Goal: Task Accomplishment & Management: Manage account settings

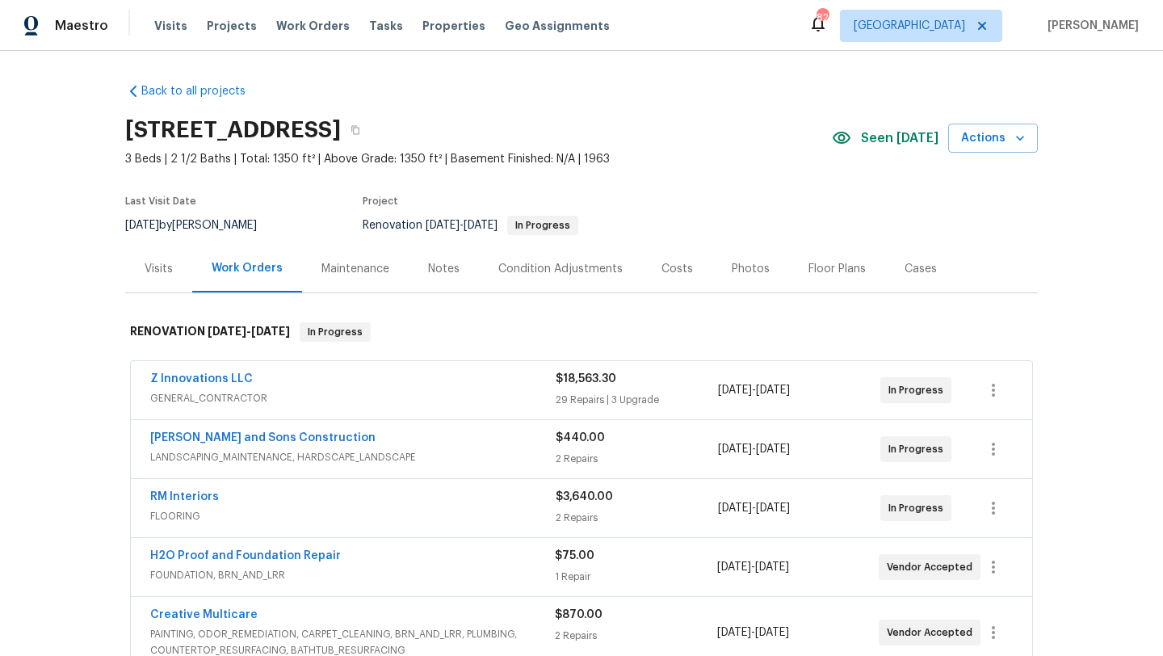
scroll to position [182, 0]
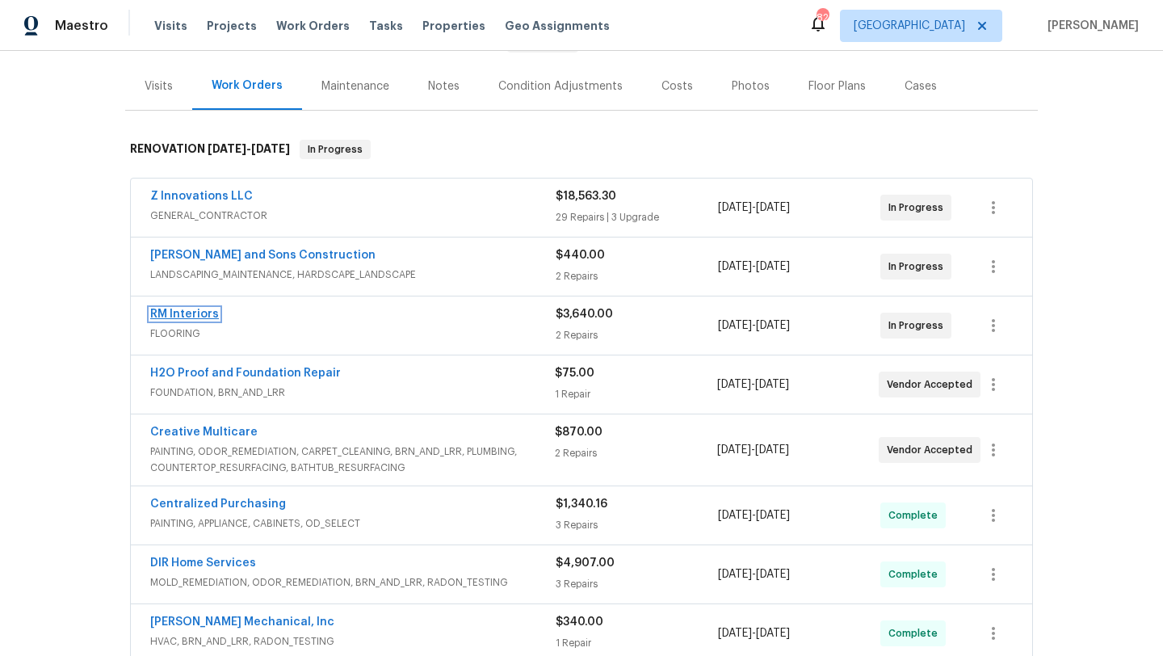
click at [187, 316] on link "RM Interiors" at bounding box center [184, 313] width 69 height 11
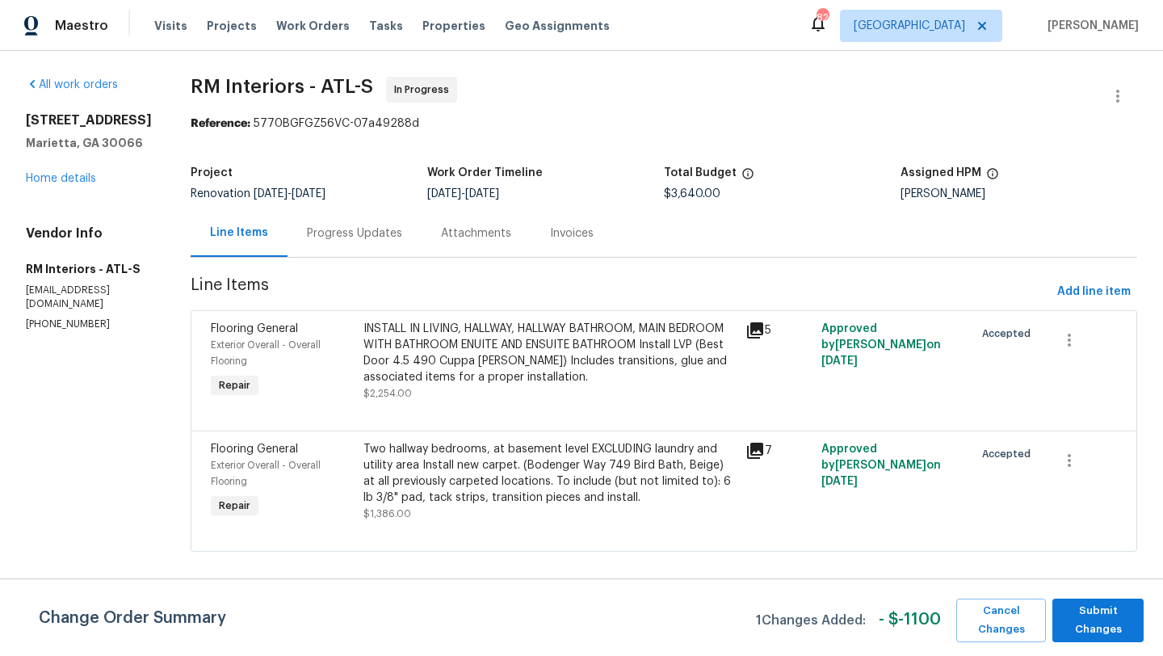
click at [358, 235] on div "Progress Updates" at bounding box center [354, 233] width 95 height 16
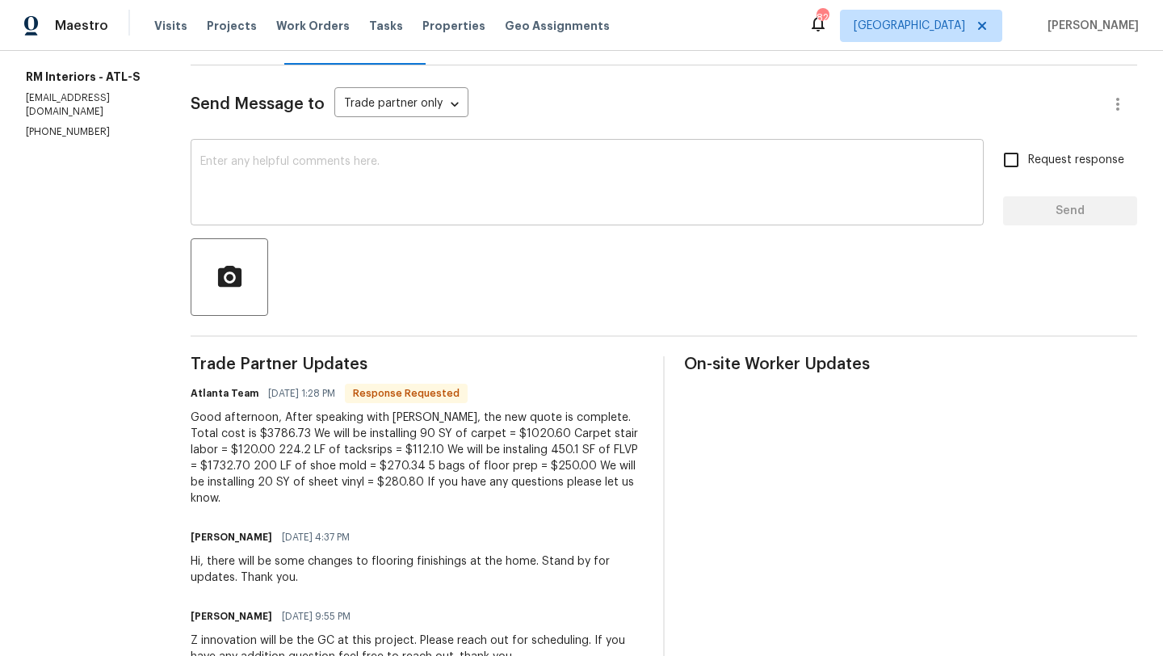
scroll to position [204, 0]
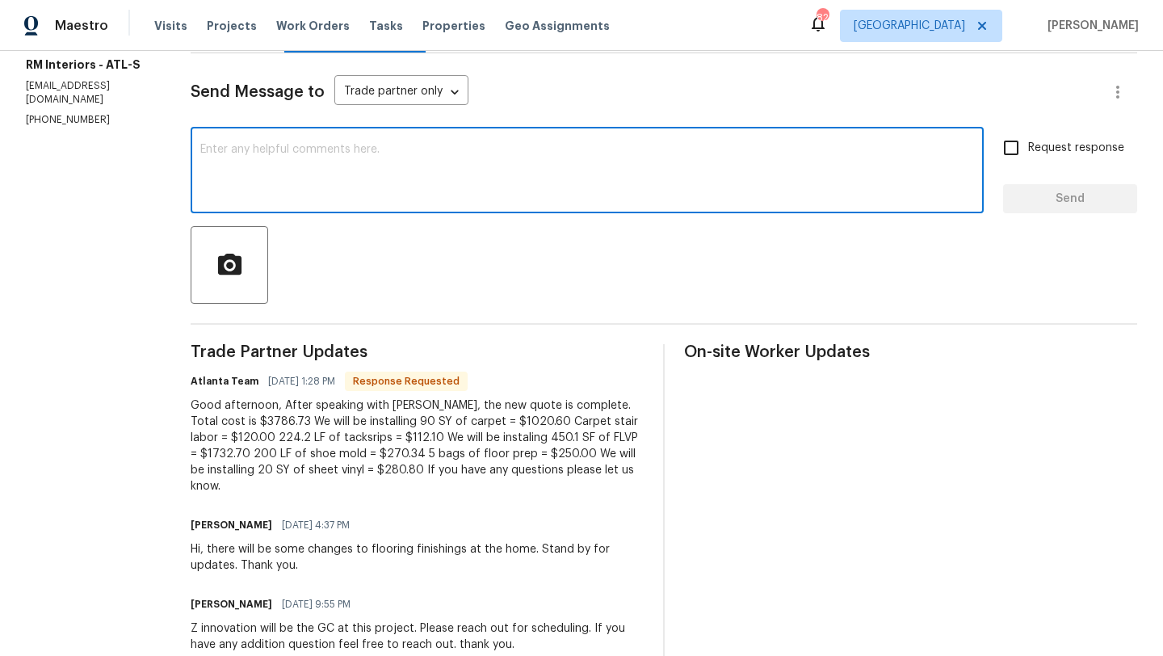
click at [327, 178] on textarea at bounding box center [587, 172] width 774 height 57
type textarea "Ty, ill update accordingly."
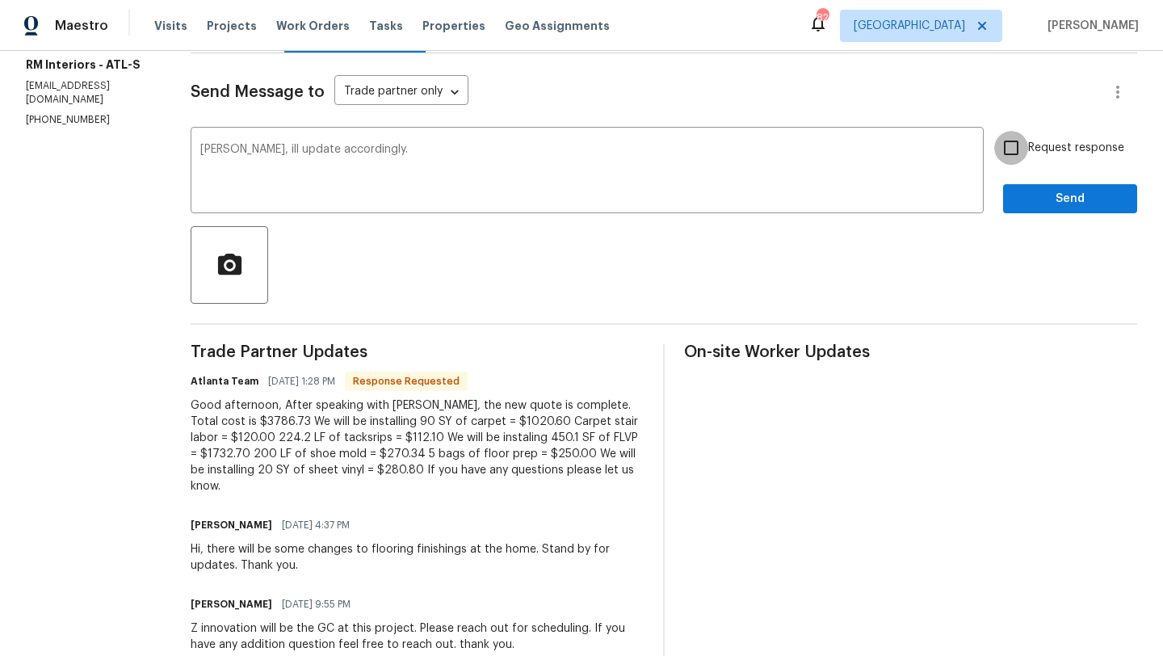
click at [1017, 150] on input "Request response" at bounding box center [1011, 148] width 34 height 34
checkbox input "true"
click at [1058, 191] on span "Send" at bounding box center [1070, 199] width 108 height 20
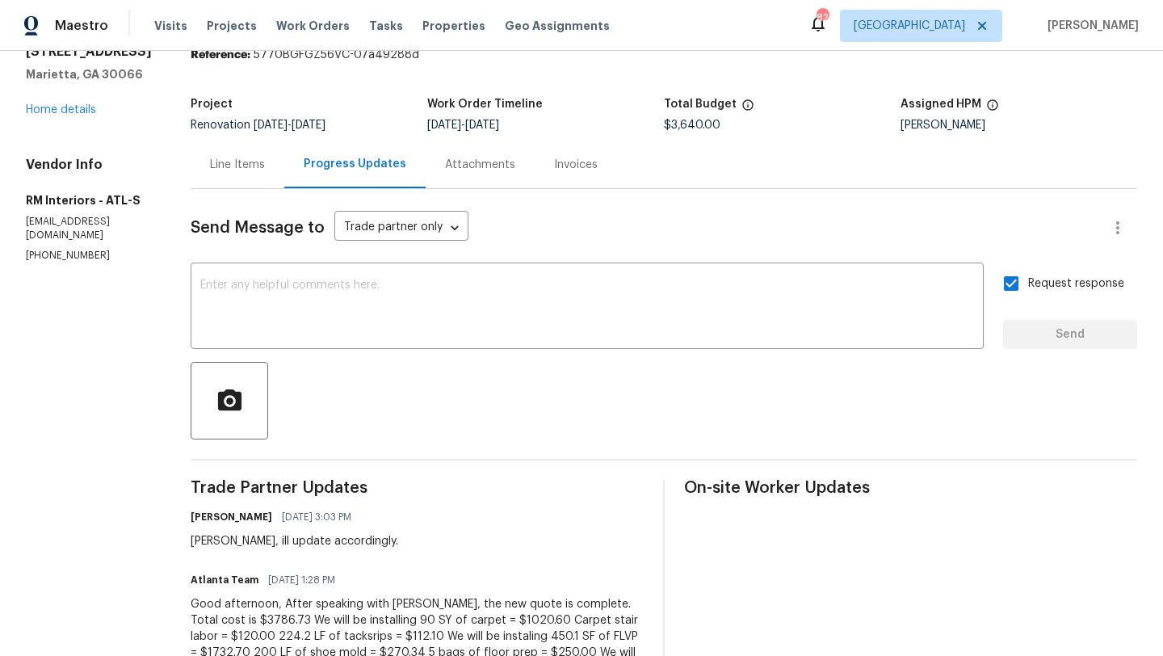
scroll to position [0, 0]
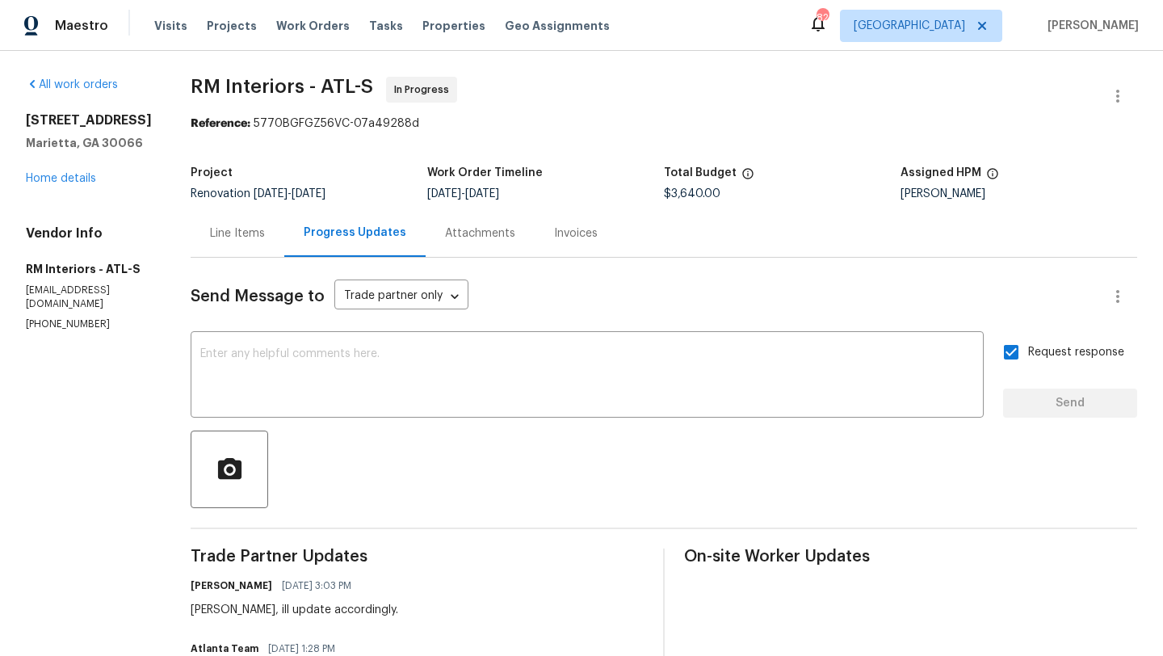
click at [210, 237] on div "Line Items" at bounding box center [237, 233] width 55 height 16
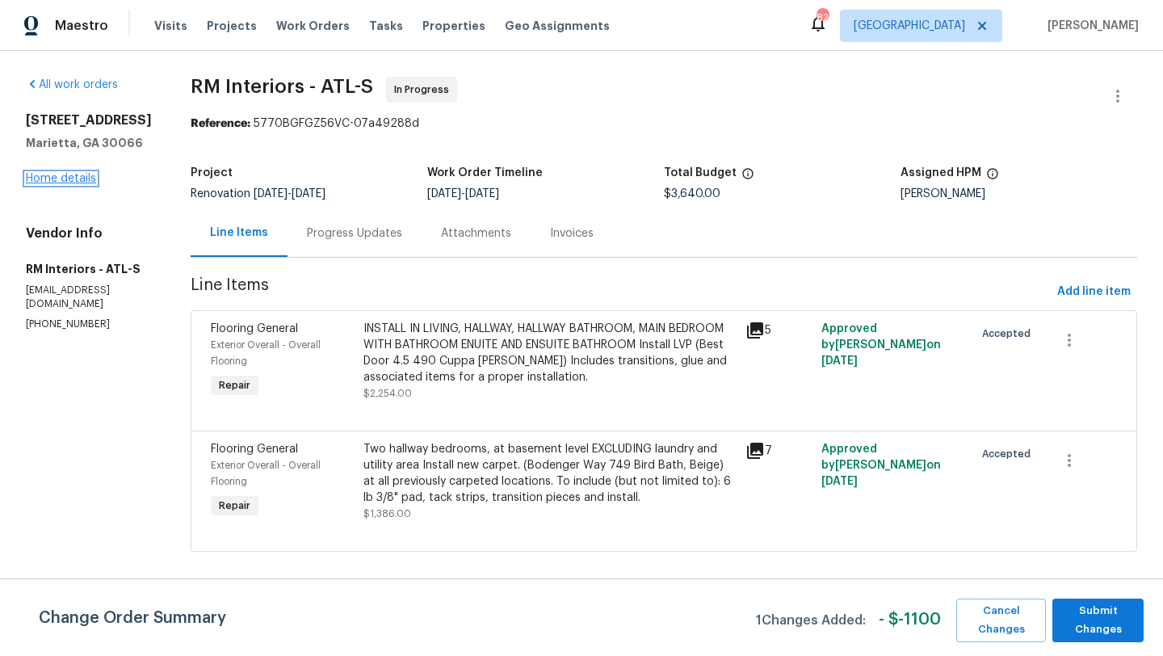
click at [89, 179] on link "Home details" at bounding box center [61, 178] width 70 height 11
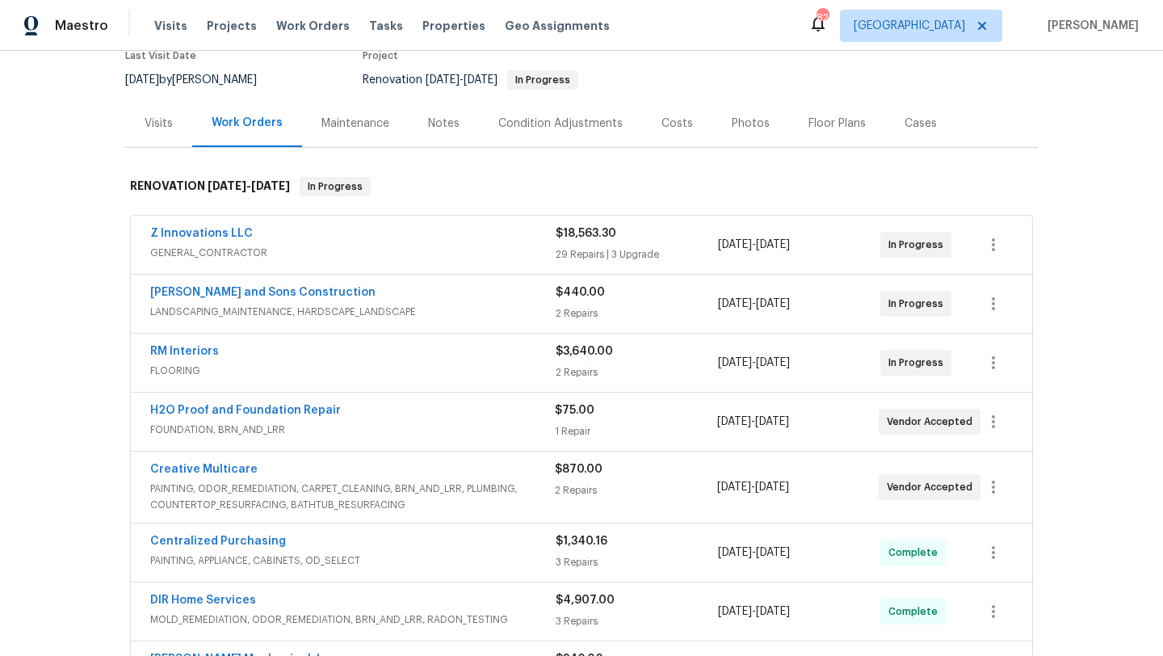
scroll to position [147, 0]
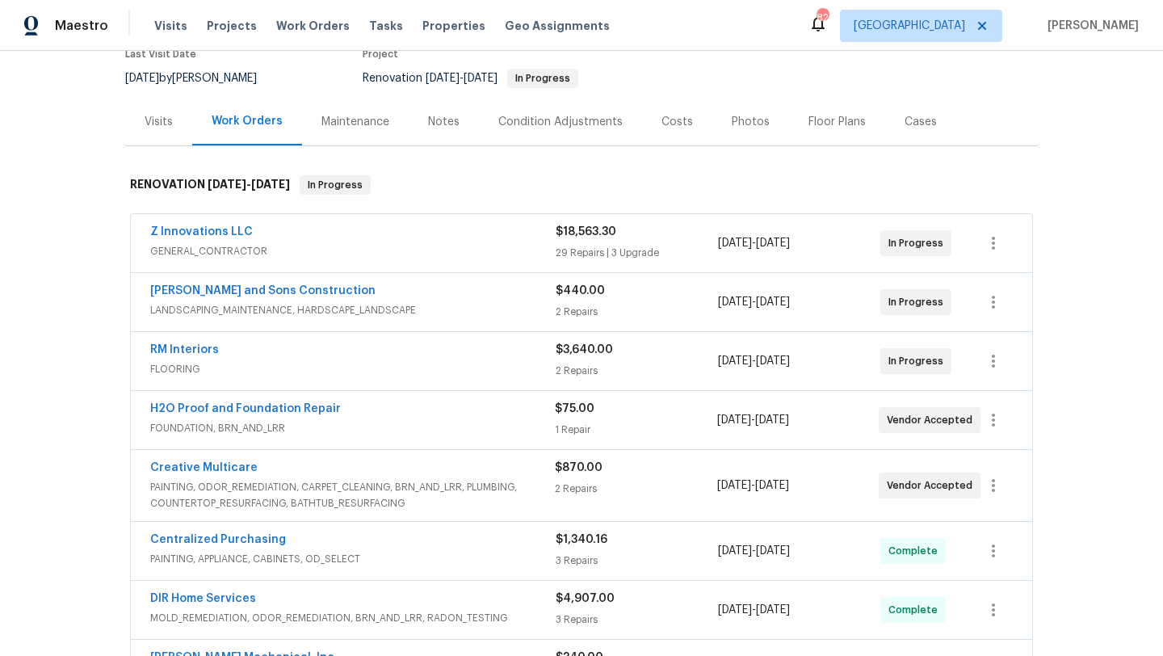
click at [344, 417] on div "H2O Proof and Foundation Repair" at bounding box center [352, 410] width 405 height 19
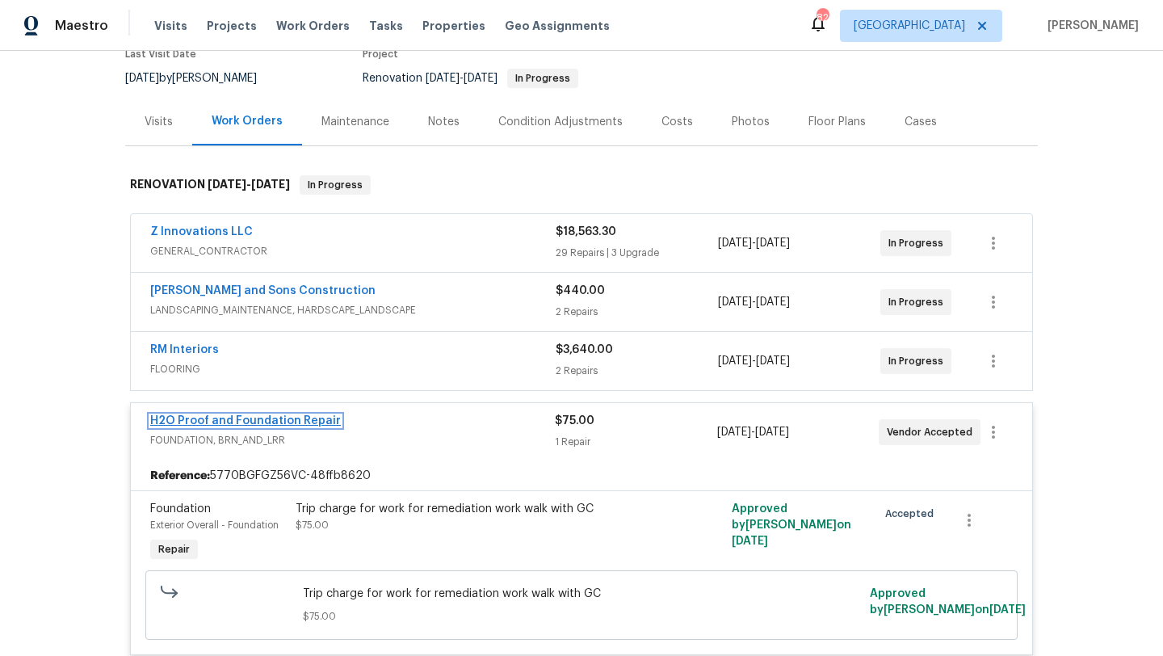
click at [299, 421] on link "H2O Proof and Foundation Repair" at bounding box center [245, 420] width 191 height 11
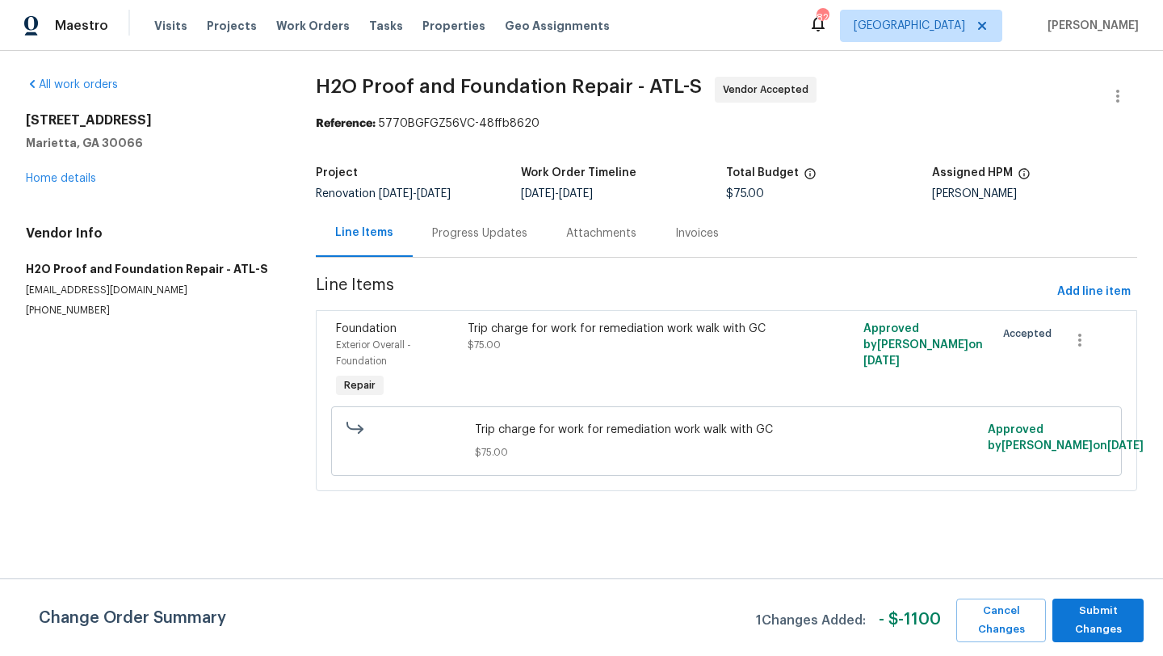
click at [469, 233] on div "Progress Updates" at bounding box center [479, 233] width 95 height 16
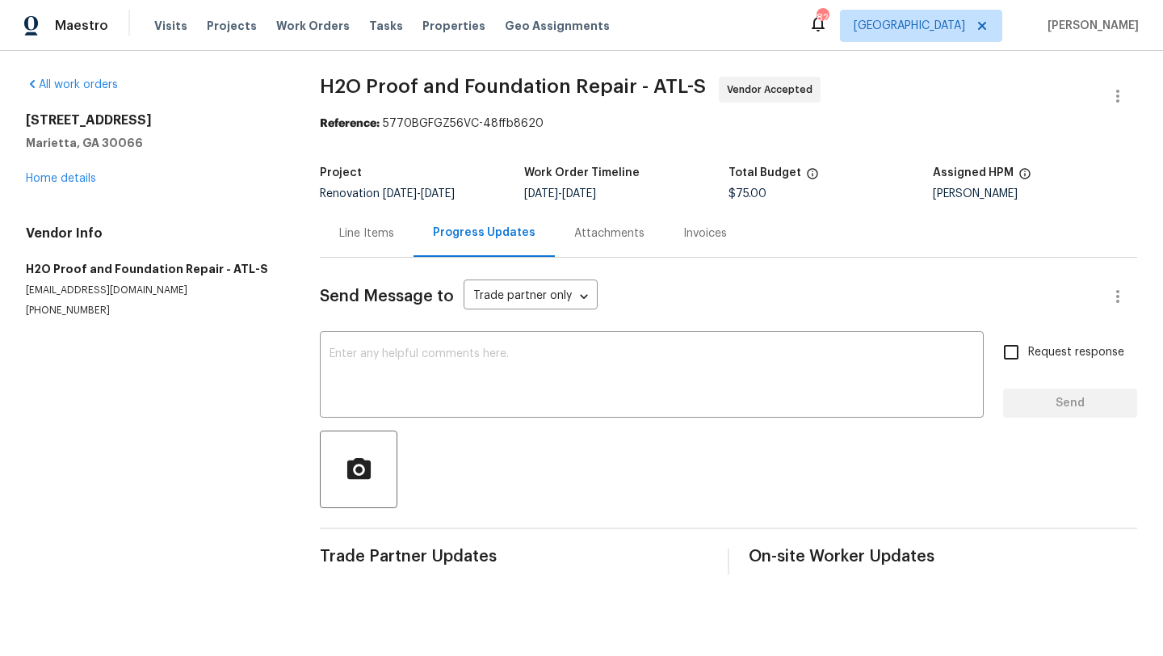
click at [365, 244] on div "Line Items" at bounding box center [367, 233] width 94 height 48
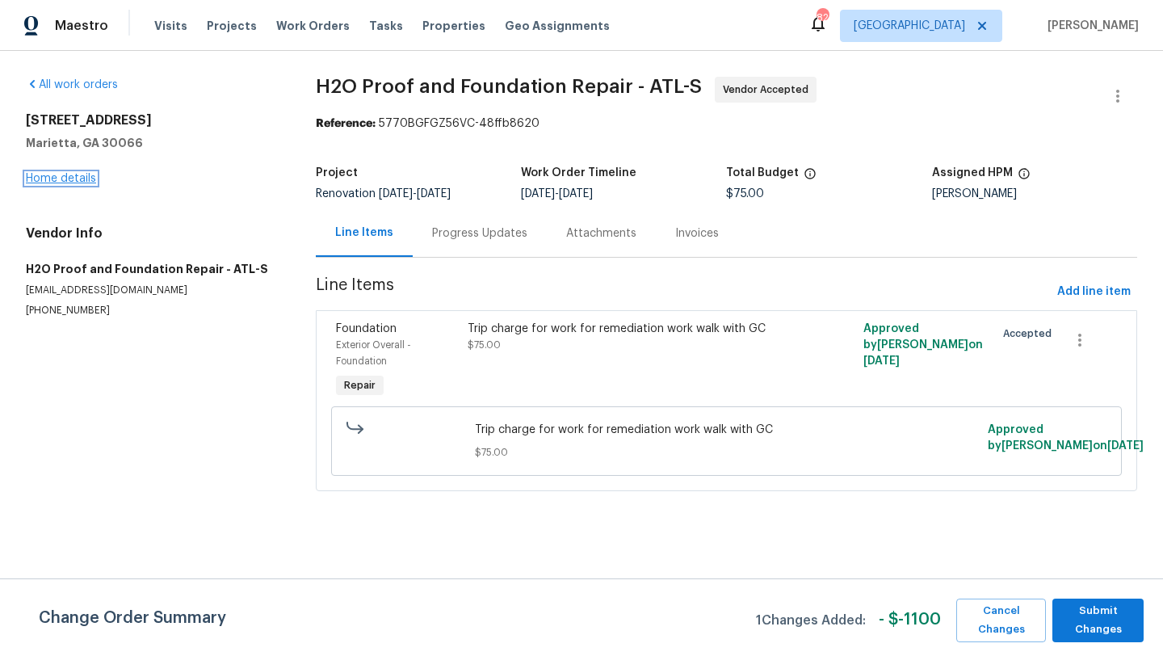
click at [79, 180] on link "Home details" at bounding box center [61, 178] width 70 height 11
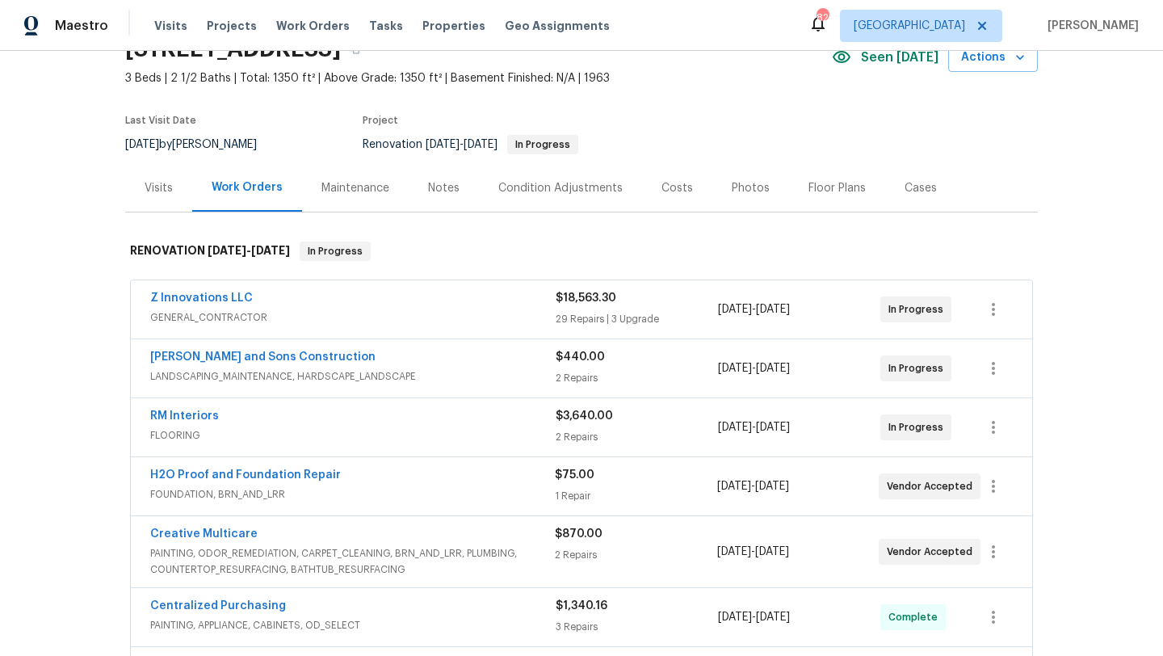
scroll to position [110, 0]
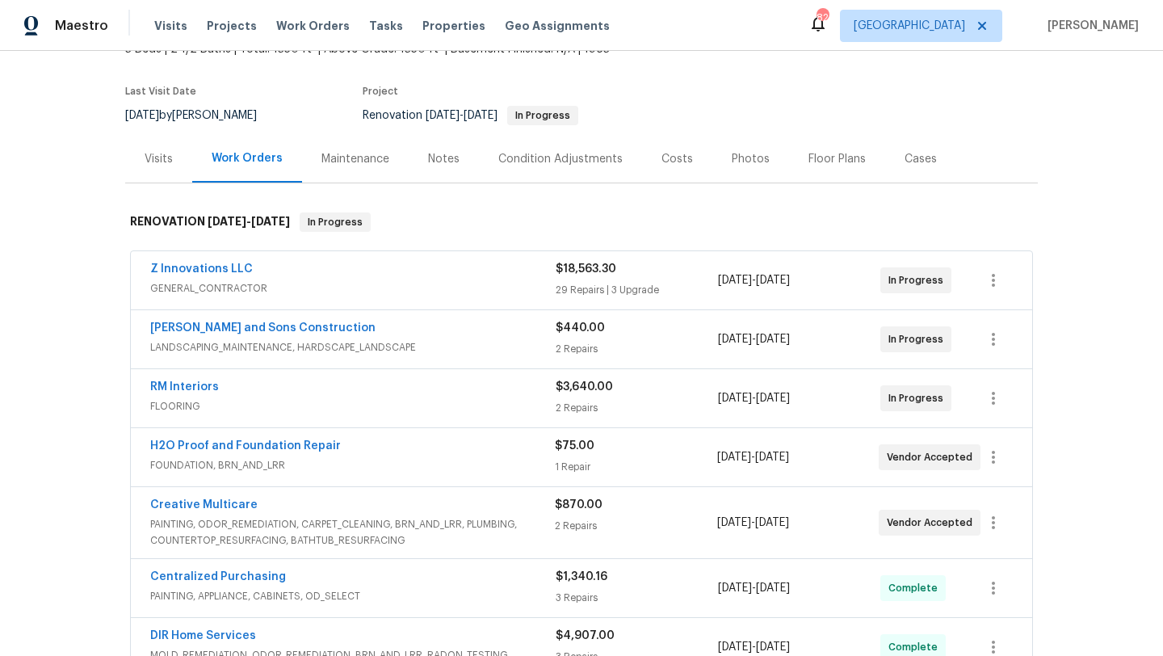
click at [363, 279] on div "Z Innovations LLC" at bounding box center [352, 270] width 405 height 19
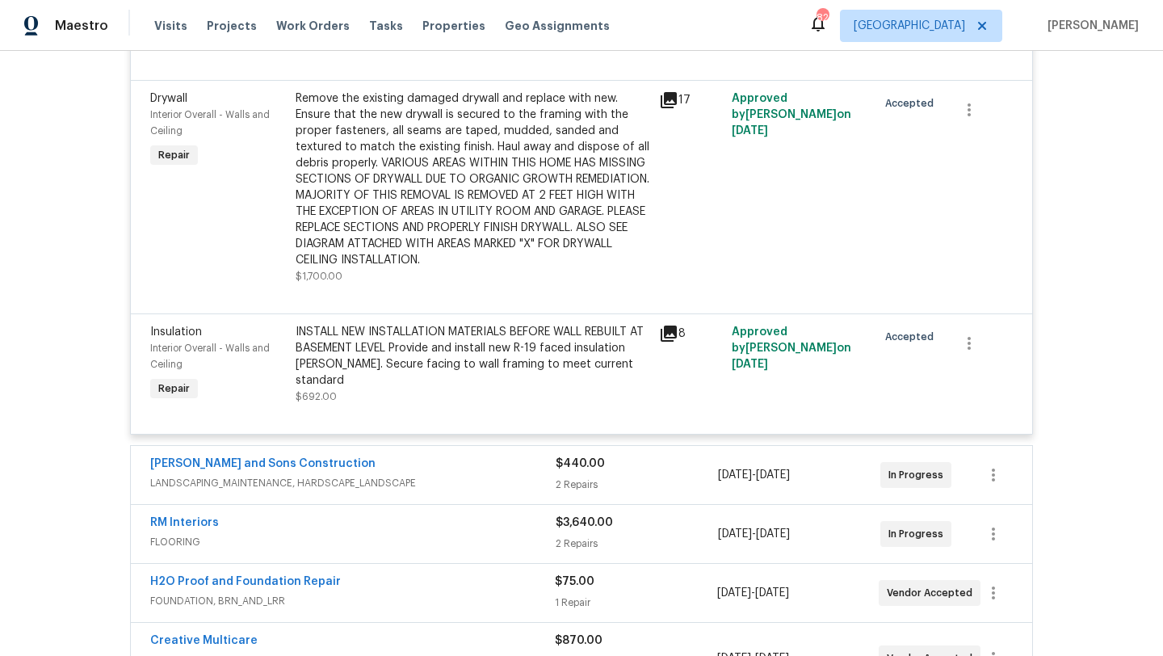
scroll to position [5941, 0]
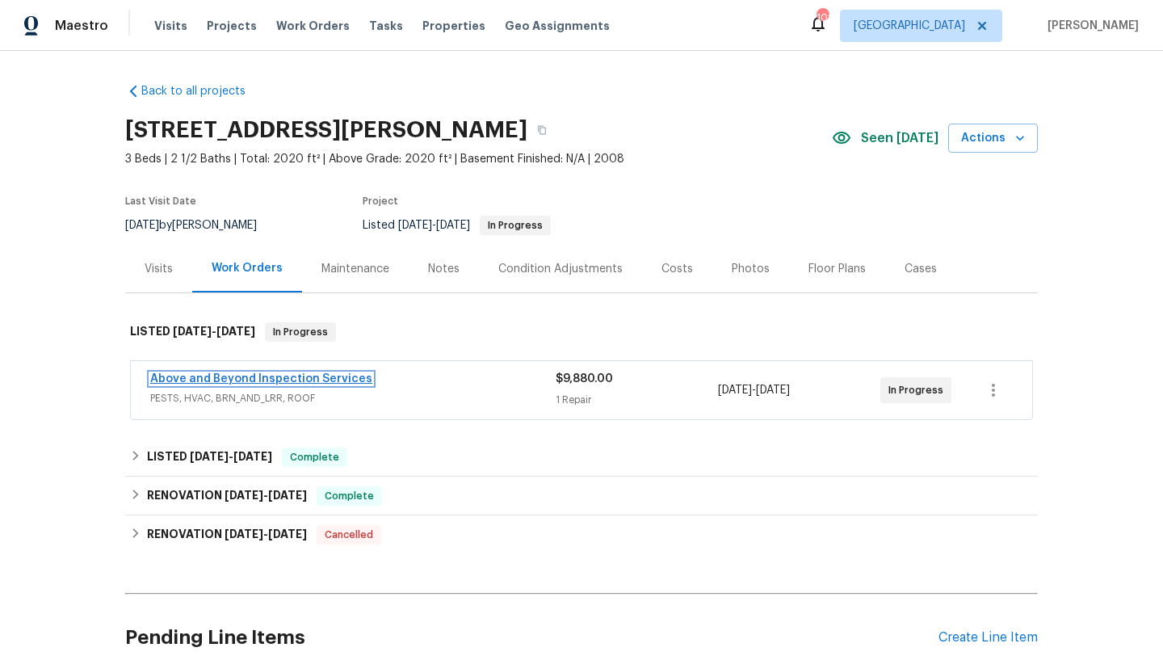
click at [278, 380] on link "Above and Beyond Inspection Services" at bounding box center [261, 378] width 222 height 11
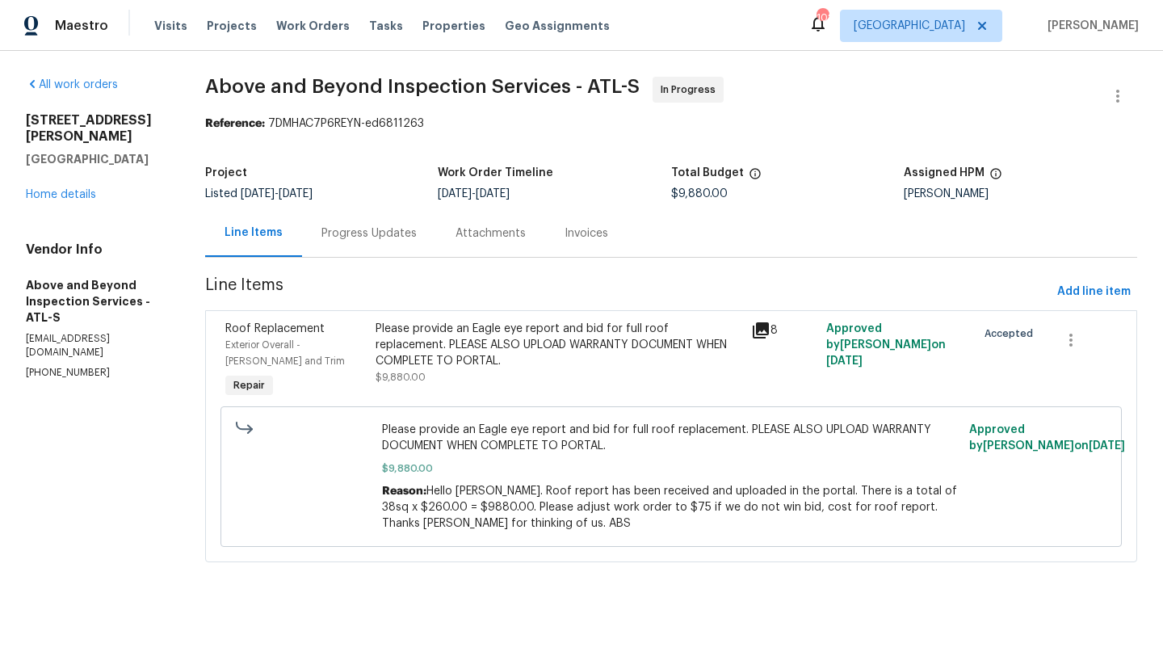
click at [409, 233] on div "Progress Updates" at bounding box center [368, 233] width 95 height 16
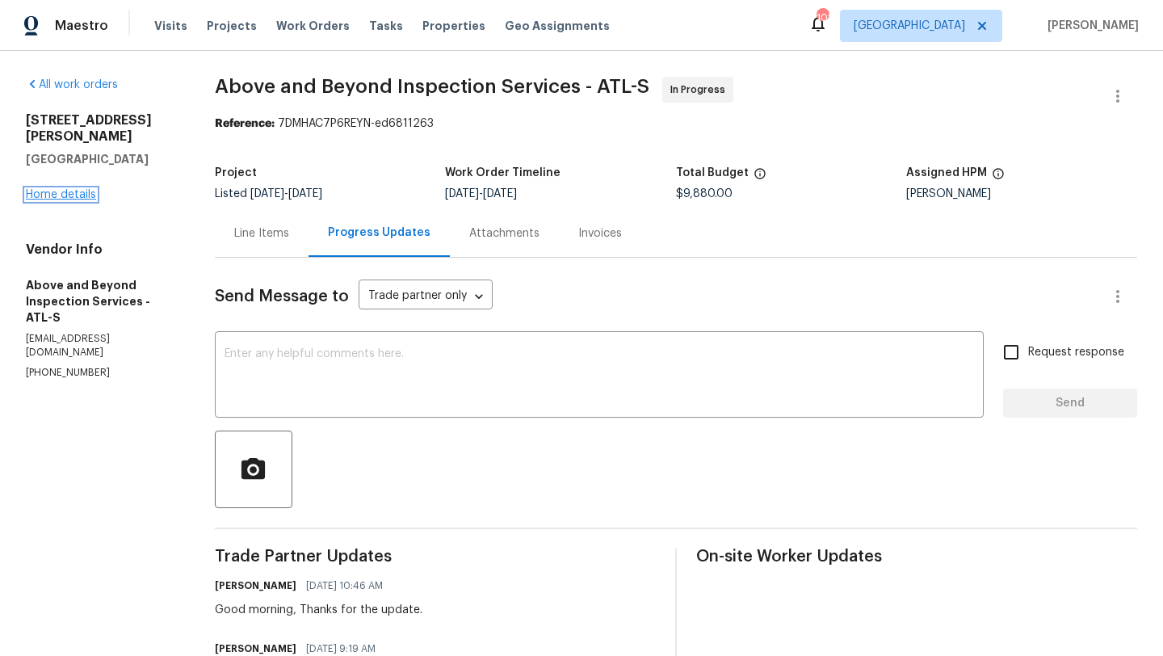
click at [59, 189] on link "Home details" at bounding box center [61, 194] width 70 height 11
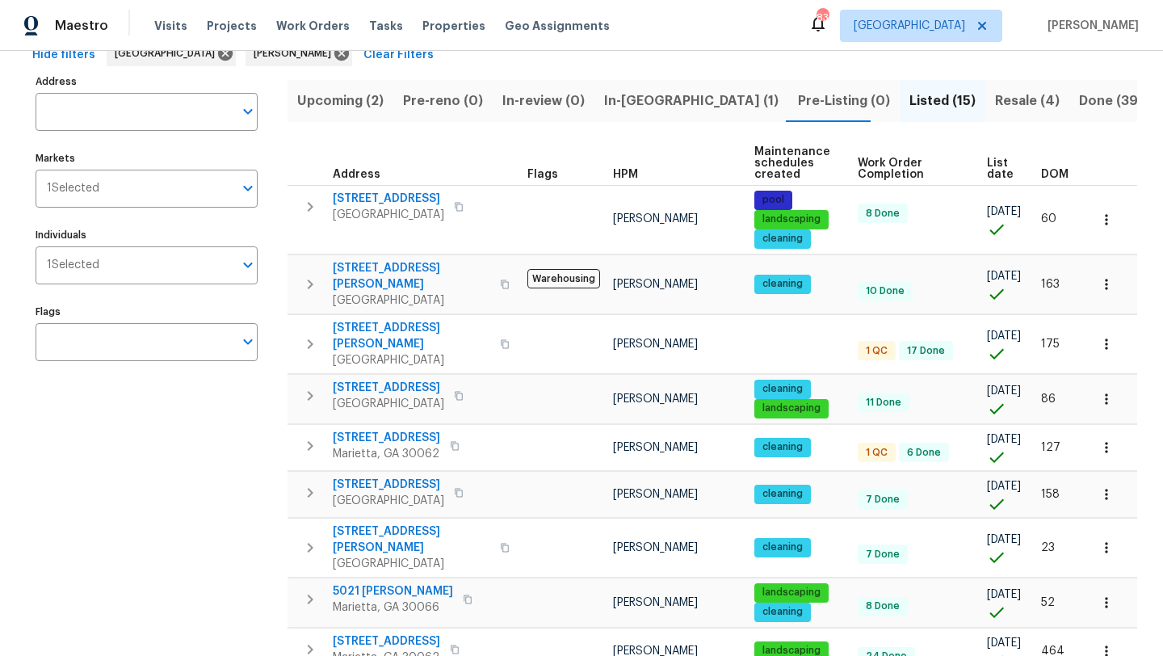
scroll to position [70, 0]
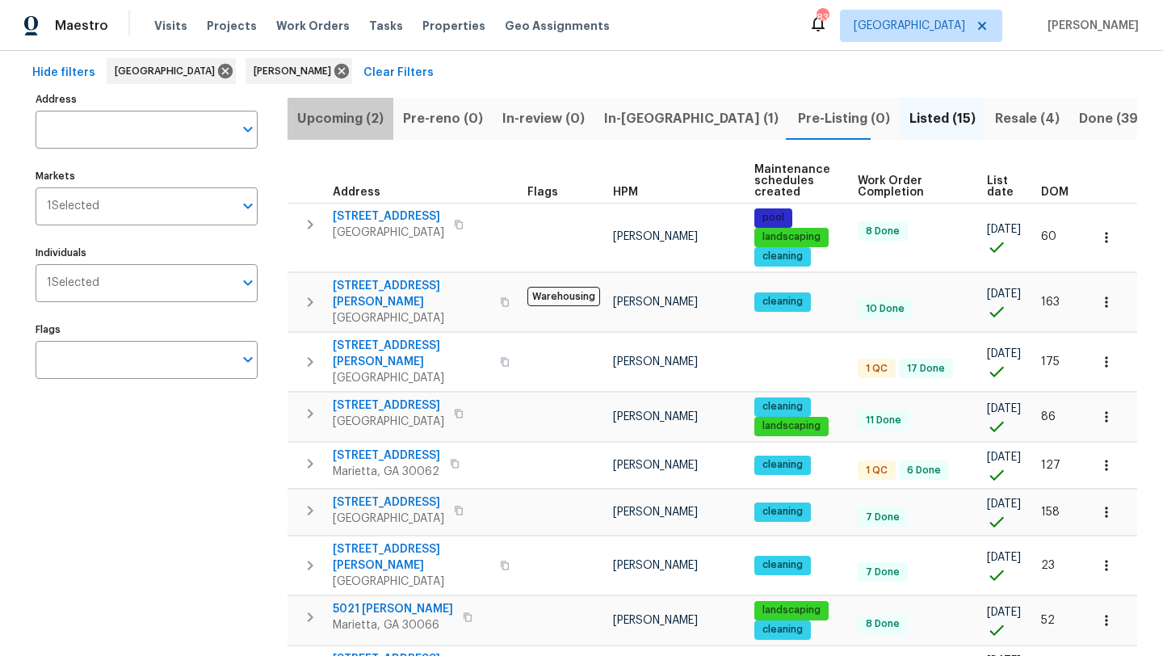
click at [367, 126] on span "Upcoming (2)" at bounding box center [340, 118] width 86 height 23
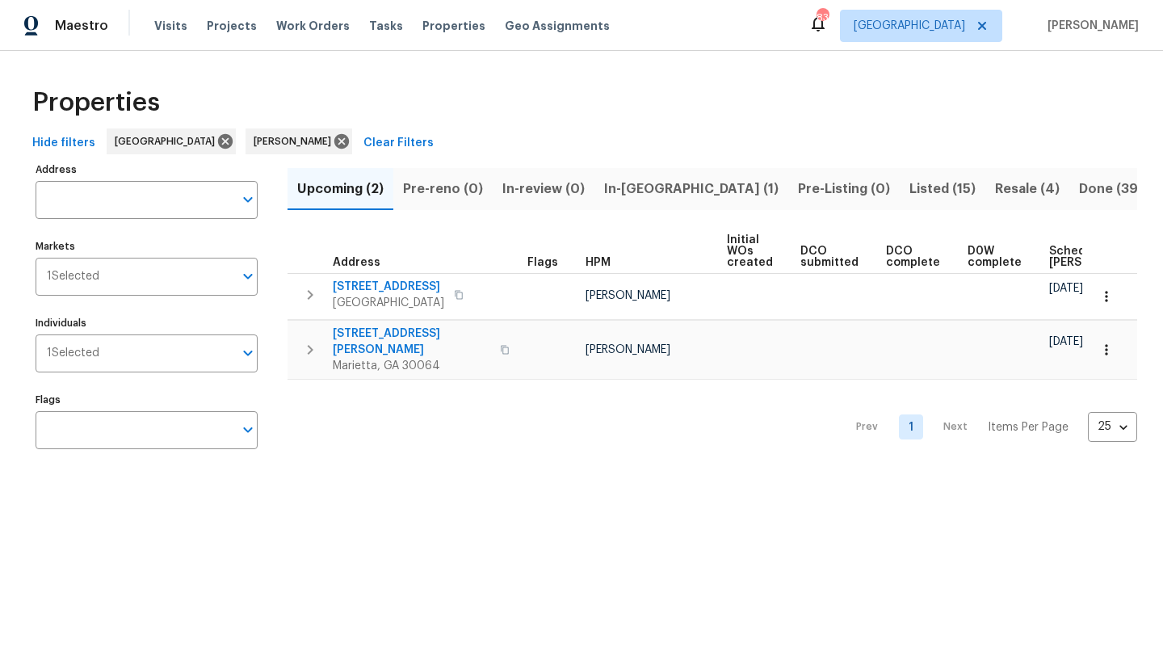
click at [629, 186] on span "In-reno (1)" at bounding box center [691, 189] width 174 height 23
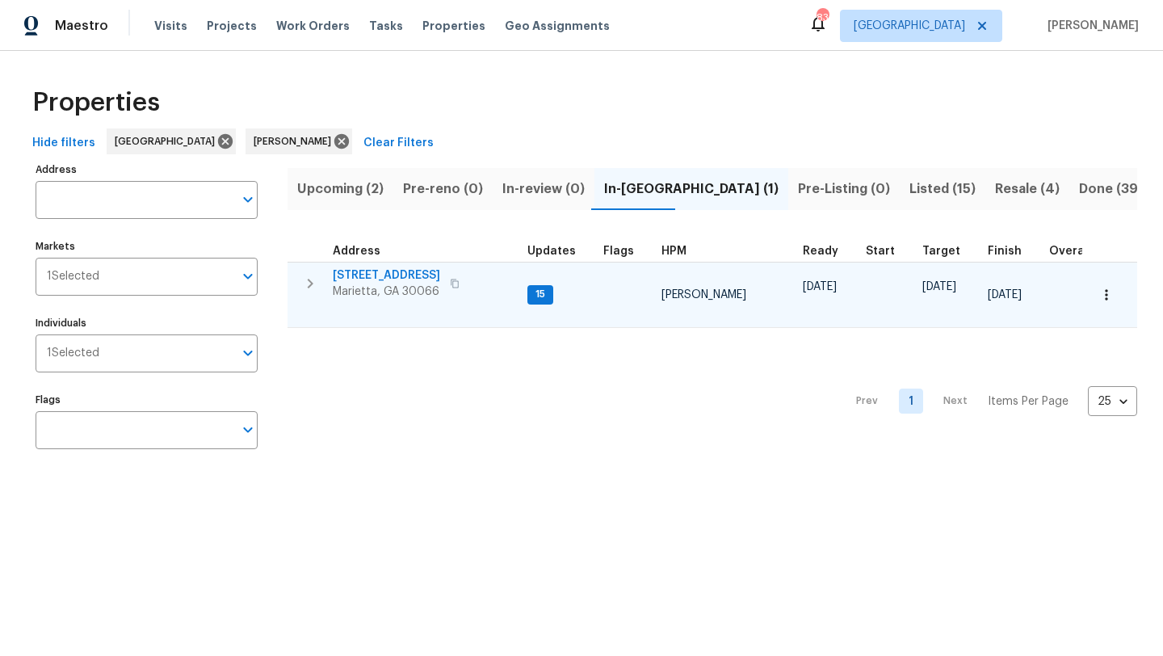
click at [410, 275] on span "[STREET_ADDRESS]" at bounding box center [386, 275] width 107 height 16
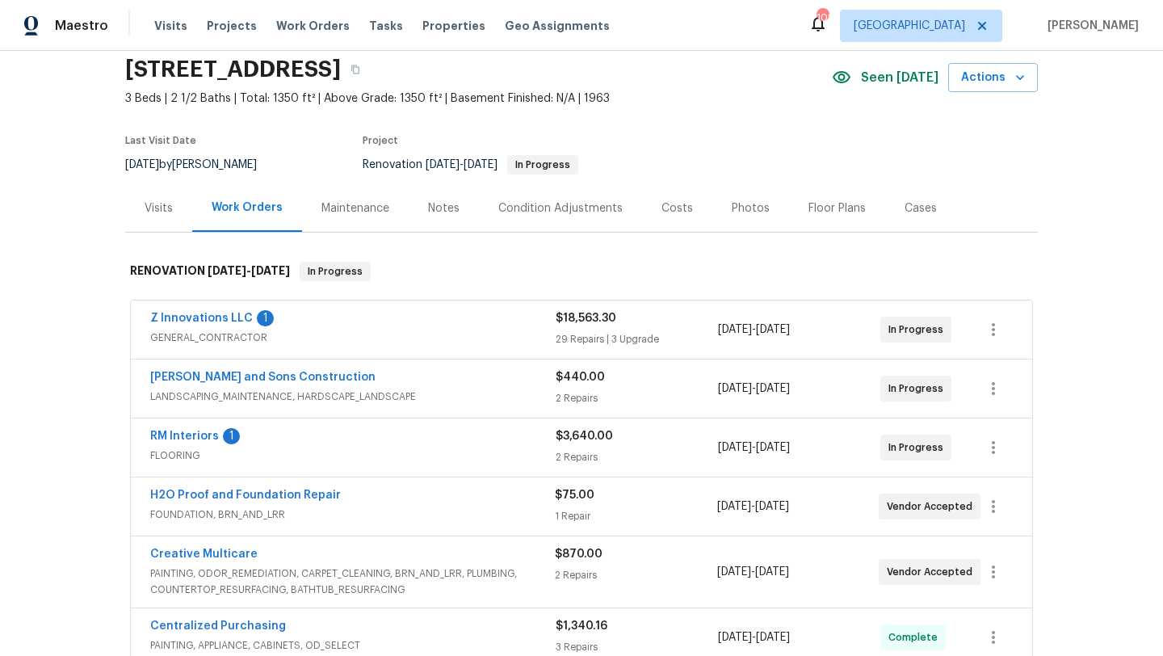
scroll to position [77, 0]
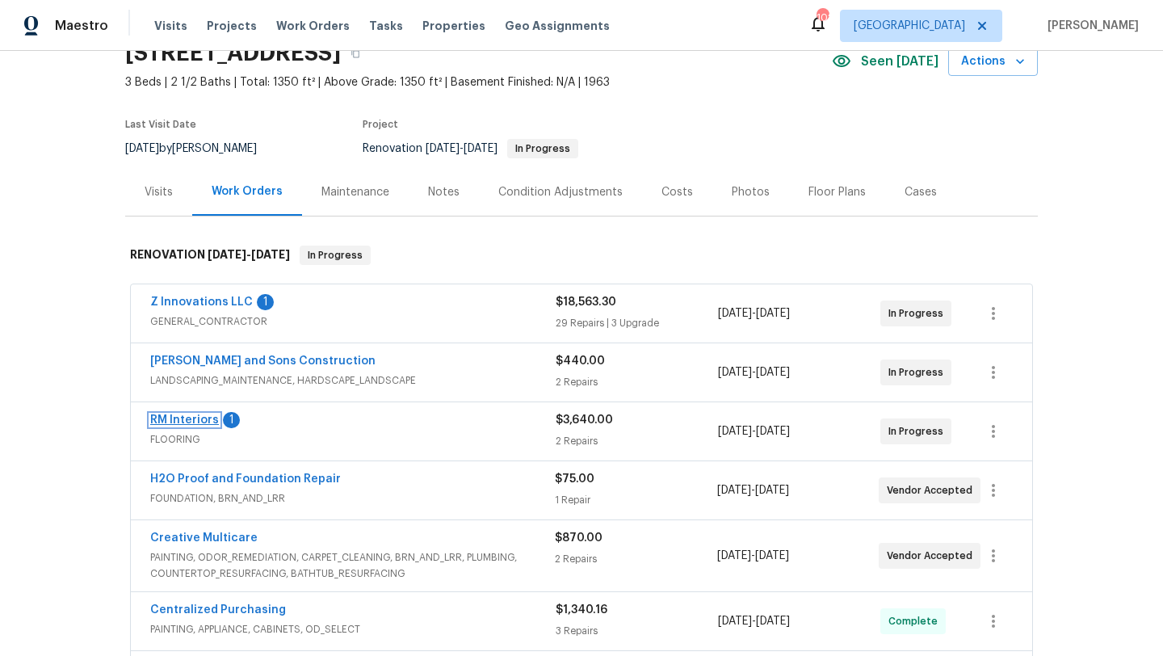
click at [179, 419] on link "RM Interiors" at bounding box center [184, 419] width 69 height 11
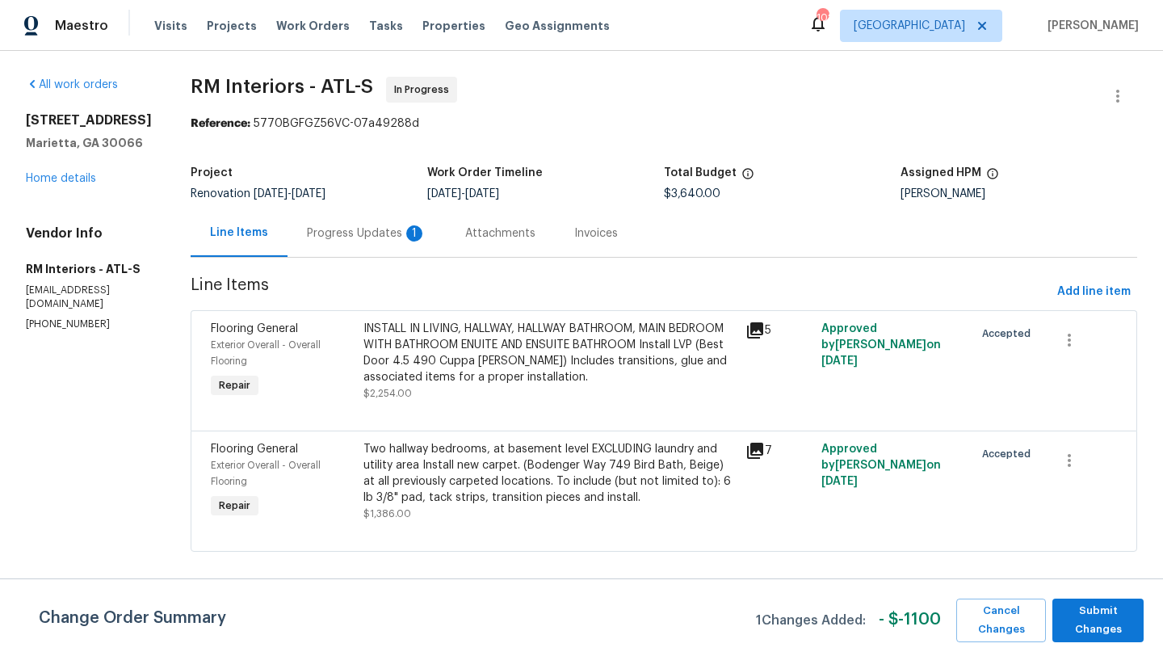
click at [363, 227] on div "Progress Updates 1" at bounding box center [367, 233] width 120 height 16
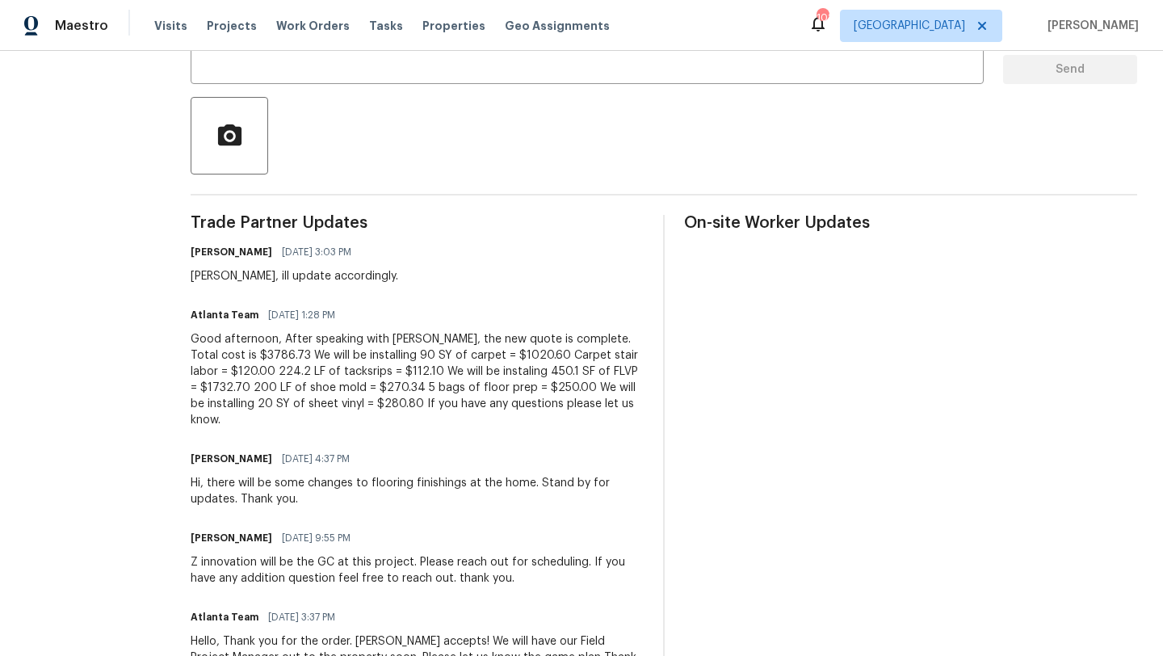
scroll to position [371, 0]
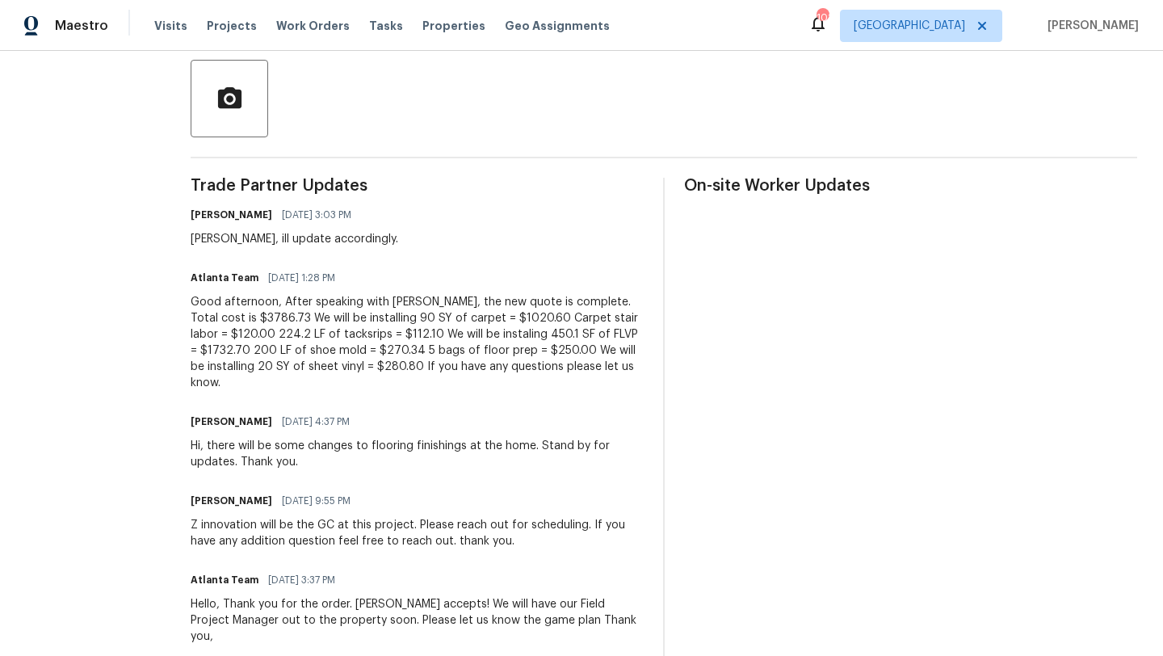
click at [535, 370] on div "Good afternoon, After speaking with [PERSON_NAME], the new quote is complete. T…" at bounding box center [417, 342] width 453 height 97
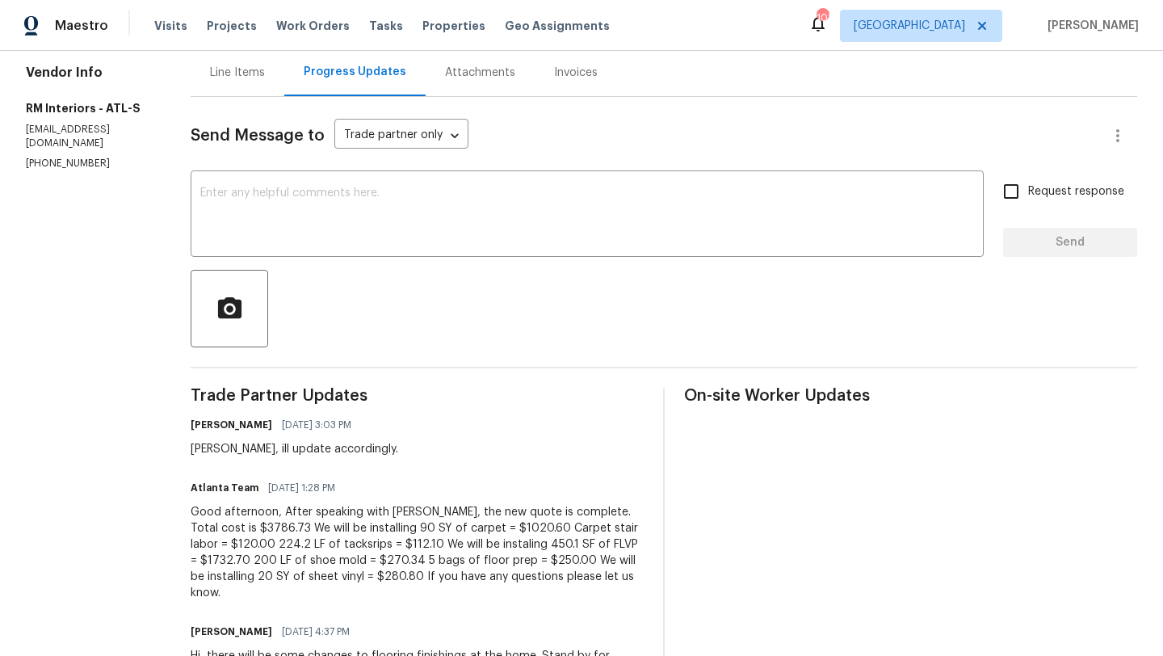
scroll to position [0, 0]
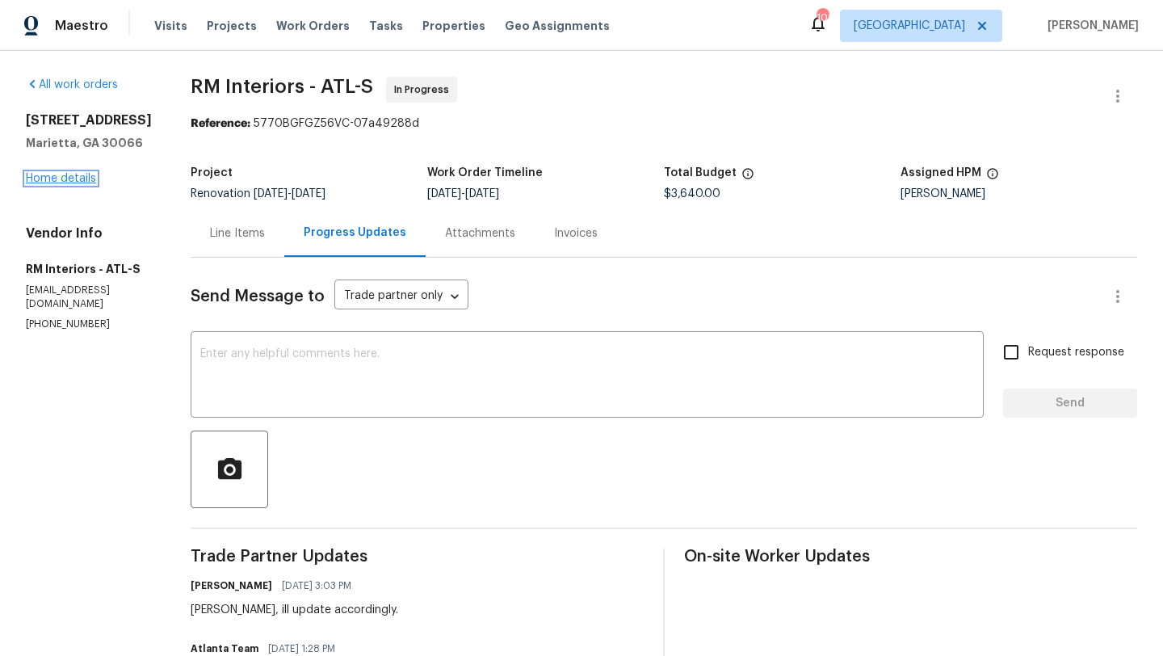
click at [79, 173] on link "Home details" at bounding box center [61, 178] width 70 height 11
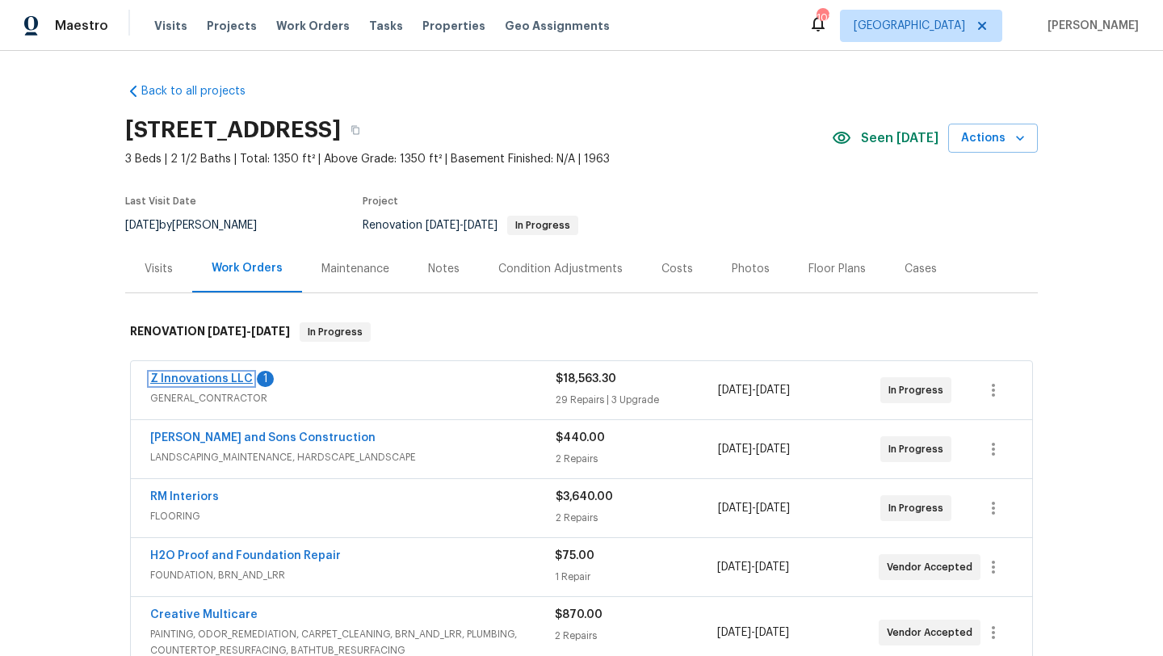
click at [220, 381] on link "Z Innovations LLC" at bounding box center [201, 378] width 103 height 11
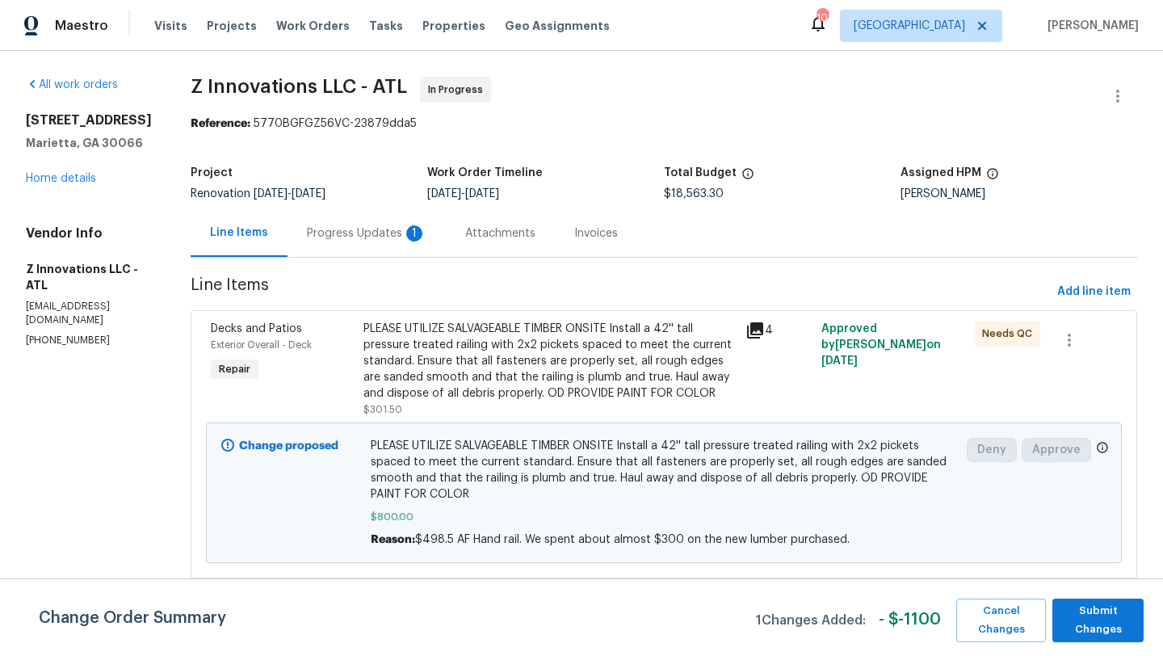
click at [370, 235] on div "Progress Updates 1" at bounding box center [367, 233] width 120 height 16
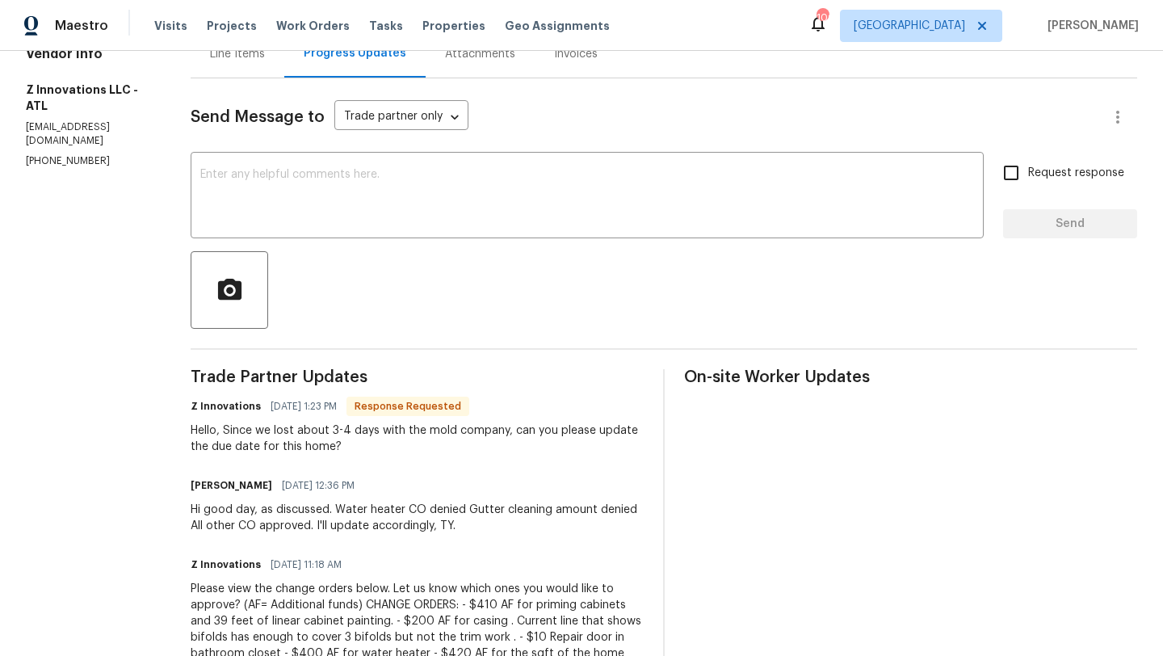
scroll to position [195, 0]
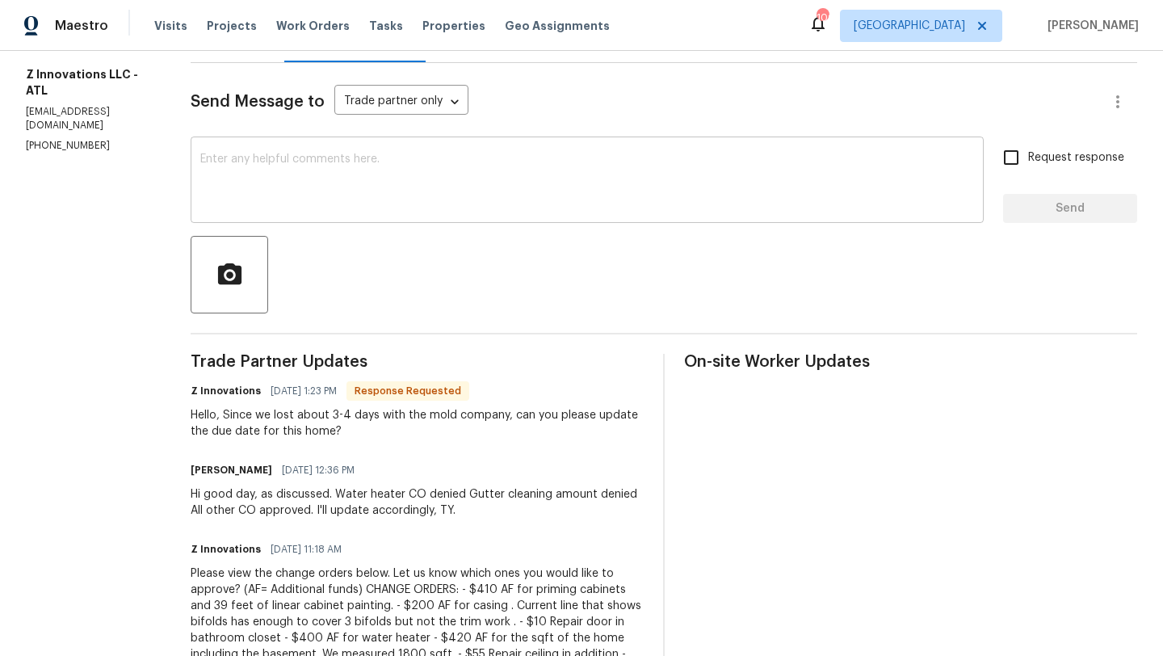
click at [352, 191] on textarea at bounding box center [587, 181] width 774 height 57
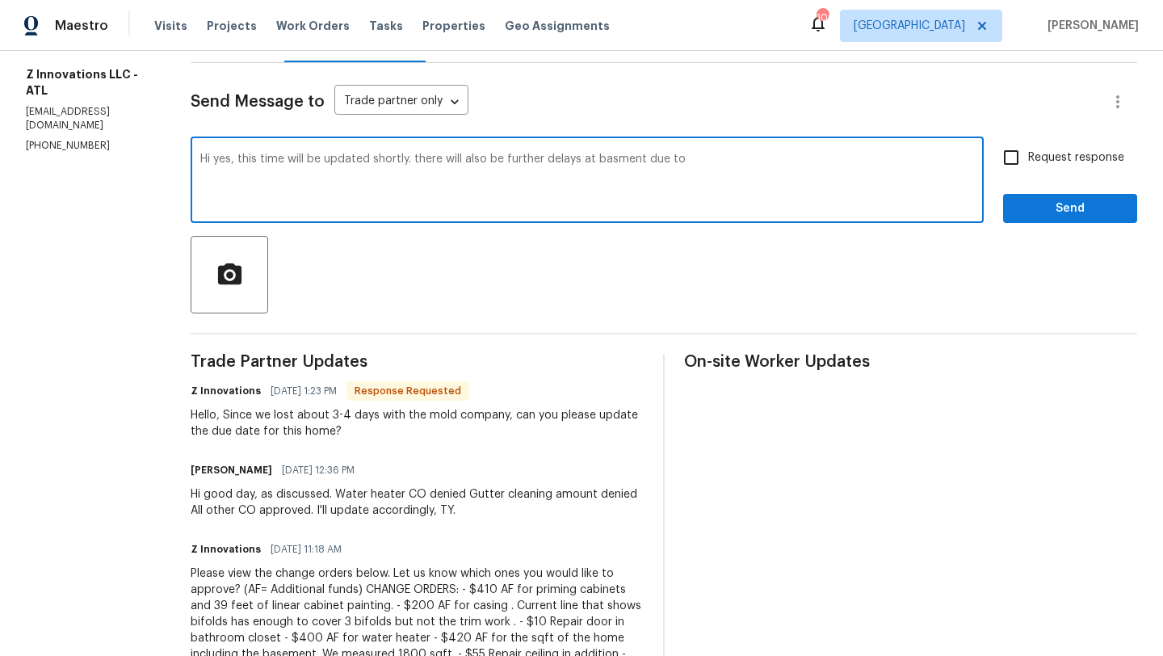
click at [637, 163] on textarea "Hi yes, this time will be updated shortly. there will also be further delays at…" at bounding box center [587, 181] width 774 height 57
click at [608, 155] on textarea "Hi yes, this time will be updated shortly. there will also be further delays at…" at bounding box center [587, 181] width 774 height 57
click at [781, 165] on textarea "Hi yes, this time will be updated shortly. there will also be further delays at…" at bounding box center [587, 181] width 774 height 57
click at [862, 171] on textarea "Hi yes, this time will be updated shortly. there will also be further delays at…" at bounding box center [587, 181] width 774 height 57
click at [222, 175] on textarea "Hi yes, this time will be updated shortly. there will also be further delays at…" at bounding box center [587, 181] width 774 height 57
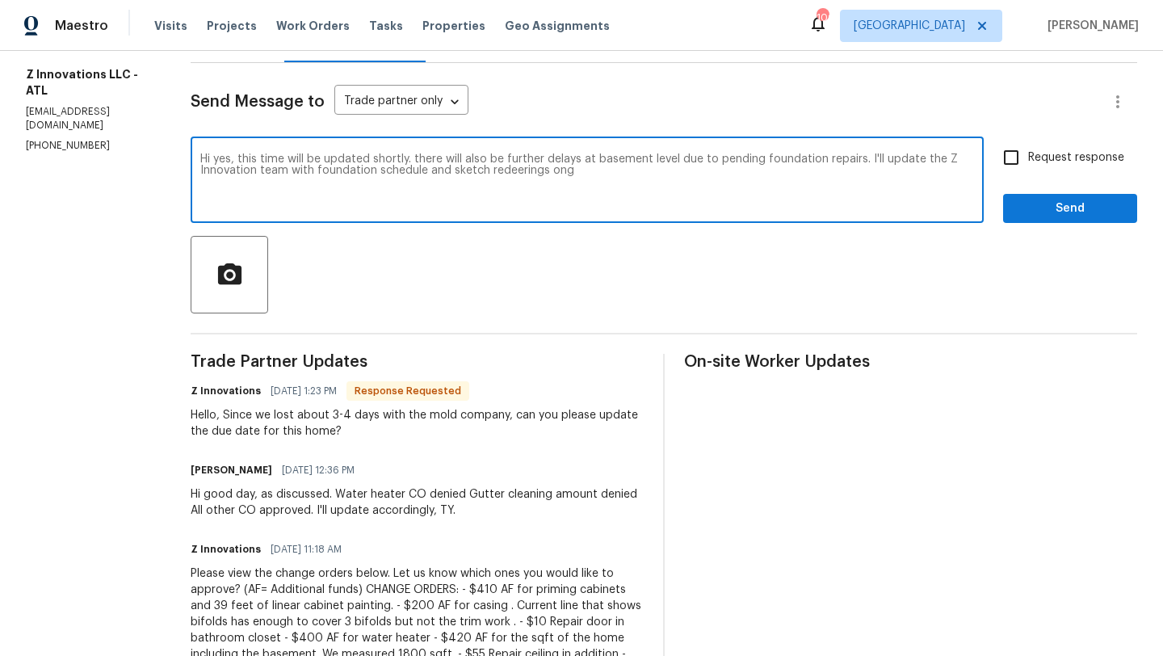
click at [511, 175] on textarea "Hi yes, this time will be updated shortly. there will also be further delays at…" at bounding box center [587, 181] width 774 height 57
click at [598, 184] on textarea "Hi yes, this time will be updated shortly. there will also be further delays at…" at bounding box center [587, 181] width 774 height 57
click at [757, 166] on textarea "Hi yes, this time will be updated shortly. there will also be further delays at…" at bounding box center [587, 181] width 774 height 57
click at [757, 160] on textarea "Hi yes, this time will be updated shortly. there will also be further delays at…" at bounding box center [587, 181] width 774 height 57
click at [522, 166] on textarea "Hi yes, this time will be updated shortly. there will also be further delays at…" at bounding box center [587, 181] width 774 height 57
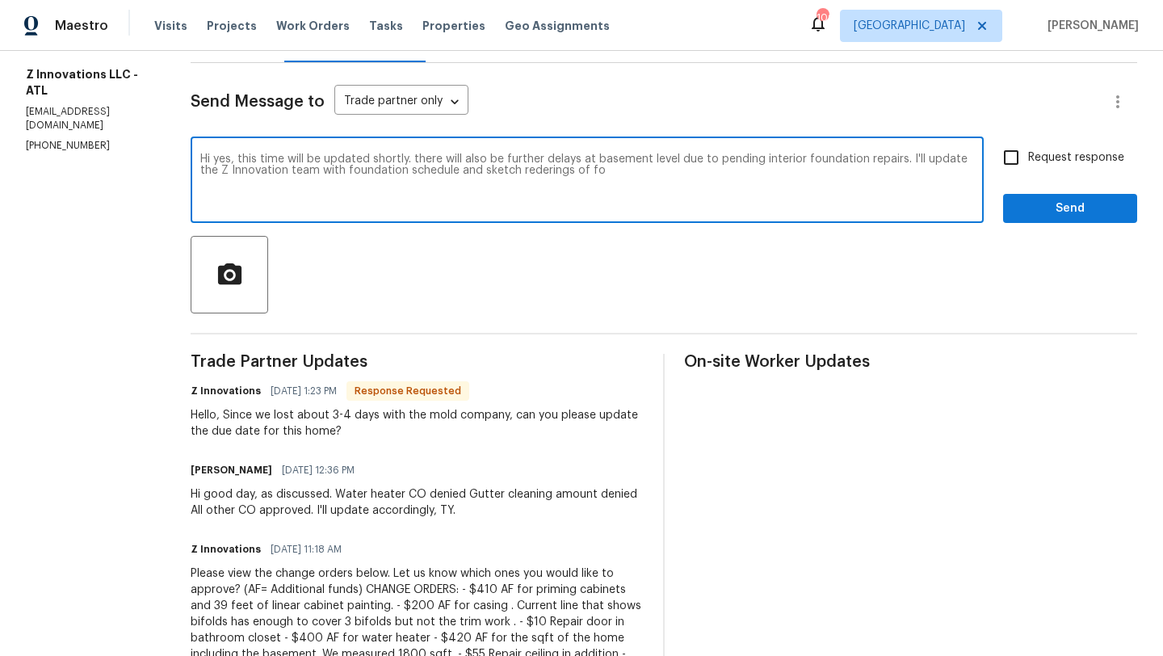
click at [503, 174] on textarea "Hi yes, this time will be updated shortly. there will also be further delays at…" at bounding box center [587, 181] width 774 height 57
click at [533, 177] on textarea "Hi yes, this time will be updated shortly. there will also be further delays at…" at bounding box center [587, 181] width 774 height 57
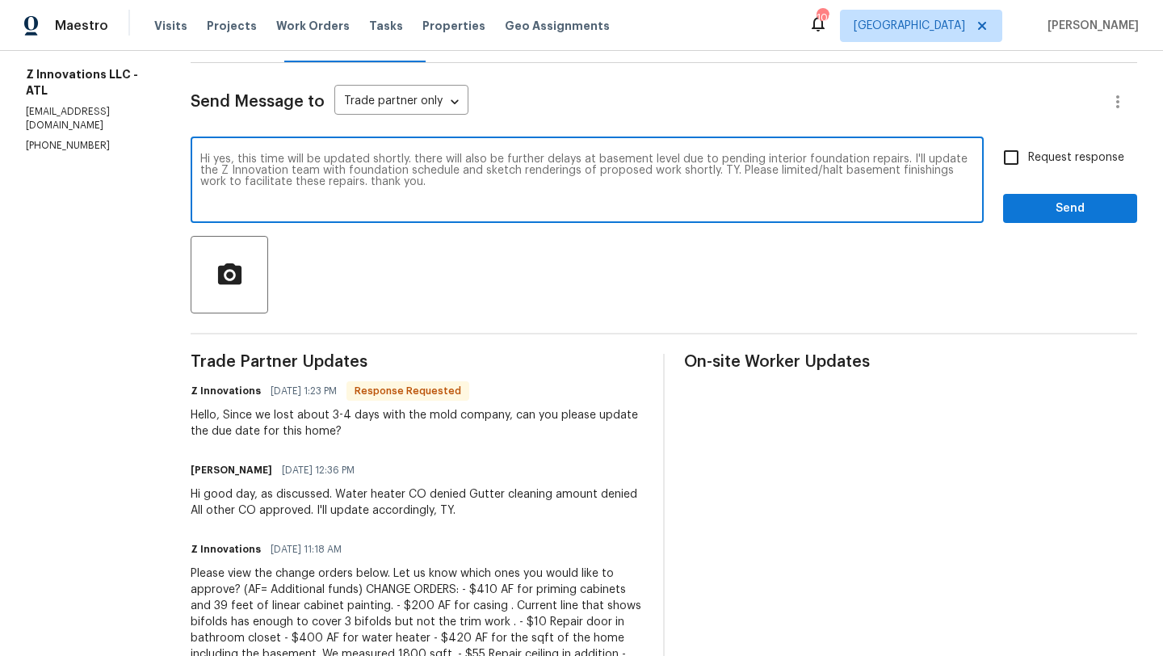
type textarea "Hi yes, this time will be updated shortly. there will also be further delays at…"
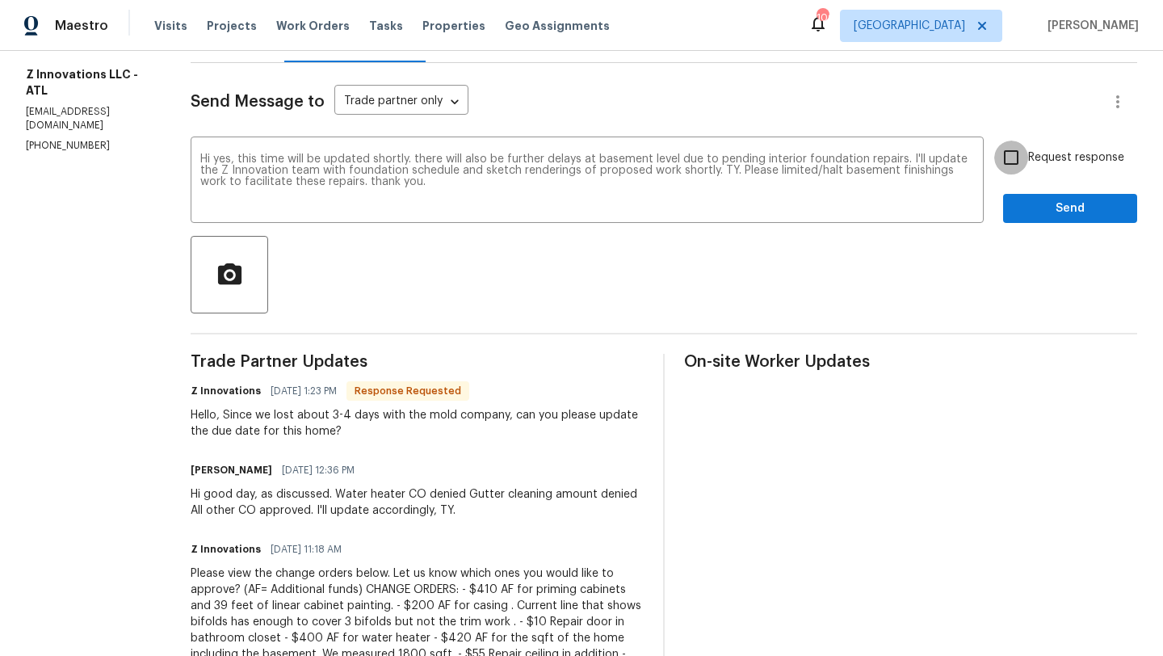
click at [1013, 165] on input "Request response" at bounding box center [1011, 157] width 34 height 34
checkbox input "true"
click at [1043, 206] on span "Send" at bounding box center [1070, 209] width 108 height 20
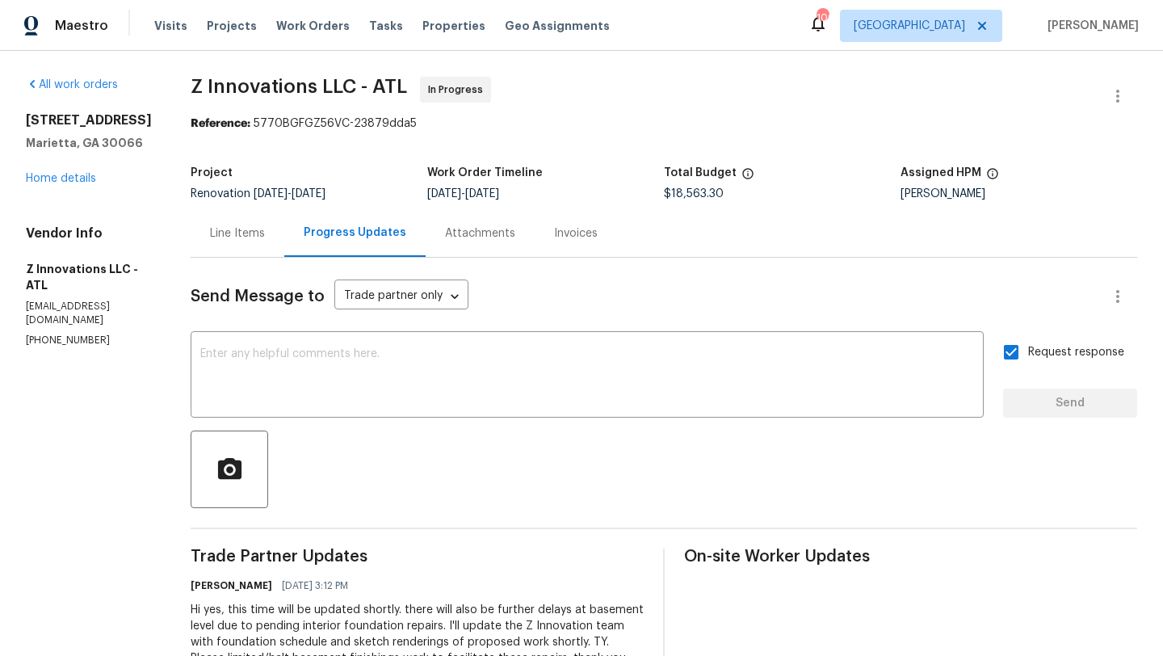
click at [217, 238] on div "Line Items" at bounding box center [237, 233] width 55 height 16
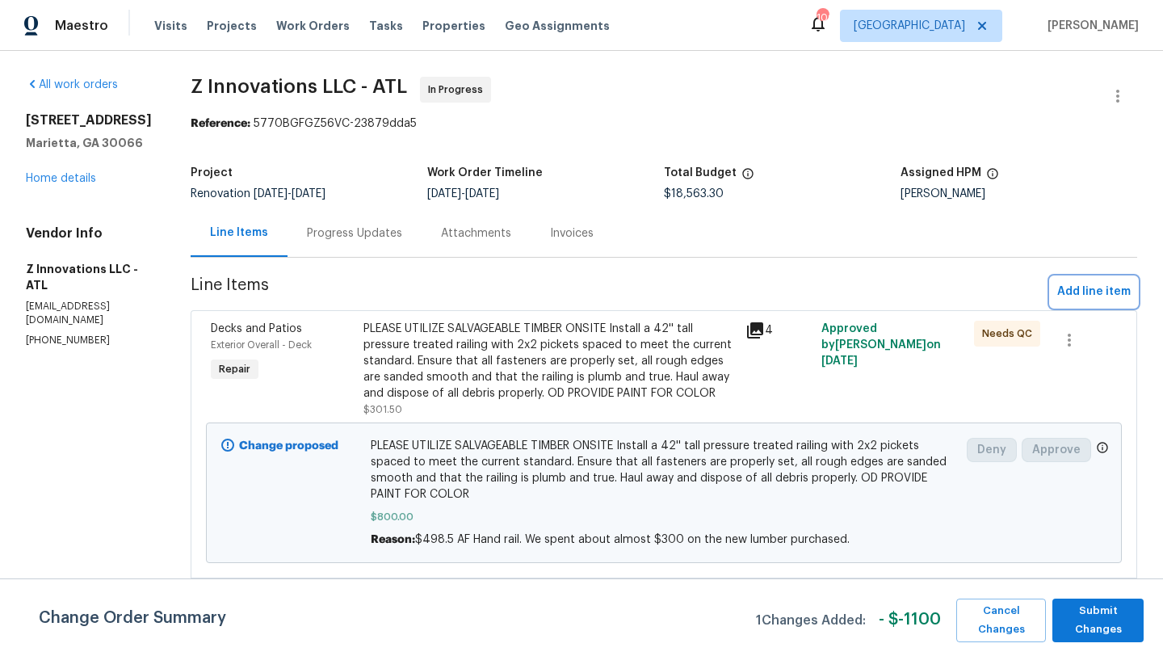
click at [1084, 303] on button "Add line item" at bounding box center [1094, 292] width 86 height 30
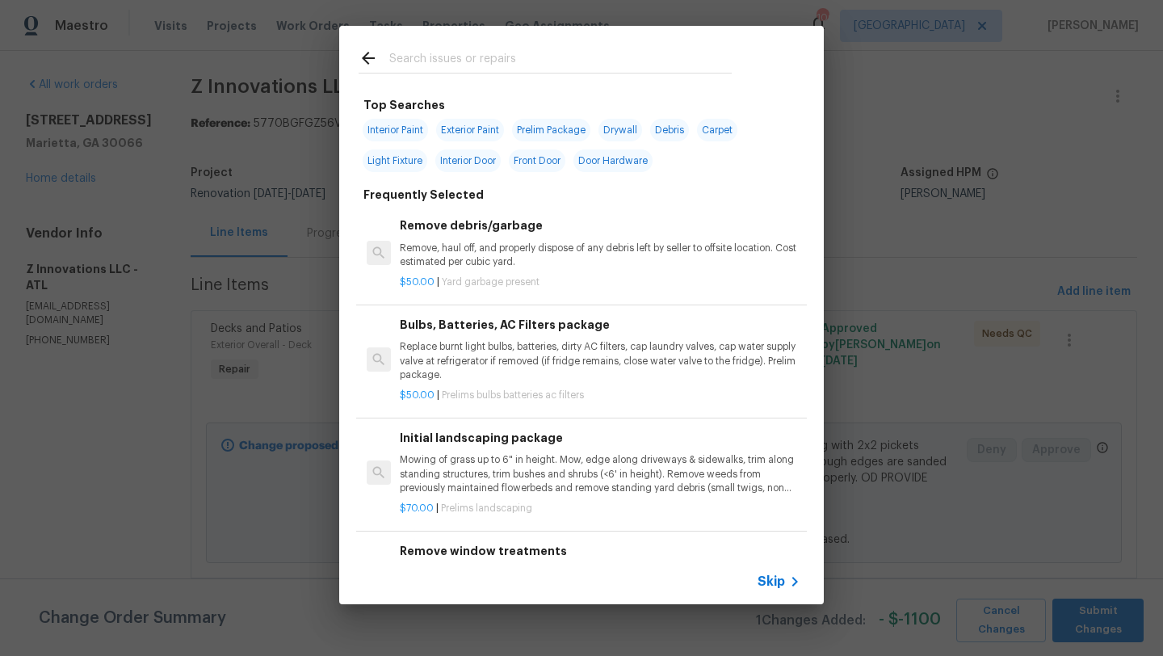
click at [431, 61] on input "text" at bounding box center [560, 60] width 342 height 24
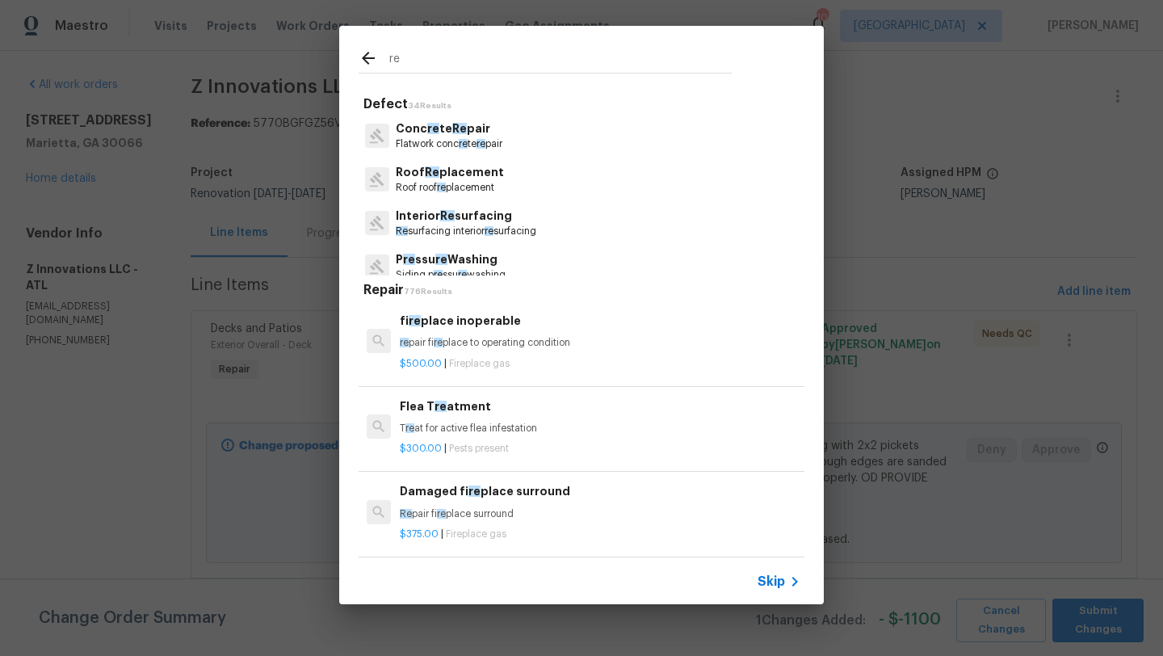
type input "r"
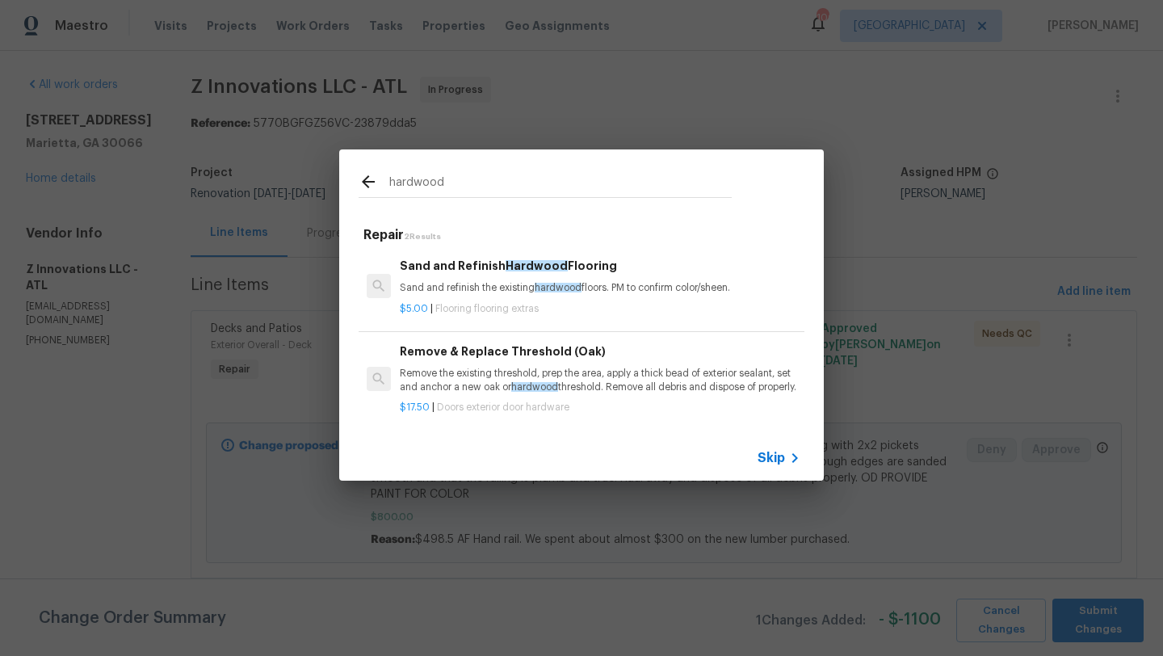
type input "hardwood"
click at [478, 283] on p "Sand and refinish the existing hardwood floors. PM to confirm color/sheen." at bounding box center [600, 288] width 401 height 14
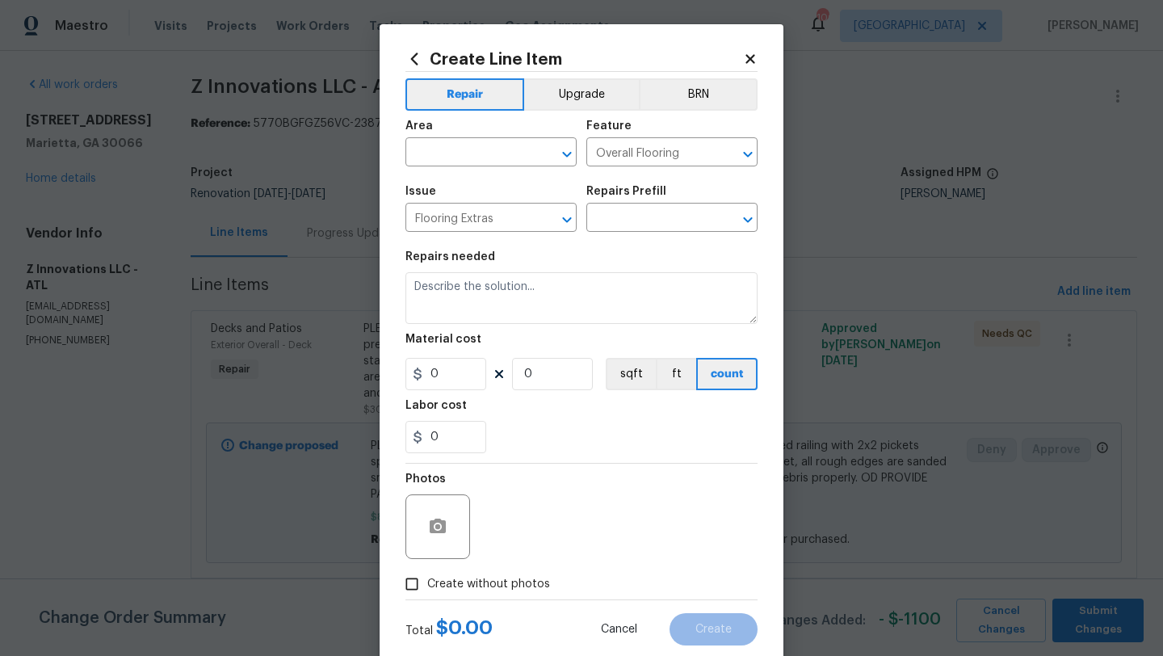
type input "Sand and Refinish Hardwood Flooring $5.00"
type textarea "Sand and refinish the existing hardwood floors. PM to confirm color/sheen."
type input "5"
type input "1"
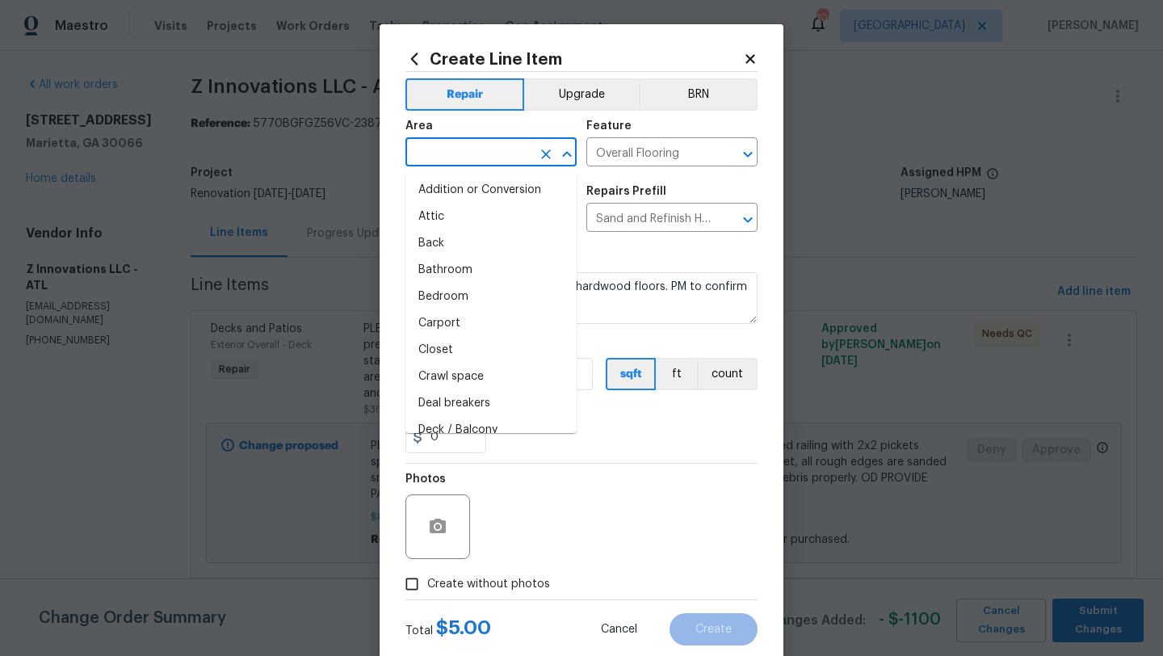
click at [503, 162] on input "text" at bounding box center [468, 153] width 126 height 25
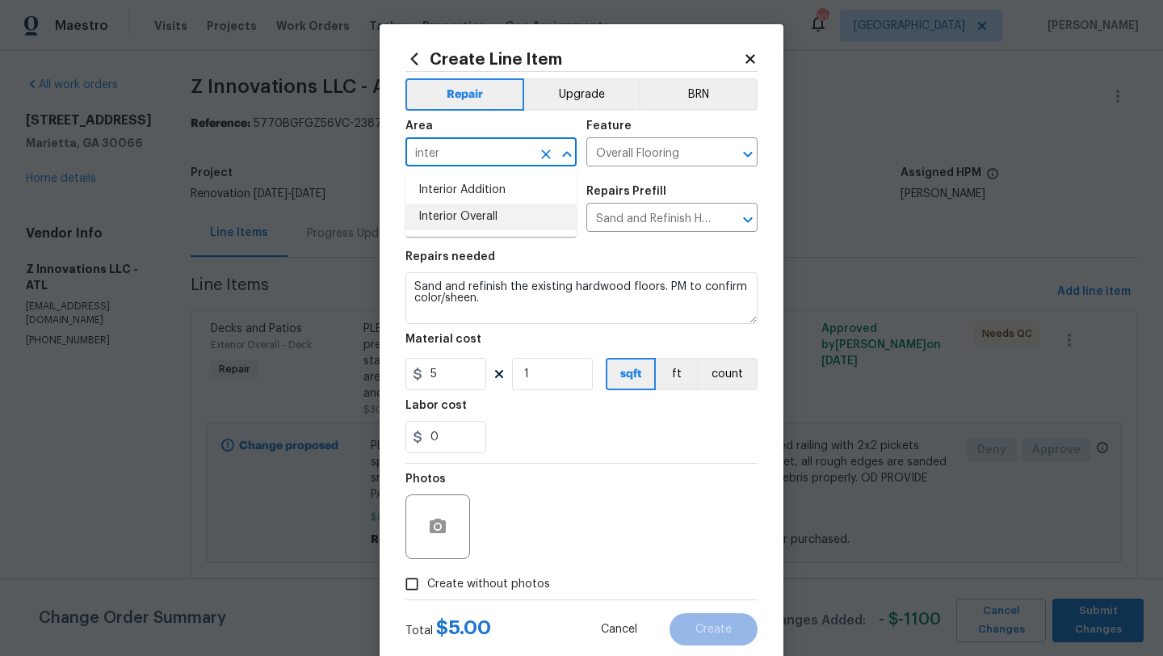
click at [474, 211] on li "Interior Overall" at bounding box center [490, 216] width 171 height 27
type input "Interior Overall"
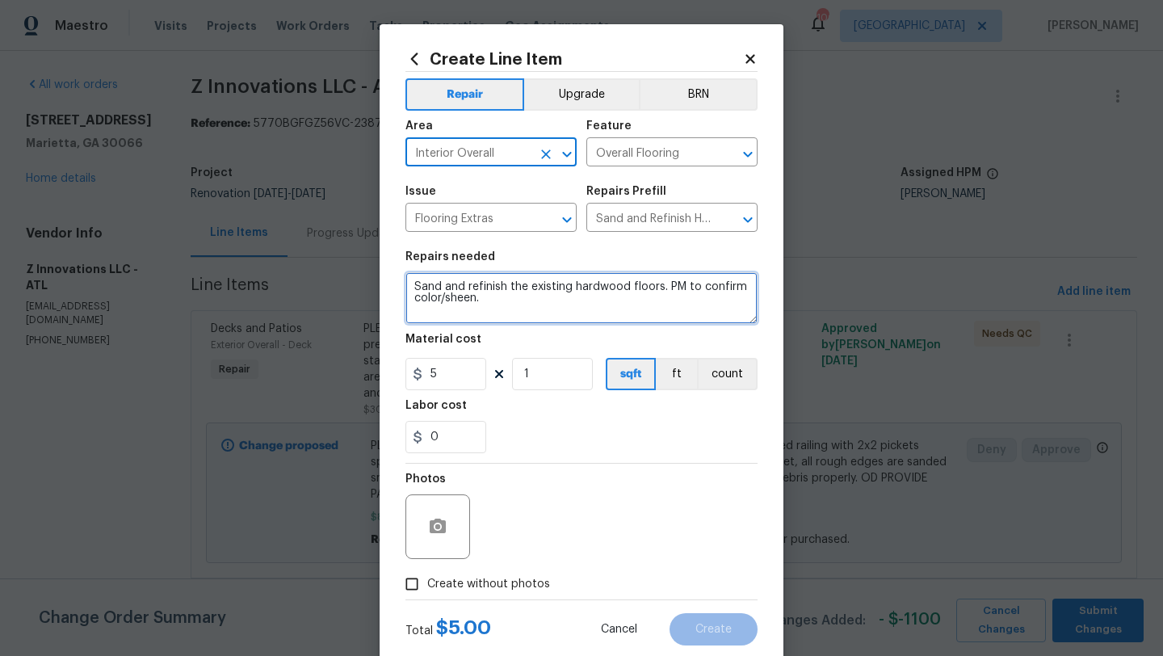
click at [419, 291] on textarea "Sand and refinish the existing hardwood floors. PM to confirm color/sheen." at bounding box center [581, 298] width 352 height 52
click at [413, 287] on textarea "Sand and refinish the existing hardwood floors. PM to confirm color/sheen." at bounding box center [581, 298] width 352 height 52
click at [483, 300] on textarea "Sand and refinish the existing hardwood floors. PM to confirm color/sheen." at bounding box center [581, 298] width 352 height 52
click at [671, 283] on textarea "Sand and refinish the existing hardwood floors. PM to confirm color/sheen." at bounding box center [581, 298] width 352 height 52
click at [667, 283] on textarea "Sand and refinish the existing hardwood floors. PM to confirm color/sheen." at bounding box center [581, 298] width 352 height 52
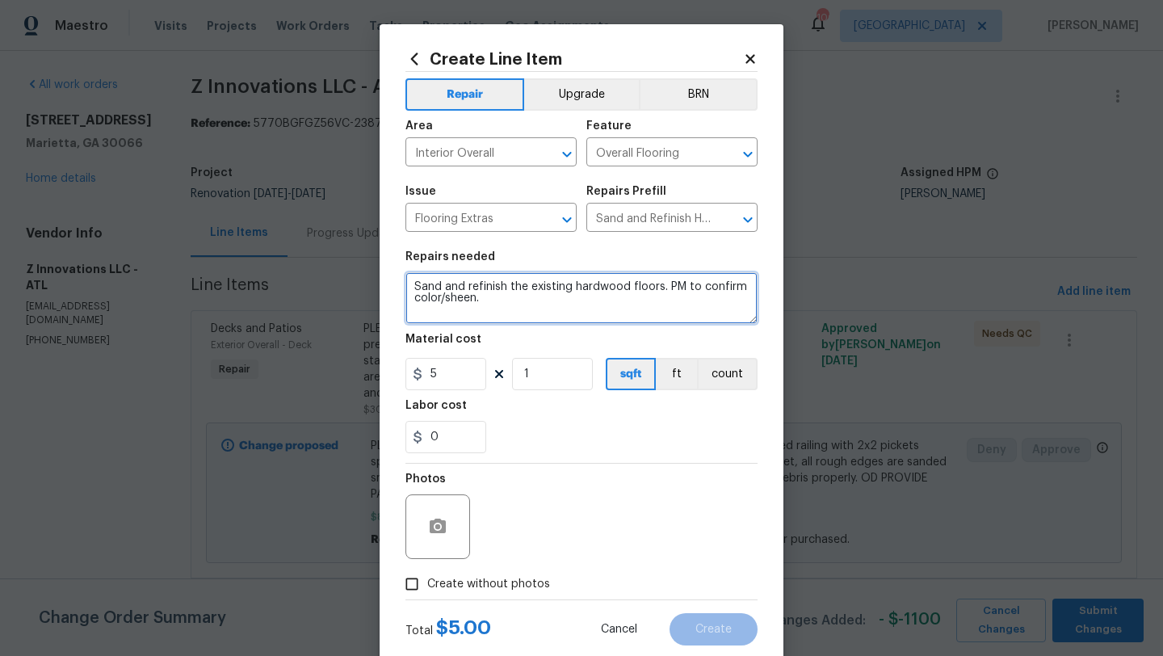
click at [417, 288] on textarea "Sand and refinish the existing hardwood floors. PM to confirm color/sheen." at bounding box center [581, 298] width 352 height 52
click at [416, 283] on textarea "Sand and refinish the existing hardwood floors. PM to confirm color/sheen." at bounding box center [581, 298] width 352 height 52
click at [480, 313] on textarea "ALL HARDWOOD PRESENT IN HOME Sand and refinish the existing hardwood floors. PM…" at bounding box center [581, 298] width 352 height 52
click at [477, 312] on textarea "ALL HARDWOOD PRESENT IN HOME Sand and refinish the existing hardwood floors. PM…" at bounding box center [581, 298] width 352 height 52
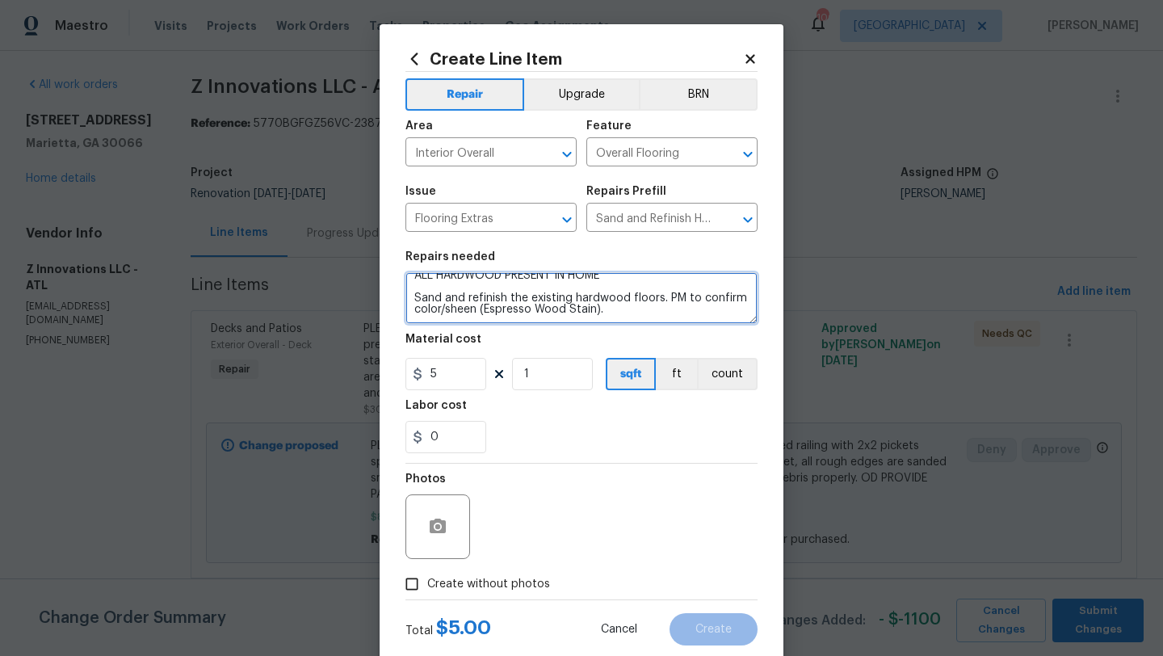
type textarea "ALL HARDWOOD PRESENT IN HOME Sand and refinish the existing hardwood floors. PM…"
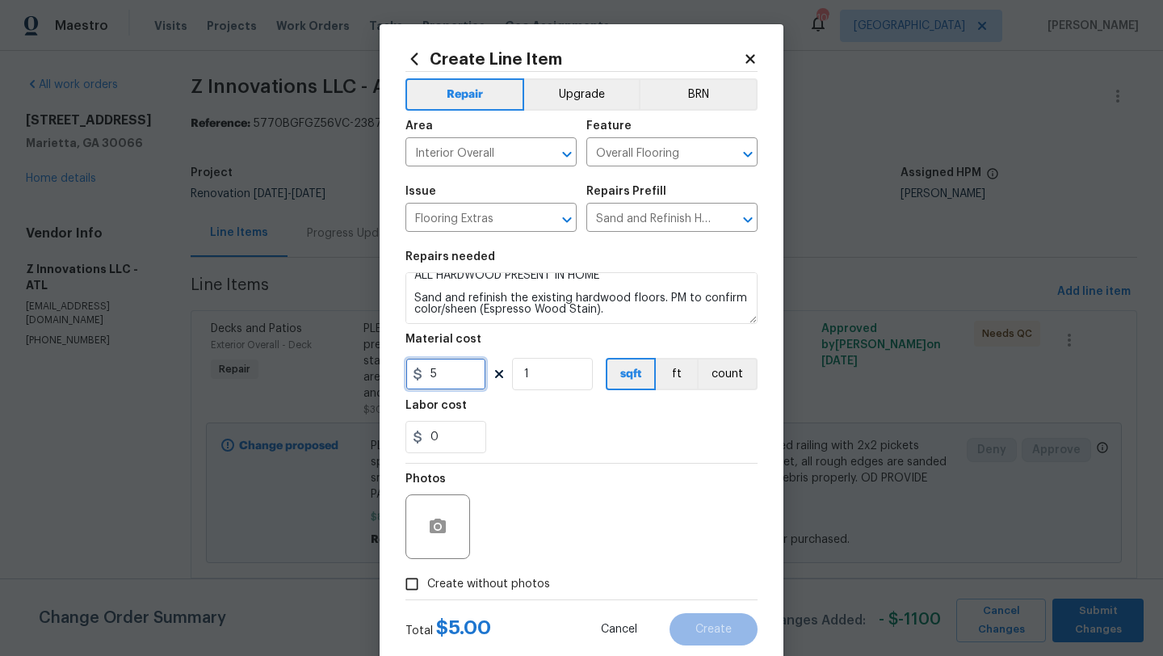
click at [460, 379] on input "5" at bounding box center [445, 374] width 81 height 32
type input "2928.2"
click at [508, 414] on div "Labor cost" at bounding box center [581, 410] width 352 height 21
click at [458, 538] on div at bounding box center [437, 526] width 65 height 65
click at [443, 531] on icon "button" at bounding box center [438, 525] width 16 height 15
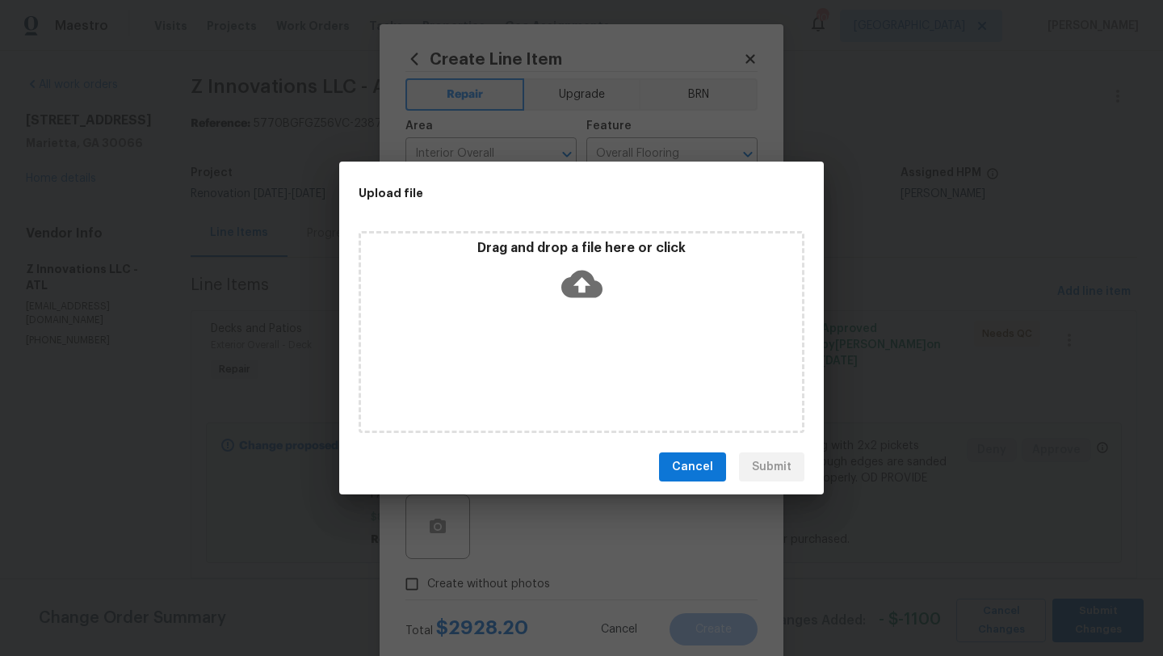
click at [658, 308] on div "Drag and drop a file here or click" at bounding box center [582, 332] width 446 height 202
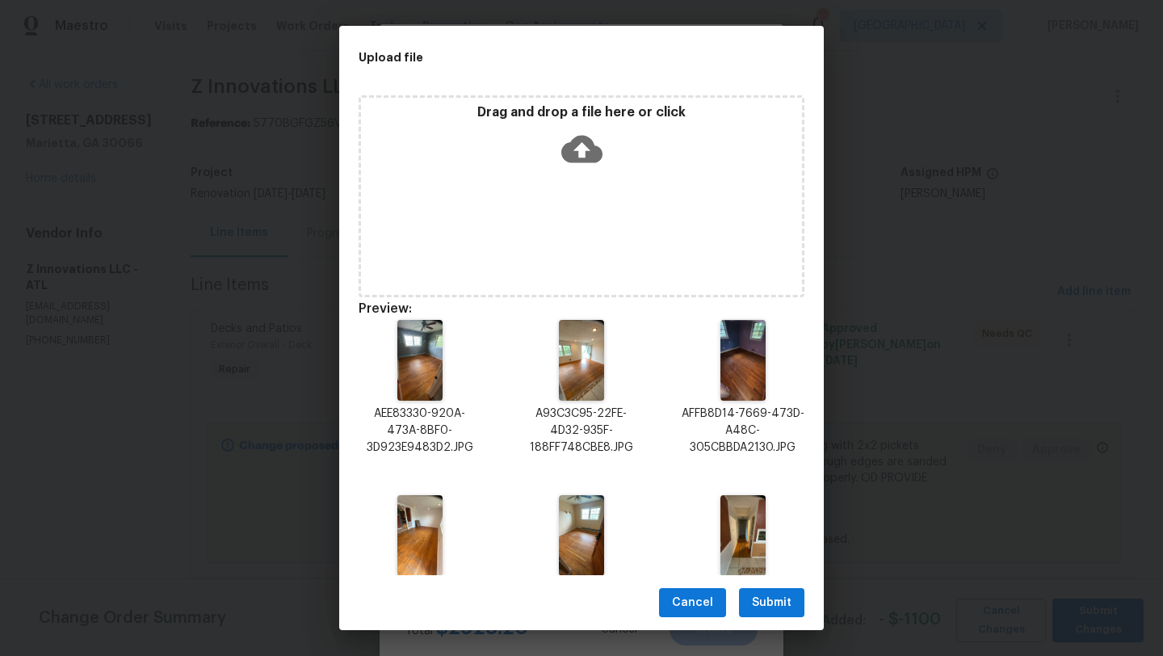
click at [786, 599] on span "Submit" at bounding box center [772, 603] width 40 height 20
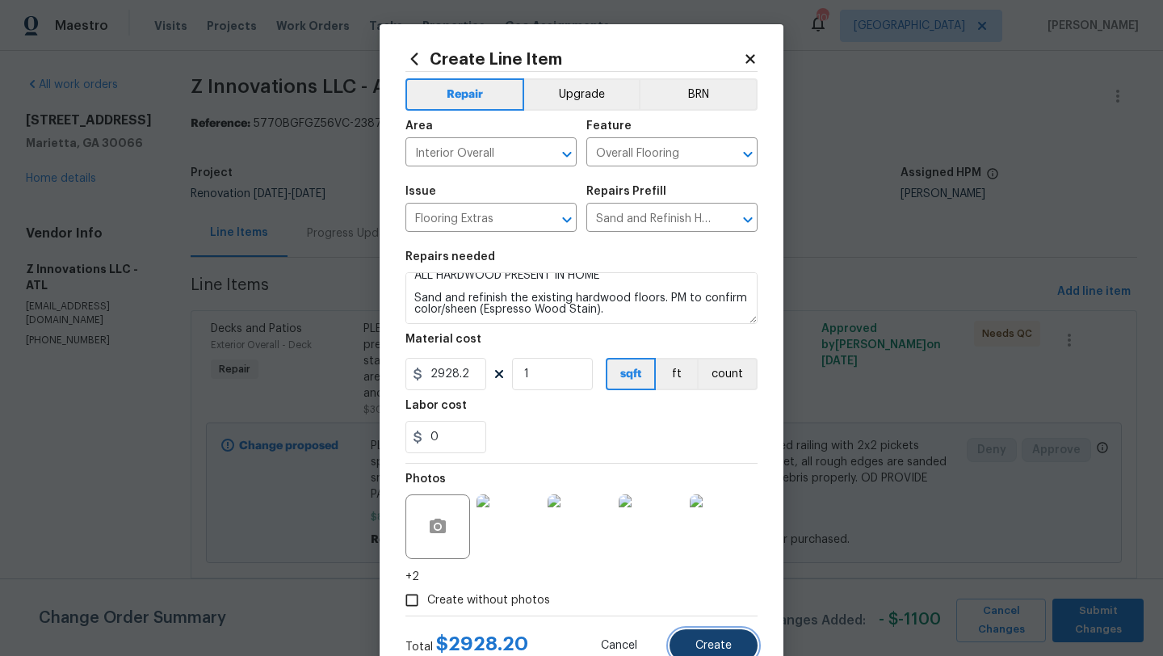
click at [702, 643] on span "Create" at bounding box center [713, 646] width 36 height 12
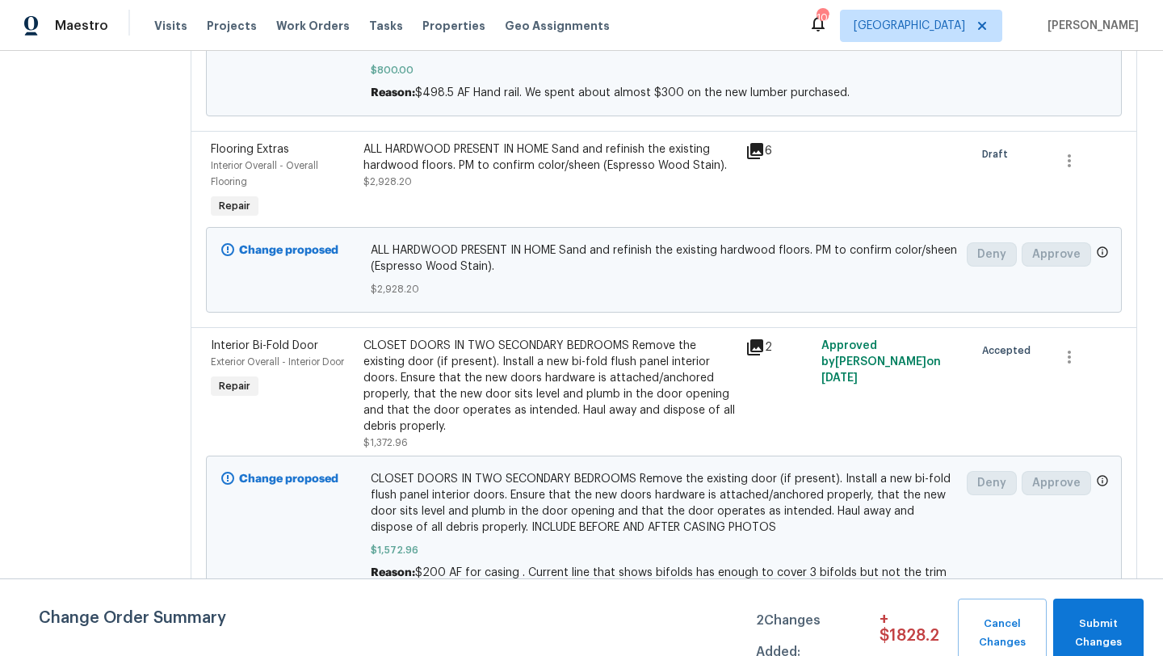
scroll to position [0, 0]
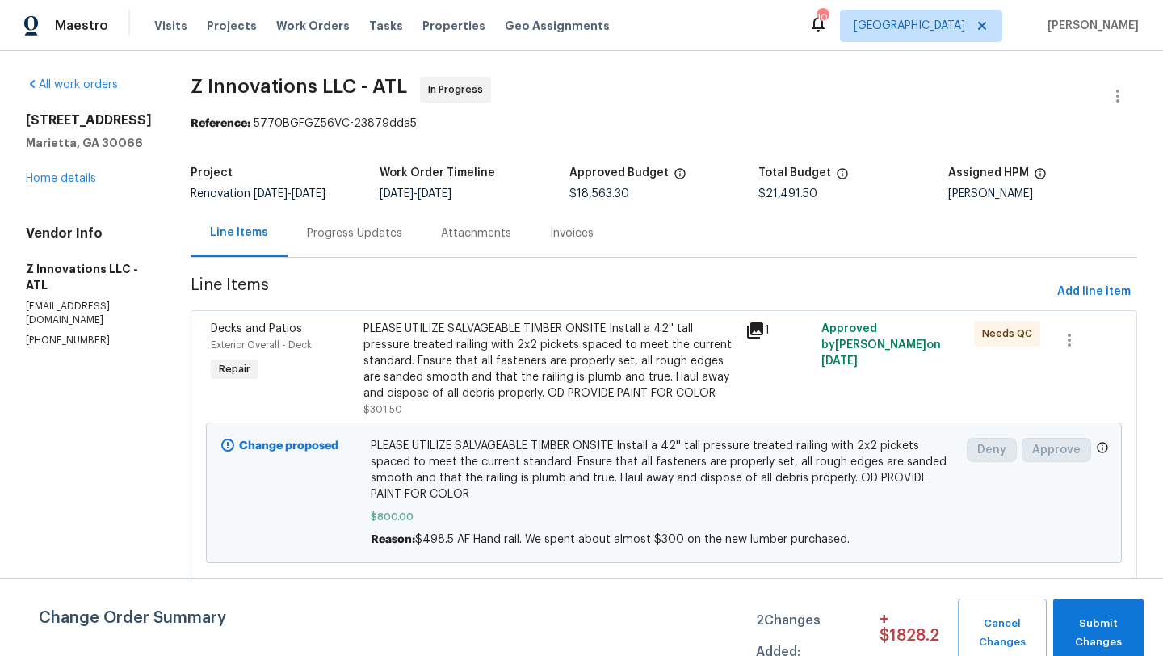
click at [355, 242] on div "Progress Updates" at bounding box center [354, 233] width 134 height 48
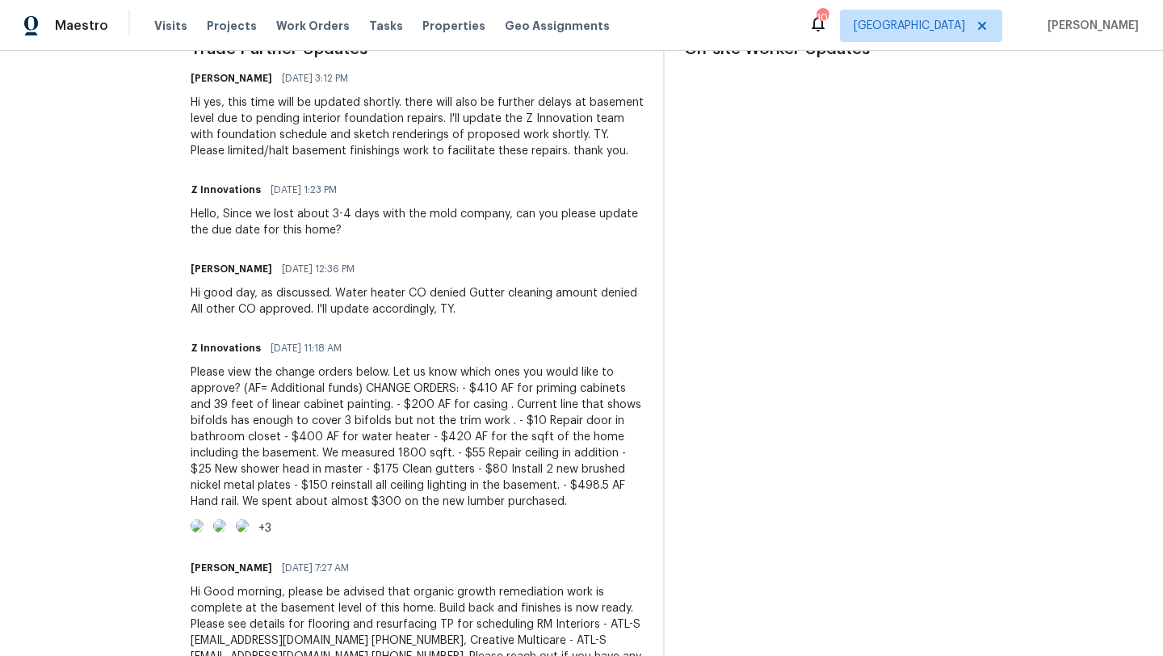
scroll to position [515, 0]
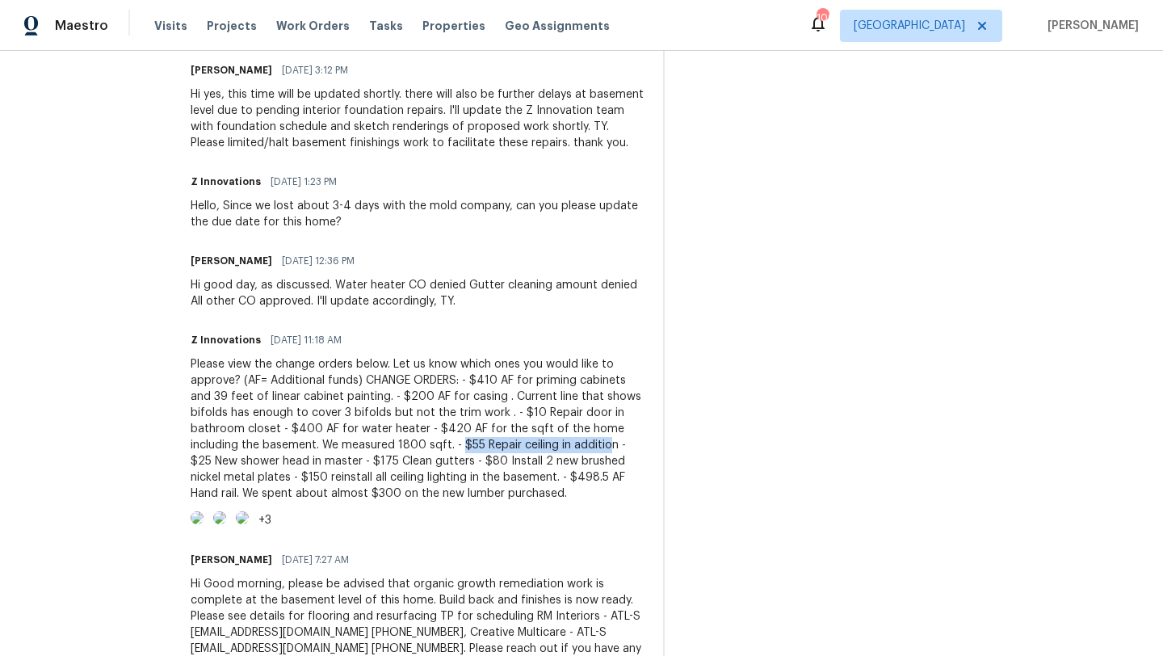
drag, startPoint x: 455, startPoint y: 446, endPoint x: 605, endPoint y: 448, distance: 150.2
click at [605, 448] on div "Please view the change orders below. Let us know which ones you would like to a…" at bounding box center [417, 428] width 453 height 145
drag, startPoint x: 450, startPoint y: 459, endPoint x: 250, endPoint y: 476, distance: 200.2
click at [250, 476] on div "Please view the change orders below. Let us know which ones you would like to a…" at bounding box center [417, 428] width 453 height 145
copy div "$80 Install 2 new brushed nickel metal plates"
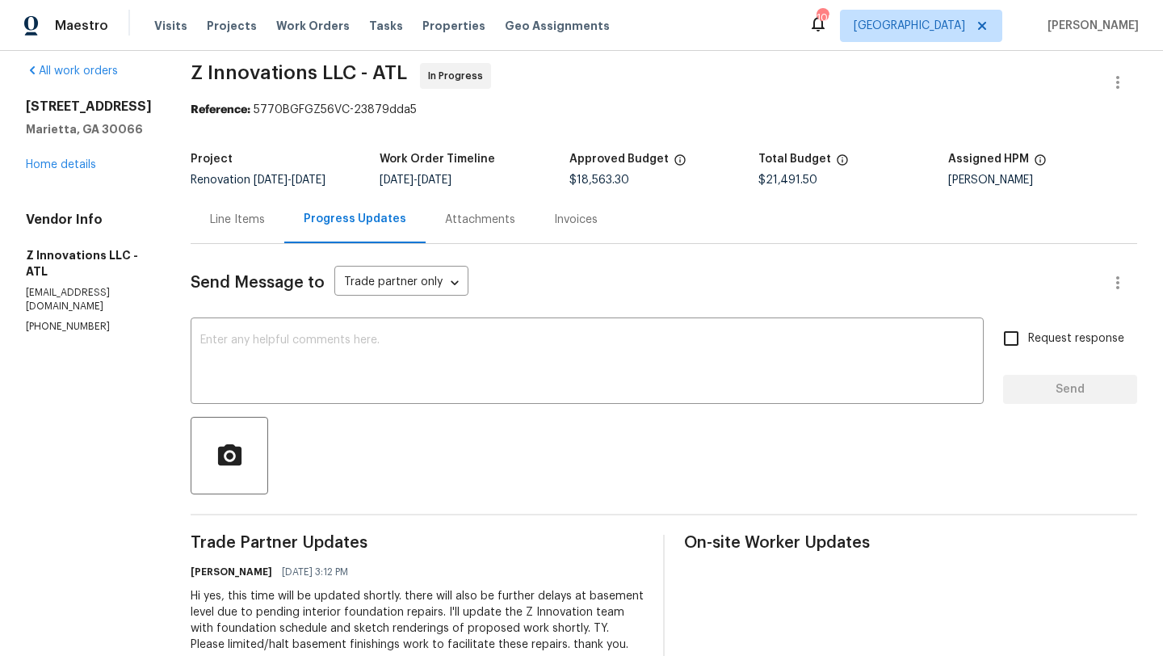
scroll to position [0, 0]
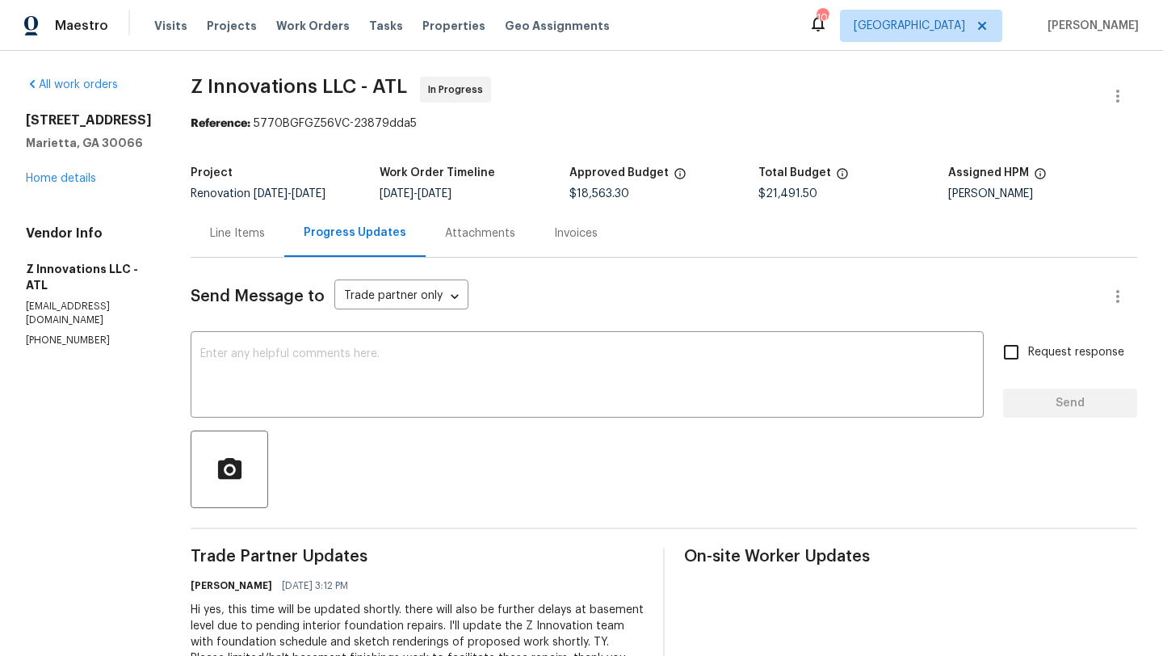
click at [253, 237] on div "Line Items" at bounding box center [237, 233] width 55 height 16
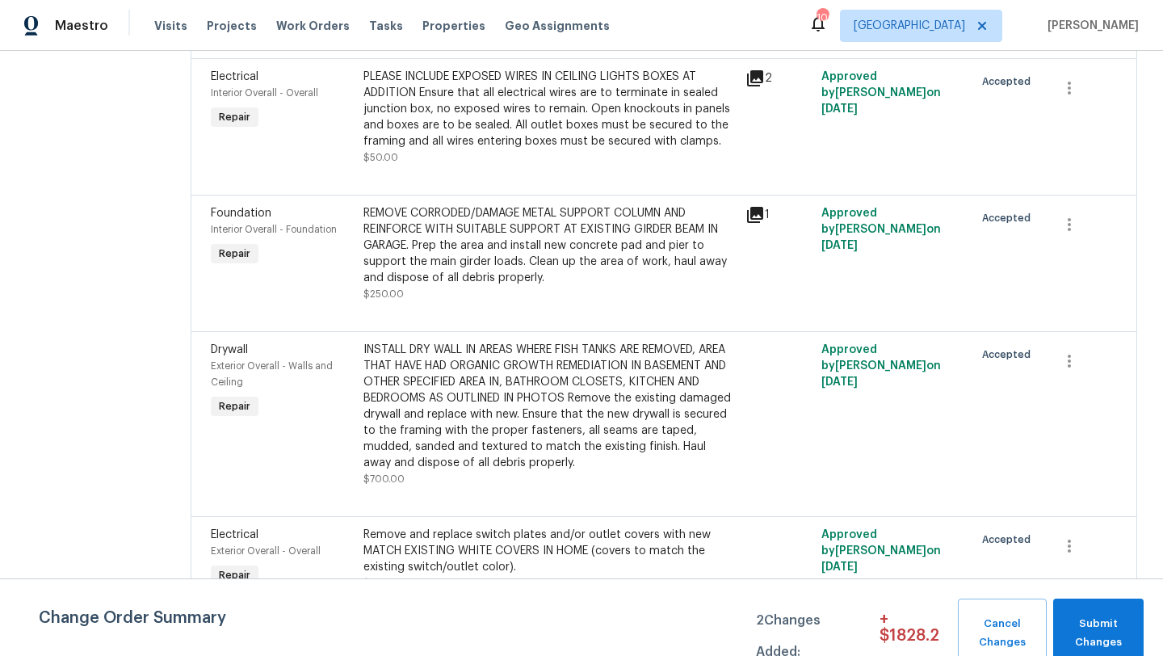
scroll to position [5366, 0]
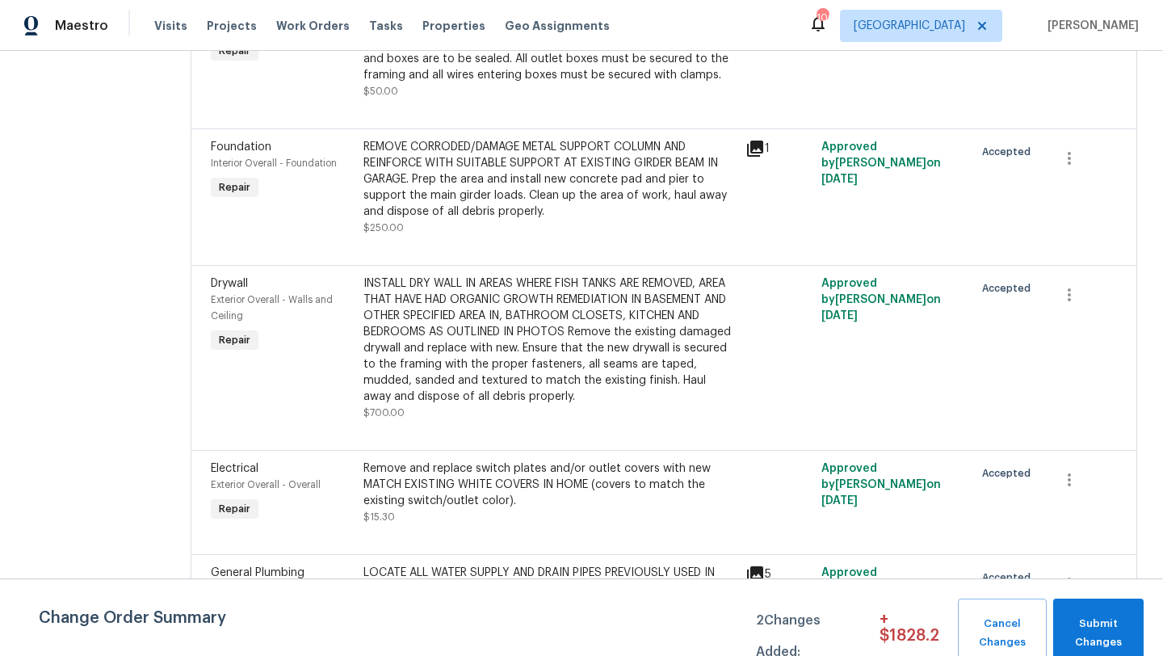
click at [751, 566] on icon at bounding box center [755, 574] width 16 height 16
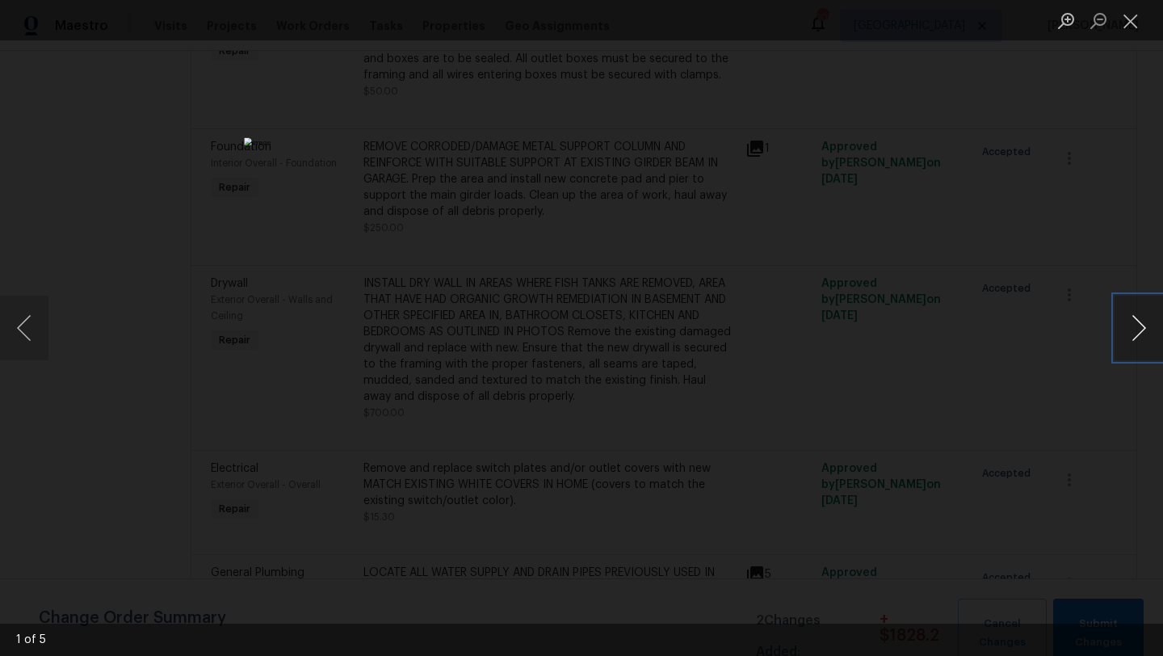
click at [1126, 338] on button "Next image" at bounding box center [1138, 328] width 48 height 65
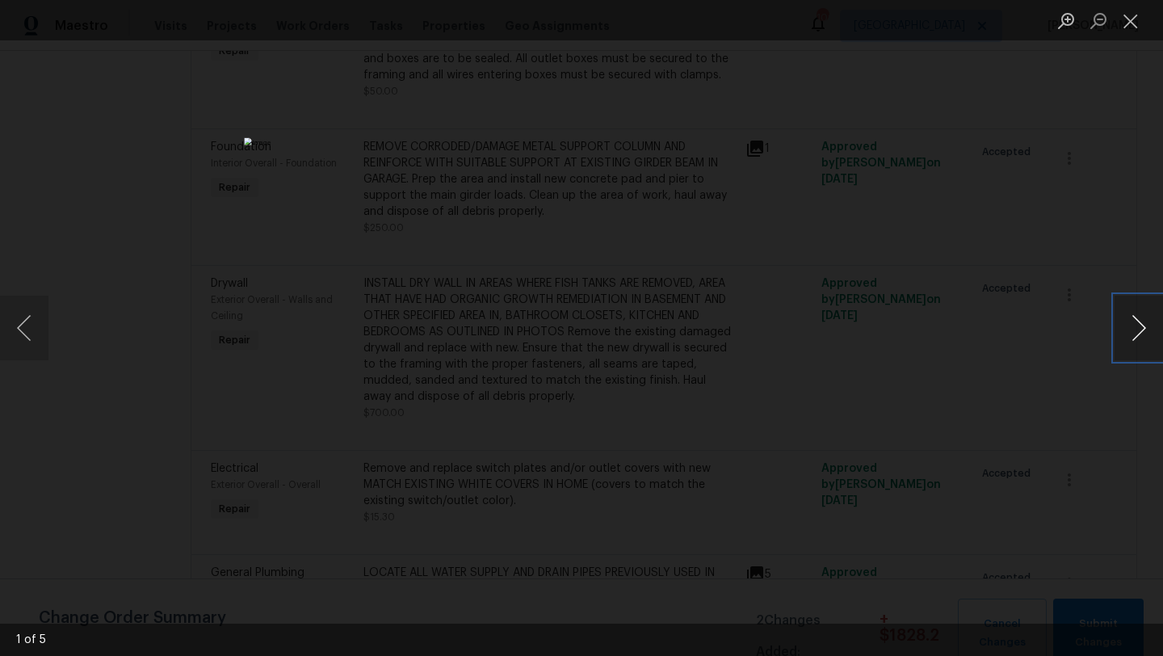
click at [1126, 338] on button "Next image" at bounding box center [1138, 328] width 48 height 65
click at [1126, 186] on div "Lightbox" at bounding box center [581, 328] width 1163 height 656
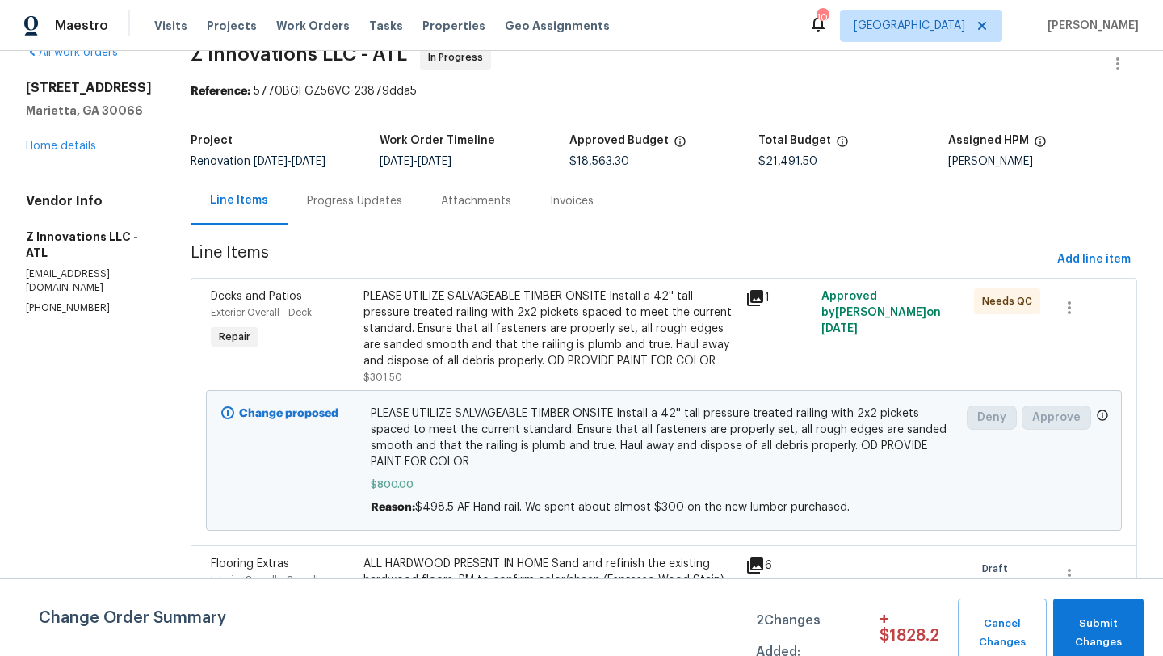
scroll to position [0, 0]
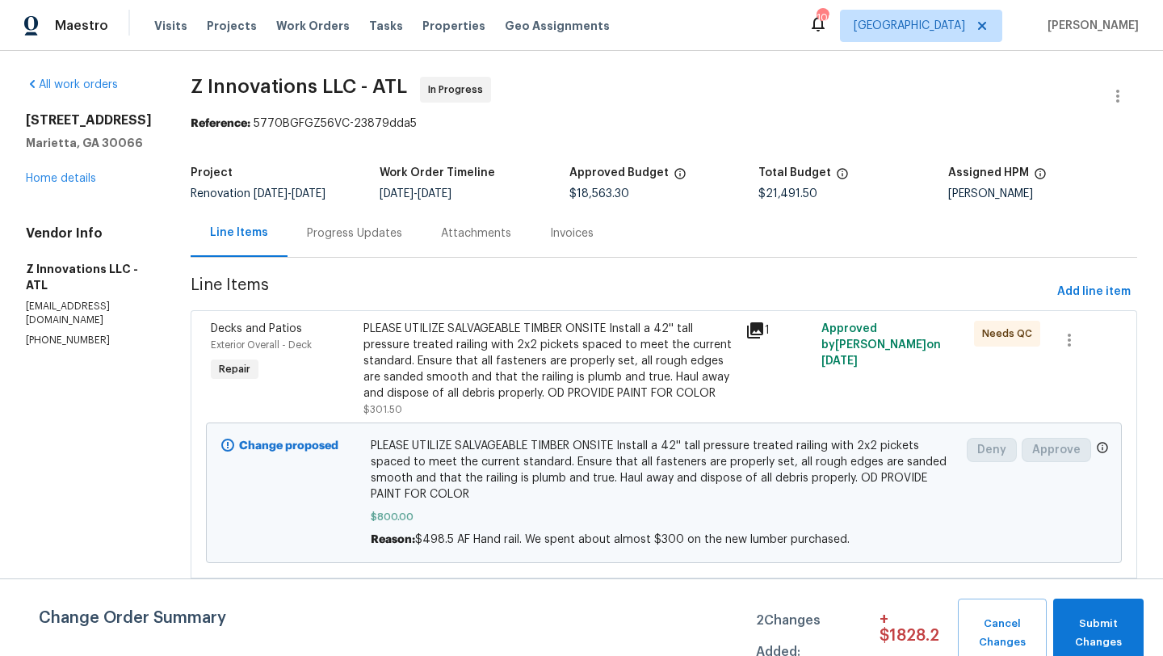
click at [384, 229] on div "Progress Updates" at bounding box center [354, 233] width 95 height 16
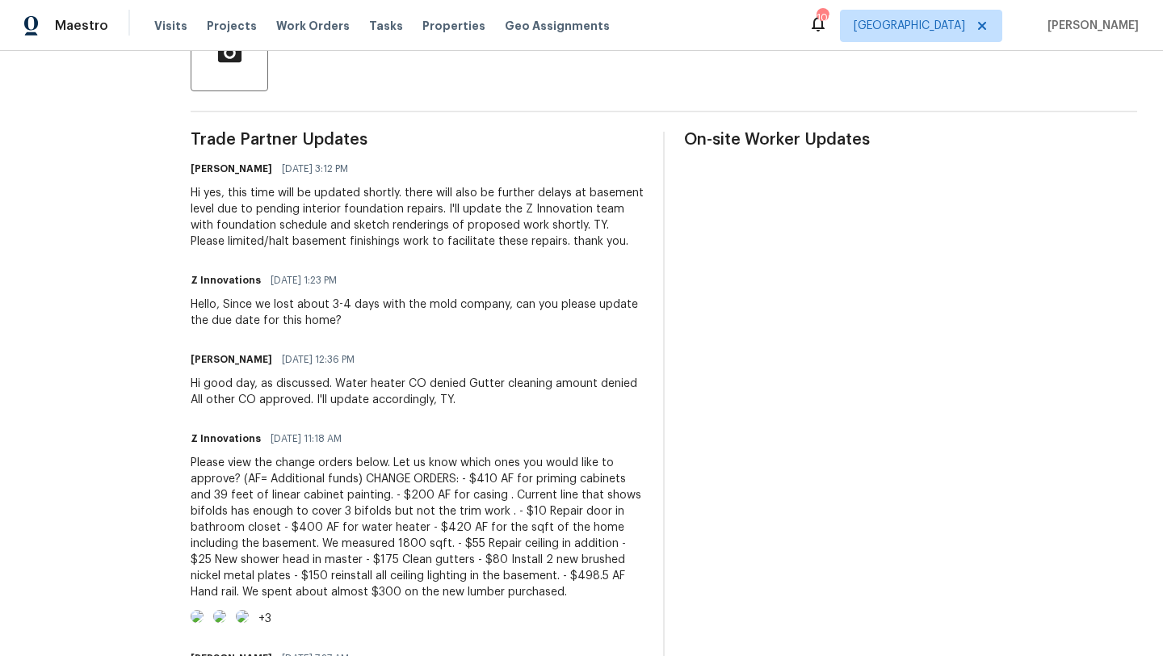
scroll to position [437, 0]
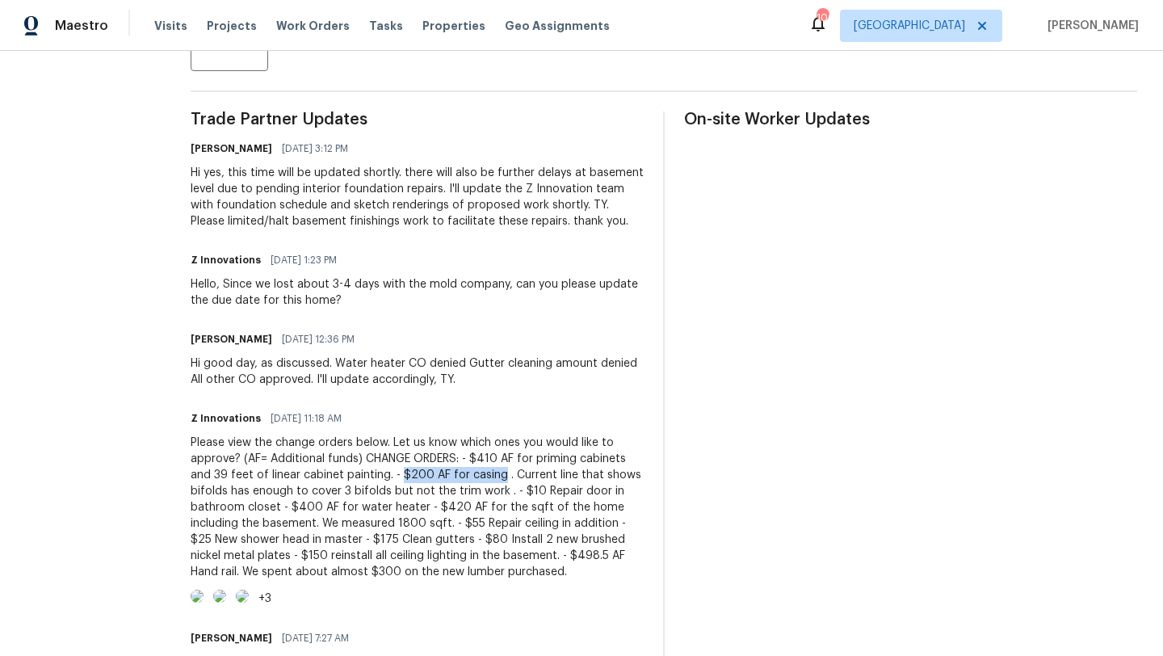
drag, startPoint x: 470, startPoint y: 480, endPoint x: 373, endPoint y: 476, distance: 97.0
click at [372, 476] on div "Please view the change orders below. Let us know which ones you would like to a…" at bounding box center [417, 506] width 453 height 145
copy div "$200 AF for casing"
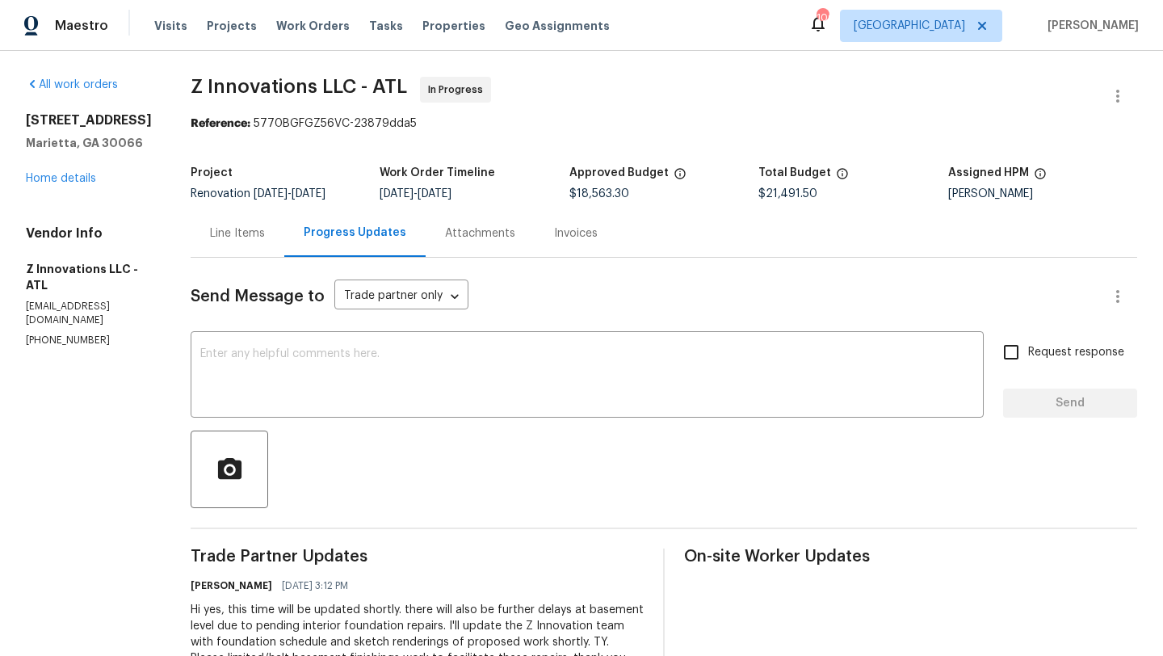
click at [253, 228] on div "Line Items" at bounding box center [237, 233] width 55 height 16
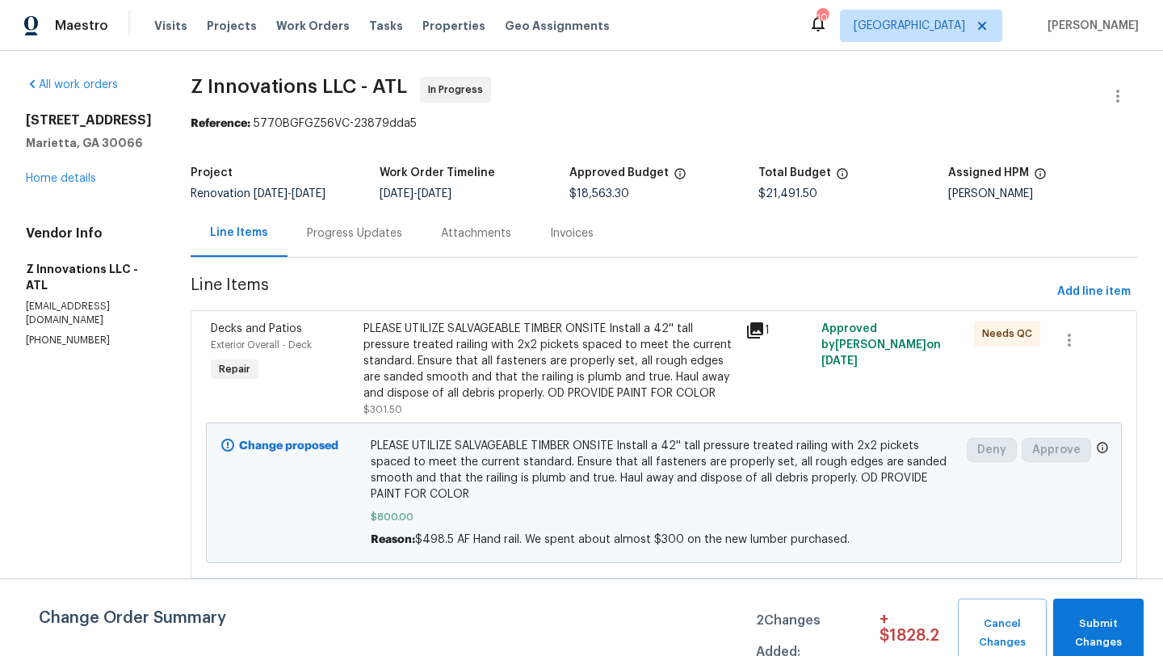
click at [352, 222] on div "Progress Updates" at bounding box center [354, 233] width 134 height 48
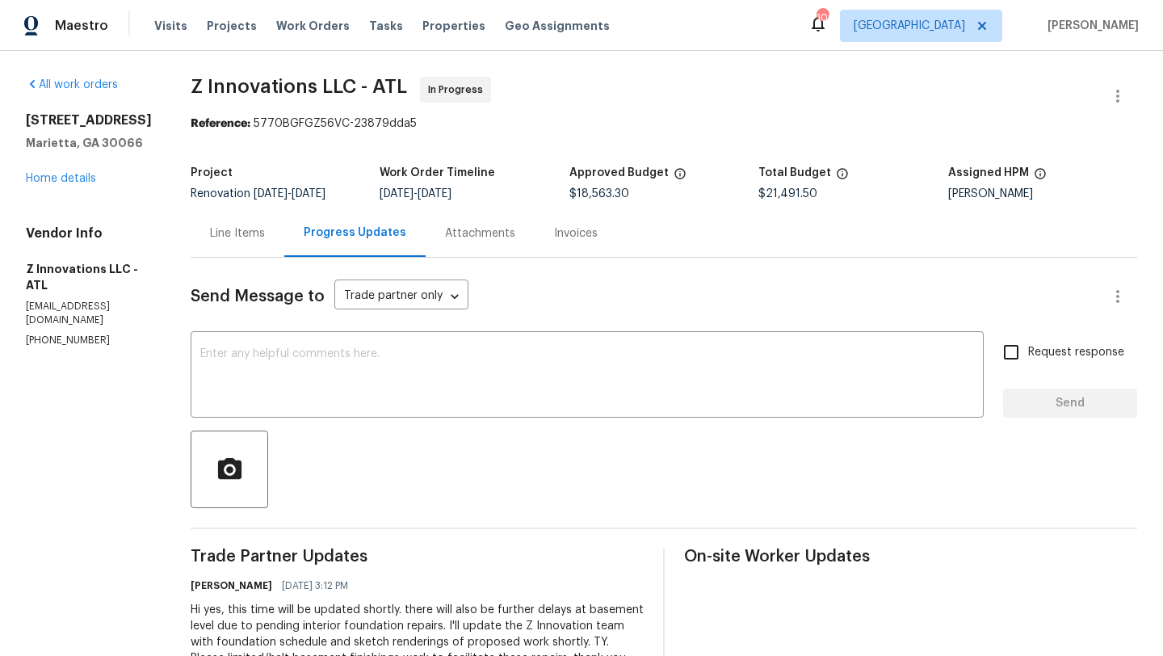
click at [244, 241] on div "Line Items" at bounding box center [237, 233] width 55 height 16
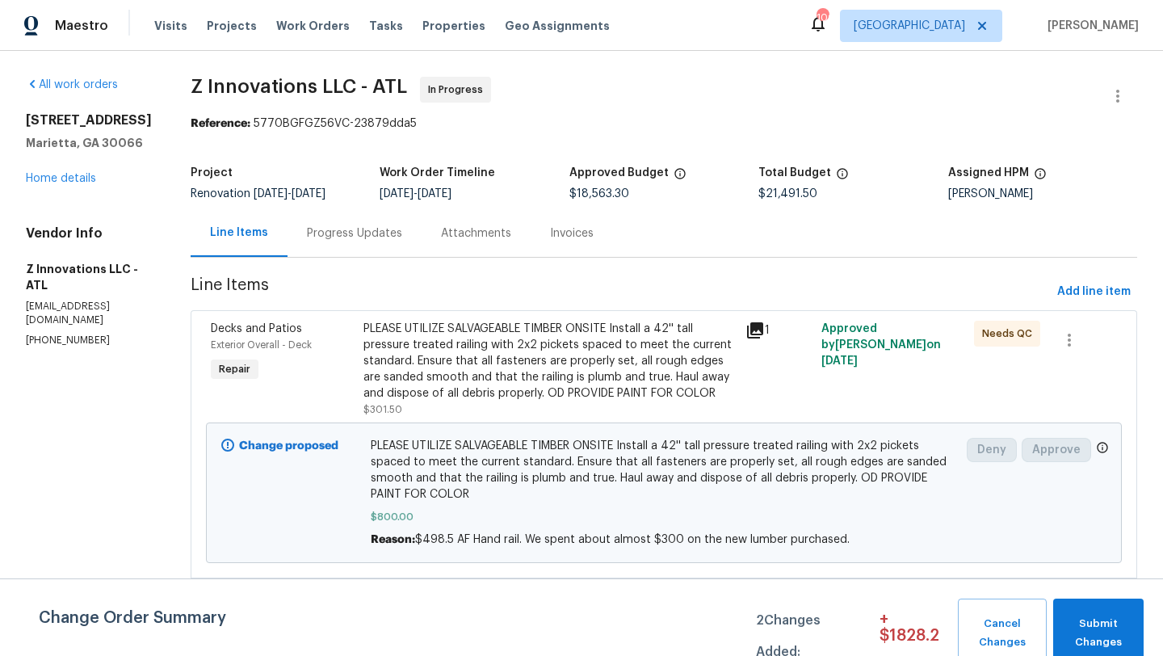
click at [364, 225] on div "Progress Updates" at bounding box center [354, 233] width 95 height 16
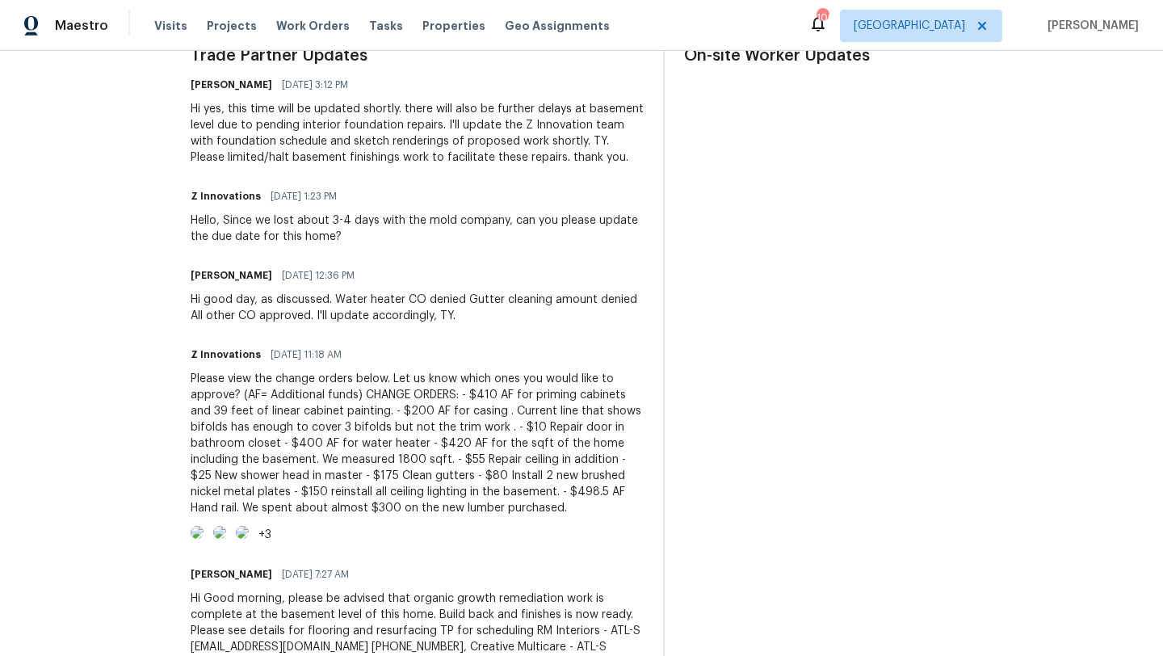
scroll to position [501, 0]
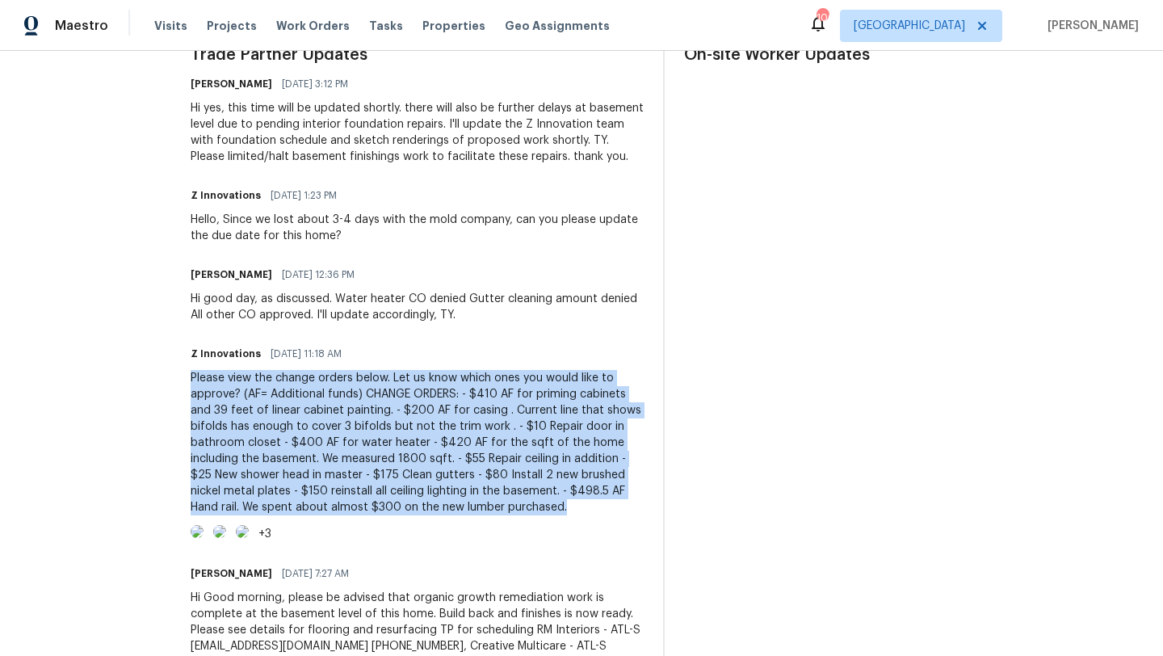
drag, startPoint x: 510, startPoint y: 510, endPoint x: 186, endPoint y: 379, distance: 349.2
click at [191, 379] on div "Please view the change orders below. Let us know which ones you would like to a…" at bounding box center [417, 442] width 453 height 145
copy div "Please view the change orders below. Let us know which ones you would like to a…"
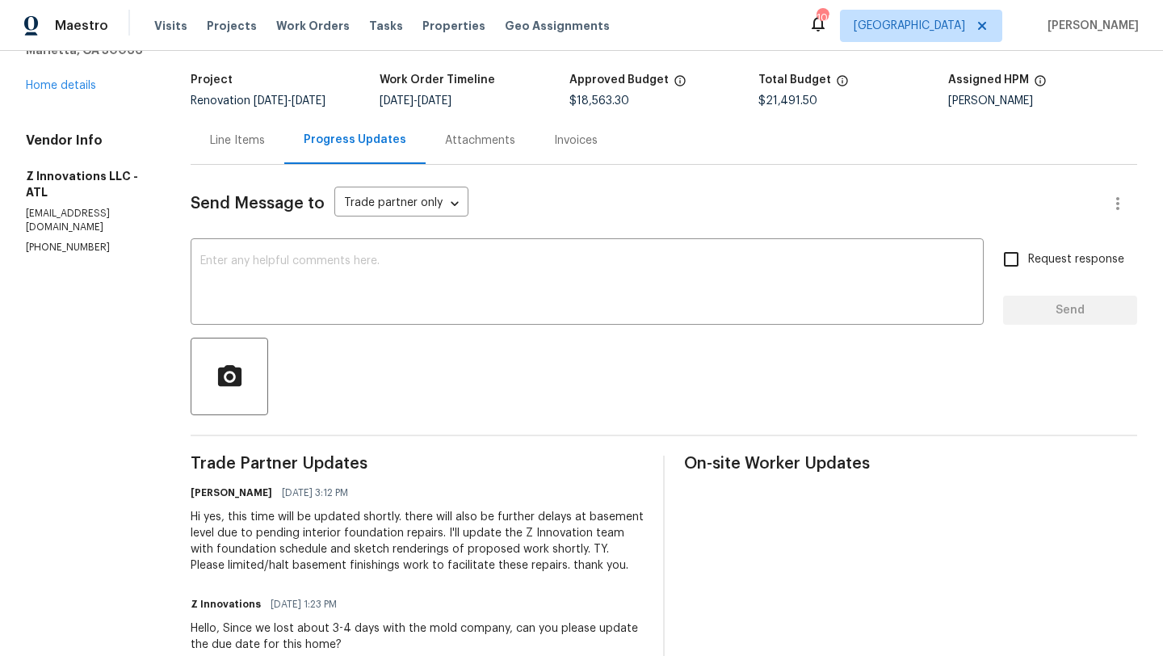
scroll to position [0, 0]
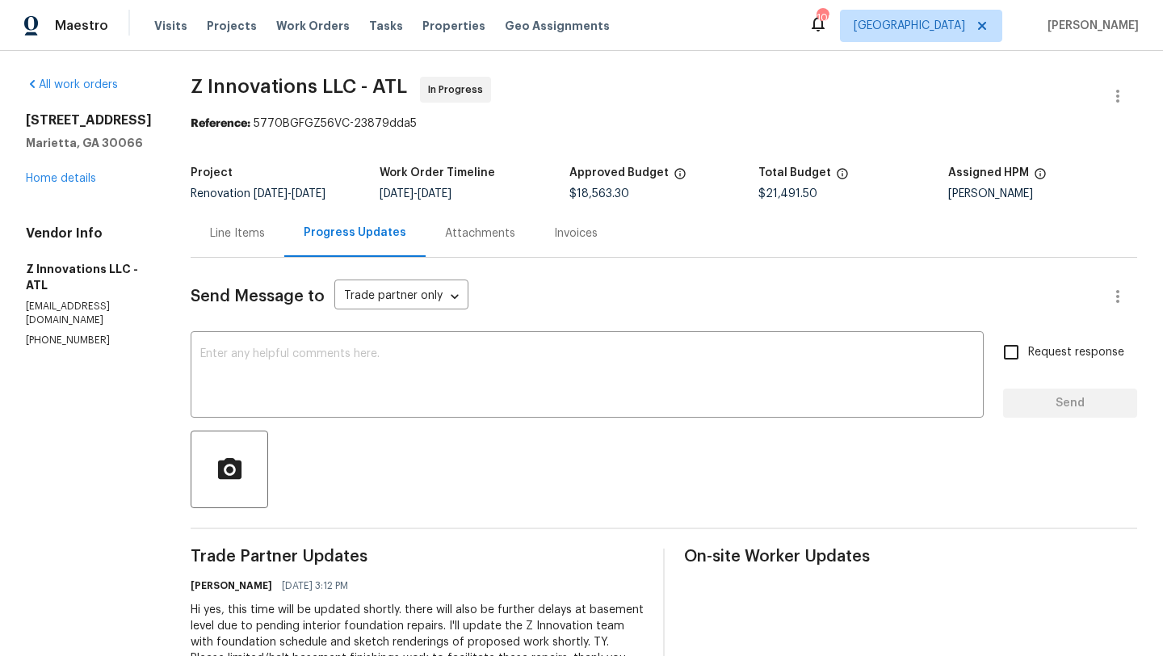
click at [212, 226] on div "Line Items" at bounding box center [237, 233] width 55 height 16
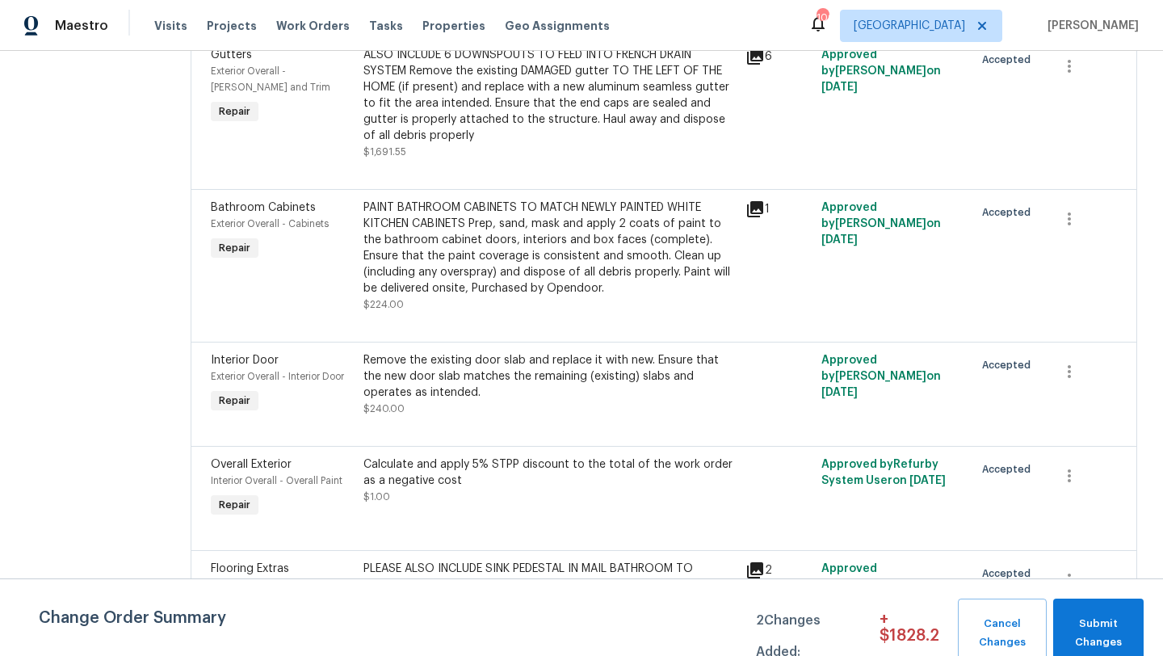
scroll to position [2239, 0]
click at [241, 353] on span "Interior Door" at bounding box center [245, 358] width 68 height 11
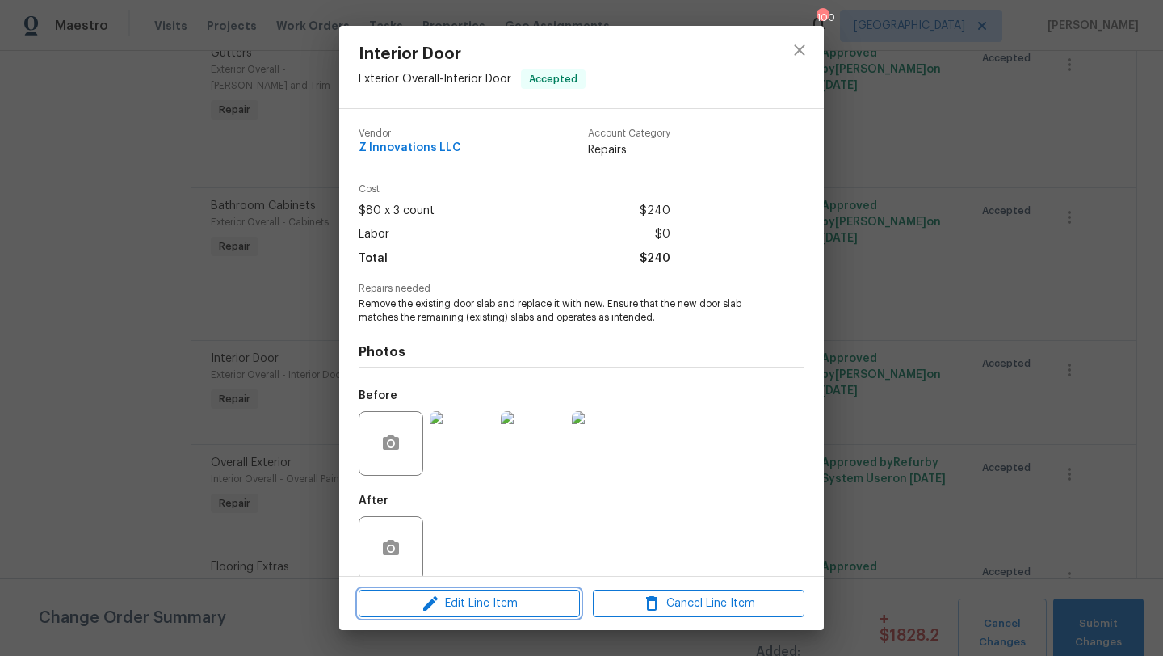
click at [472, 602] on span "Edit Line Item" at bounding box center [469, 603] width 212 height 20
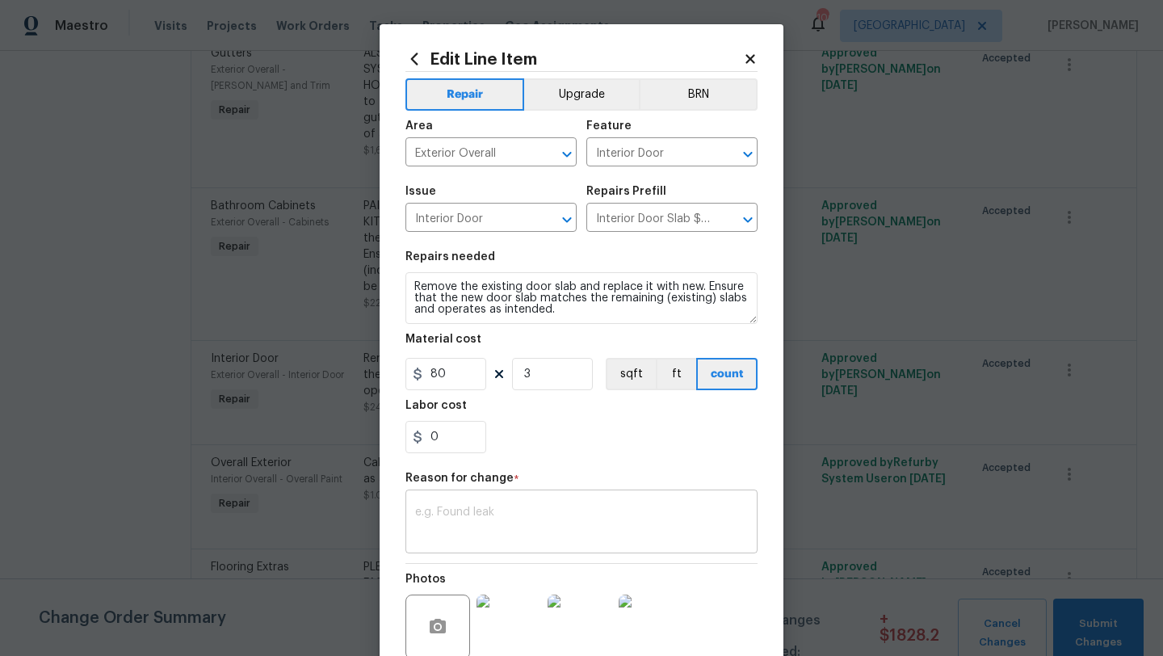
click at [489, 508] on textarea at bounding box center [581, 523] width 333 height 34
paste textarea "Please view the change orders below. Let us know which ones you would like to a…"
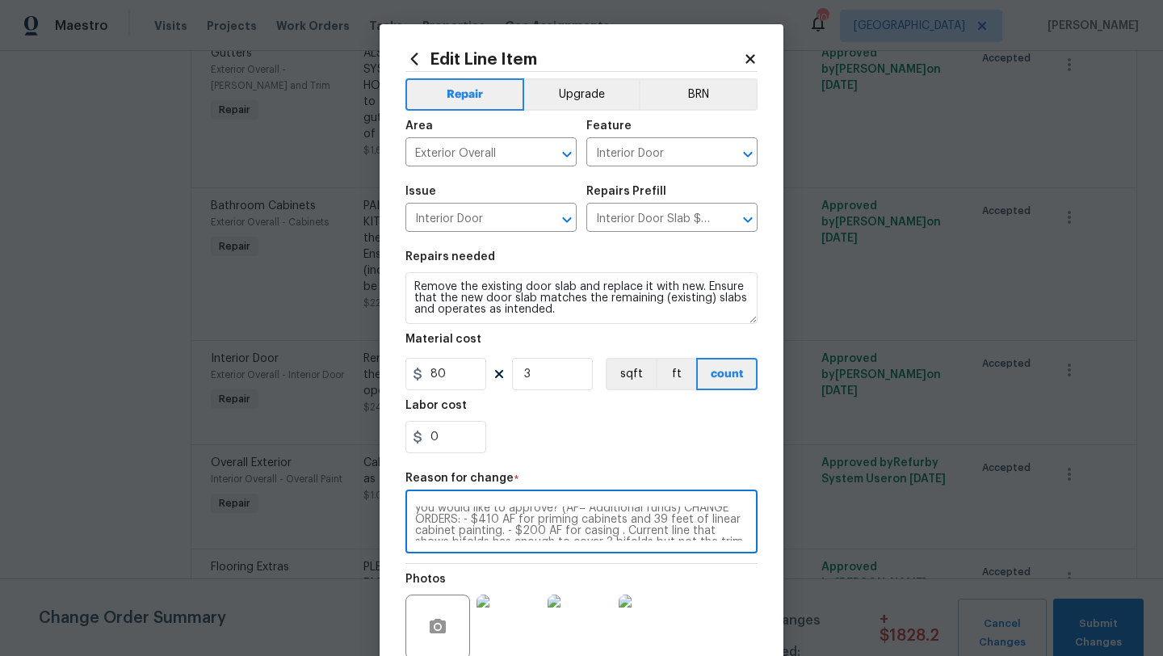
scroll to position [0, 0]
drag, startPoint x: 739, startPoint y: 518, endPoint x: 565, endPoint y: 495, distance: 175.2
click at [565, 495] on div "Please view the change orders below. Let us know which ones you would like to a…" at bounding box center [581, 523] width 352 height 60
drag, startPoint x: 606, startPoint y: 513, endPoint x: 719, endPoint y: 524, distance: 114.4
click at [719, 524] on textarea "$10 Repair door in bathroom closet - $400 AF for water heater - $420 AF for the…" at bounding box center [581, 523] width 333 height 34
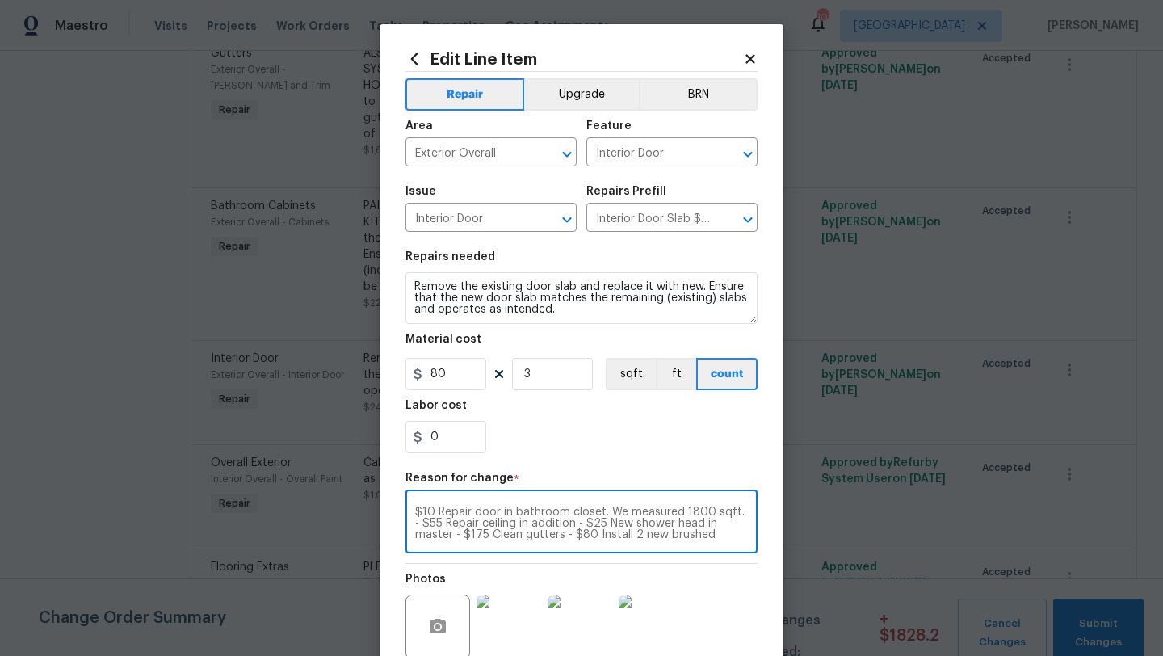
drag, startPoint x: 610, startPoint y: 512, endPoint x: 744, endPoint y: 514, distance: 134.1
click at [744, 514] on textarea "$10 Repair door in bathroom closet. We measured 1800 sqft. - $55 Repair ceiling…" at bounding box center [581, 523] width 333 height 34
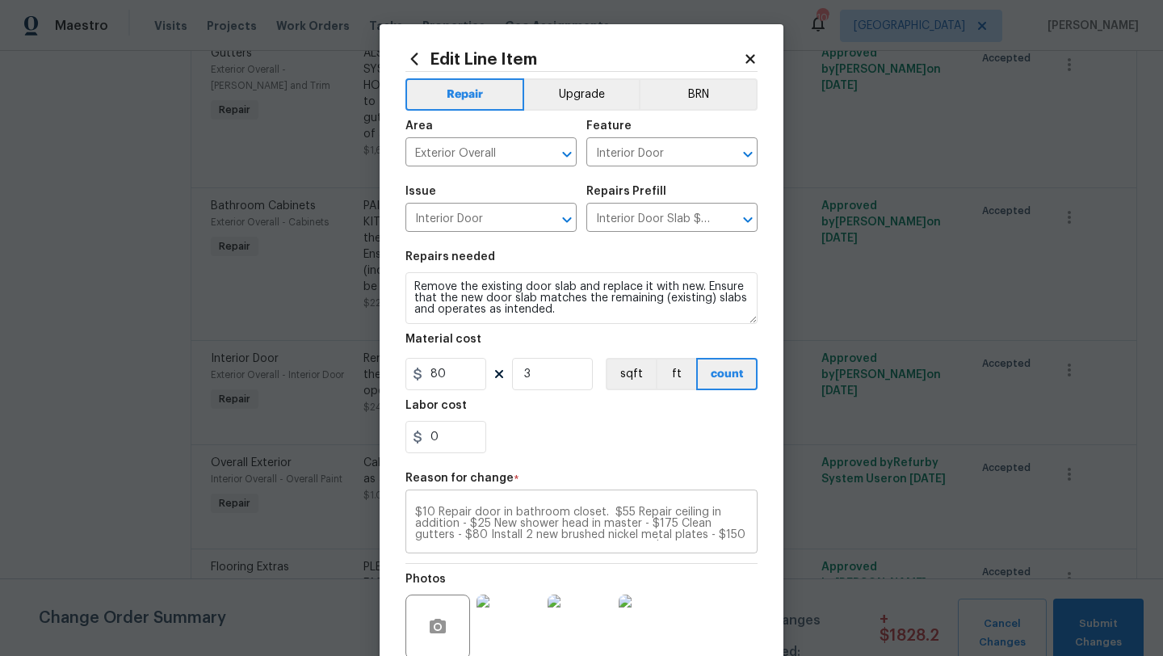
drag, startPoint x: 749, startPoint y: 524, endPoint x: 635, endPoint y: 513, distance: 115.2
click at [635, 513] on div "$10 Repair door in bathroom closet. $55 Repair ceiling in addition - $25 New sh…" at bounding box center [581, 523] width 352 height 60
drag, startPoint x: 750, startPoint y: 526, endPoint x: 647, endPoint y: 511, distance: 104.4
click at [646, 511] on div "$10 Repair door in bathroom closet. $55 Repair ceiling in addition - $25 New sh…" at bounding box center [581, 523] width 352 height 60
drag, startPoint x: 612, startPoint y: 509, endPoint x: 746, endPoint y: 521, distance: 134.6
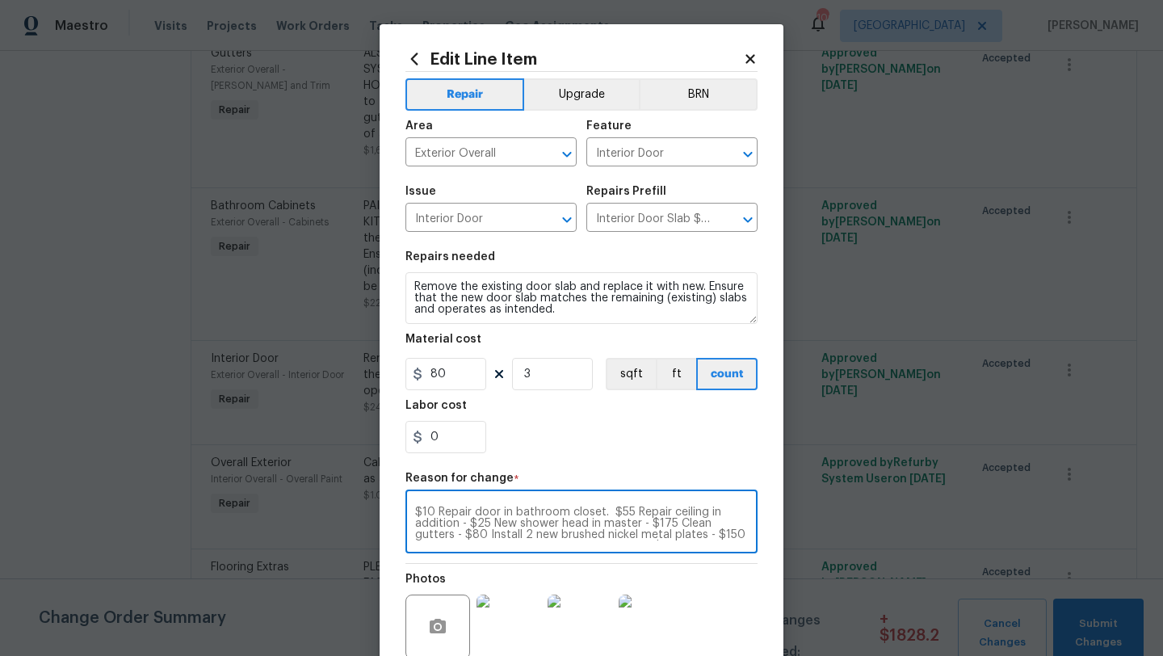
click at [746, 521] on textarea "$10 Repair door in bathroom closet. $55 Repair ceiling in addition - $25 New sh…" at bounding box center [581, 523] width 333 height 34
drag, startPoint x: 571, startPoint y: 526, endPoint x: 601, endPoint y: 543, distance: 34.4
click at [602, 544] on div "$10 Repair door in bathroom closet. - $80 Install 2 new brushed nickel metal pl…" at bounding box center [581, 523] width 352 height 60
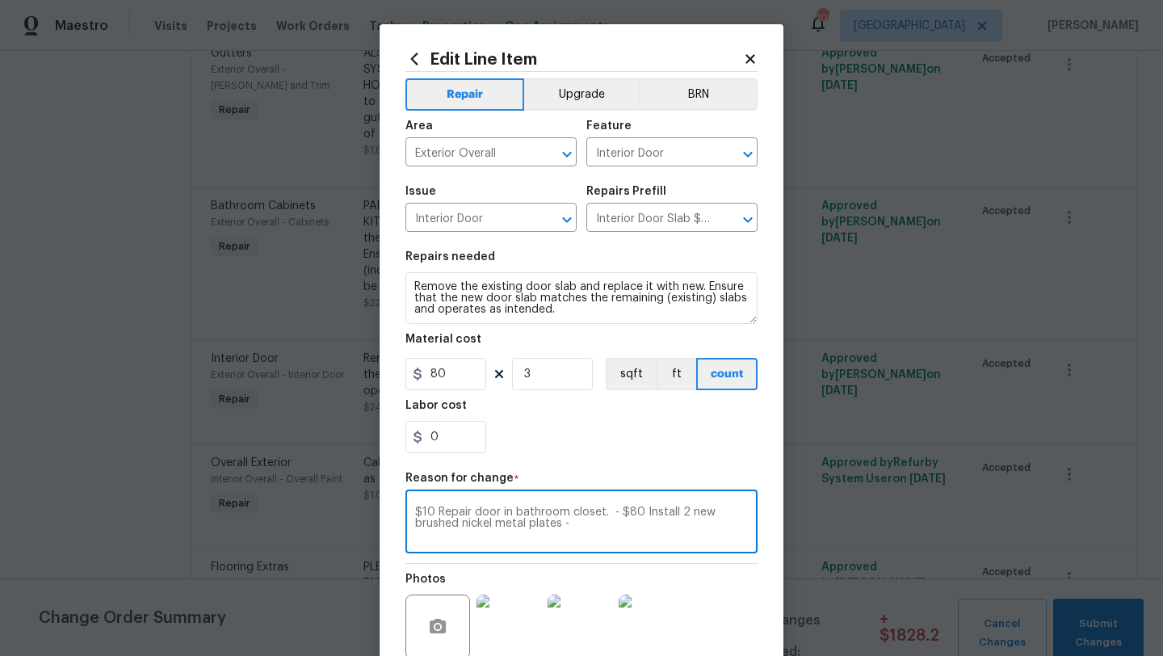
type textarea "$10 Repair door in bathroom closet. - $80 Install 2 new brushed nickel metal pl…"
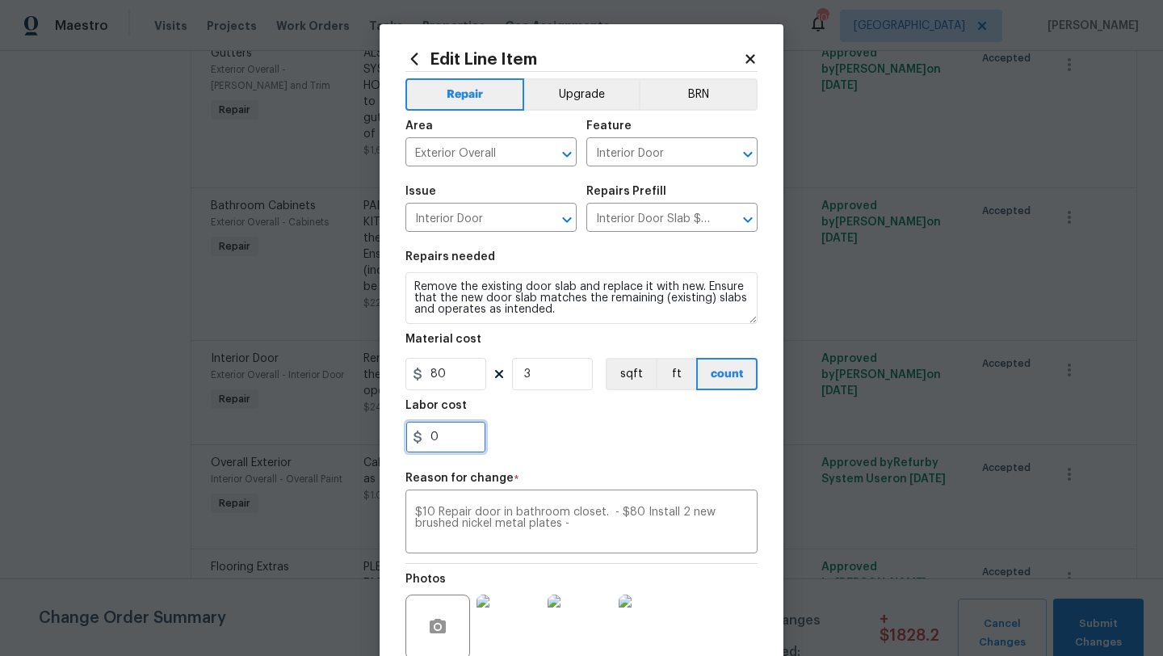
click at [455, 434] on input "0" at bounding box center [445, 437] width 81 height 32
type input "90"
click at [609, 516] on textarea "$10 Repair door in bathroom closet. - $80 Install 2 new brushed nickel metal pl…" at bounding box center [581, 523] width 333 height 34
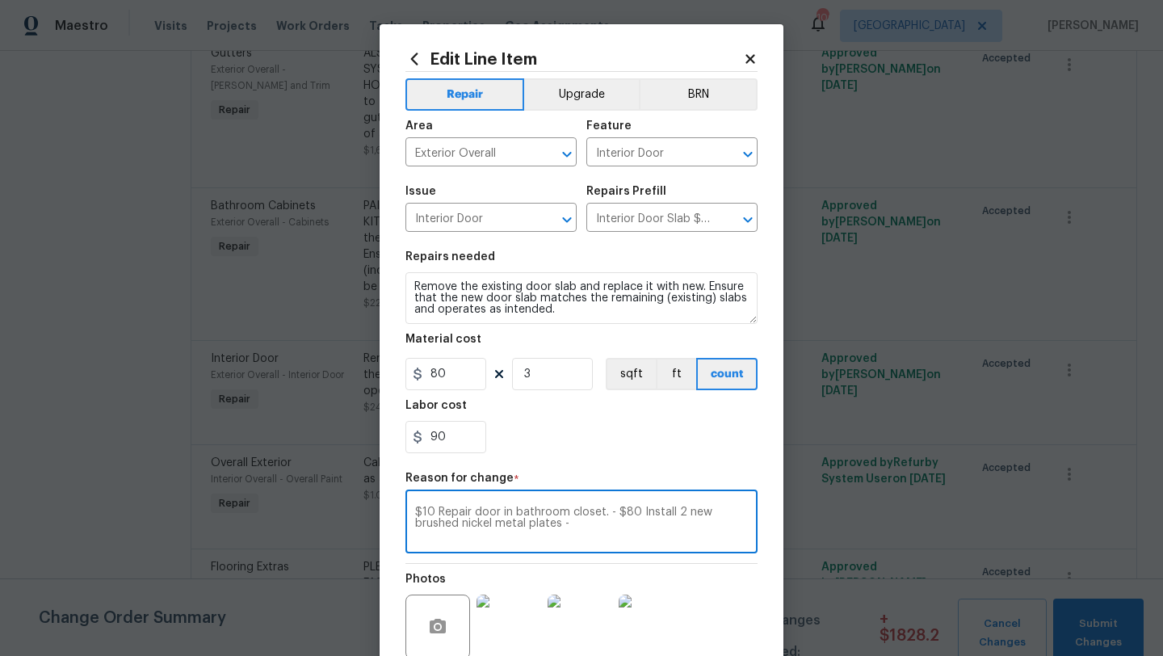
type textarea "$10 Repair door in bathroom closet. - $80 Install 2 new brushed nickel metal pl…"
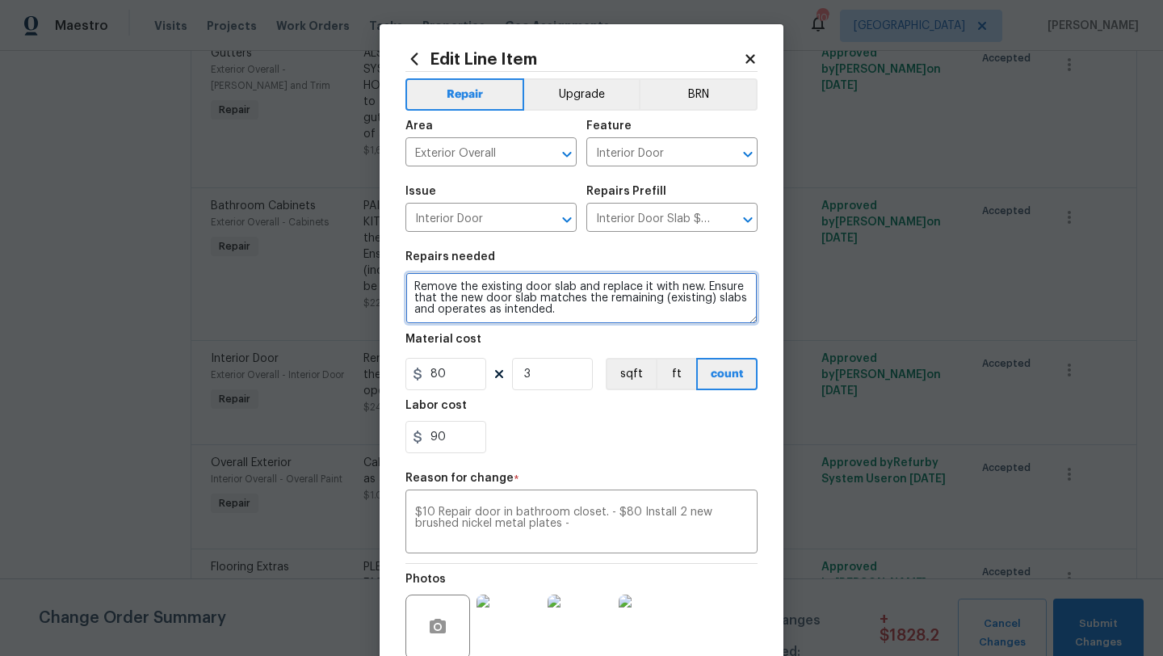
click at [572, 312] on textarea "Remove the existing door slab and replace it with new. Ensure that the new door…" at bounding box center [581, 298] width 352 height 52
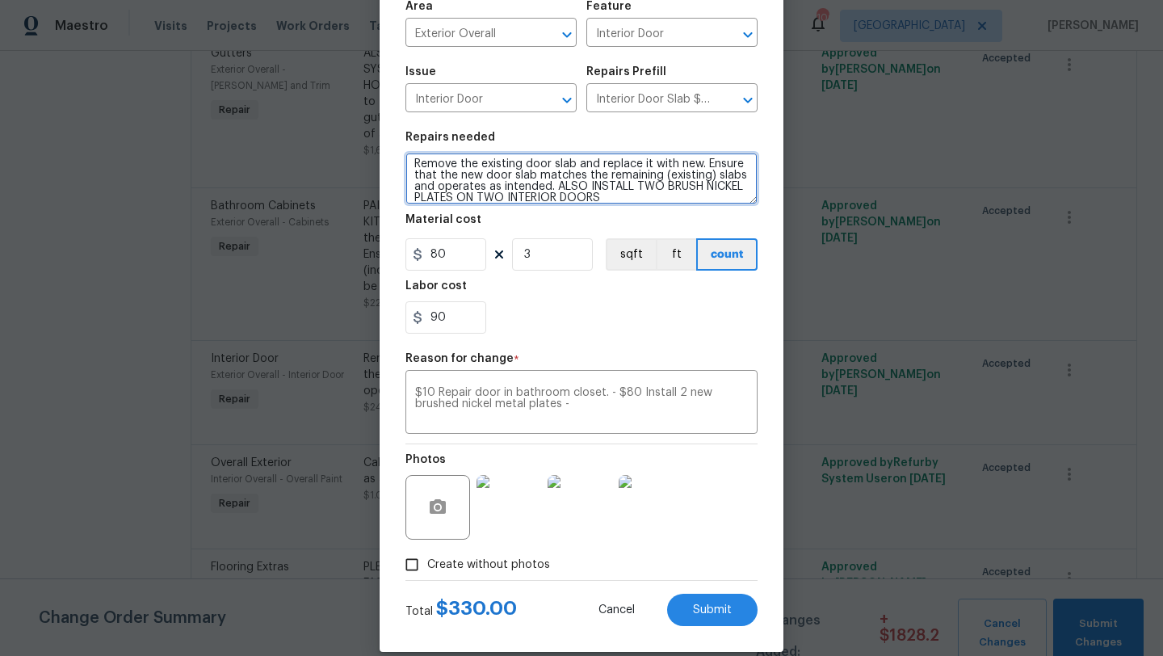
scroll to position [124, 0]
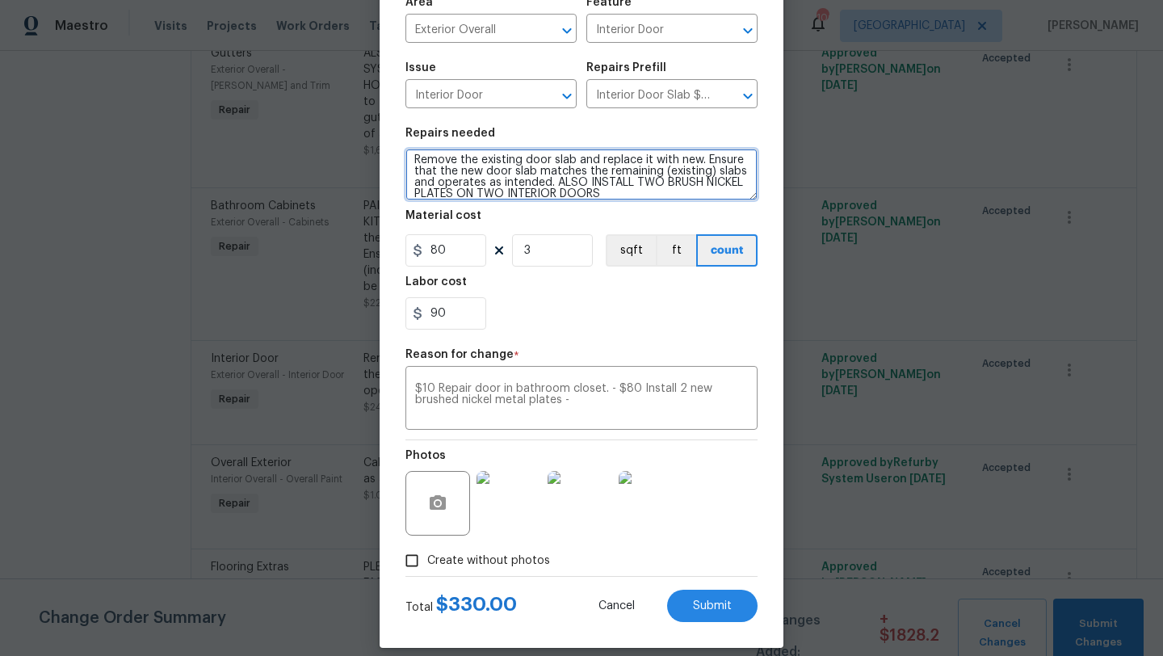
click at [505, 197] on textarea "Remove the existing door slab and replace it with new. Ensure that the new door…" at bounding box center [581, 175] width 352 height 52
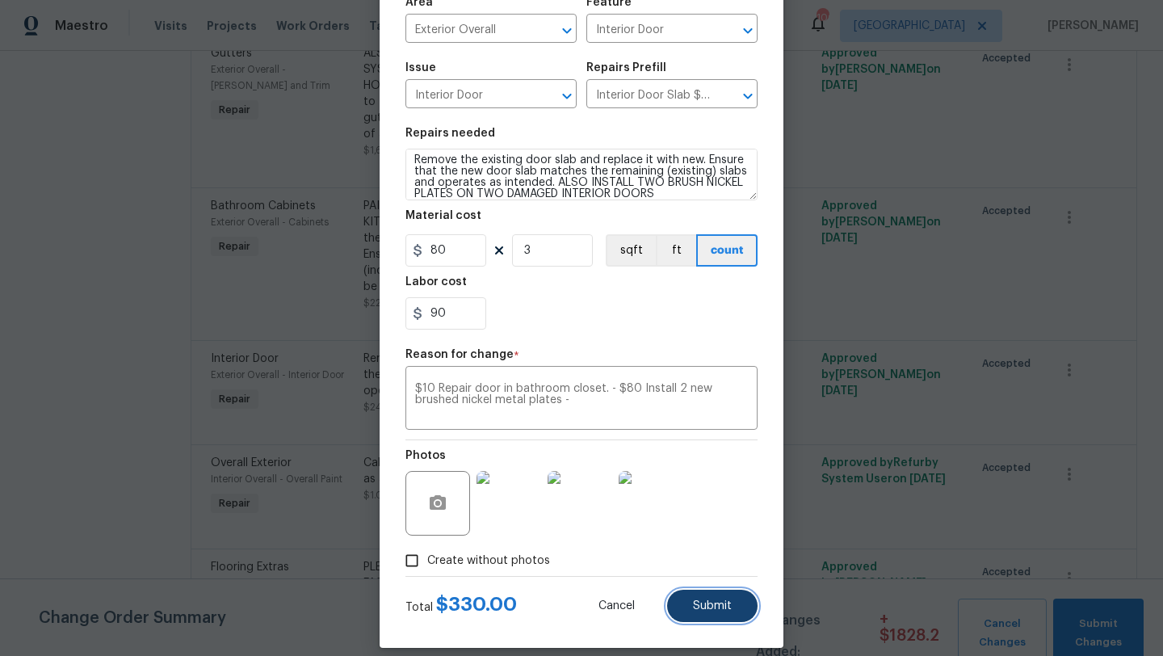
click at [711, 597] on button "Submit" at bounding box center [712, 605] width 90 height 32
type textarea "Remove the existing door slab and replace it with new. Ensure that the new door…"
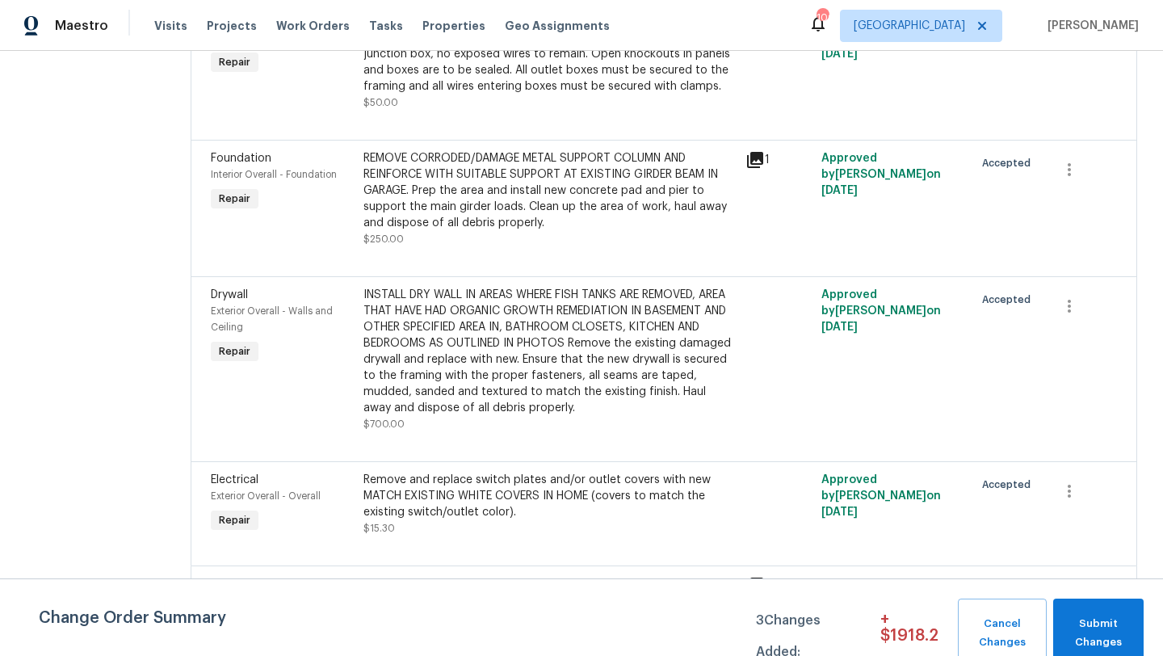
scroll to position [5481, 0]
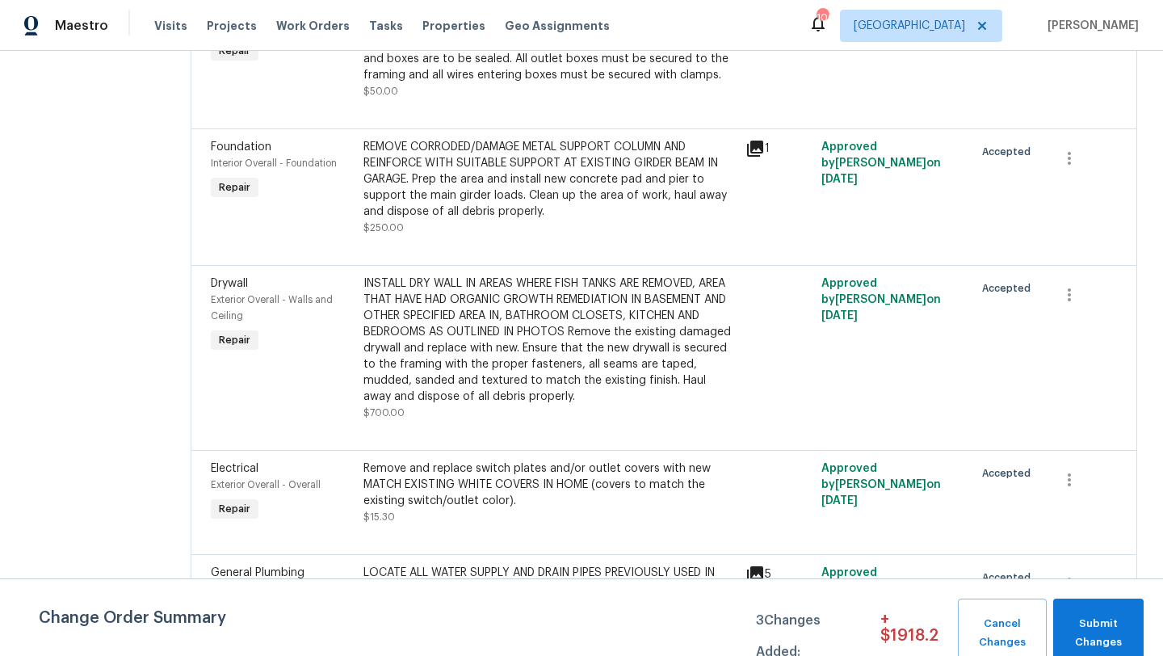
click at [227, 476] on div "Exterior Overall - Overall" at bounding box center [282, 484] width 143 height 16
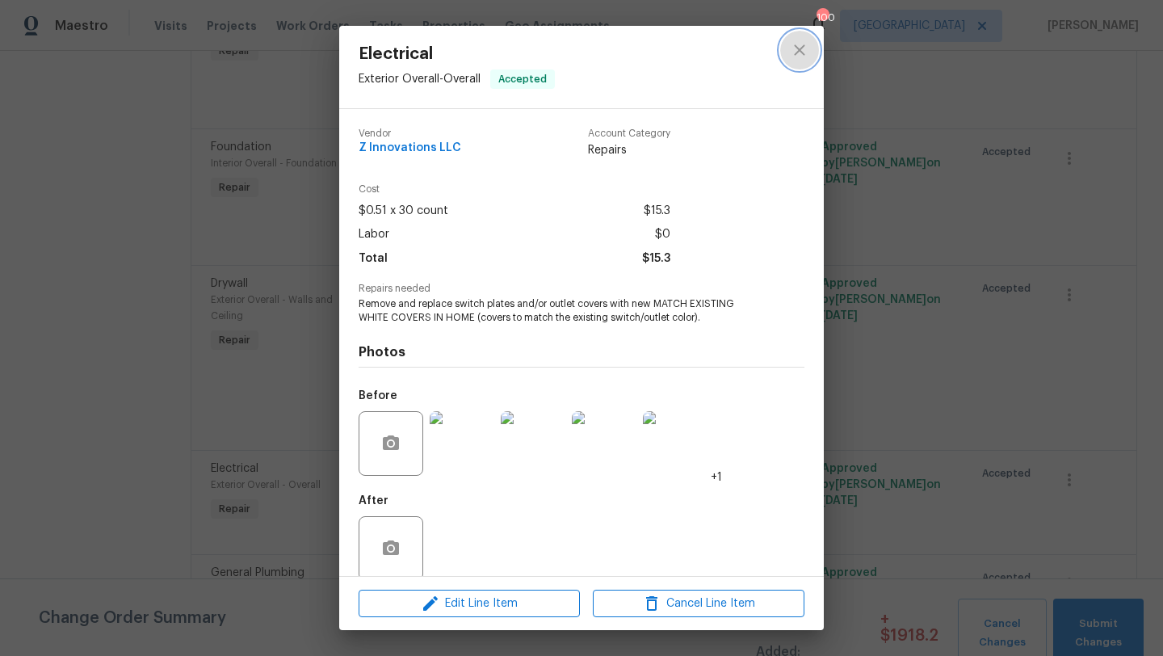
click at [806, 58] on icon "close" at bounding box center [799, 49] width 19 height 19
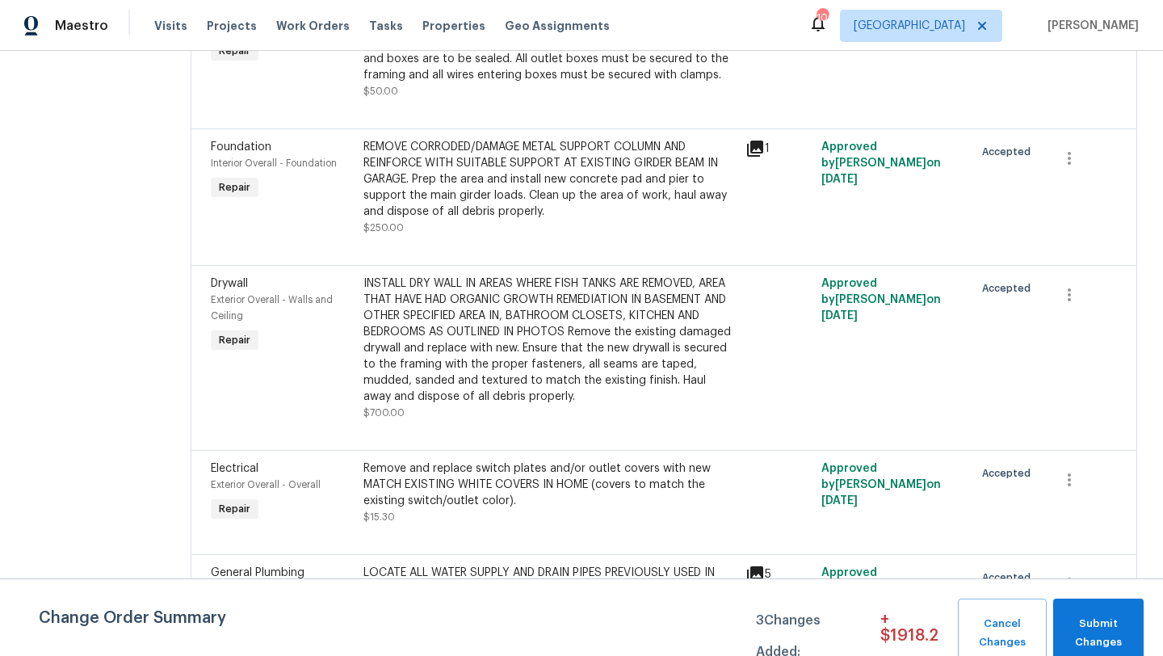
click at [280, 291] on div "Exterior Overall - Walls and Ceiling" at bounding box center [282, 307] width 143 height 32
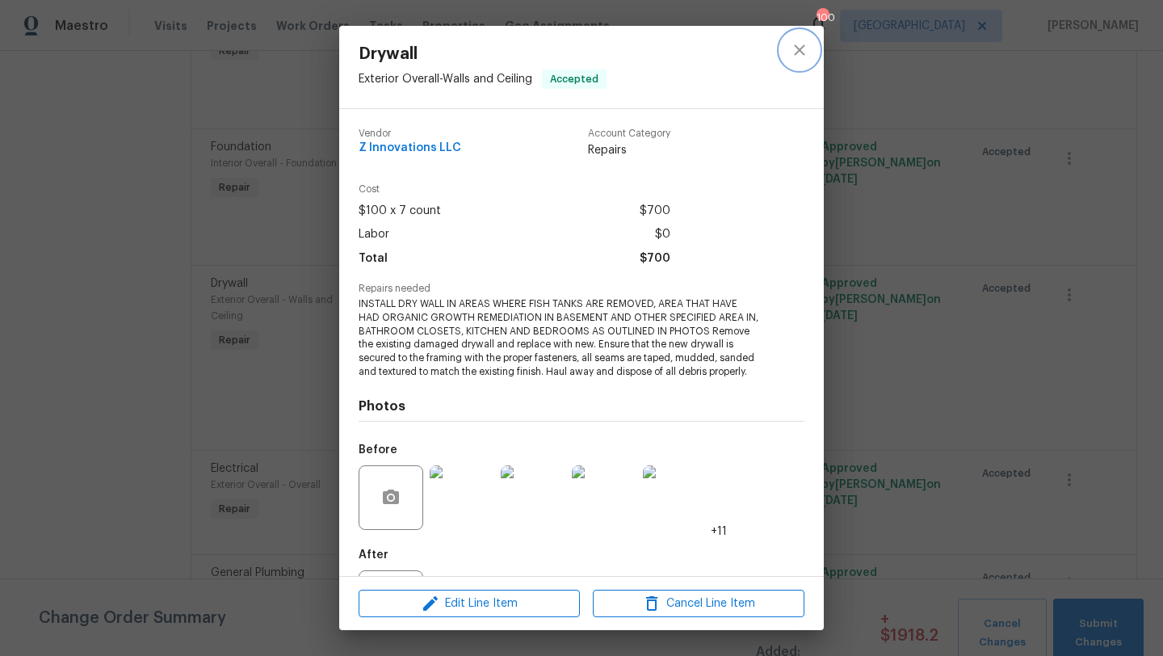
click at [795, 60] on button "close" at bounding box center [799, 50] width 39 height 39
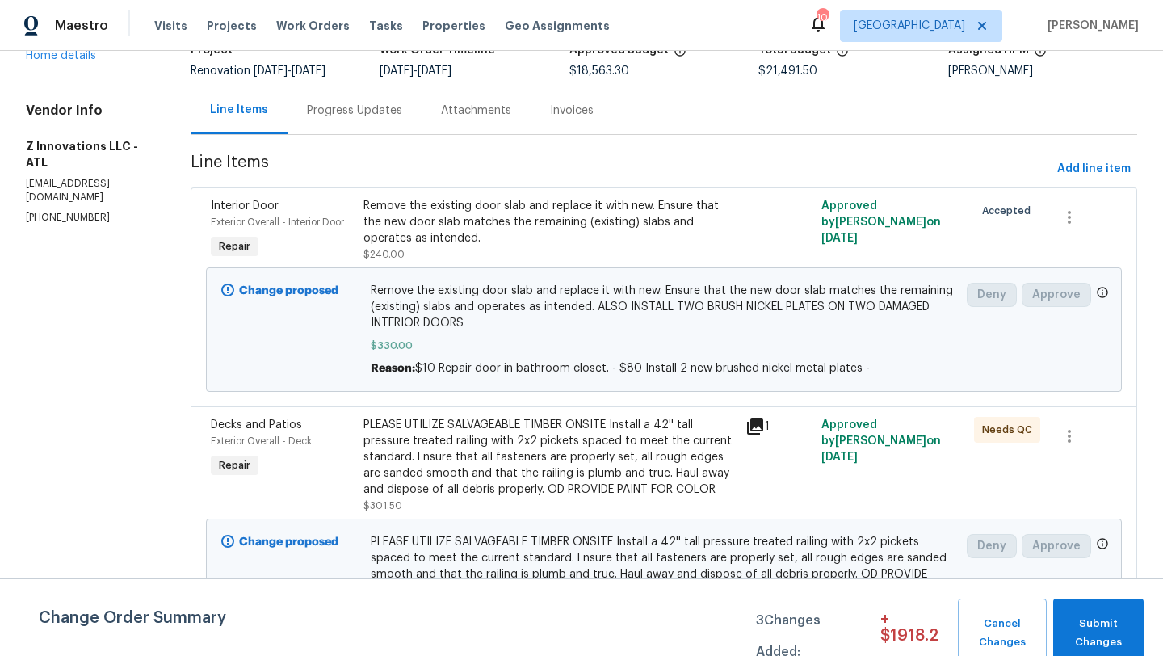
scroll to position [0, 0]
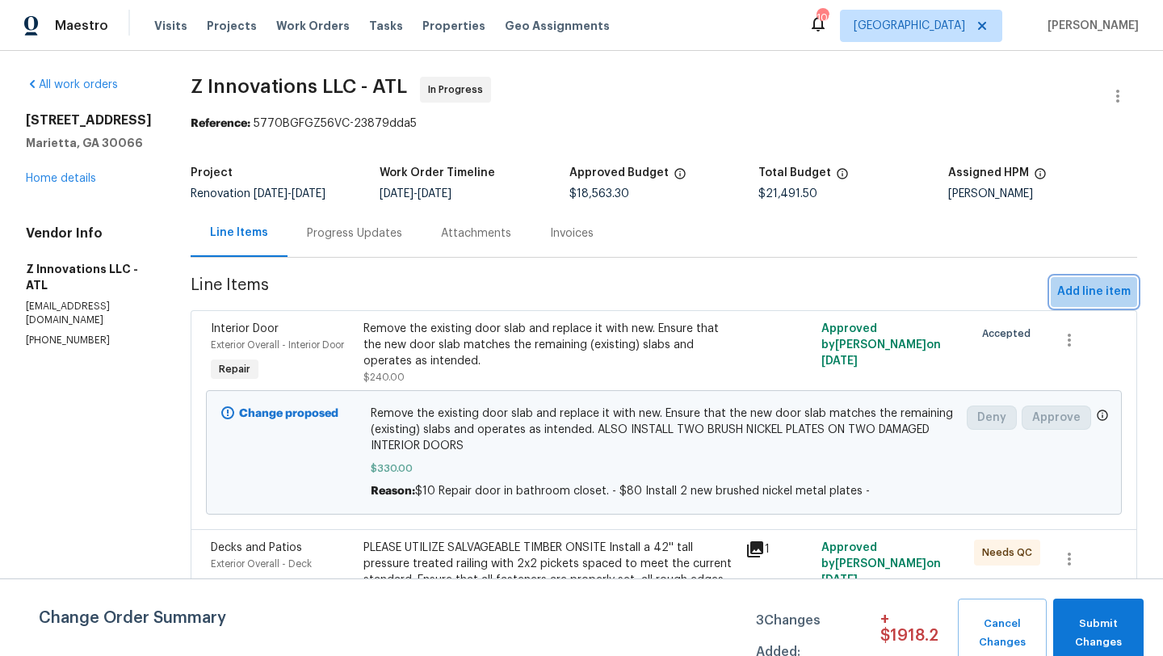
click at [1111, 296] on span "Add line item" at bounding box center [1093, 292] width 73 height 20
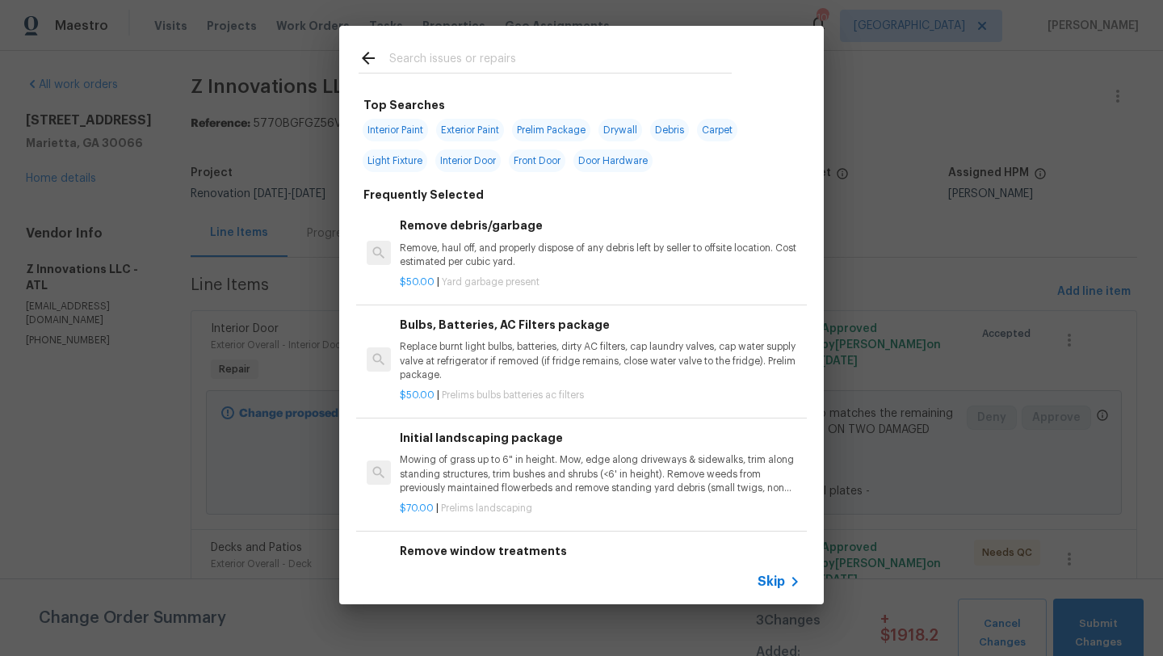
click at [503, 43] on div at bounding box center [545, 58] width 412 height 64
click at [503, 57] on input "text" at bounding box center [560, 60] width 342 height 24
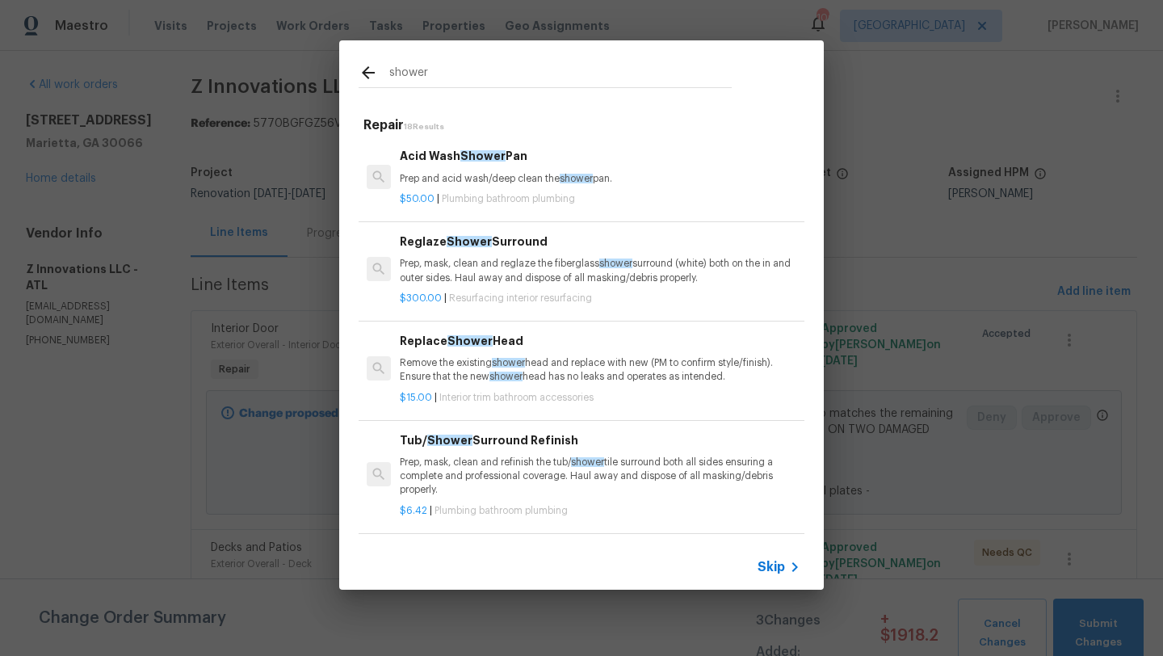
type input "shower"
click at [442, 372] on p "Remove the existing shower head and replace with new (PM to confirm style/finis…" at bounding box center [600, 369] width 401 height 27
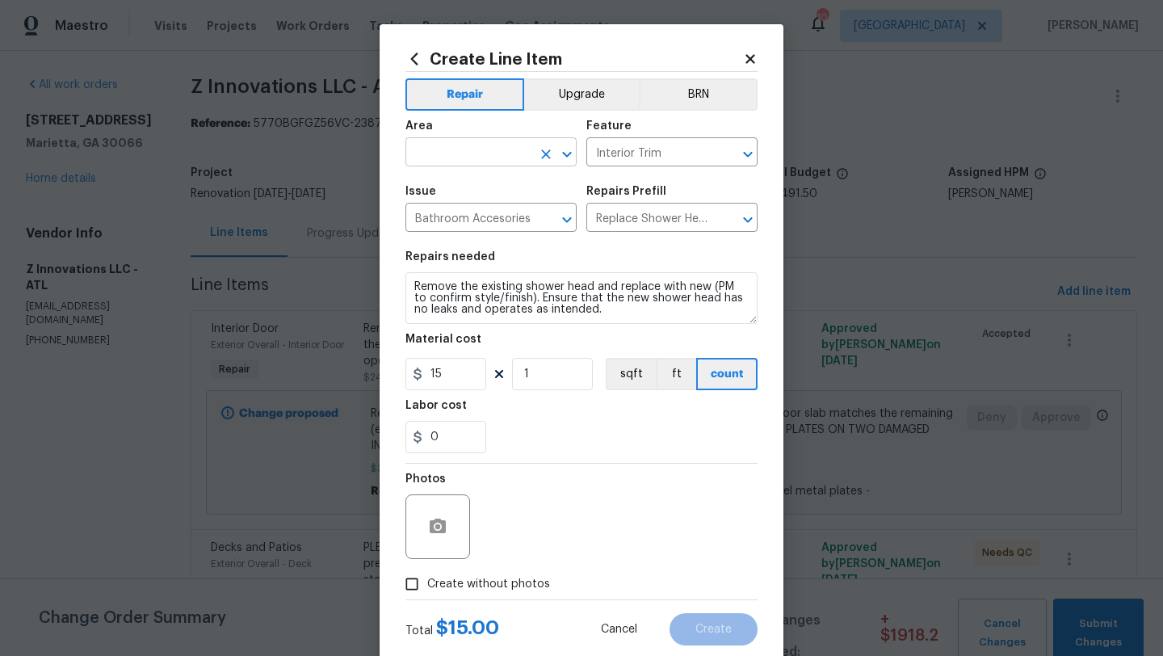
click at [493, 150] on input "text" at bounding box center [468, 153] width 126 height 25
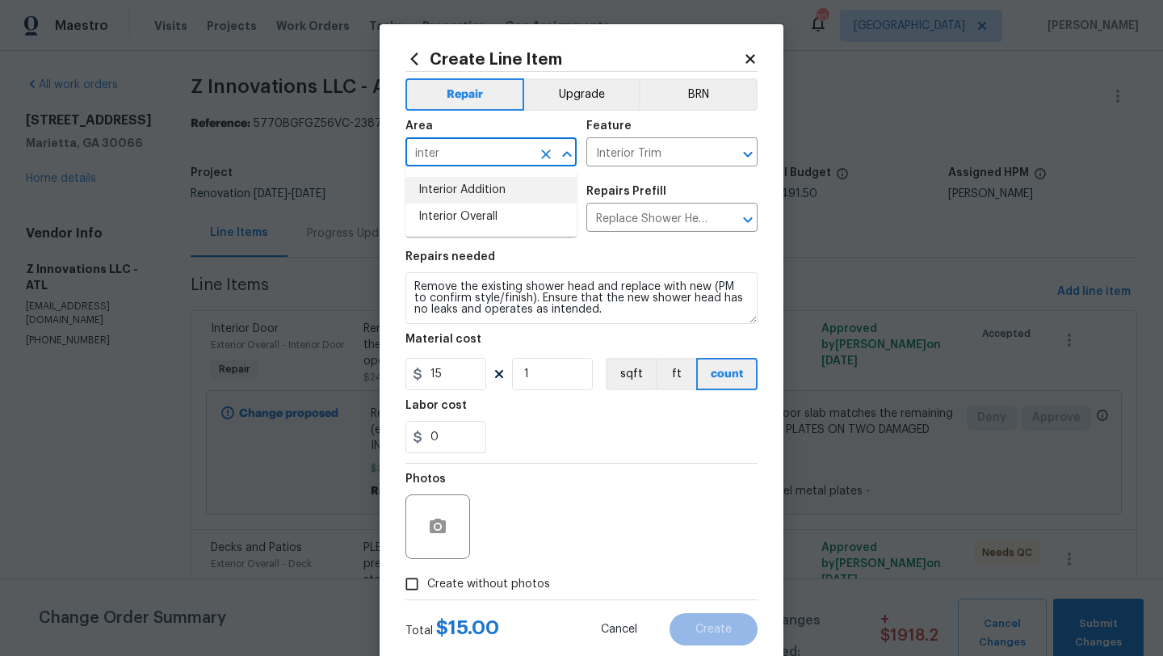
click at [484, 182] on li "Interior Addition" at bounding box center [490, 190] width 171 height 27
type input "Interior Addition"
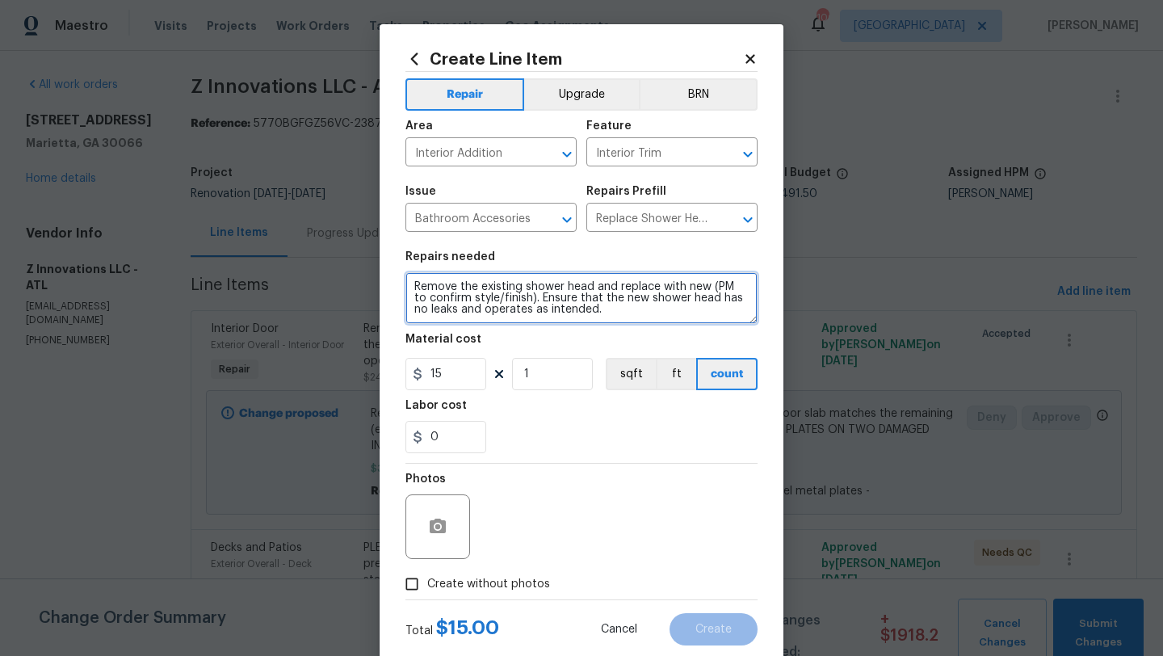
click at [415, 292] on textarea "Remove the existing shower head and replace with new (PM to confirm style/finis…" at bounding box center [581, 298] width 352 height 52
click at [416, 285] on textarea "Remove the existing shower head and replace with new (PM to confirm style/finis…" at bounding box center [581, 298] width 352 height 52
type textarea "MAIN BATHROOM SHOWER HEAD Remove the existing shower head and replace with new …"
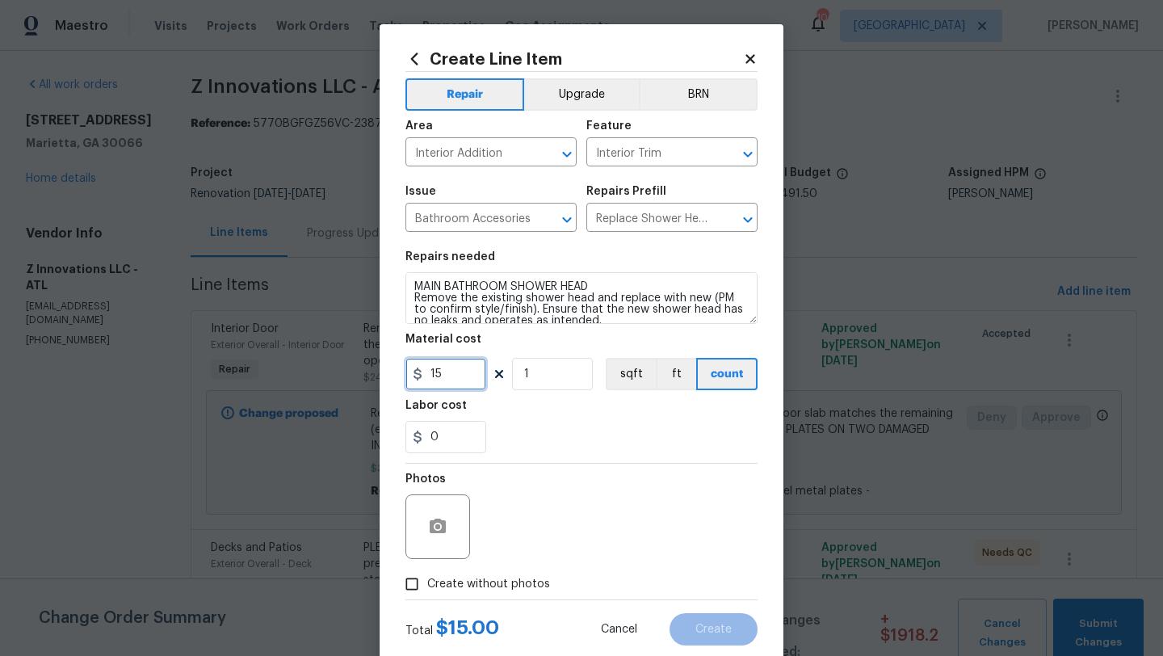
click at [457, 378] on input "15" at bounding box center [445, 374] width 81 height 32
type input "25"
click at [442, 536] on icon "button" at bounding box center [437, 526] width 19 height 19
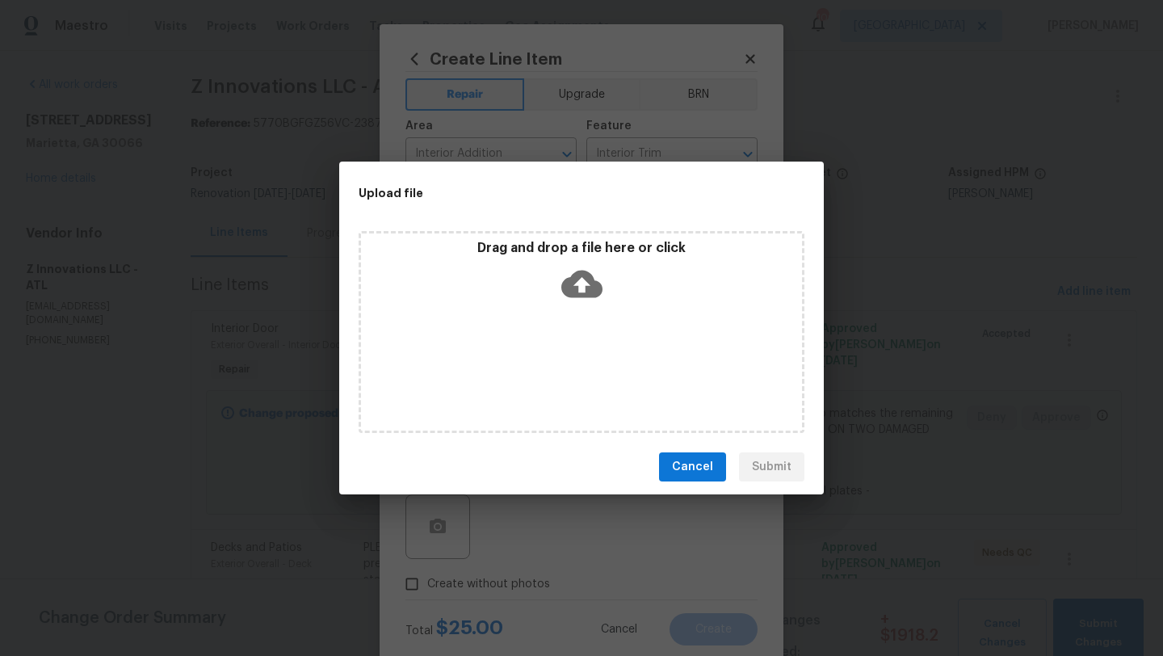
click at [577, 345] on div "Drag and drop a file here or click" at bounding box center [582, 332] width 446 height 202
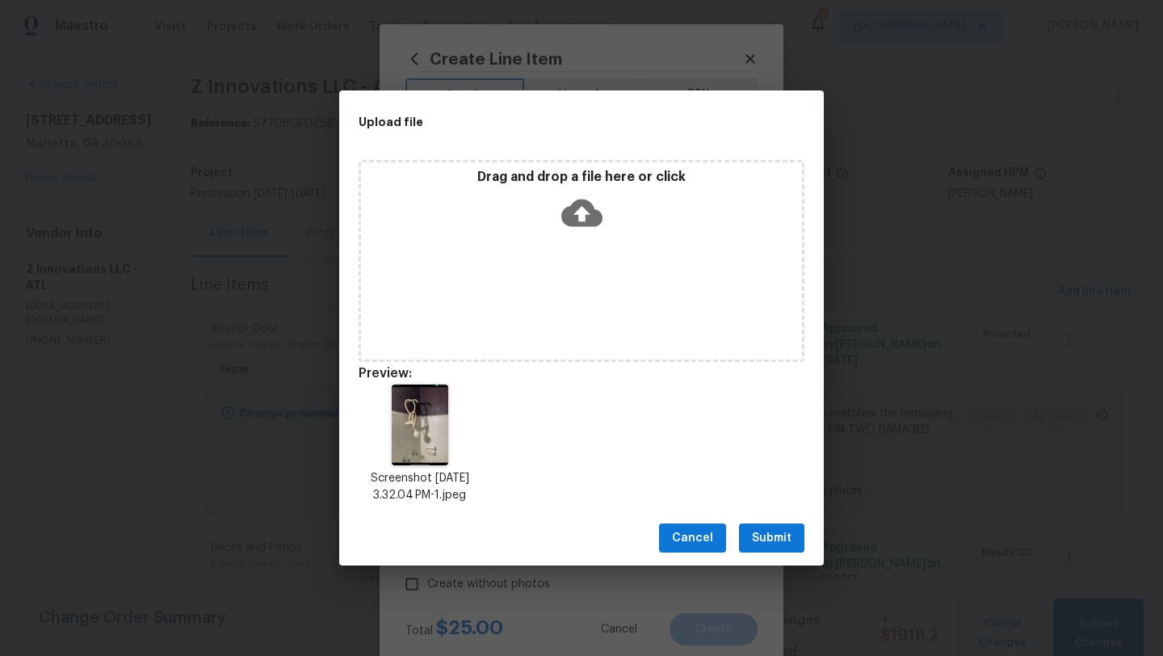
click at [776, 537] on span "Submit" at bounding box center [772, 538] width 40 height 20
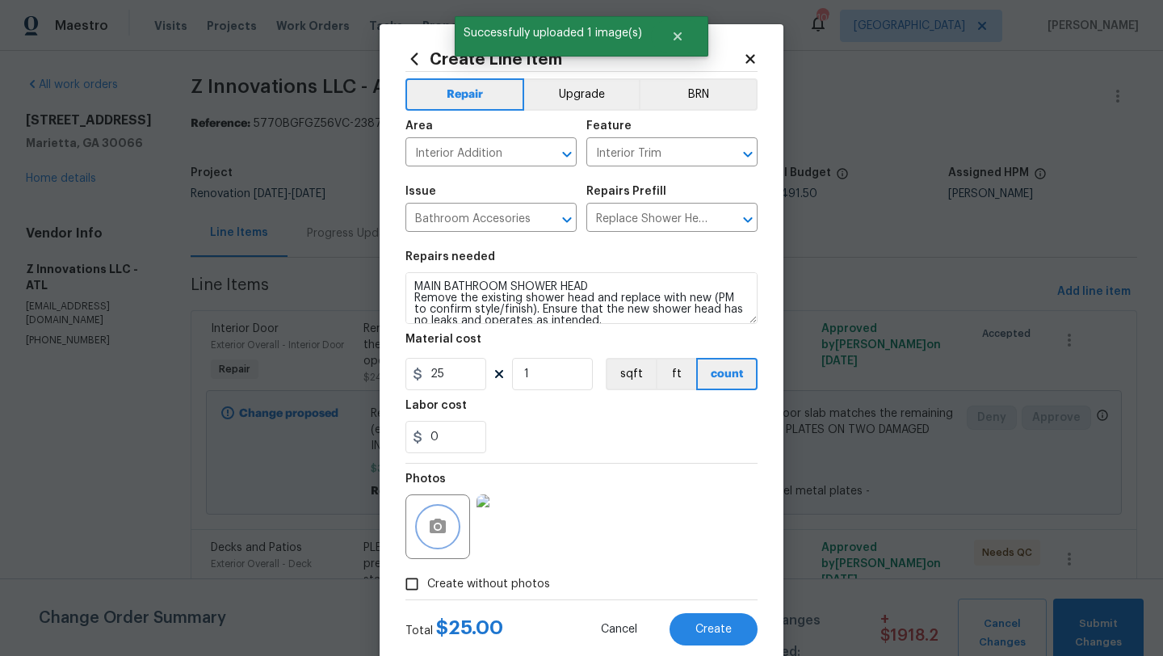
scroll to position [11, 0]
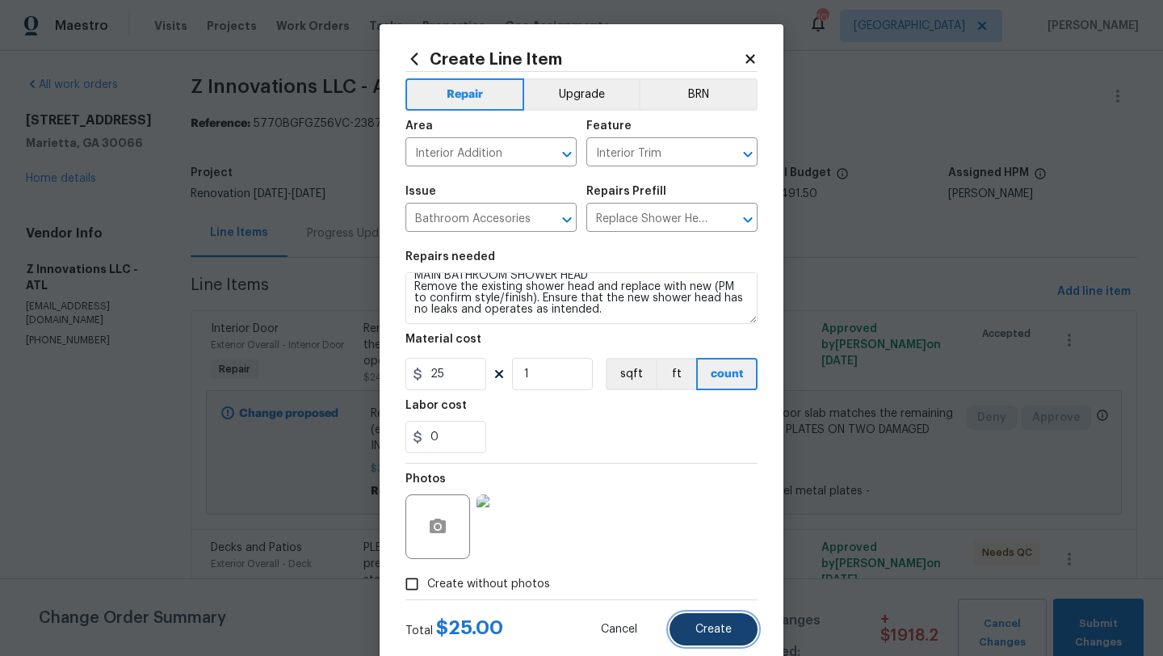
click at [700, 632] on span "Create" at bounding box center [713, 629] width 36 height 12
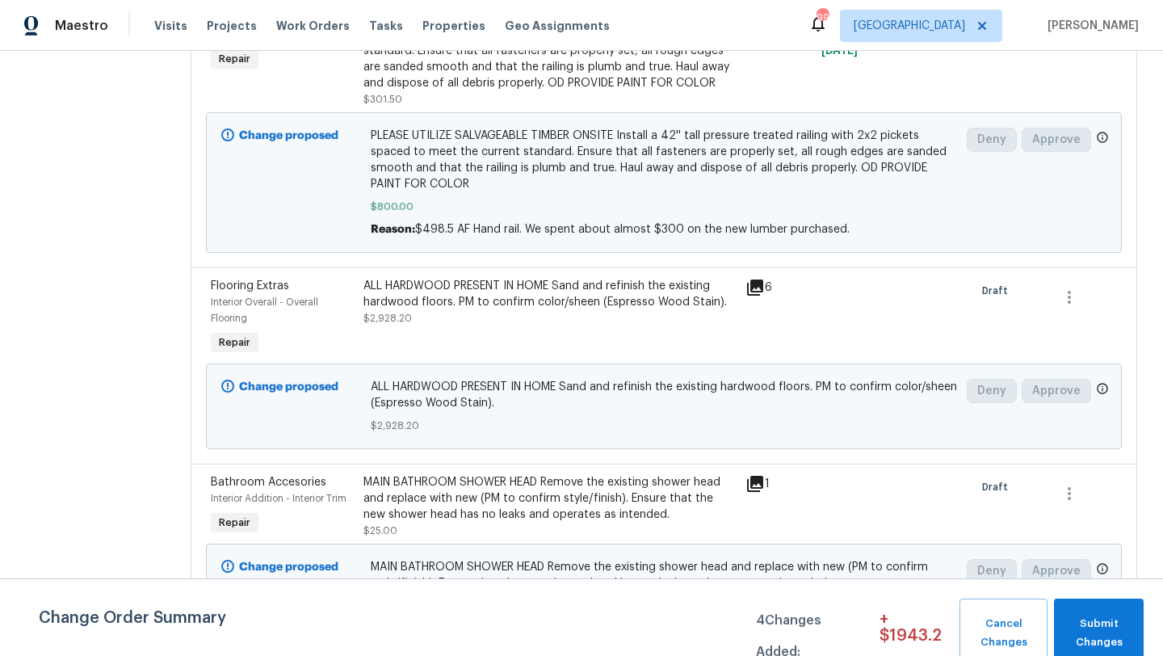
scroll to position [0, 0]
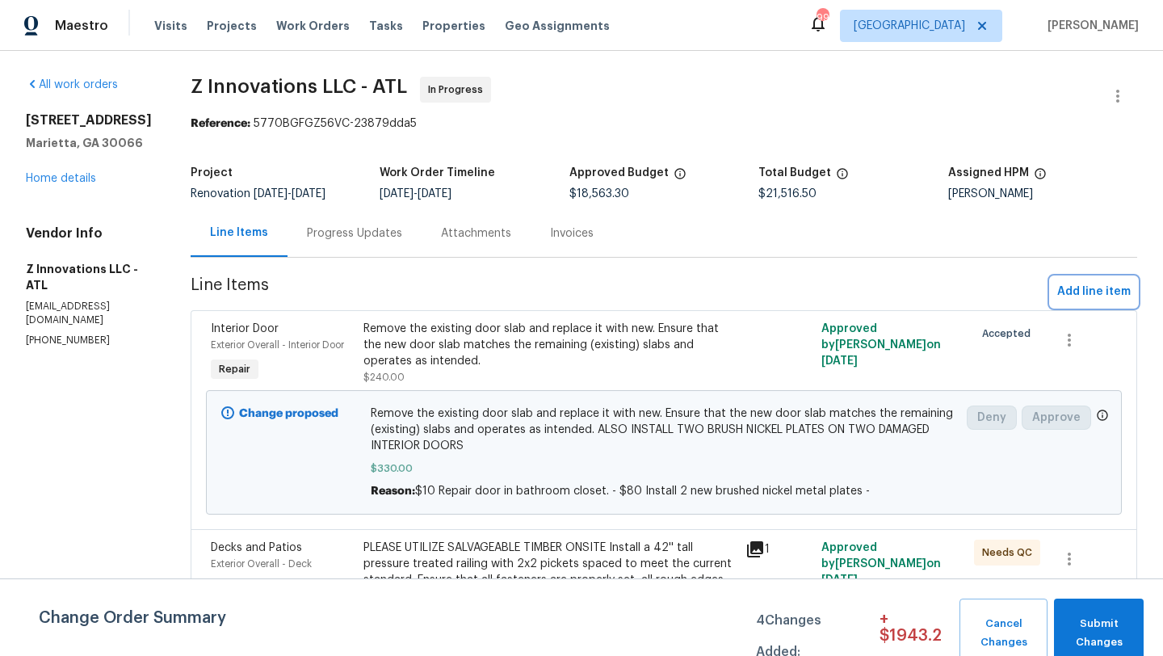
click at [1092, 296] on span "Add line item" at bounding box center [1093, 292] width 73 height 20
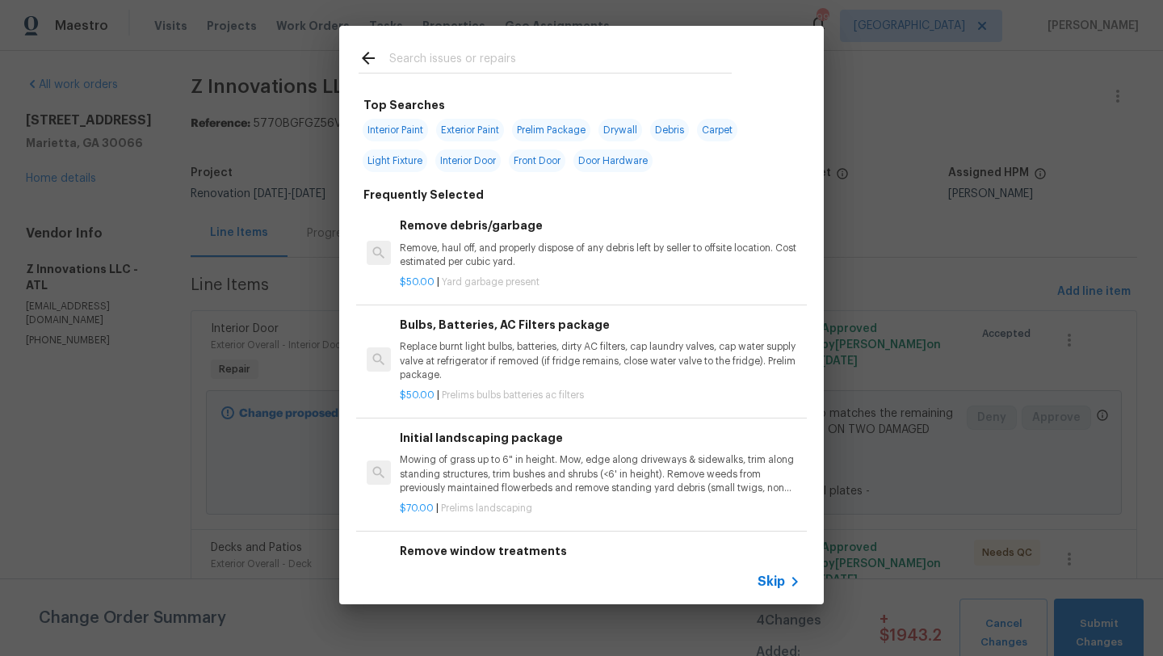
click at [469, 64] on input "text" at bounding box center [560, 60] width 342 height 24
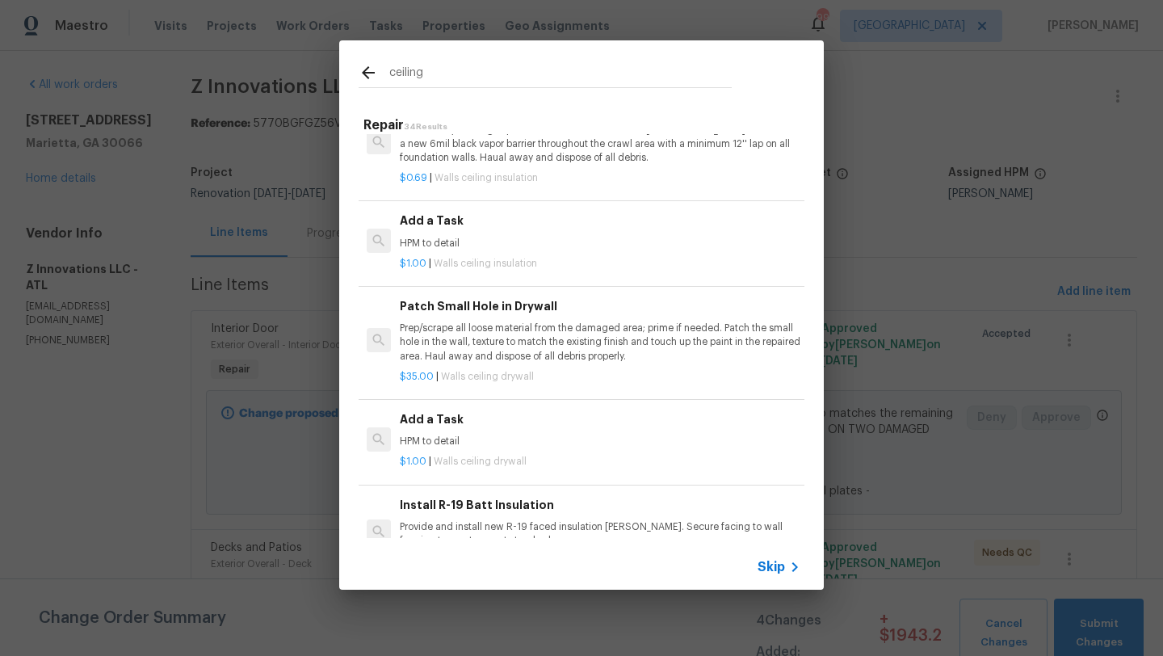
scroll to position [597, 0]
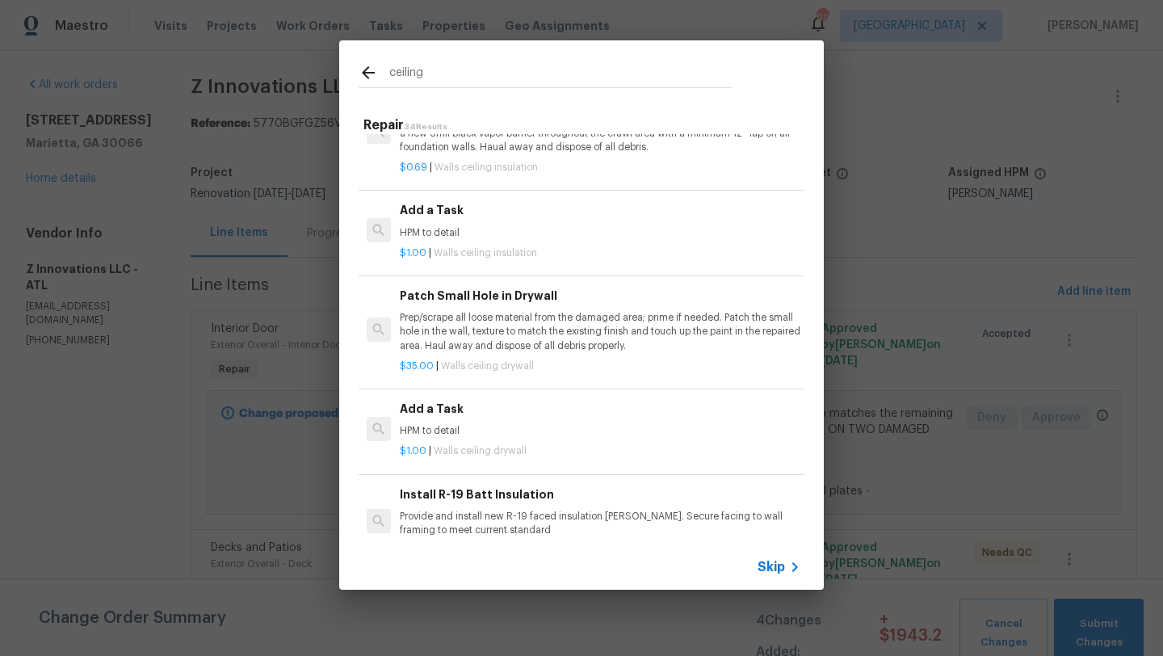
type input "ceiling"
click at [494, 242] on div "$1.00 | Walls ceiling insulation" at bounding box center [600, 250] width 401 height 20
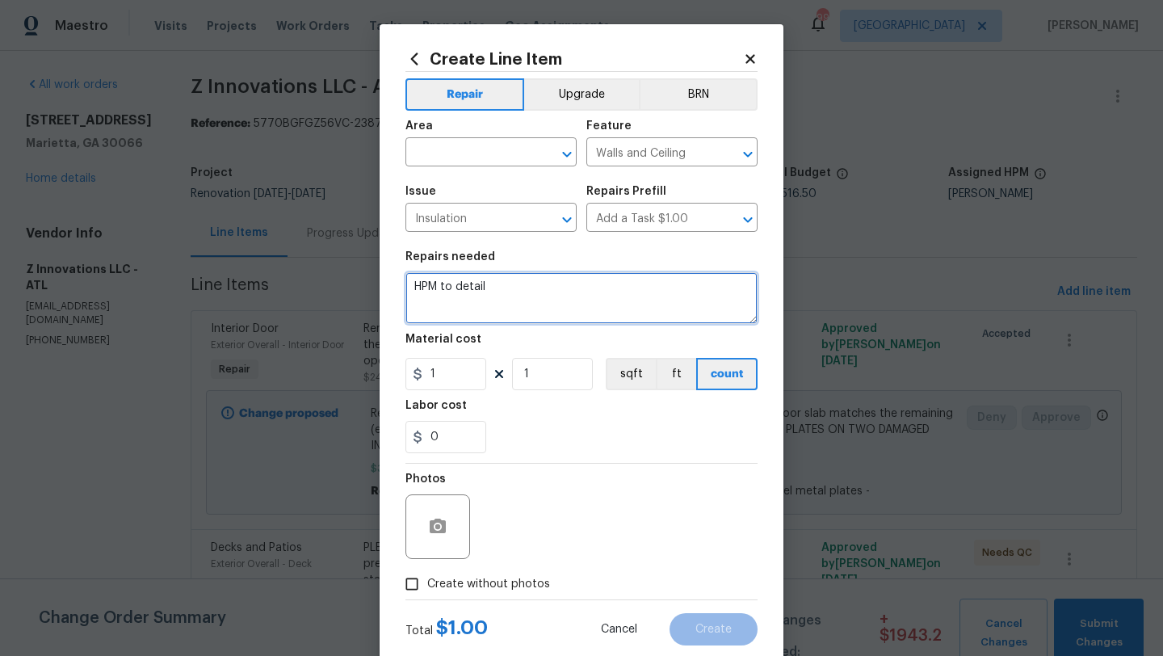
drag, startPoint x: 498, startPoint y: 299, endPoint x: 408, endPoint y: 289, distance: 91.0
click at [408, 289] on textarea "HPM to detail" at bounding box center [581, 298] width 352 height 52
paste textarea "Please view the change orders below. Let us know which ones you would like to a…"
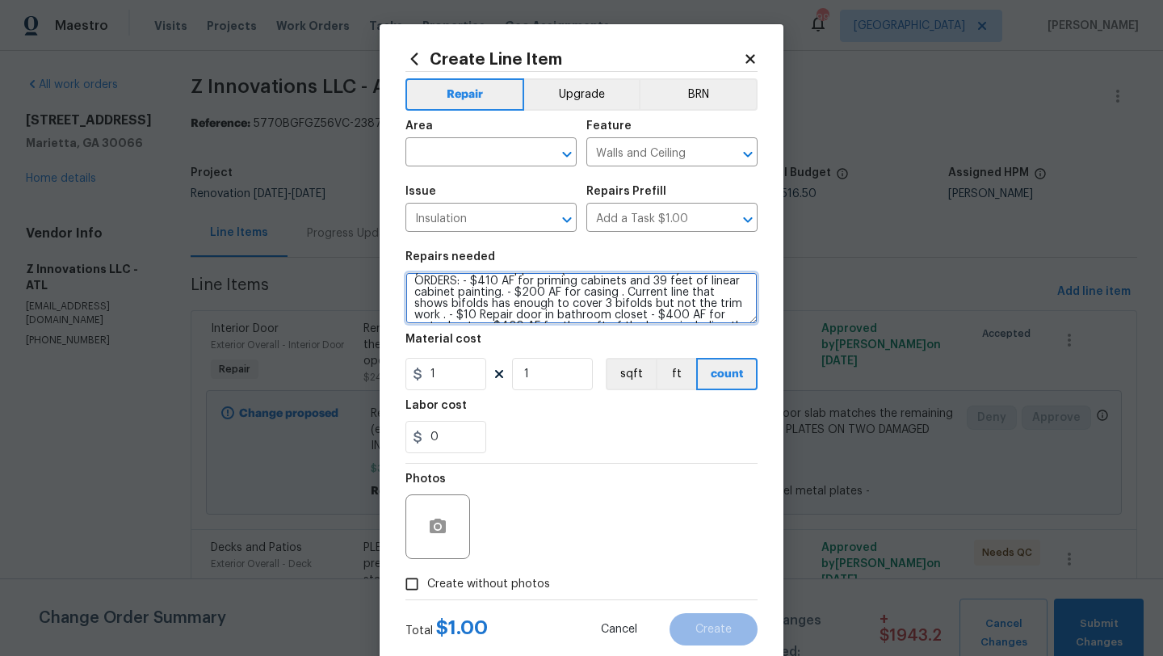
scroll to position [0, 0]
drag, startPoint x: 532, startPoint y: 306, endPoint x: 398, endPoint y: 262, distance: 141.2
click at [398, 262] on div "Create Line Item Repair Upgrade BRN Area ​ Feature Walls and Ceiling ​ Issue In…" at bounding box center [582, 347] width 404 height 647
drag, startPoint x: 570, startPoint y: 287, endPoint x: 594, endPoint y: 346, distance: 63.0
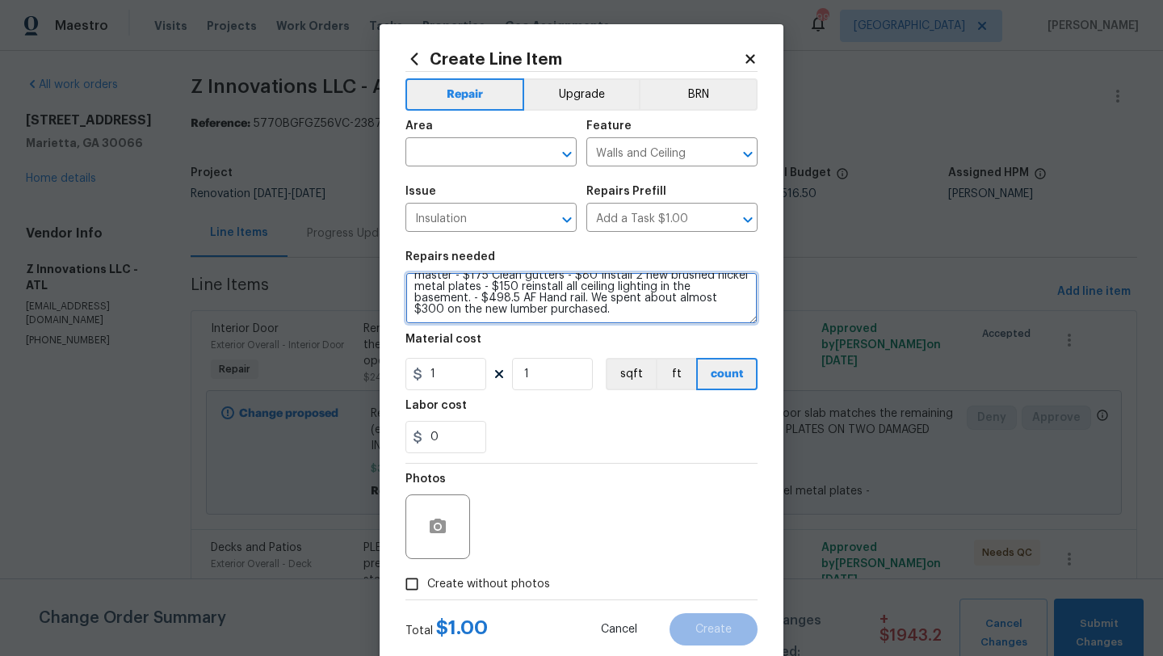
click at [594, 346] on section "Repairs needed $55 Repair ceiling in addition - $25 New shower head in master -…" at bounding box center [581, 351] width 352 height 221
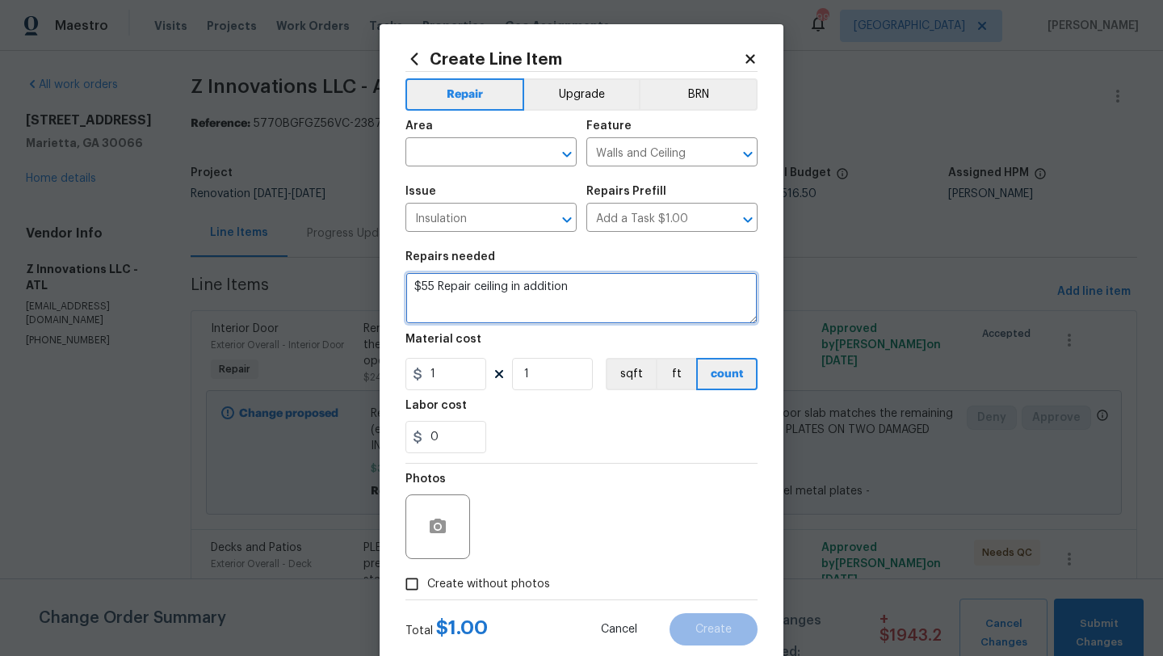
scroll to position [0, 0]
click at [415, 288] on textarea "$55 Repair ceiling in addition" at bounding box center [581, 298] width 352 height 52
drag, startPoint x: 519, startPoint y: 312, endPoint x: 689, endPoint y: 300, distance: 170.1
click at [689, 300] on textarea "INSTALL MATCHING CEILING FINISHES TO ADDITION TO THE BACK WHERE TIMBER CEILING …" at bounding box center [581, 298] width 352 height 52
type textarea "INSTALL MATCHING CEILING FINISHES TO ADDITION TO THE BACK WHERE TIMBER CEILING …"
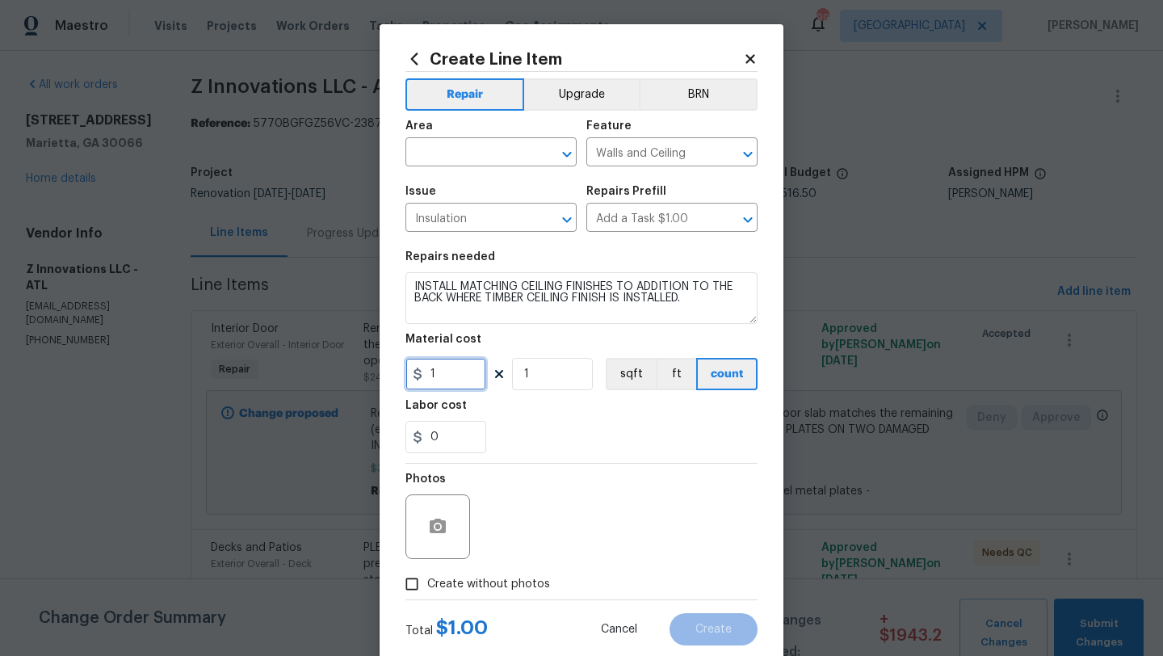
click at [464, 378] on input "1" at bounding box center [445, 374] width 81 height 32
type input "55"
click at [535, 423] on div "0" at bounding box center [581, 437] width 352 height 32
click at [442, 531] on icon "button" at bounding box center [438, 525] width 16 height 15
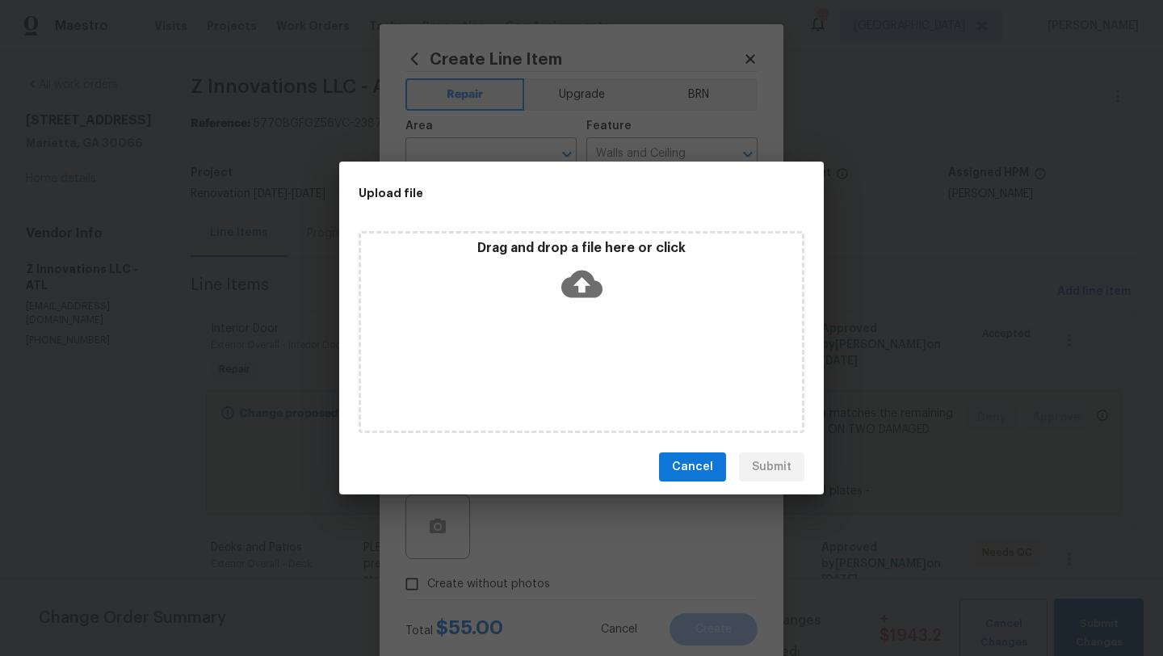
click at [645, 282] on div "Drag and drop a file here or click" at bounding box center [581, 274] width 441 height 69
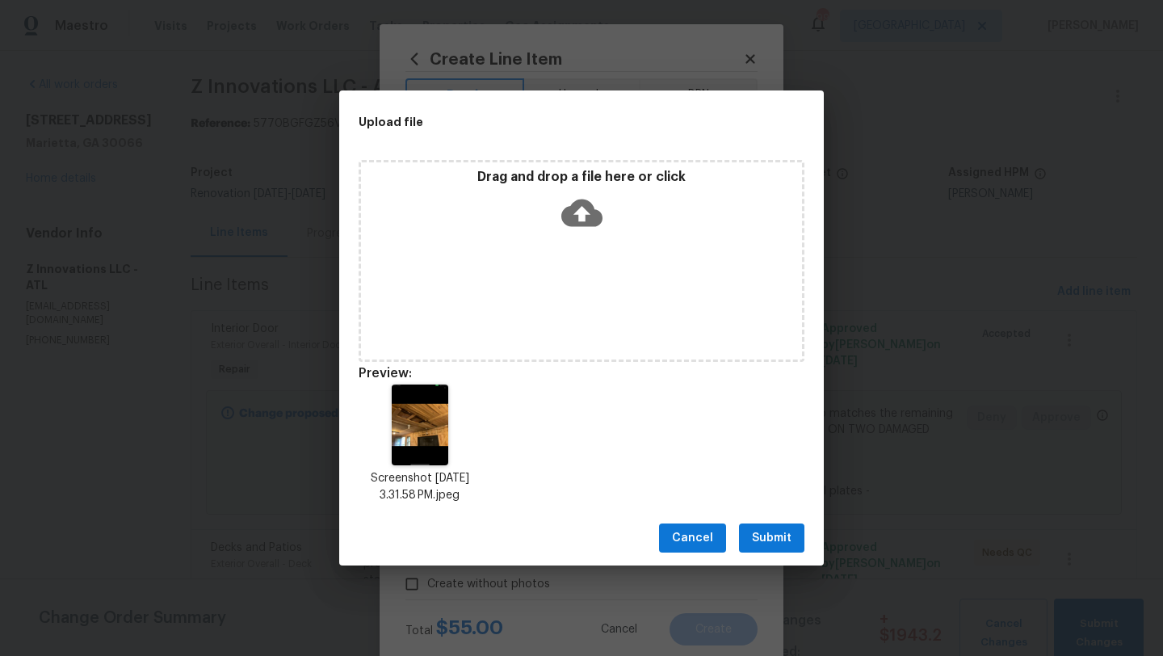
click at [758, 533] on span "Submit" at bounding box center [772, 538] width 40 height 20
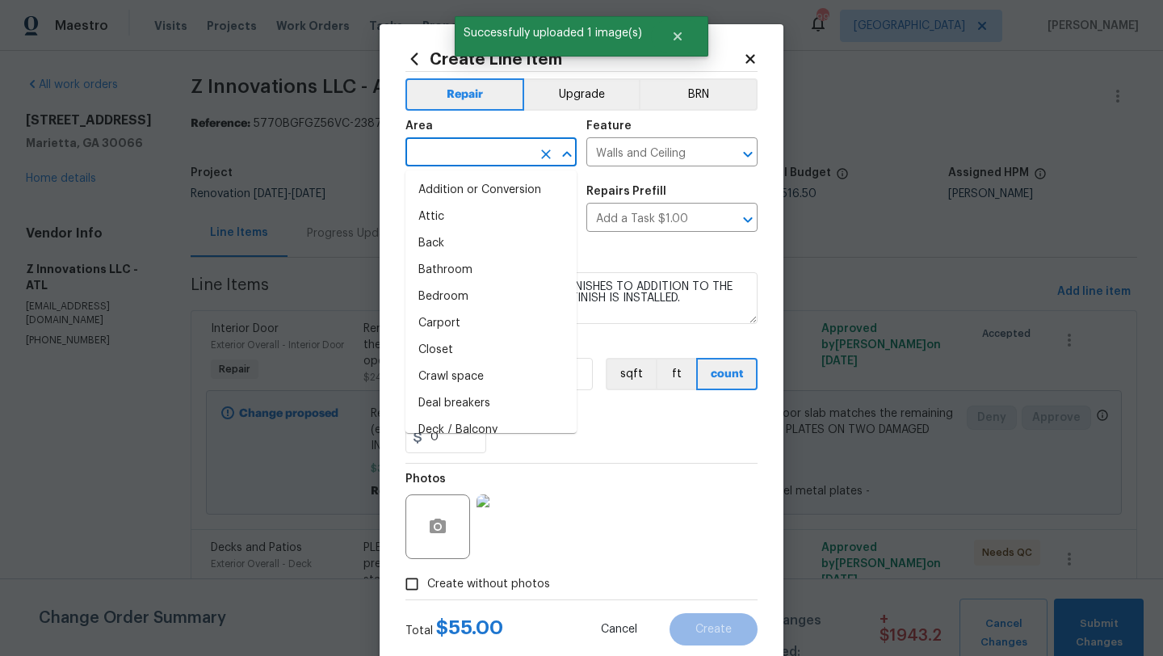
click at [479, 159] on input "text" at bounding box center [468, 153] width 126 height 25
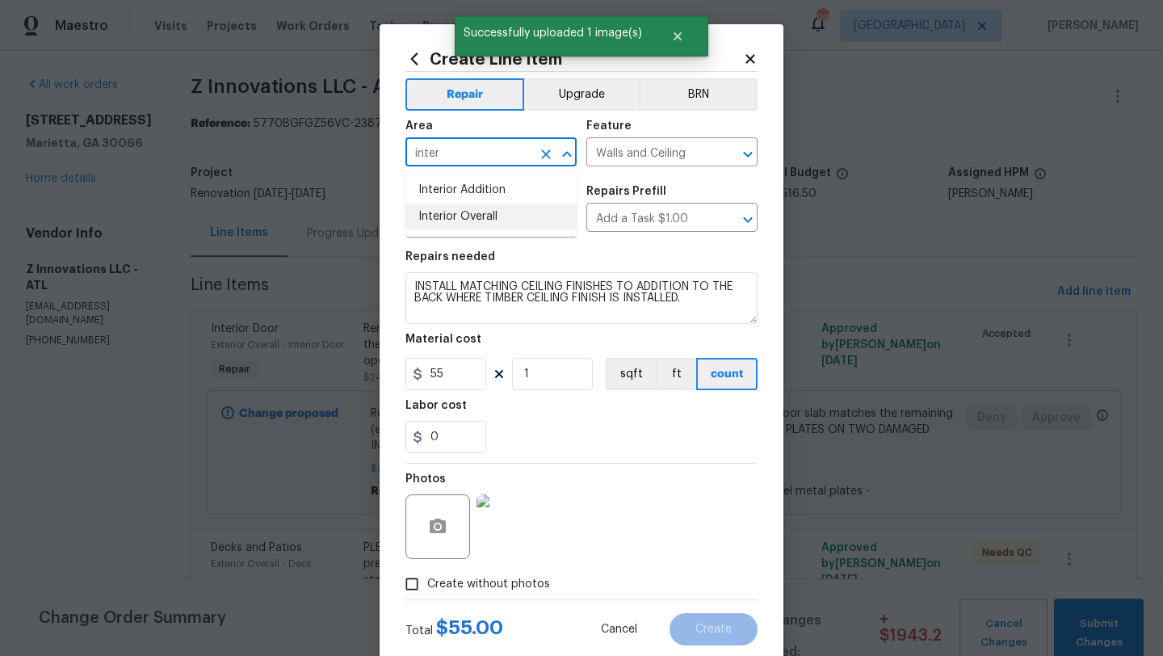
click at [459, 212] on li "Interior Overall" at bounding box center [490, 216] width 171 height 27
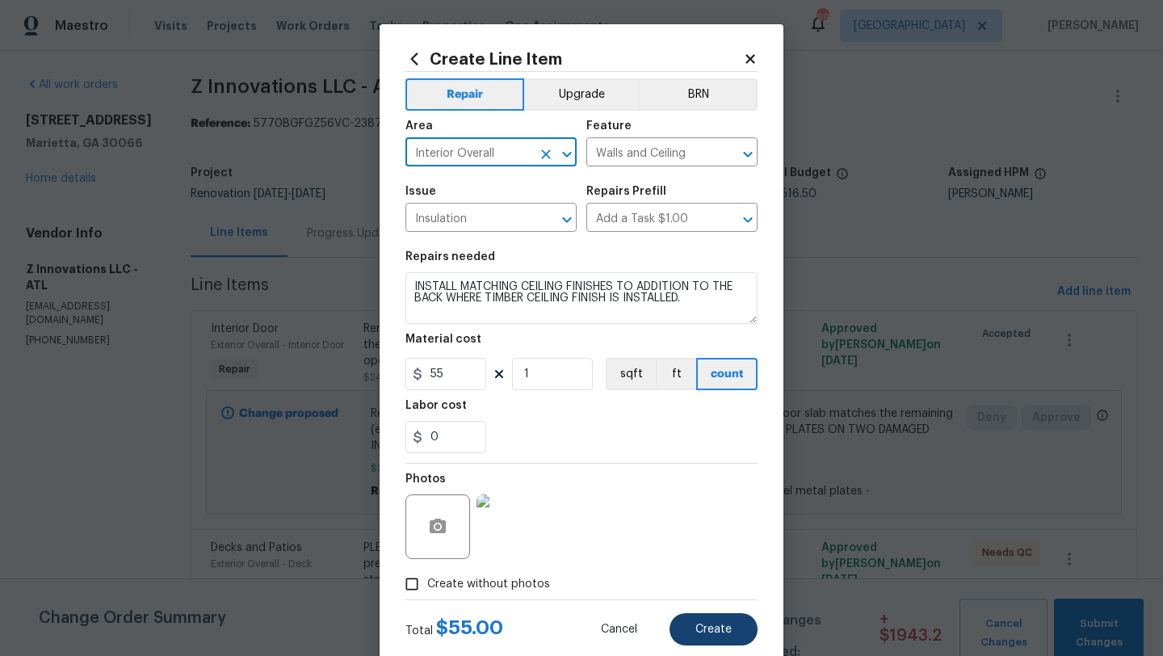
type input "Interior Overall"
click at [706, 624] on span "Create" at bounding box center [713, 629] width 36 height 12
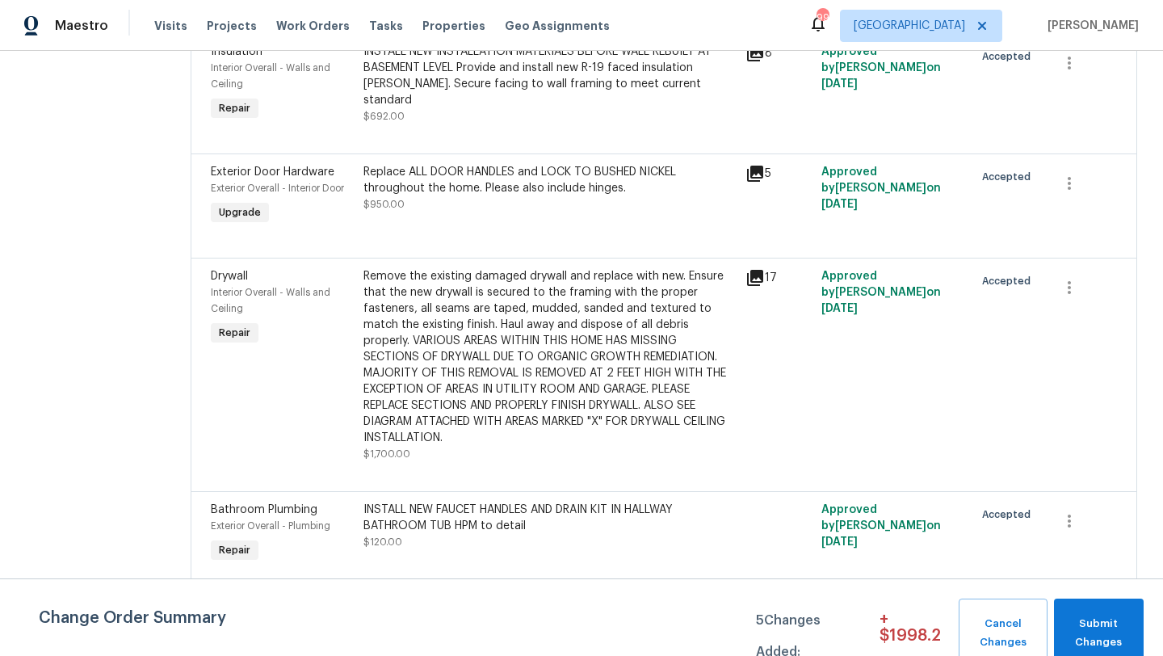
scroll to position [4783, 0]
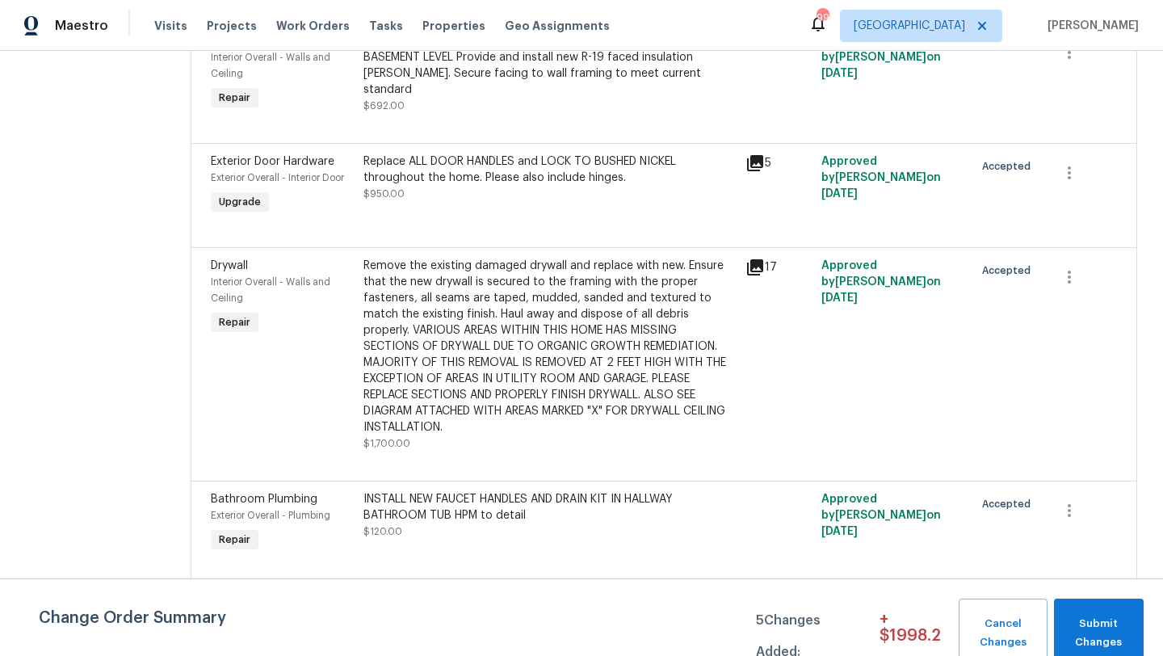
click at [238, 274] on div "Interior Overall - Walls and Ceiling" at bounding box center [282, 290] width 143 height 32
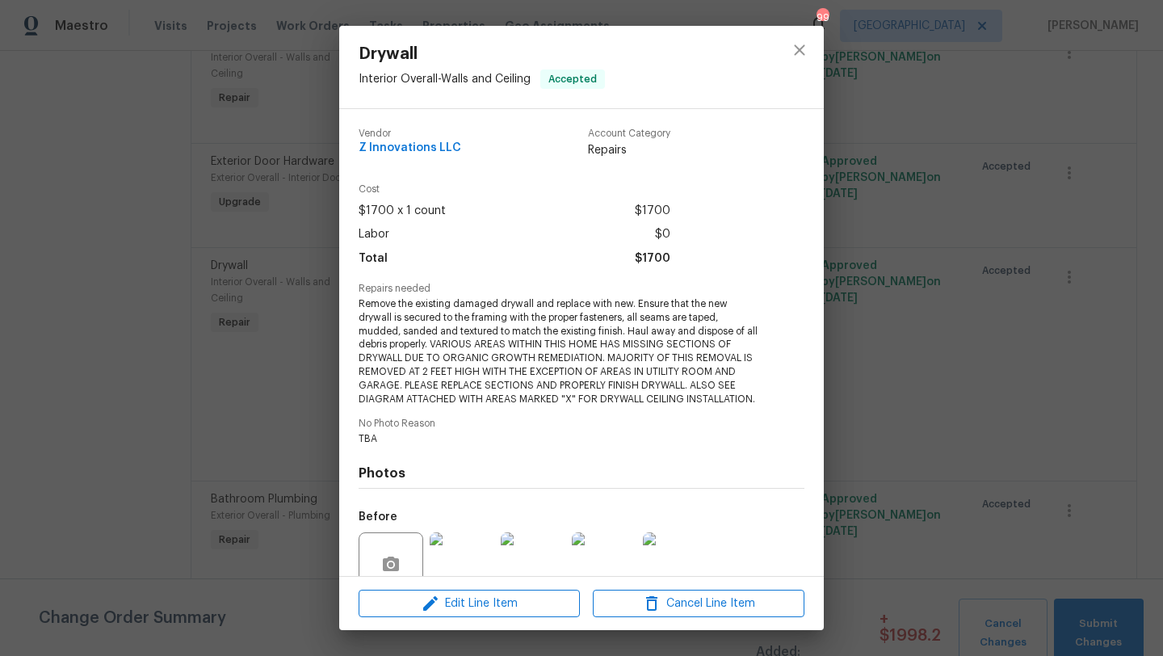
scroll to position [142, 0]
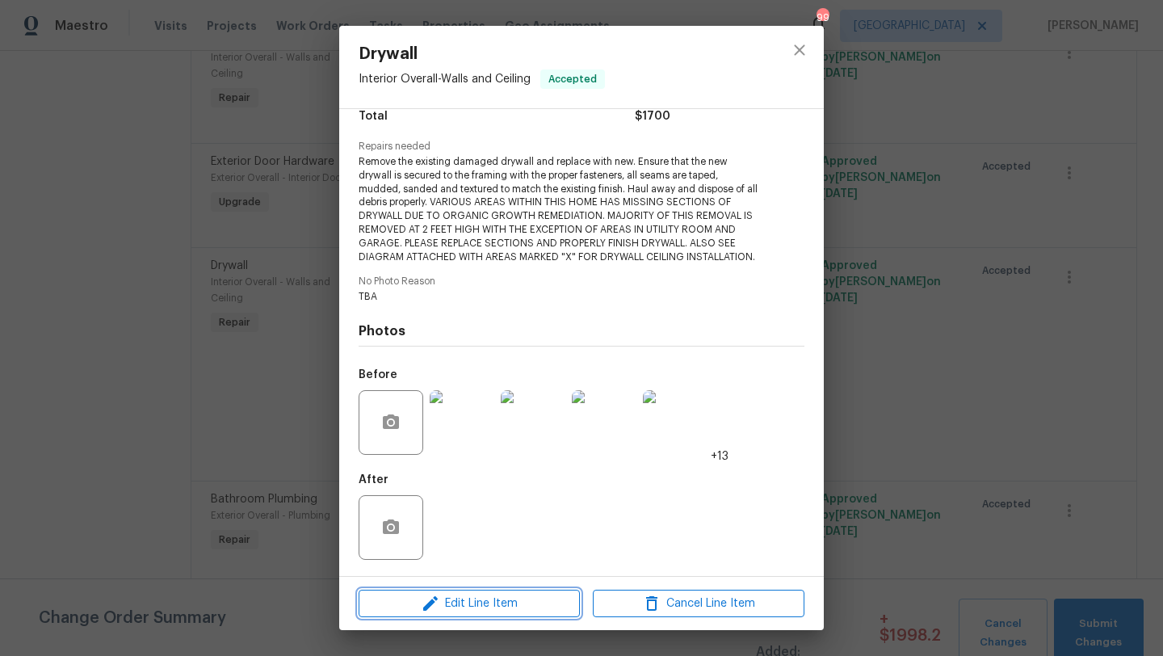
click at [459, 606] on span "Edit Line Item" at bounding box center [469, 603] width 212 height 20
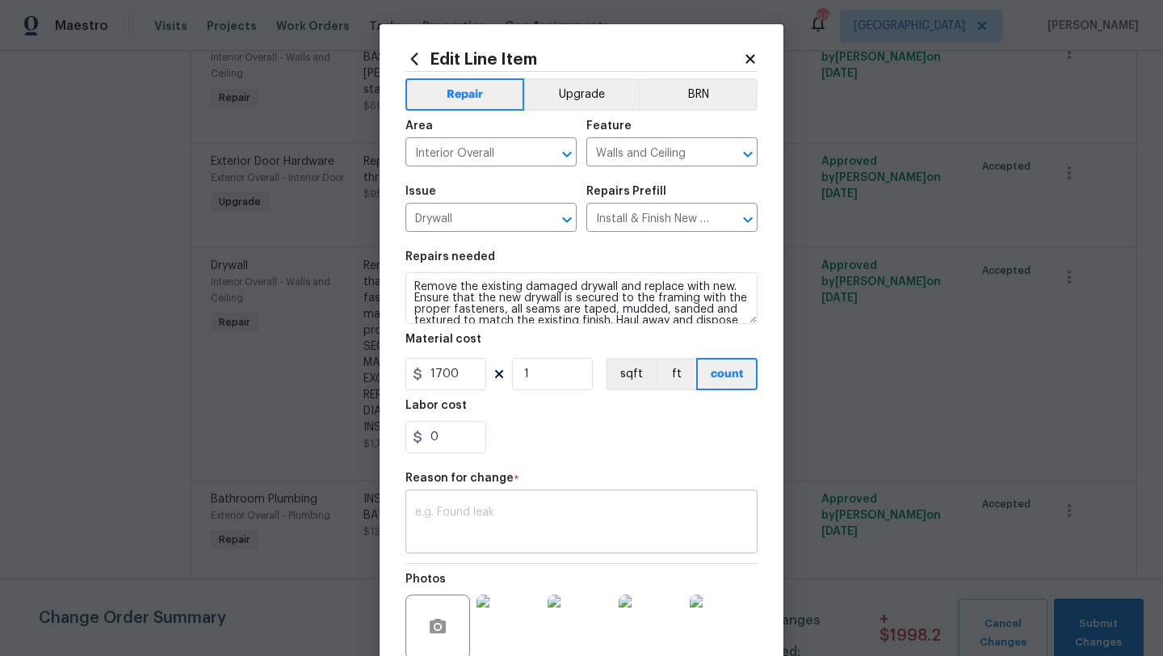
click at [473, 518] on textarea at bounding box center [581, 523] width 333 height 34
paste textarea "Please view the change orders below. Let us know which ones you would like to a…"
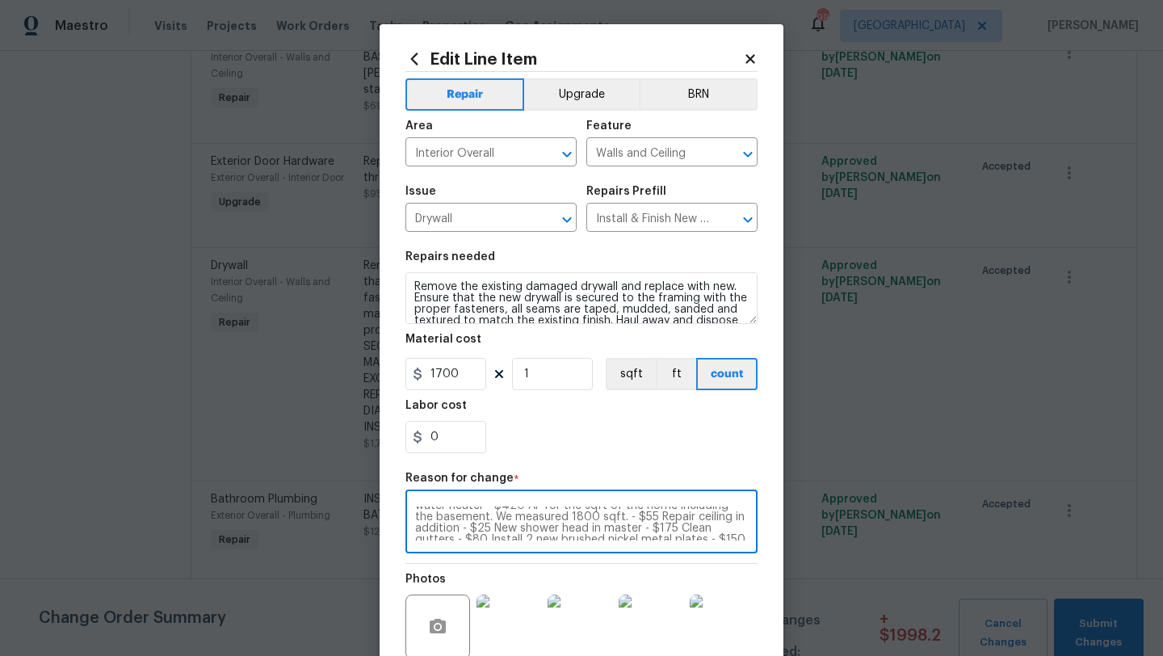
scroll to position [0, 0]
drag, startPoint x: 569, startPoint y: 517, endPoint x: 477, endPoint y: 478, distance: 99.9
click at [477, 478] on figure "Reason for change * Please view the change orders below. Let us know which ones…" at bounding box center [581, 512] width 352 height 81
drag, startPoint x: 503, startPoint y: 530, endPoint x: 677, endPoint y: 512, distance: 175.3
click at [677, 512] on textarea "$150 reinstall all ceiling lighting in the basement. - $498.5 AF Hand rail. We …" at bounding box center [581, 523] width 333 height 34
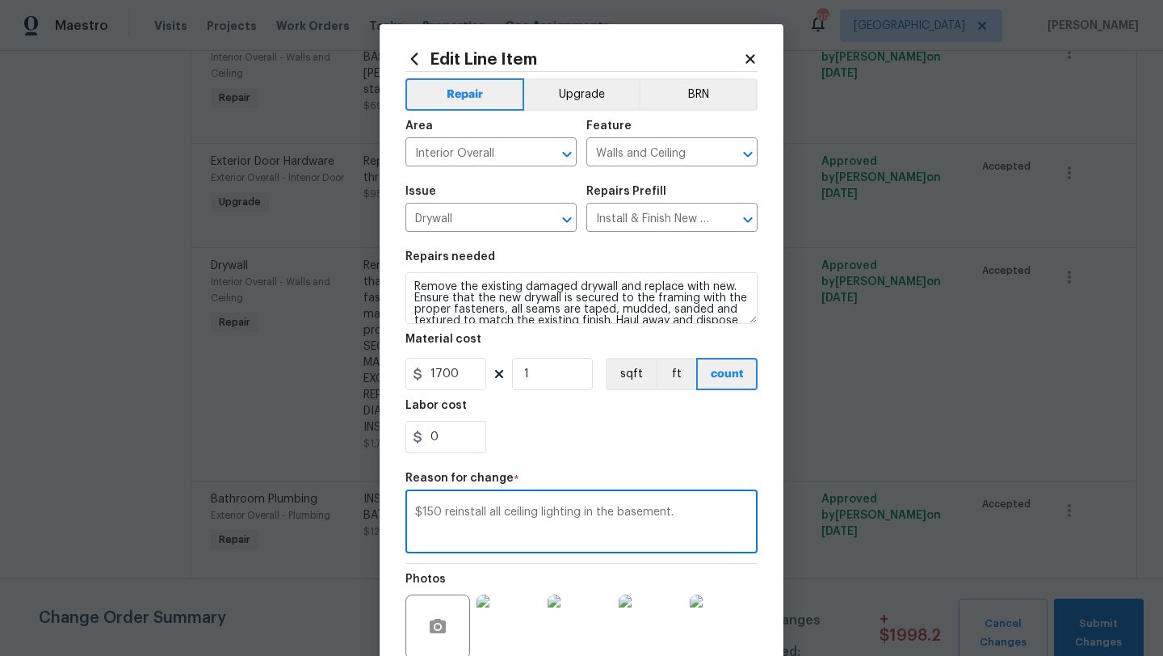
type textarea "$150 reinstall all ceiling lighting in the basement."
click at [460, 441] on input "0" at bounding box center [445, 437] width 81 height 32
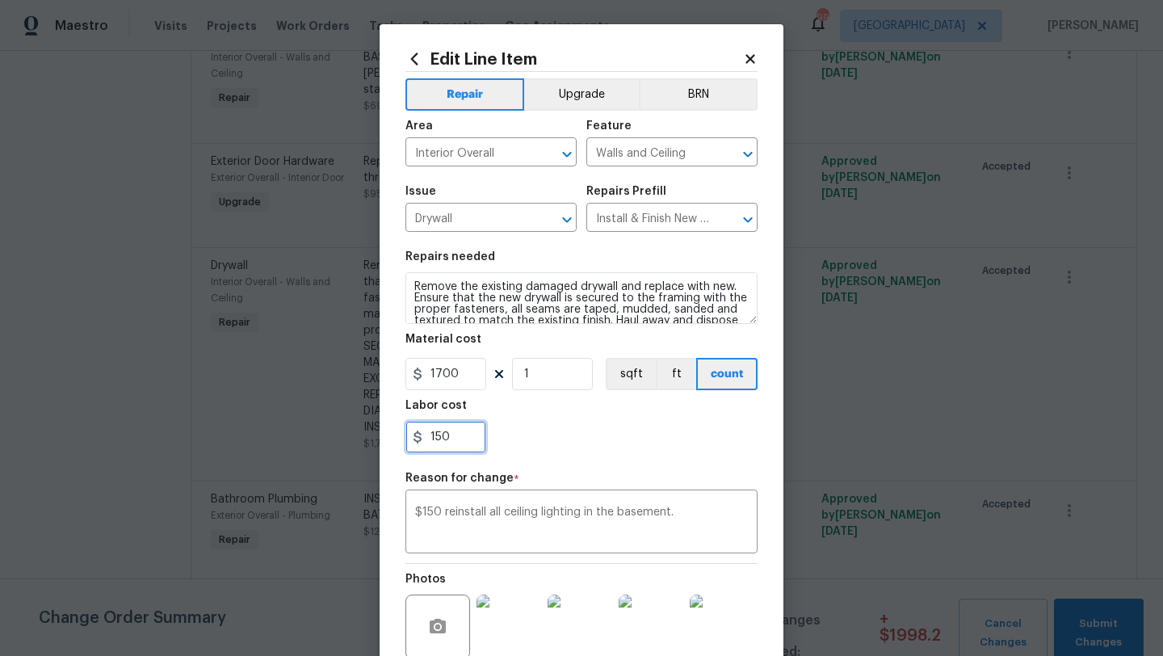
type input "150"
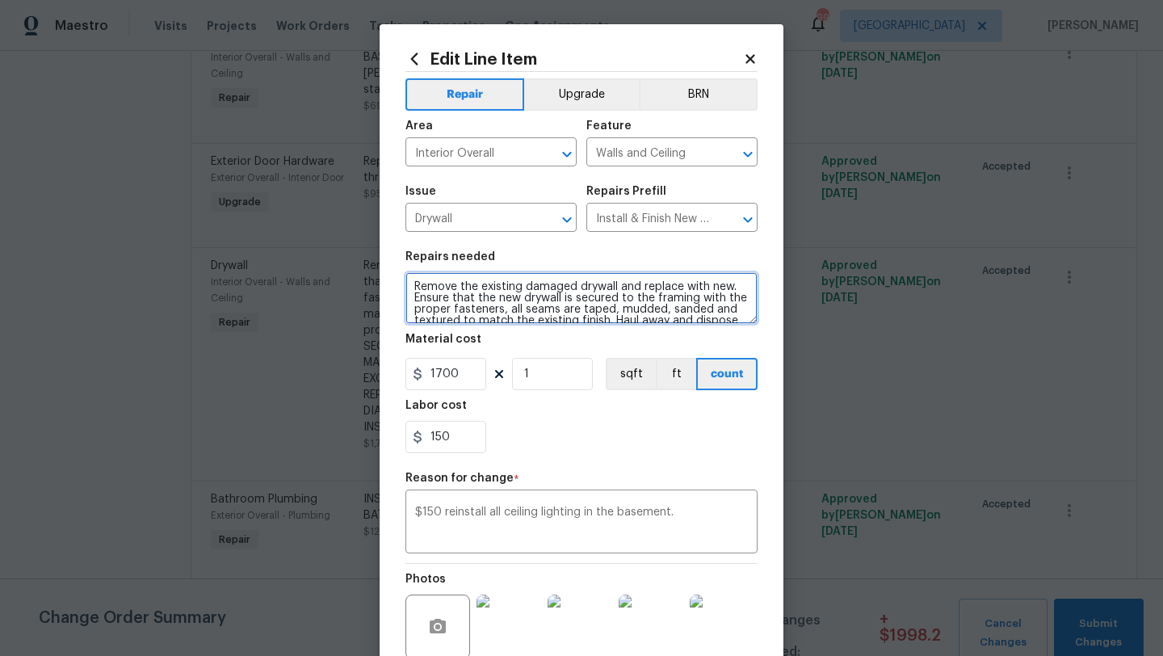
click at [573, 305] on textarea "Remove the existing damaged drywall and replace with new. Ensure that the new d…" at bounding box center [581, 298] width 352 height 52
click at [417, 287] on textarea "Remove the existing damaged drywall and replace with new. Ensure that the new d…" at bounding box center [581, 298] width 352 height 52
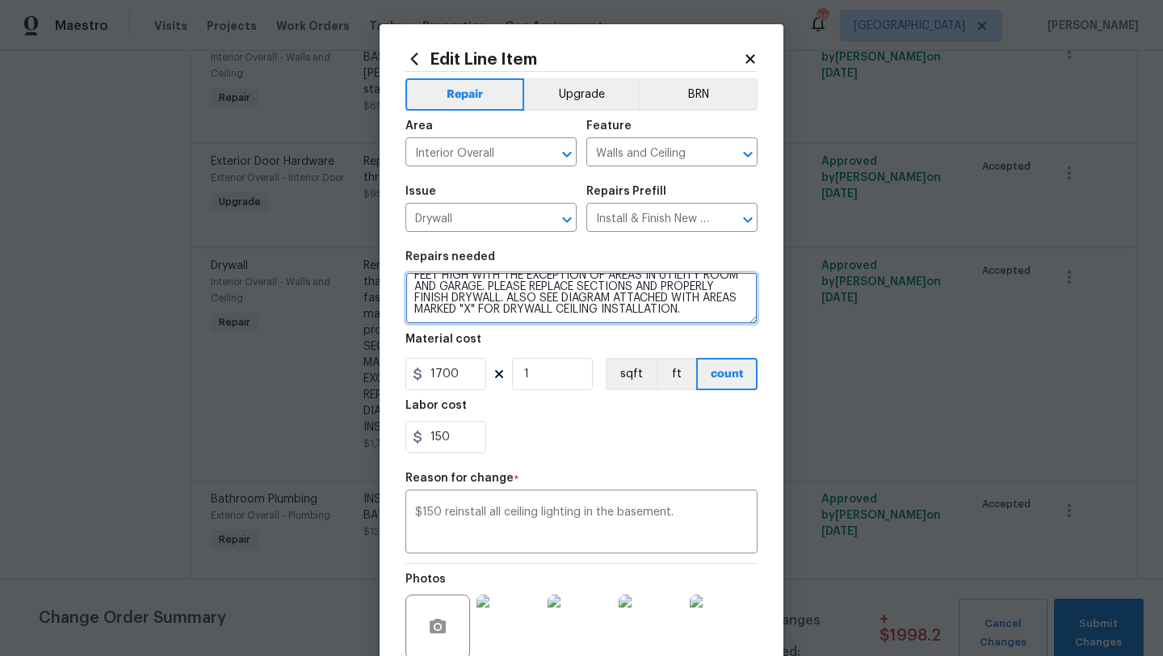
click at [711, 314] on textarea "Remove the existing damaged drywall and replace with new. Ensure that the new d…" at bounding box center [581, 298] width 352 height 52
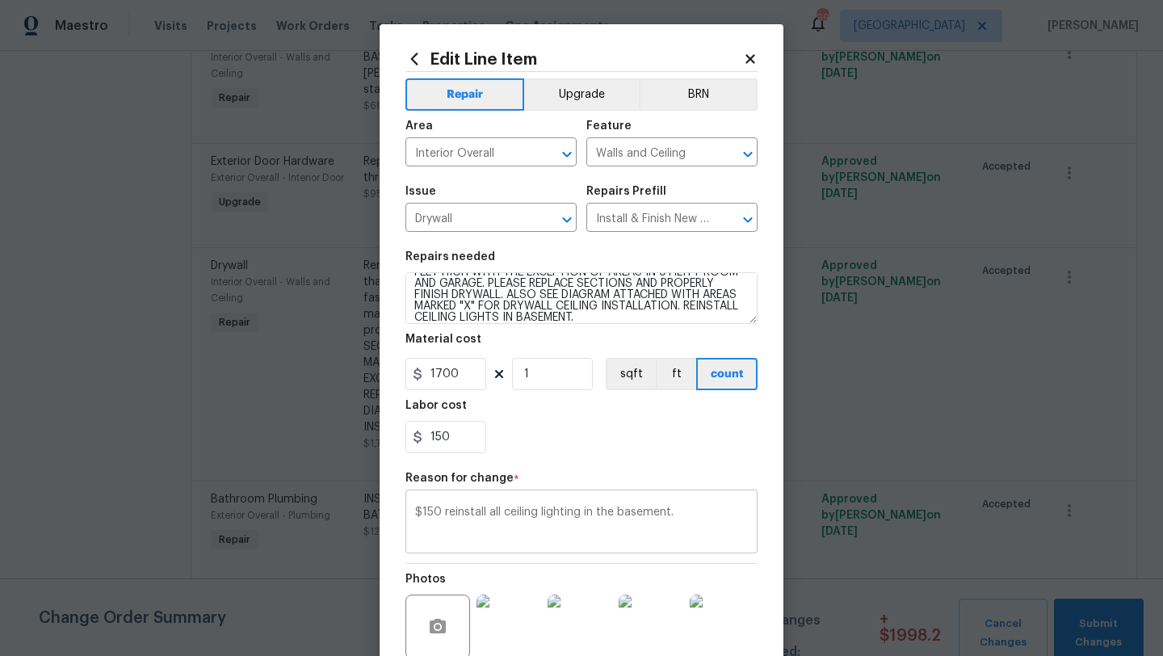
click at [707, 497] on div "$150 reinstall all ceiling lighting in the basement. x ​" at bounding box center [581, 523] width 352 height 60
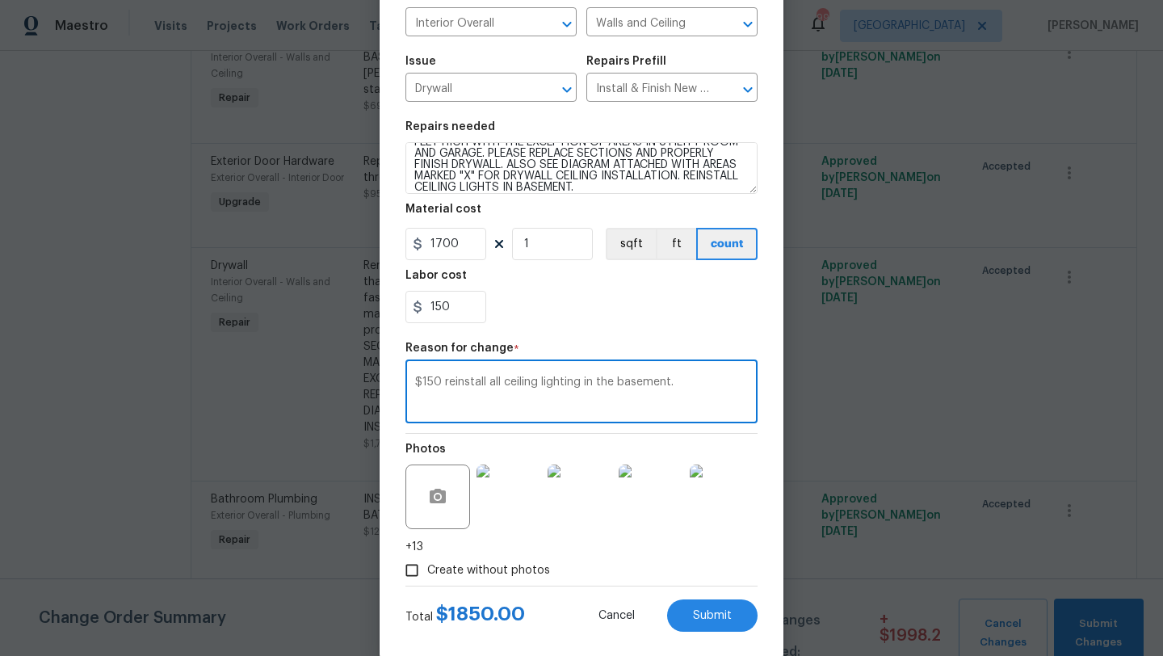
scroll to position [157, 0]
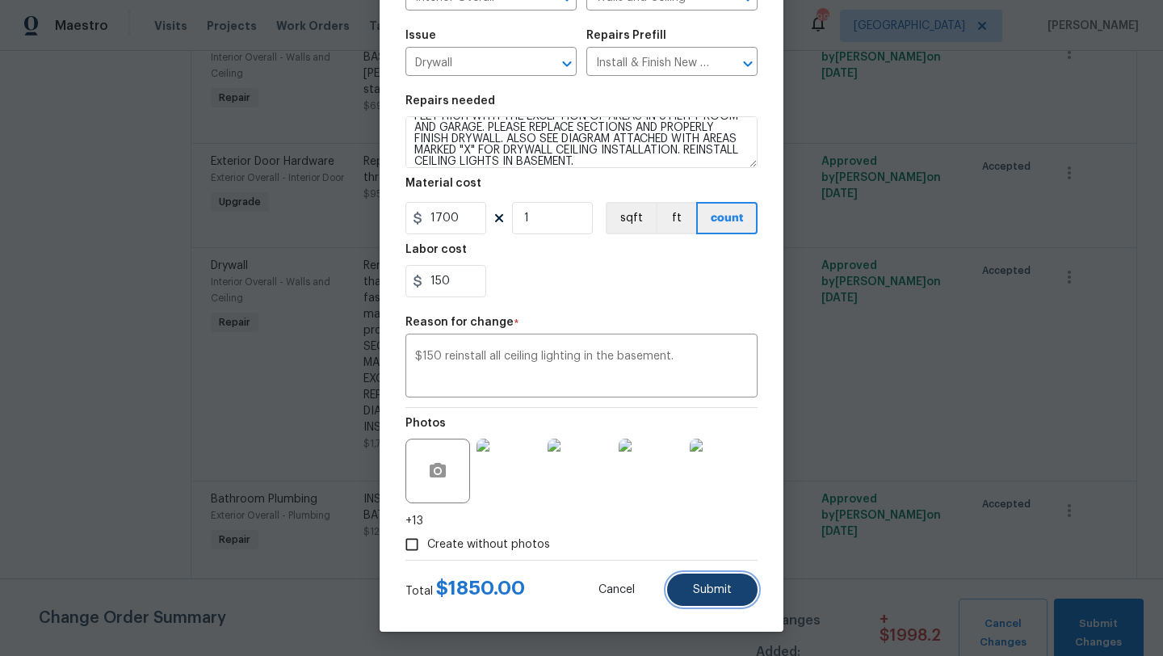
click at [704, 581] on button "Submit" at bounding box center [712, 589] width 90 height 32
type textarea "Remove the existing damaged drywall and replace with new. Ensure that the new d…"
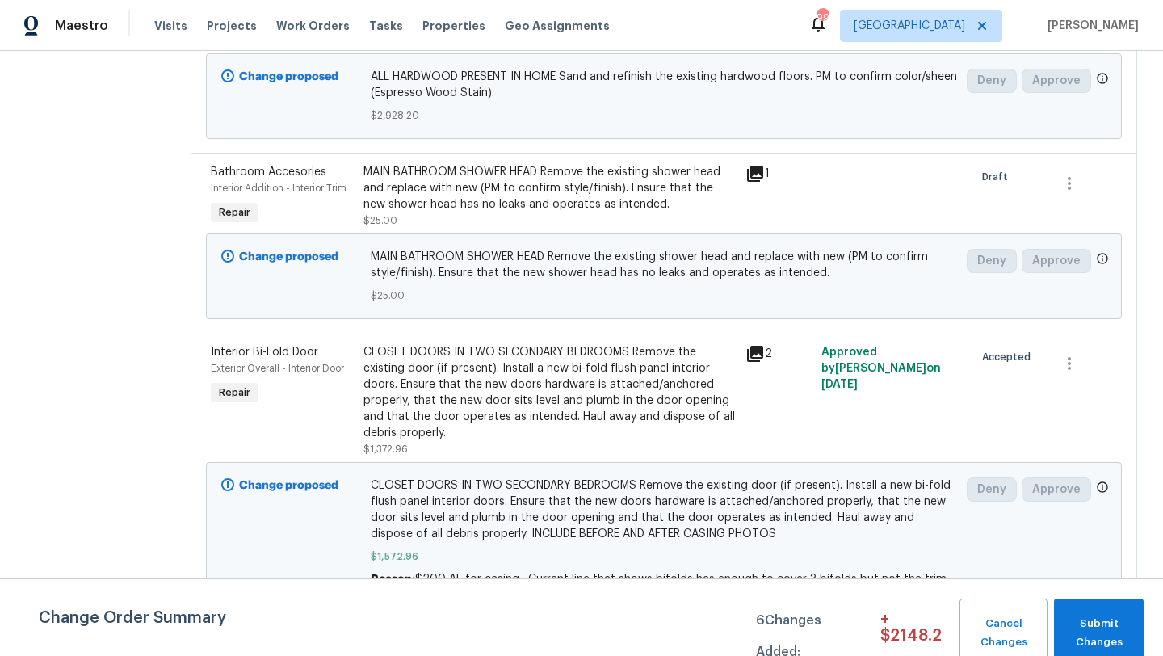
scroll to position [545, 0]
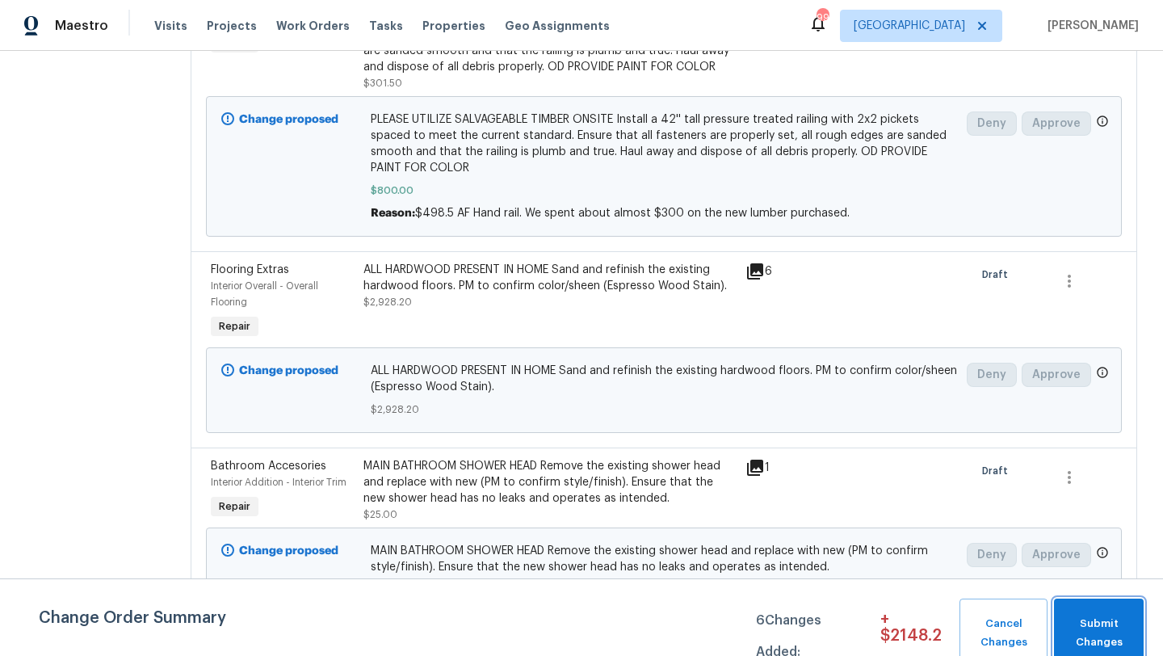
click at [1069, 612] on button "Submit Changes" at bounding box center [1099, 632] width 90 height 69
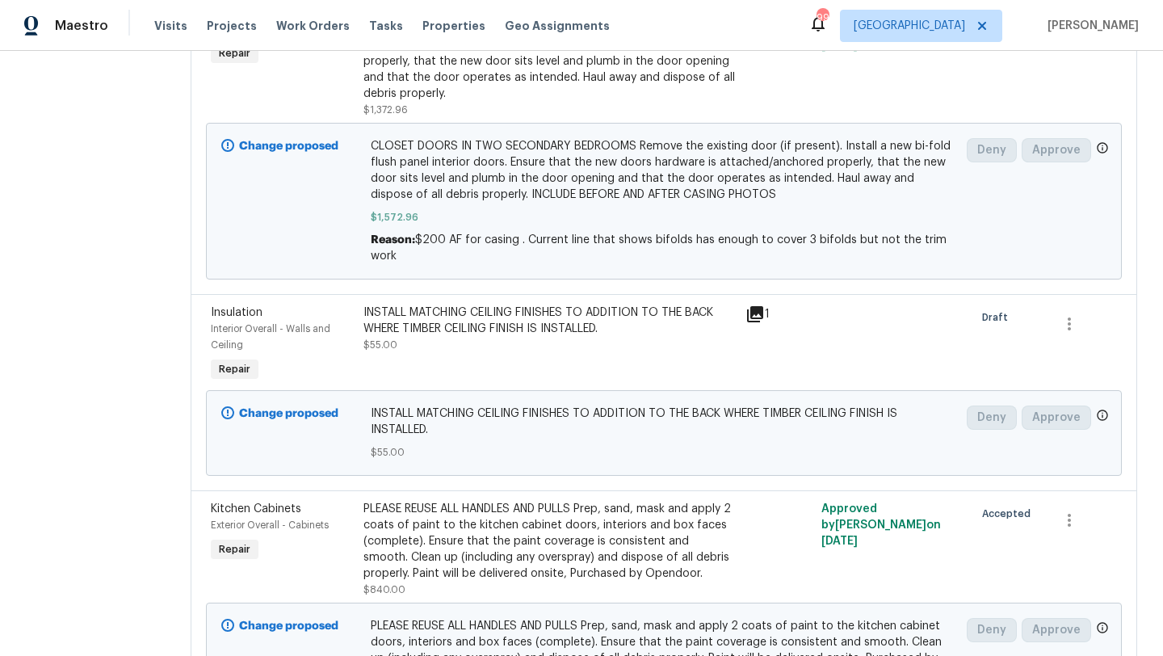
scroll to position [0, 0]
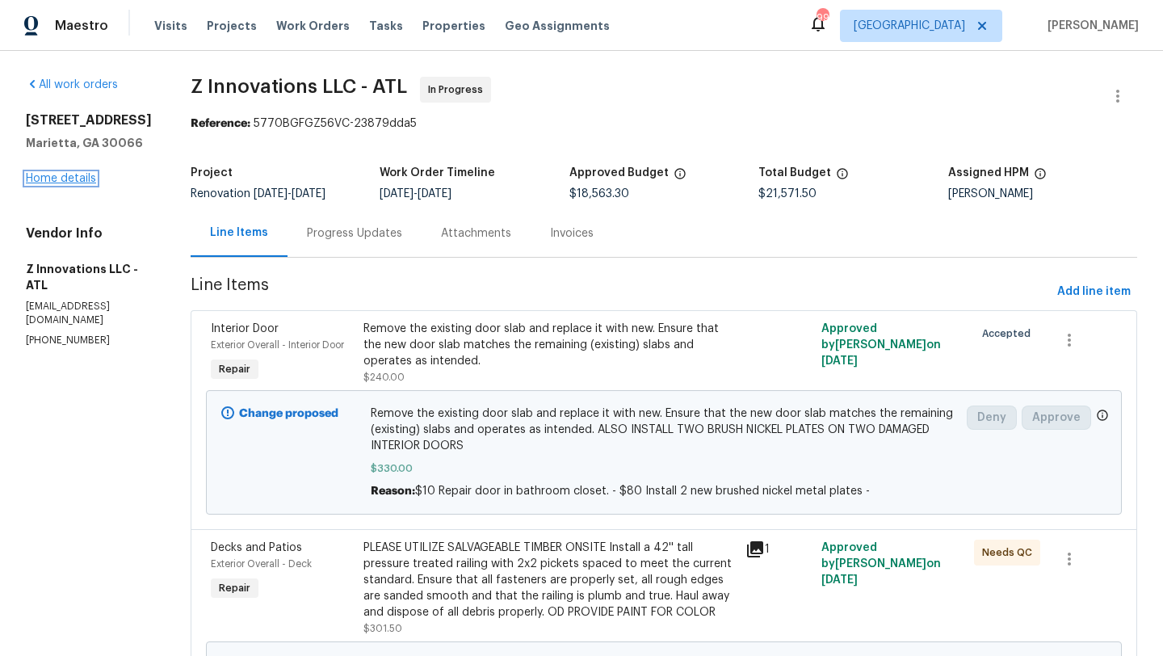
click at [59, 176] on link "Home details" at bounding box center [61, 178] width 70 height 11
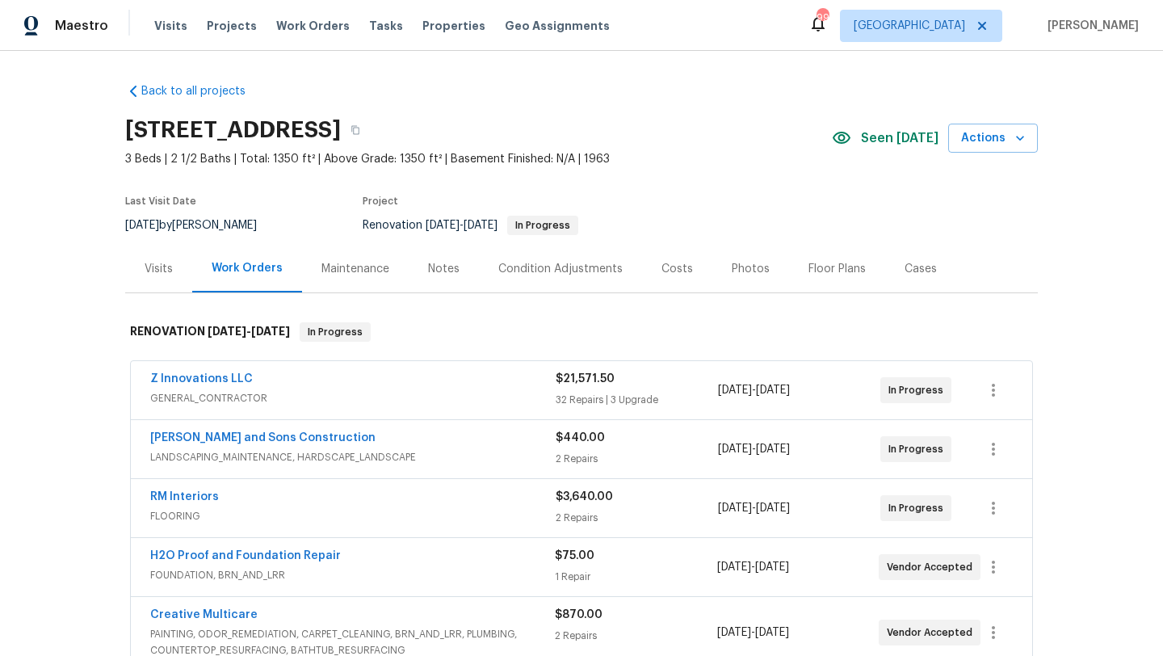
scroll to position [20, 0]
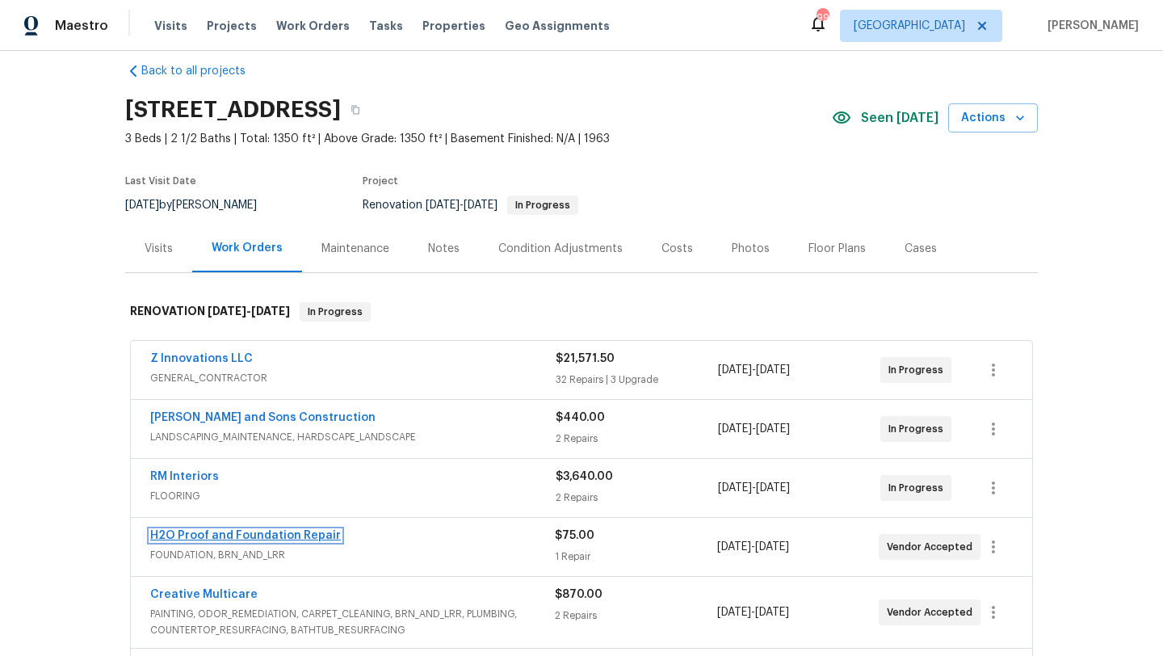
click at [272, 536] on link "H2O Proof and Foundation Repair" at bounding box center [245, 535] width 191 height 11
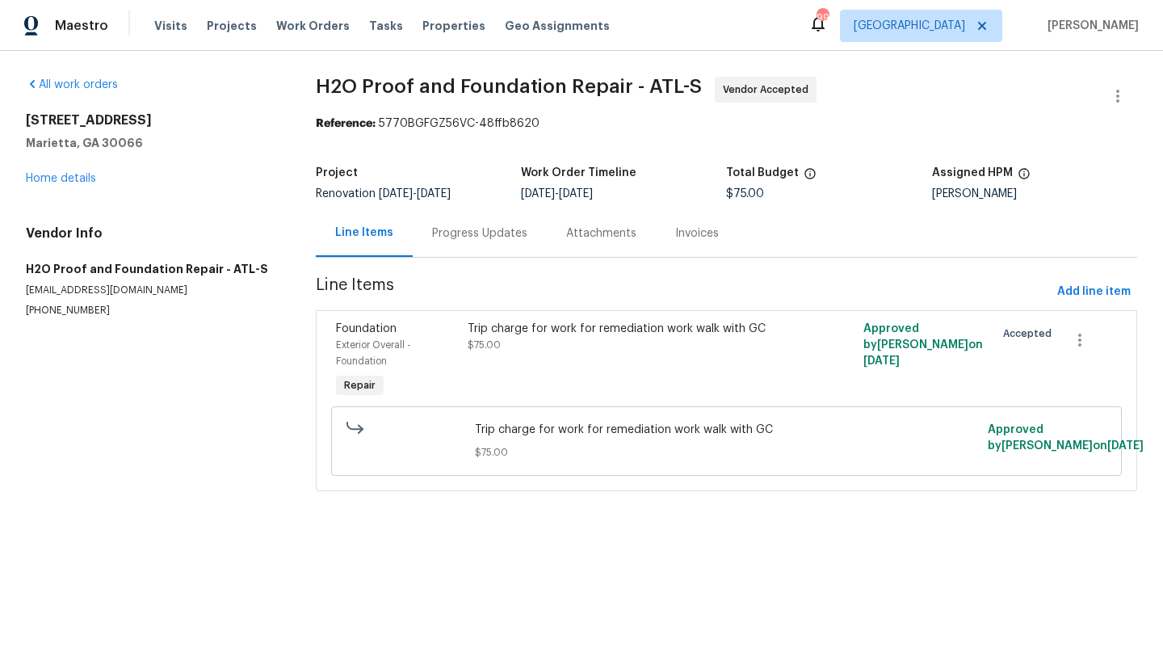
click at [454, 235] on div "Progress Updates" at bounding box center [479, 233] width 95 height 16
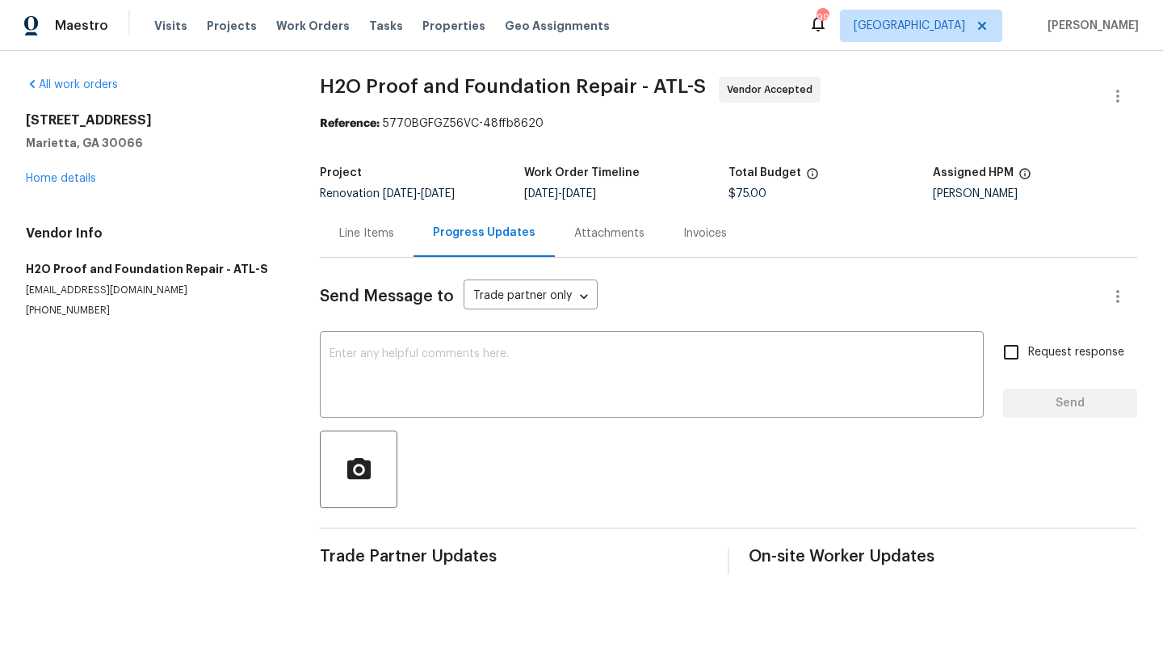
click at [353, 239] on div "Line Items" at bounding box center [366, 233] width 55 height 16
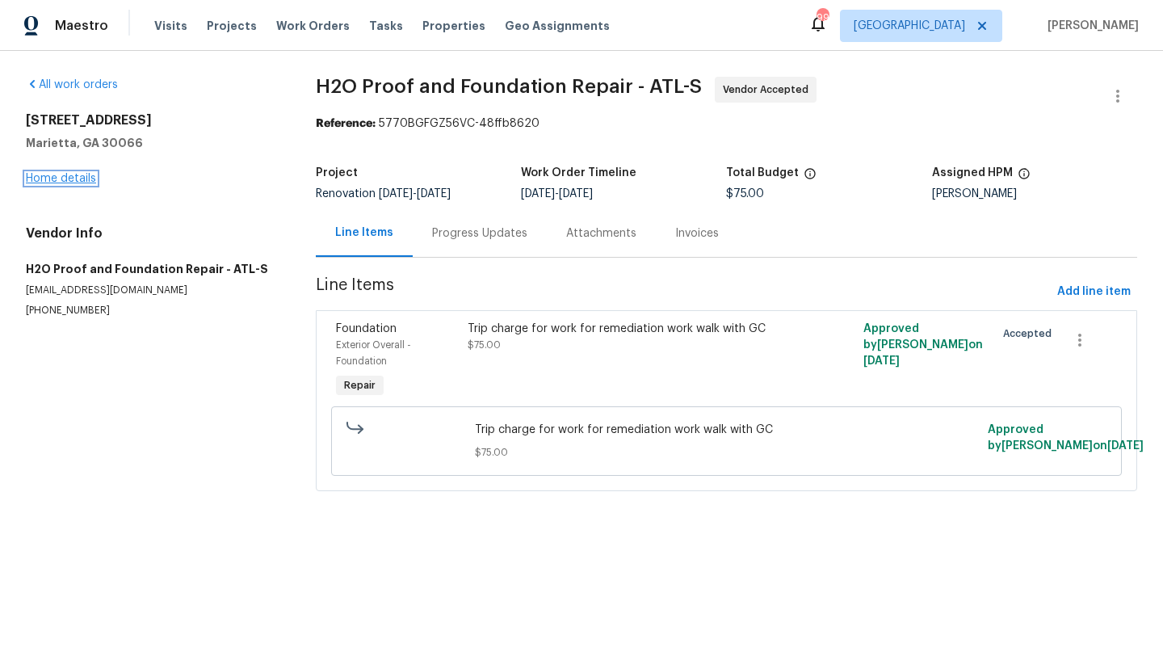
click at [92, 179] on link "Home details" at bounding box center [61, 178] width 70 height 11
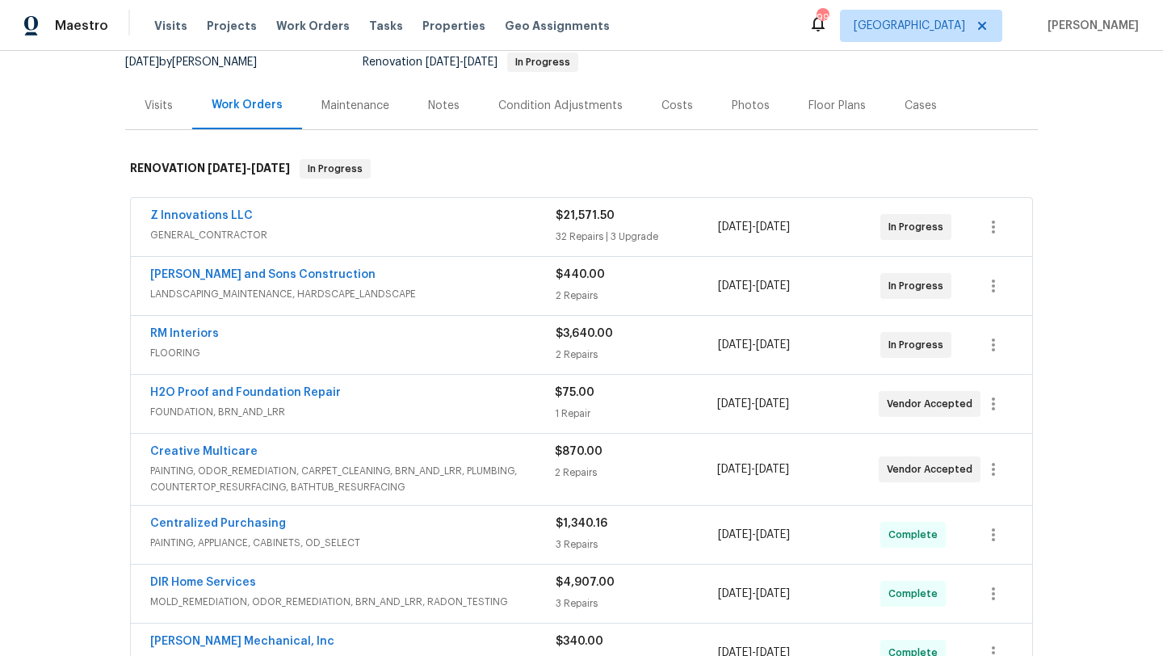
scroll to position [170, 0]
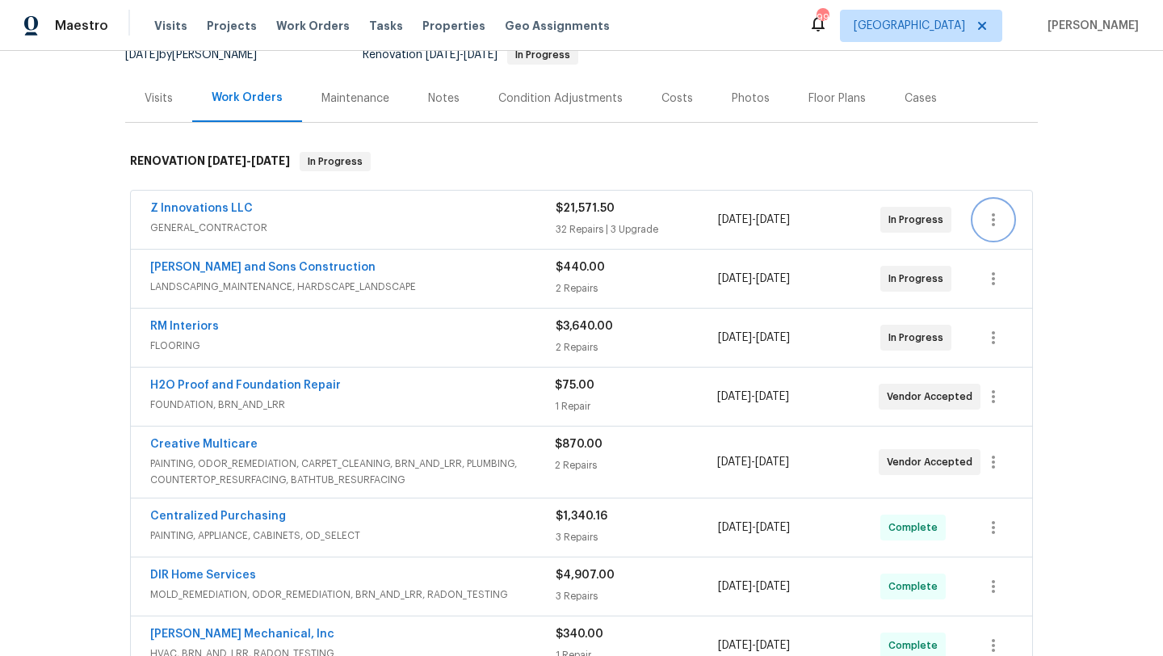
click at [993, 220] on icon "button" at bounding box center [993, 219] width 3 height 13
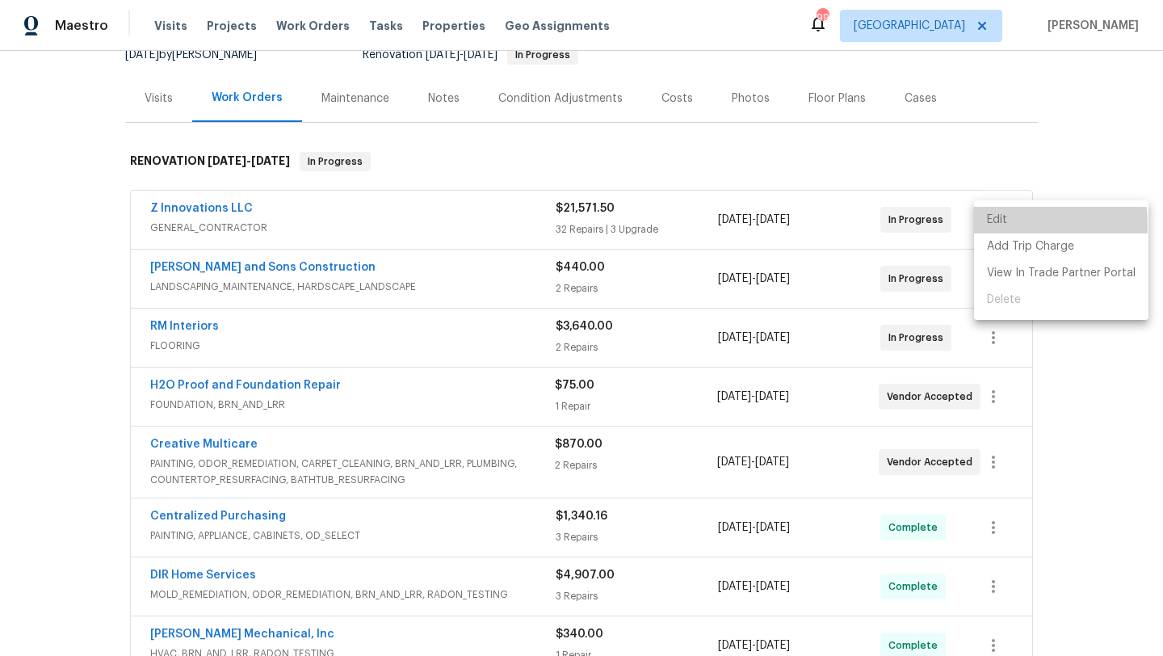
click at [1001, 224] on li "Edit" at bounding box center [1061, 220] width 174 height 27
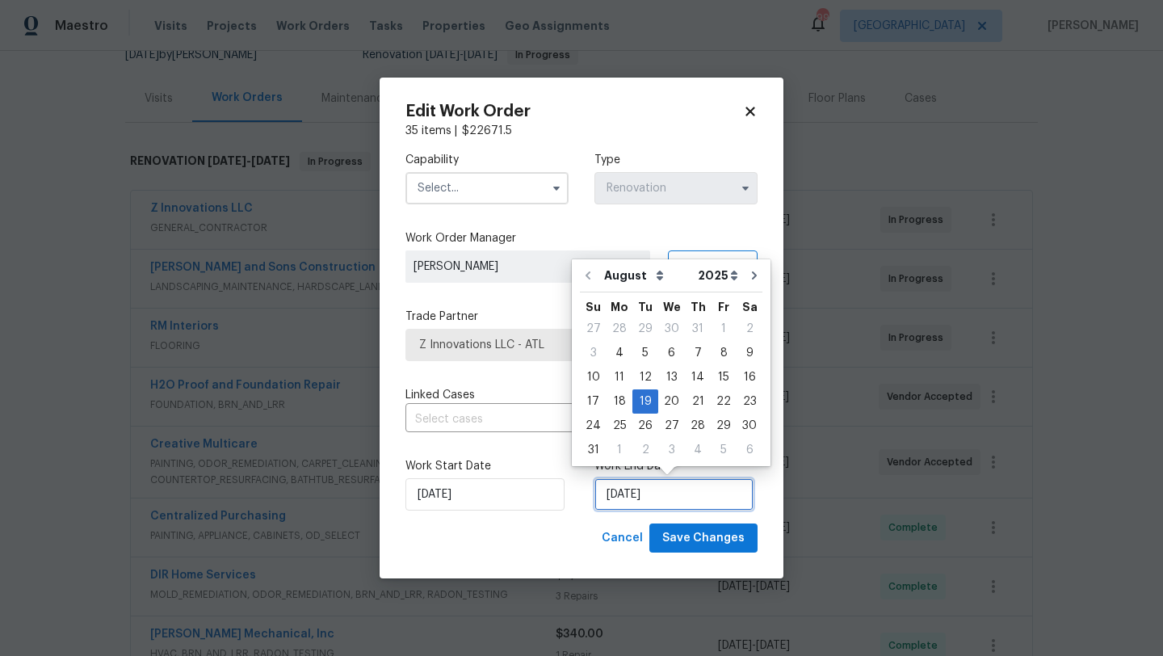
click at [624, 497] on input "8/19/2025" at bounding box center [673, 494] width 159 height 32
click at [598, 451] on div "31" at bounding box center [593, 449] width 27 height 23
type input "8/31/2025"
click at [623, 494] on input "8/31/2025" at bounding box center [673, 494] width 159 height 32
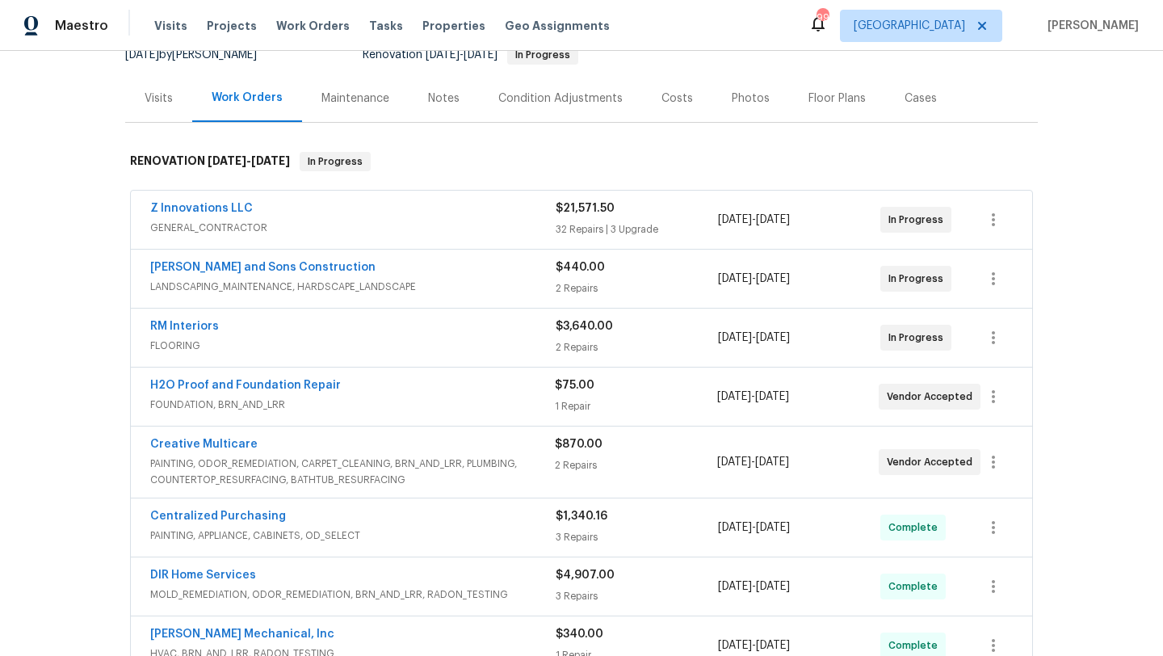
click at [760, 60] on body "Maestro Visits Projects Work Orders Tasks Properties Geo Assignments 99 Atlanta…" at bounding box center [581, 328] width 1163 height 656
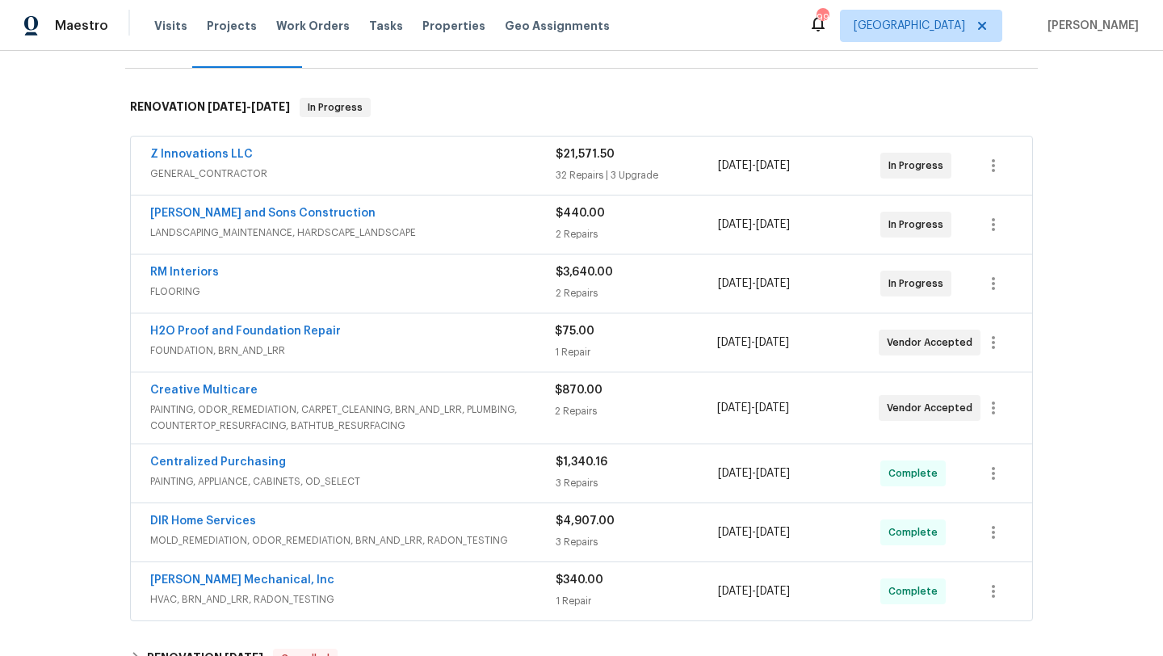
scroll to position [229, 0]
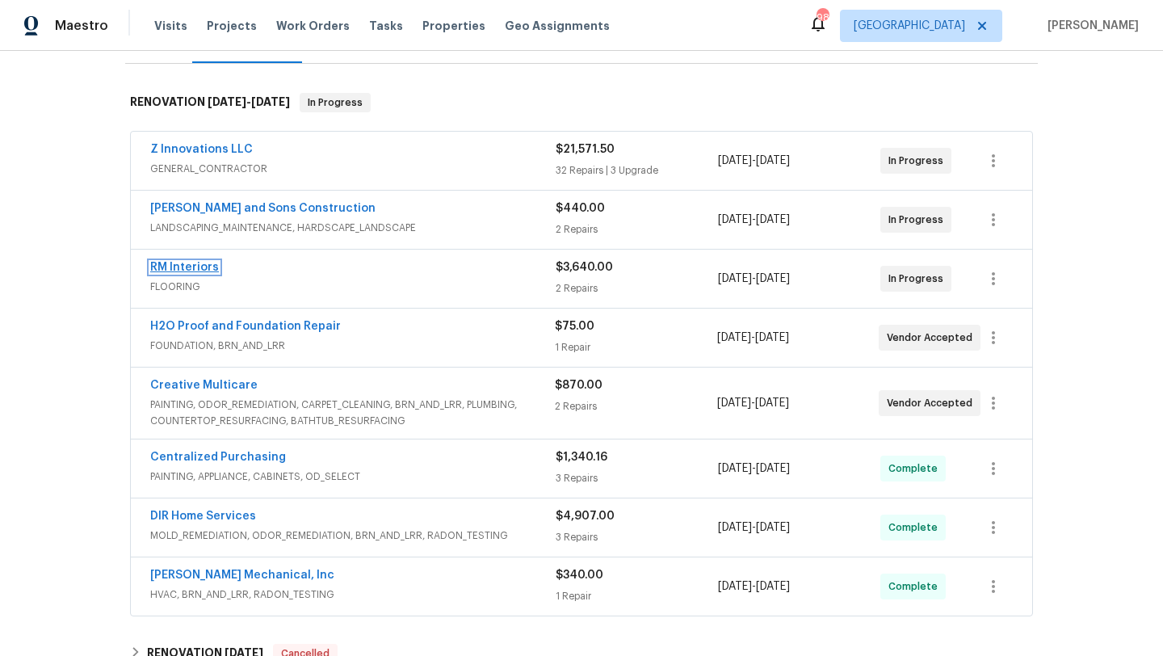
click at [205, 269] on link "RM Interiors" at bounding box center [184, 267] width 69 height 11
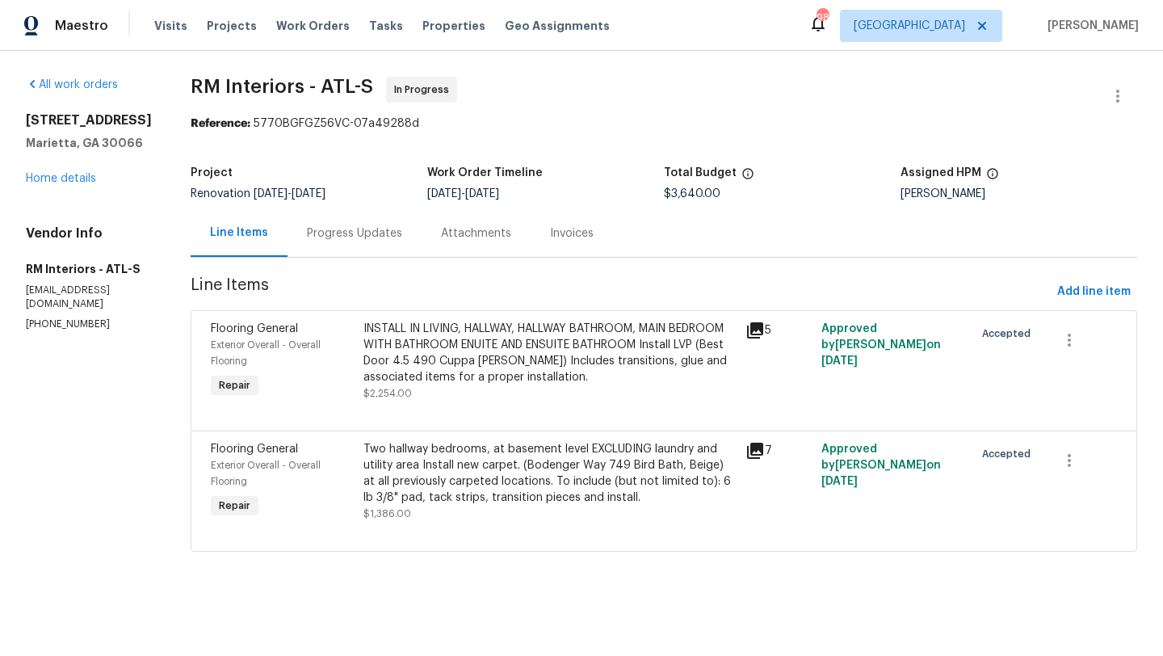
click at [350, 239] on div "Progress Updates" at bounding box center [354, 233] width 95 height 16
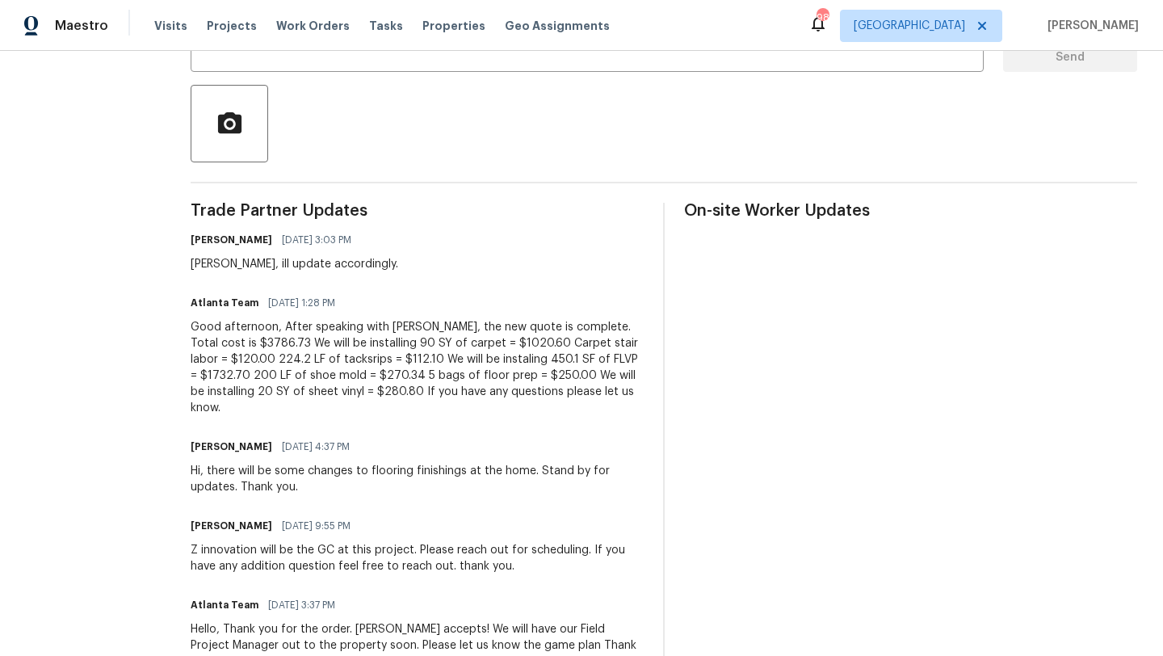
scroll to position [355, 0]
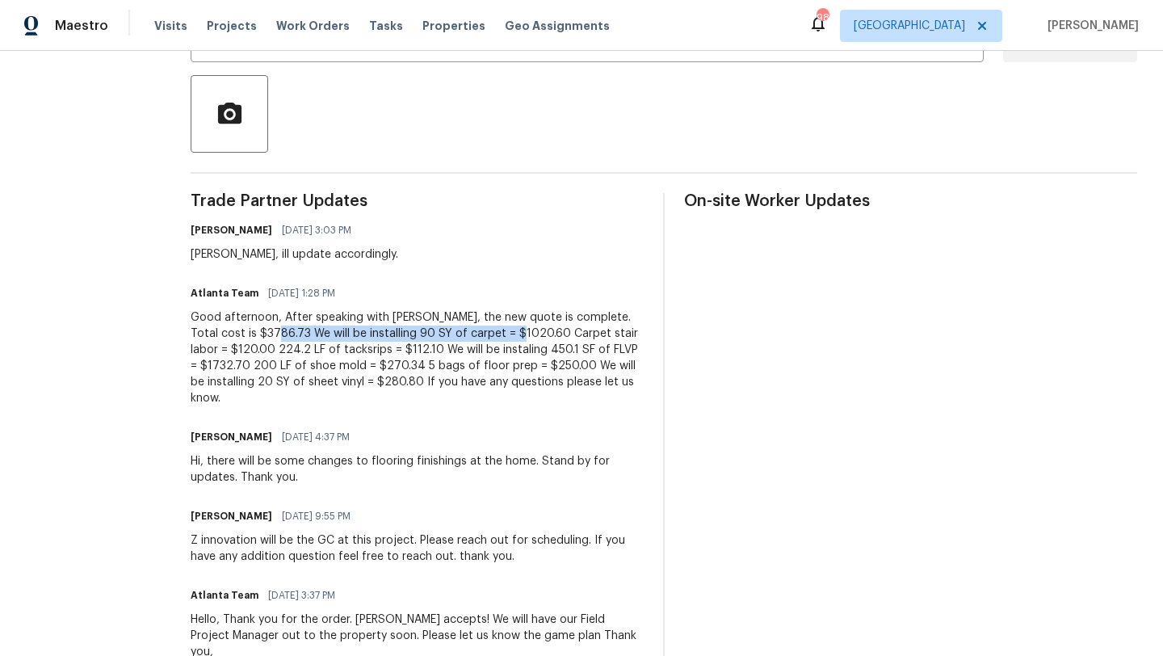
drag, startPoint x: 231, startPoint y: 333, endPoint x: 474, endPoint y: 331, distance: 243.1
click at [474, 331] on div "Good afternoon, After speaking with Kenroy, the new quote is complete. Total co…" at bounding box center [417, 357] width 453 height 97
click at [488, 333] on div "Good afternoon, After speaking with Kenroy, the new quote is complete. Total co…" at bounding box center [417, 357] width 453 height 97
drag, startPoint x: 480, startPoint y: 336, endPoint x: 230, endPoint y: 338, distance: 250.3
click at [229, 338] on div "Good afternoon, After speaking with Kenroy, the new quote is complete. Total co…" at bounding box center [417, 357] width 453 height 97
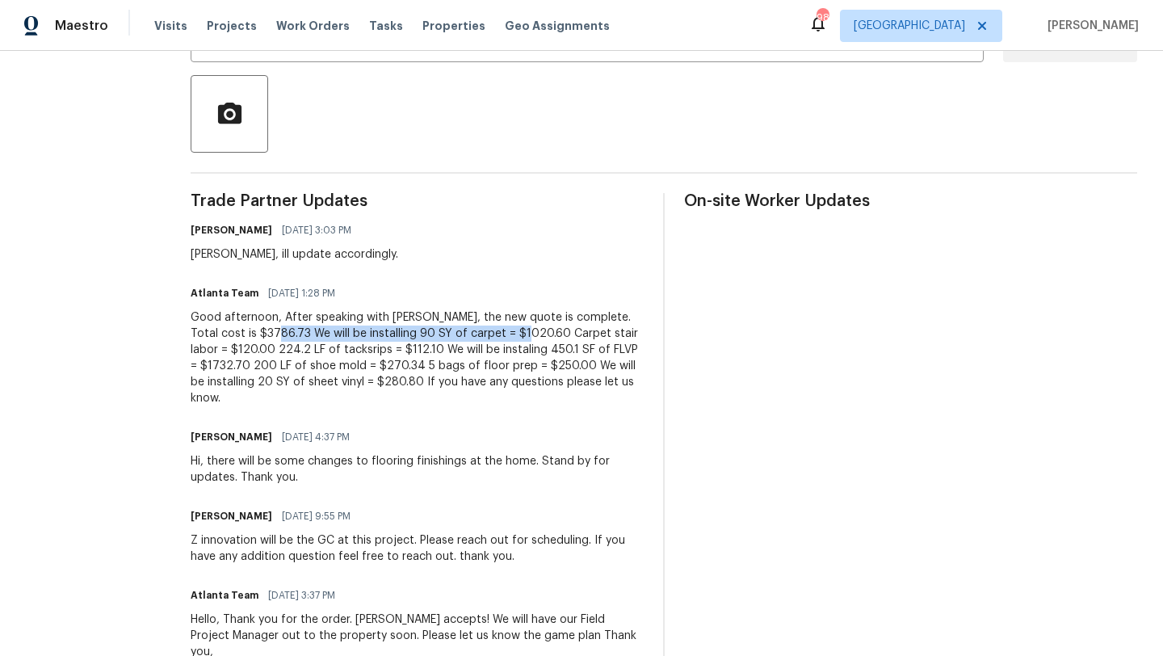
copy div "We will be installing 90 SY of carpet = $1020.60"
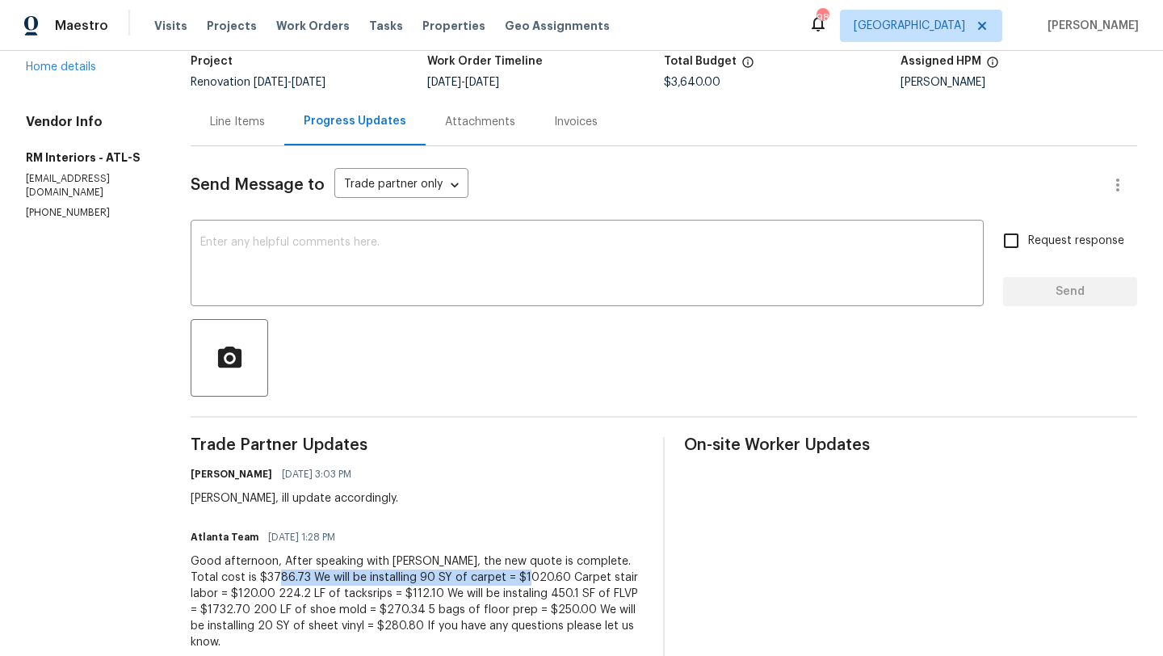
scroll to position [51, 0]
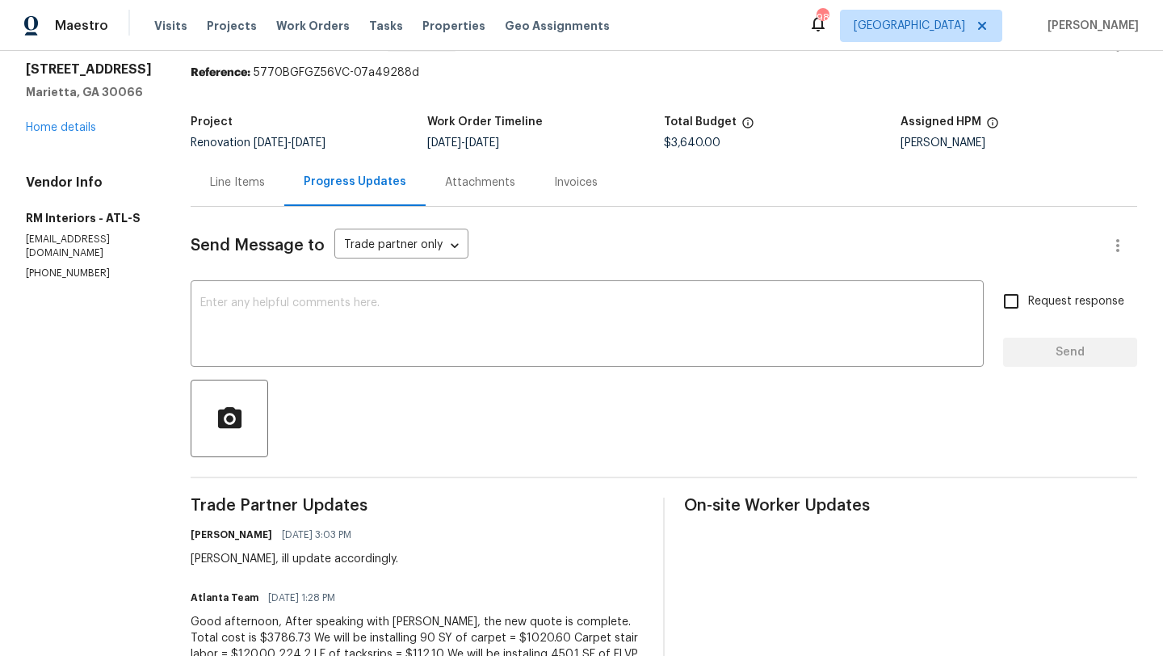
click at [238, 189] on div "Line Items" at bounding box center [237, 182] width 55 height 16
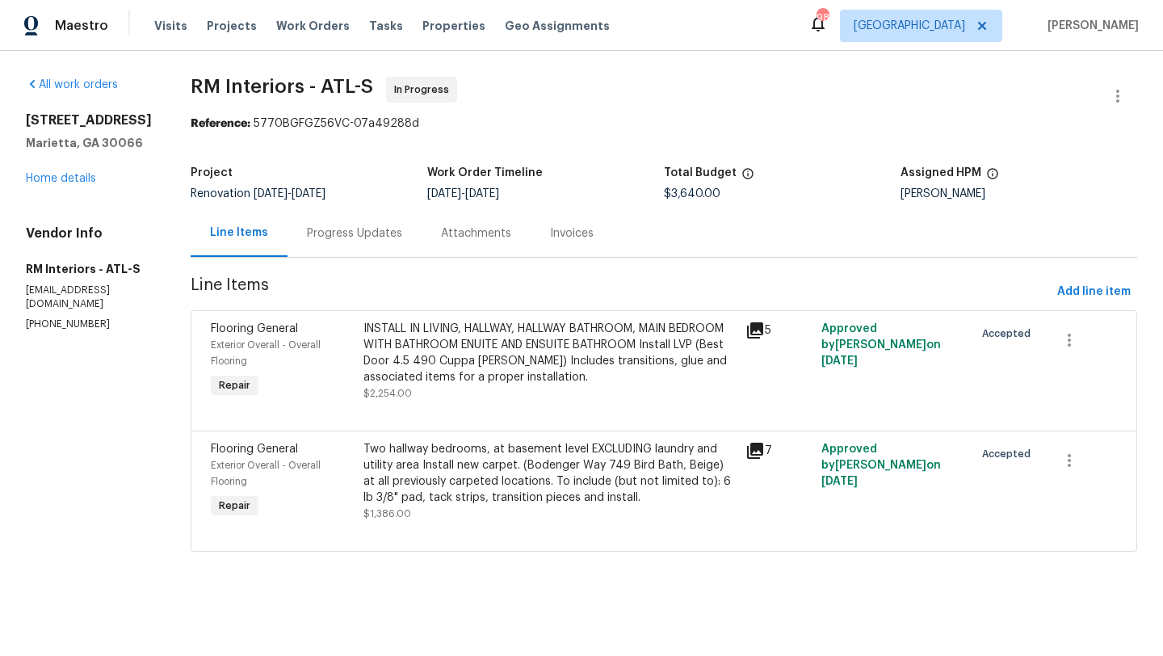
click at [241, 454] on span "Flooring General" at bounding box center [254, 448] width 87 height 11
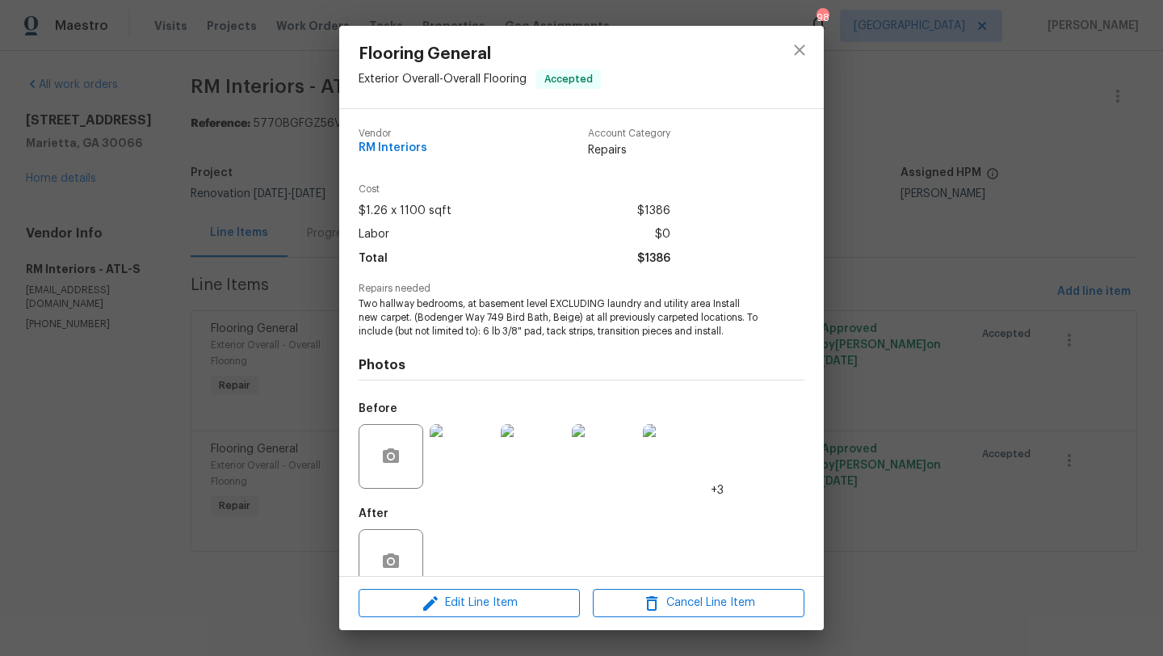
scroll to position [35, 0]
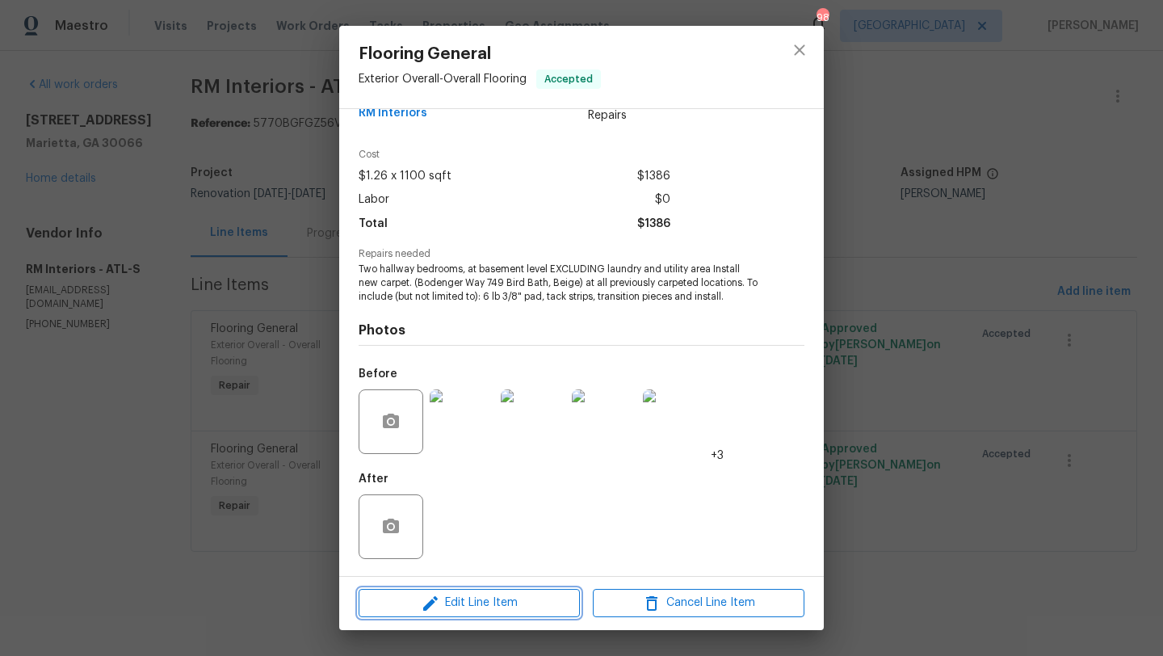
click at [466, 609] on span "Edit Line Item" at bounding box center [469, 603] width 212 height 20
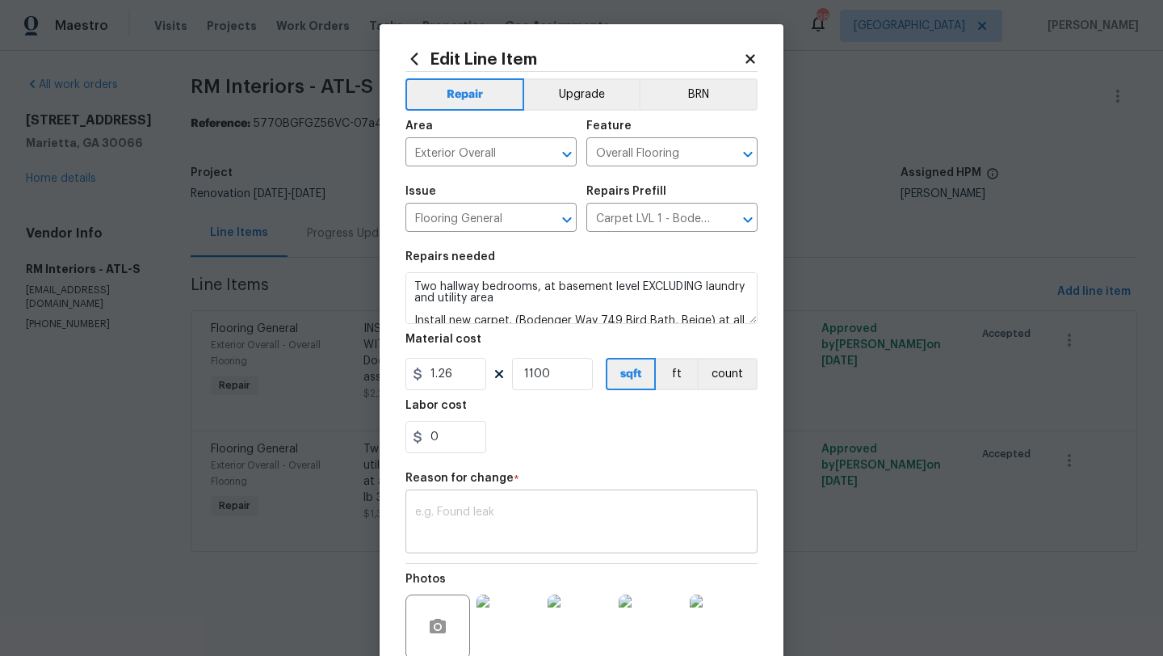
click at [479, 517] on textarea at bounding box center [581, 523] width 333 height 34
paste textarea "We will be installing 90 SY of carpet = $1020.60"
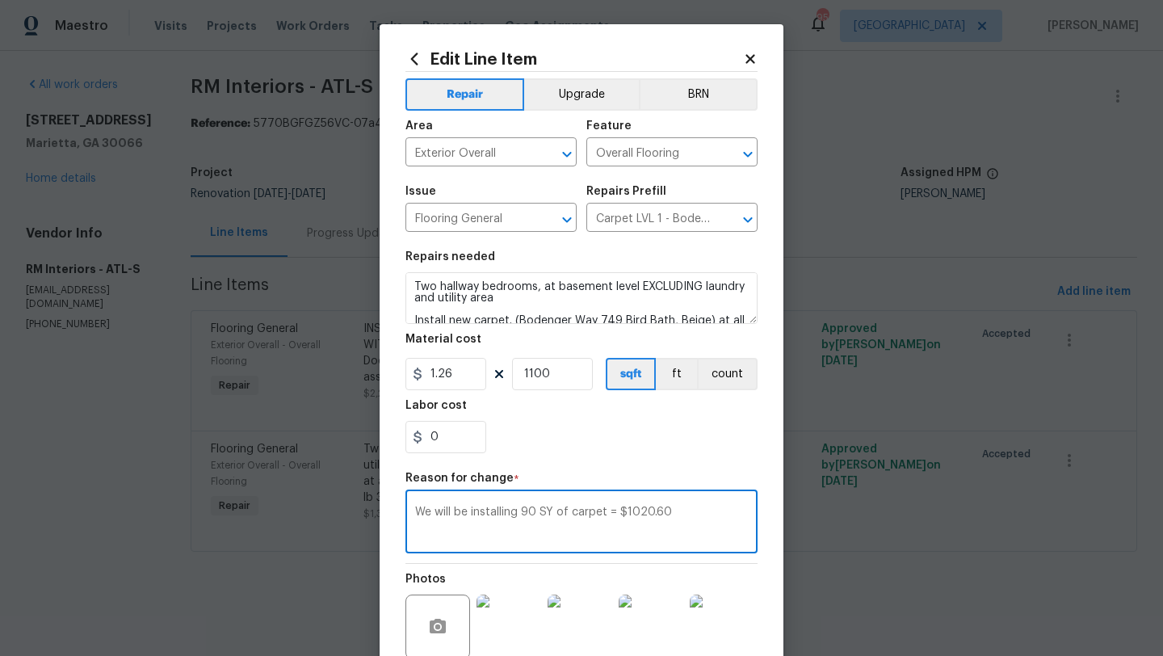
type textarea "We will be installing 90 SY of carpet = $1020.60"
click at [555, 379] on input "1100" at bounding box center [552, 374] width 81 height 32
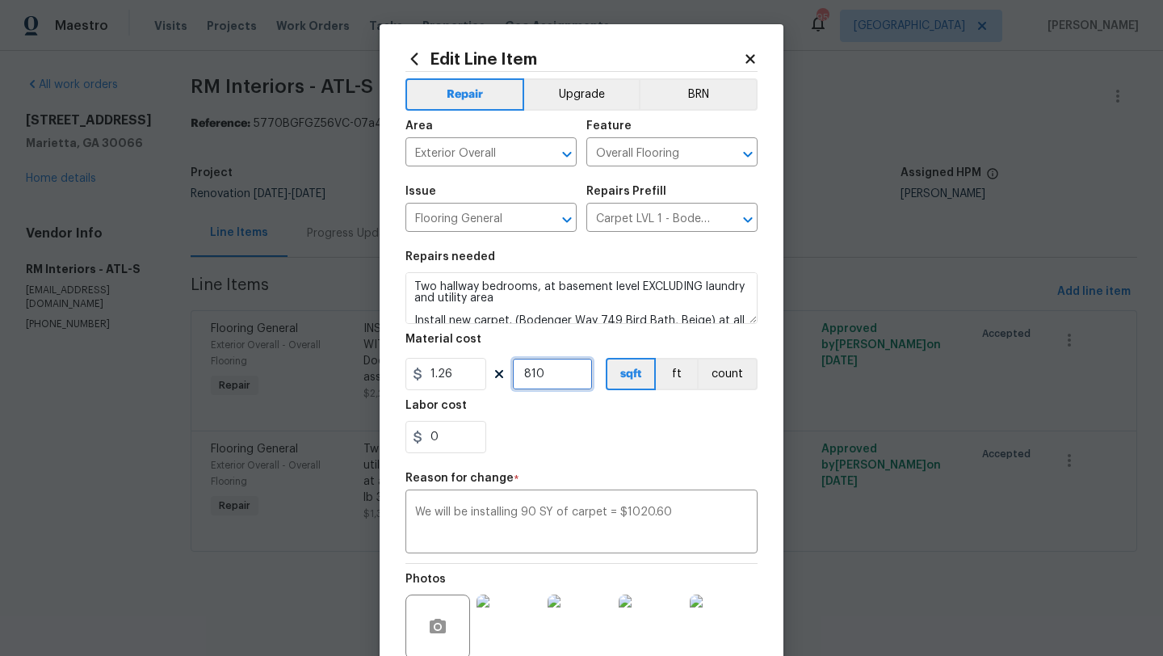
type input "810"
click at [589, 430] on div "0" at bounding box center [581, 437] width 352 height 32
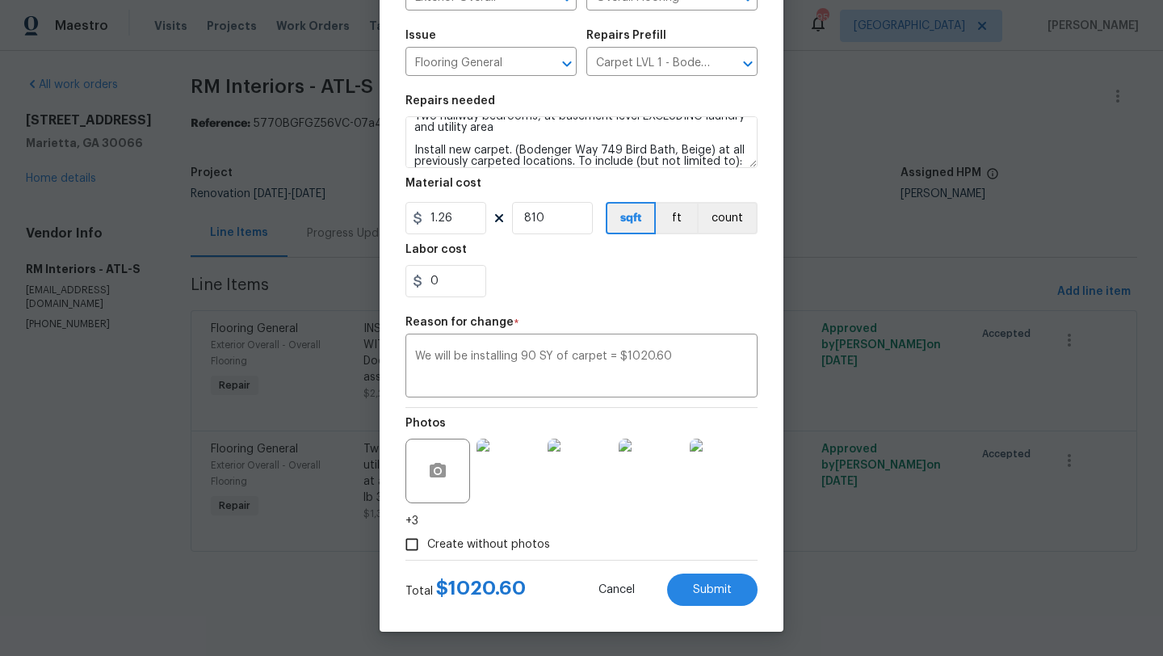
scroll to position [0, 0]
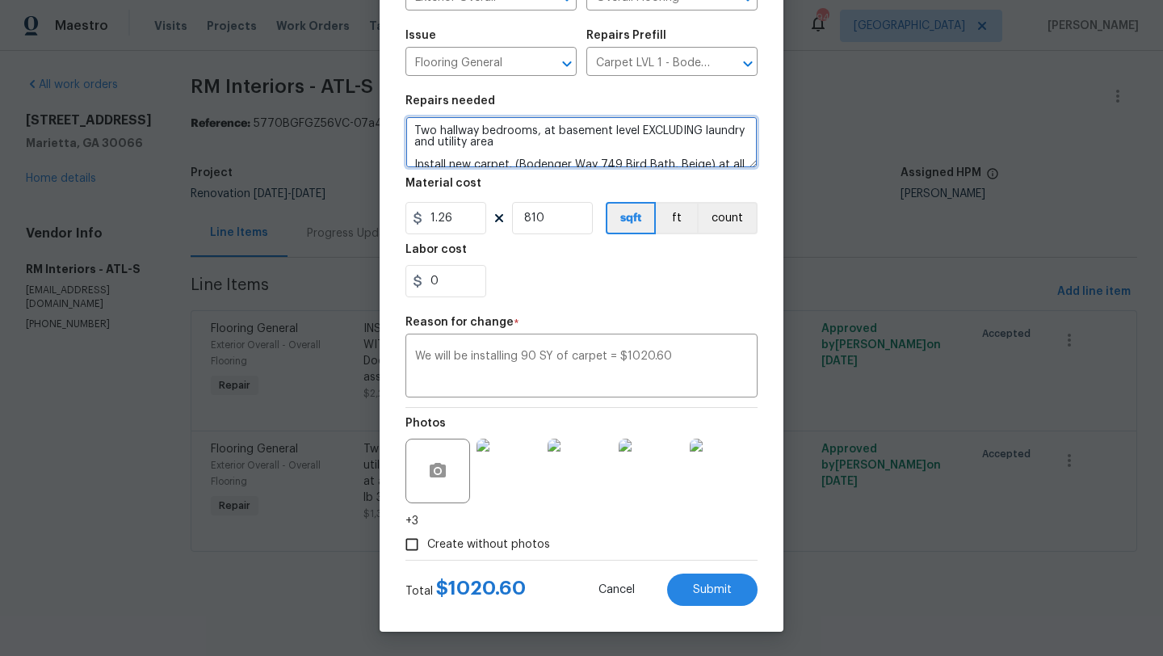
drag, startPoint x: 535, startPoint y: 135, endPoint x: 413, endPoint y: 136, distance: 121.1
click at [413, 136] on textarea "Two hallway bedrooms, at basement level EXCLUDING laundry and utility area Inst…" at bounding box center [581, 142] width 352 height 52
click at [496, 133] on textarea "basement level EXCLUDING laundry and utility area Install new carpet. (Bodenger…" at bounding box center [581, 142] width 352 height 52
type textarea "basement level and stairs EXCLUDING laundry and utility area Install new carpet…"
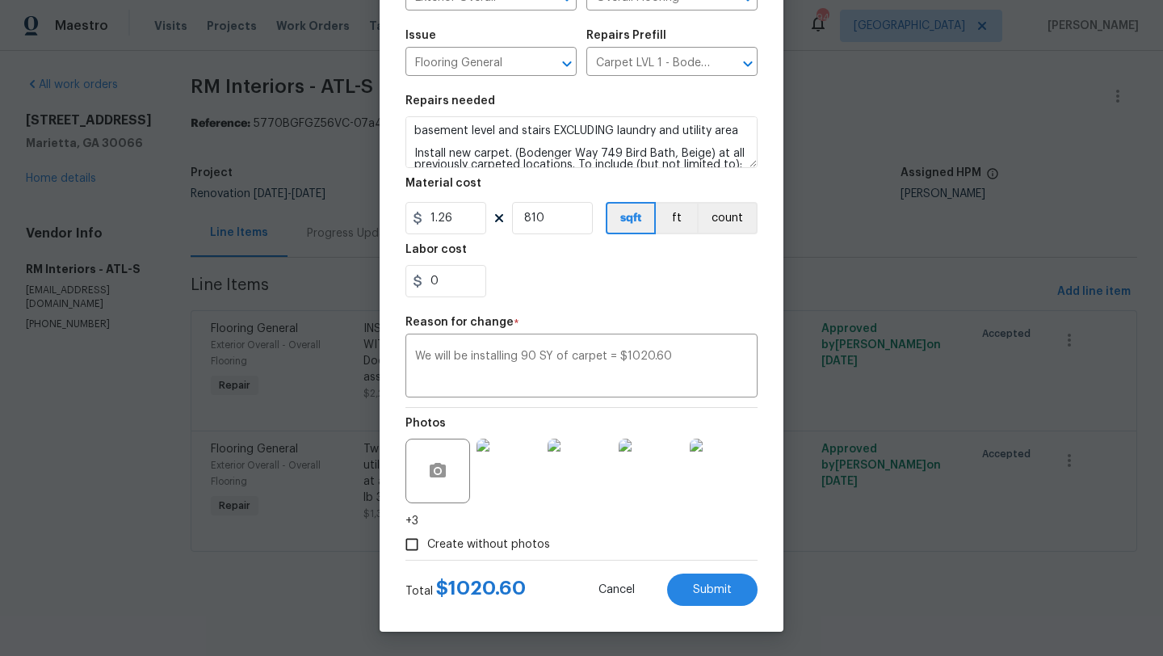
click at [539, 272] on div "0" at bounding box center [581, 281] width 352 height 32
click at [702, 589] on span "Submit" at bounding box center [712, 590] width 39 height 12
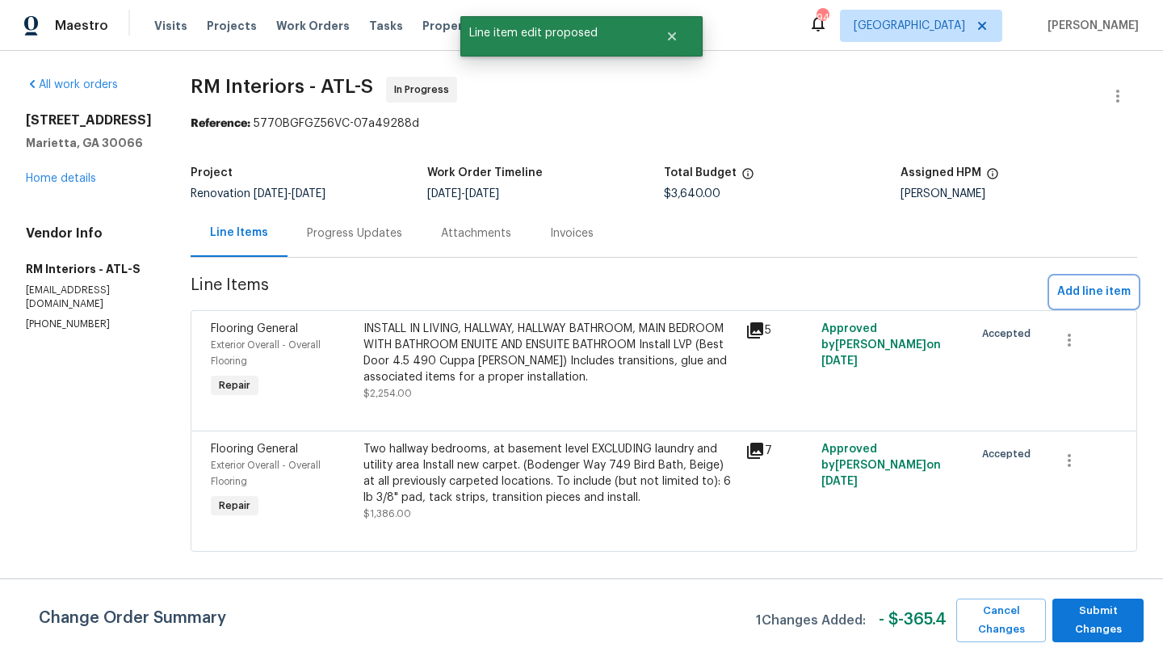
click at [1057, 287] on button "Add line item" at bounding box center [1094, 292] width 86 height 30
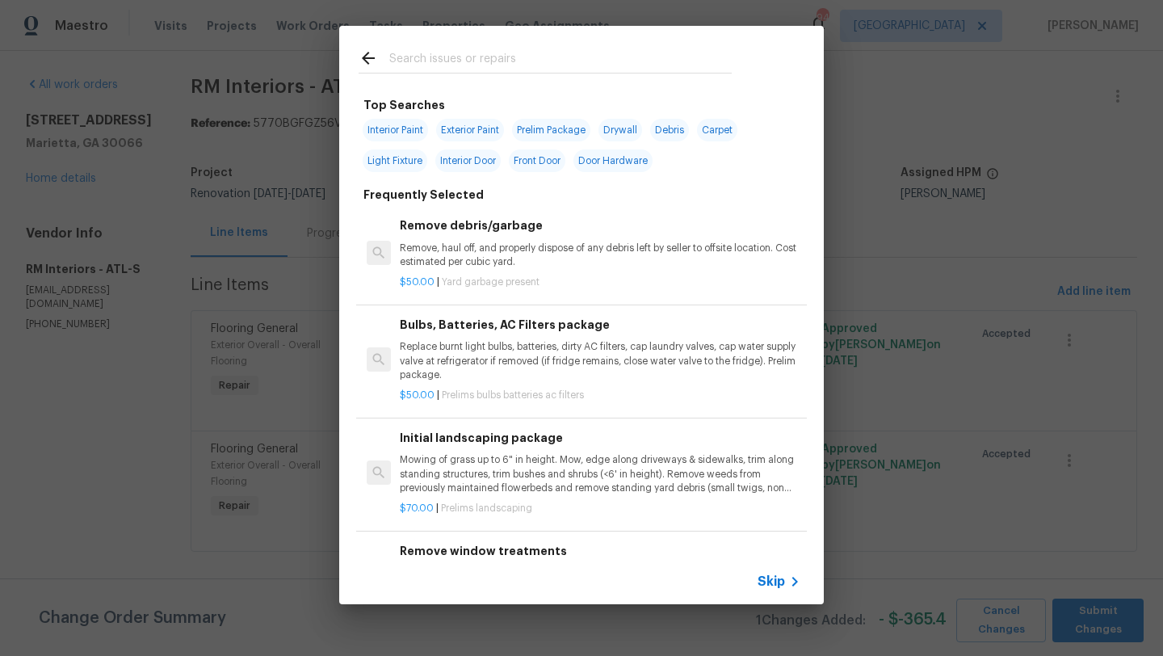
click at [489, 57] on input "text" at bounding box center [560, 60] width 342 height 24
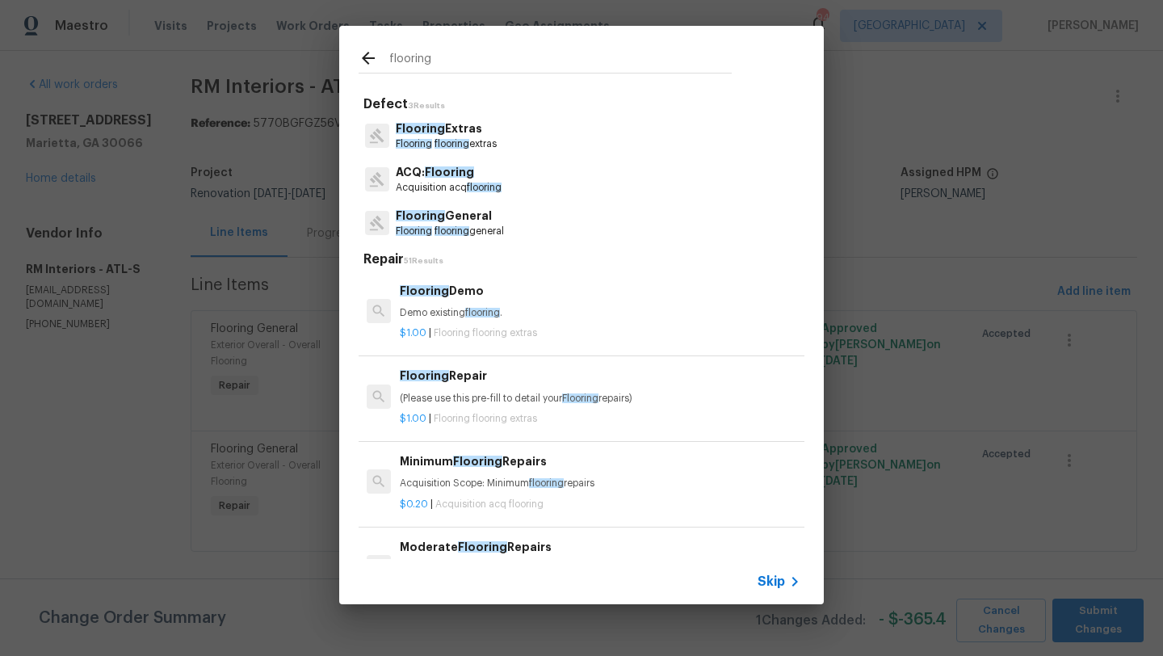
type input "flooring"
click at [451, 141] on span "flooring" at bounding box center [451, 144] width 35 height 10
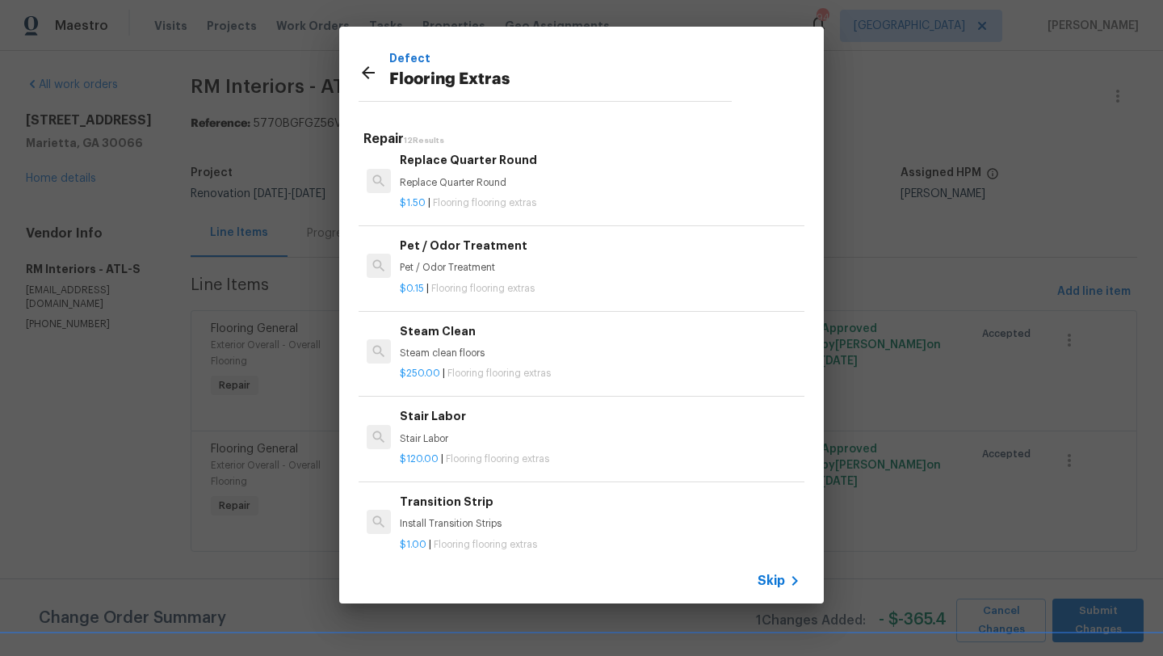
scroll to position [623, 0]
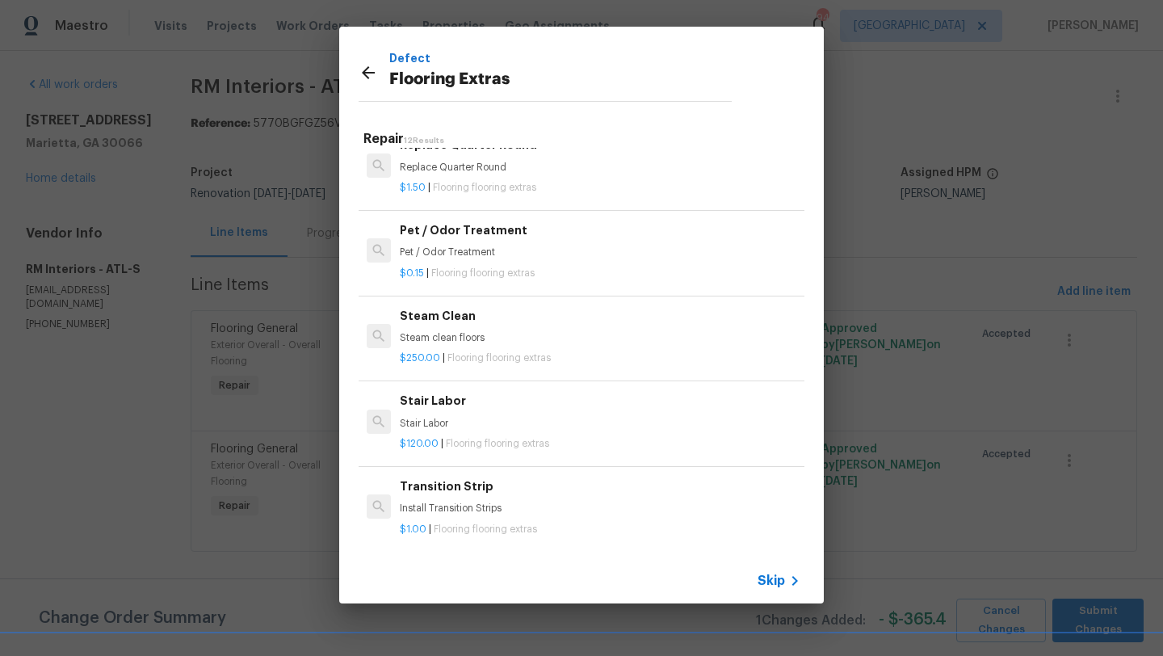
click at [460, 426] on p "Stair Labor" at bounding box center [600, 424] width 401 height 14
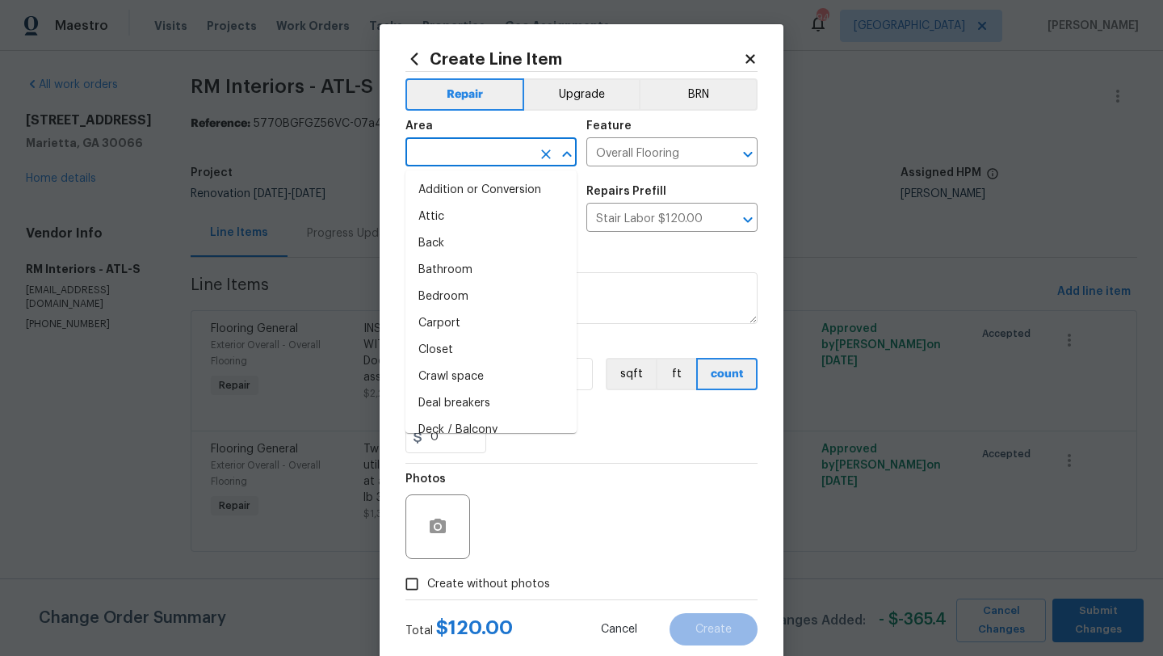
click at [489, 148] on input "text" at bounding box center [468, 153] width 126 height 25
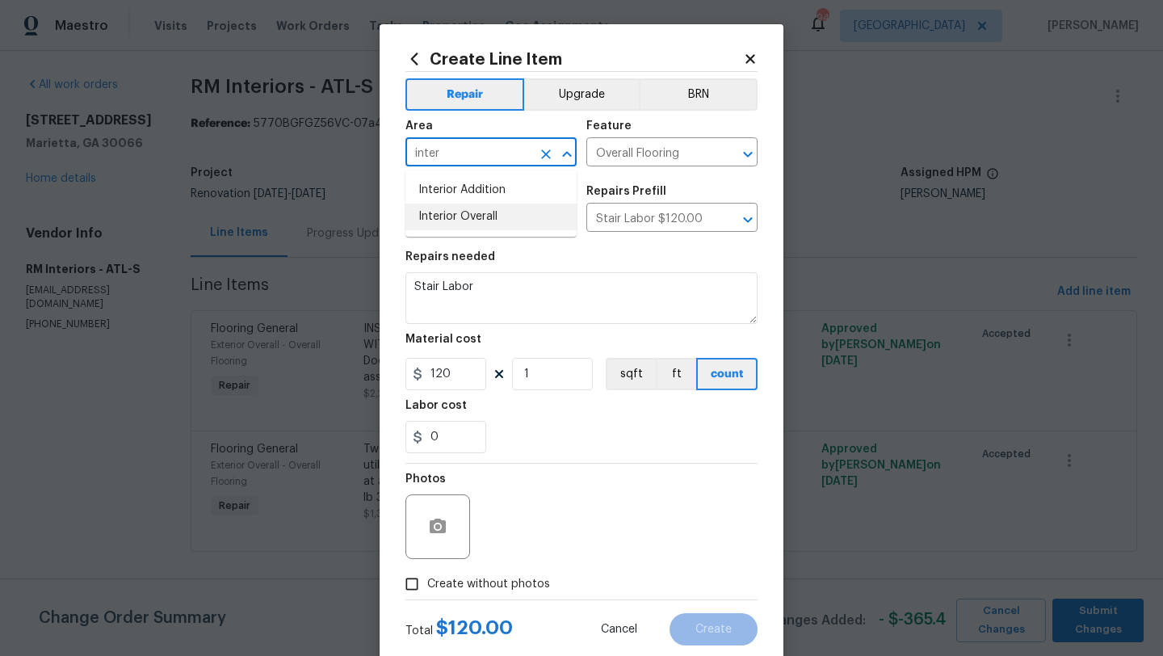
click at [490, 207] on li "Interior Overall" at bounding box center [490, 216] width 171 height 27
type input "Interior Overall"
click at [417, 581] on input "Create without photos" at bounding box center [411, 583] width 31 height 31
checkbox input "true"
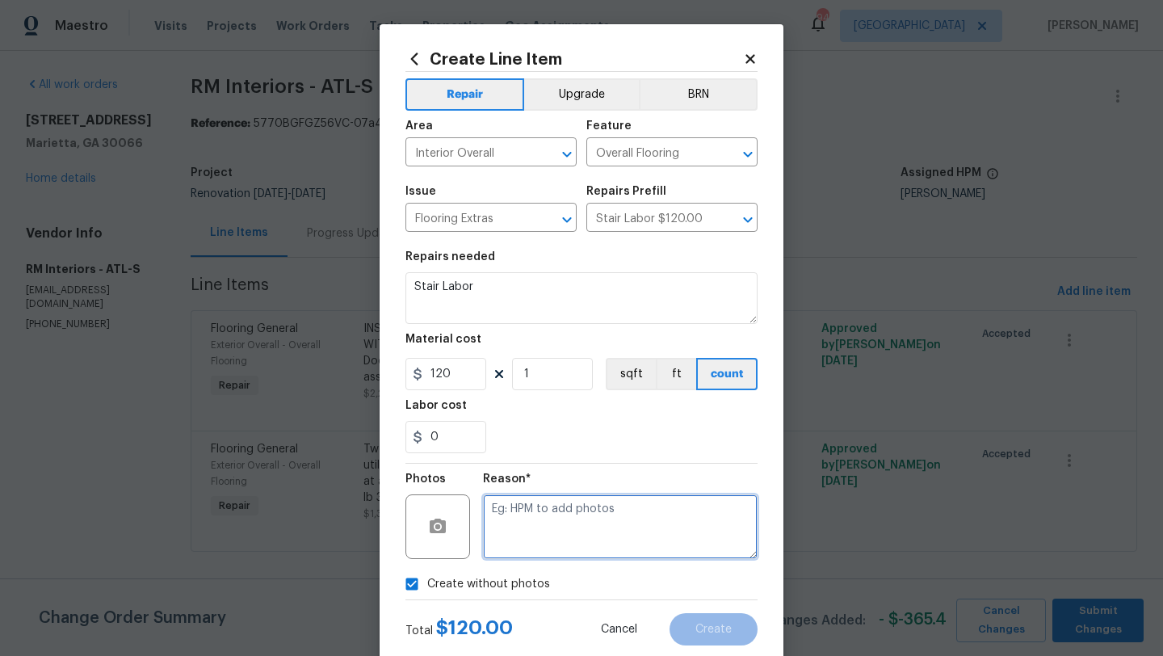
click at [497, 531] on textarea at bounding box center [620, 526] width 275 height 65
type textarea ":p"
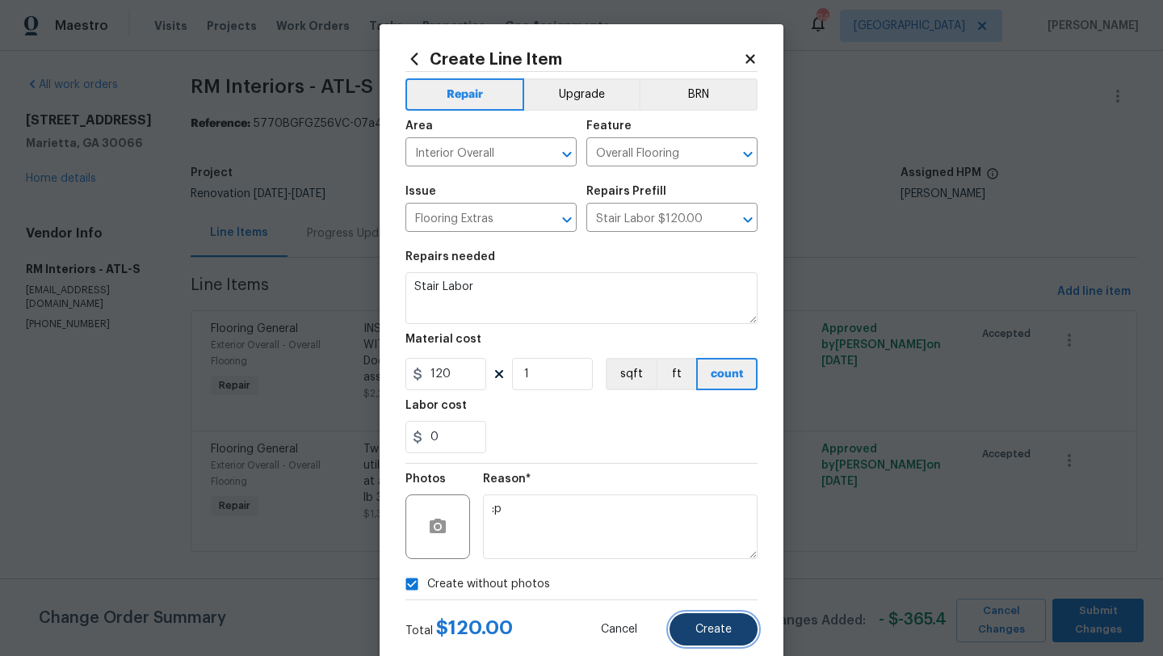
click at [707, 619] on button "Create" at bounding box center [713, 629] width 88 height 32
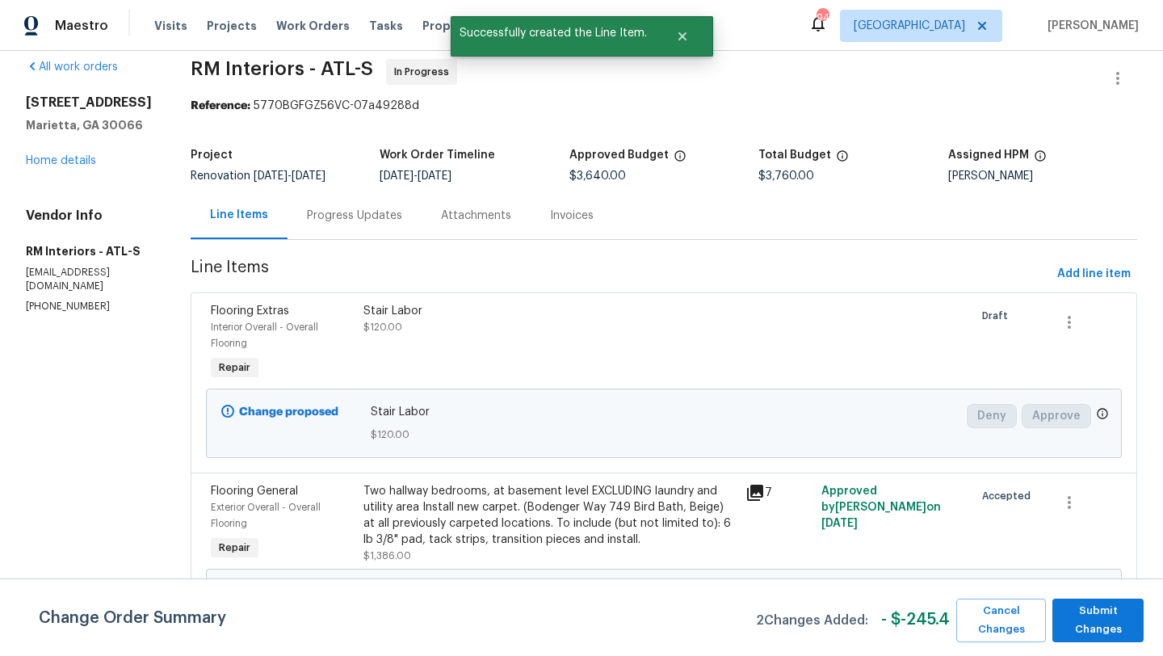
scroll to position [0, 0]
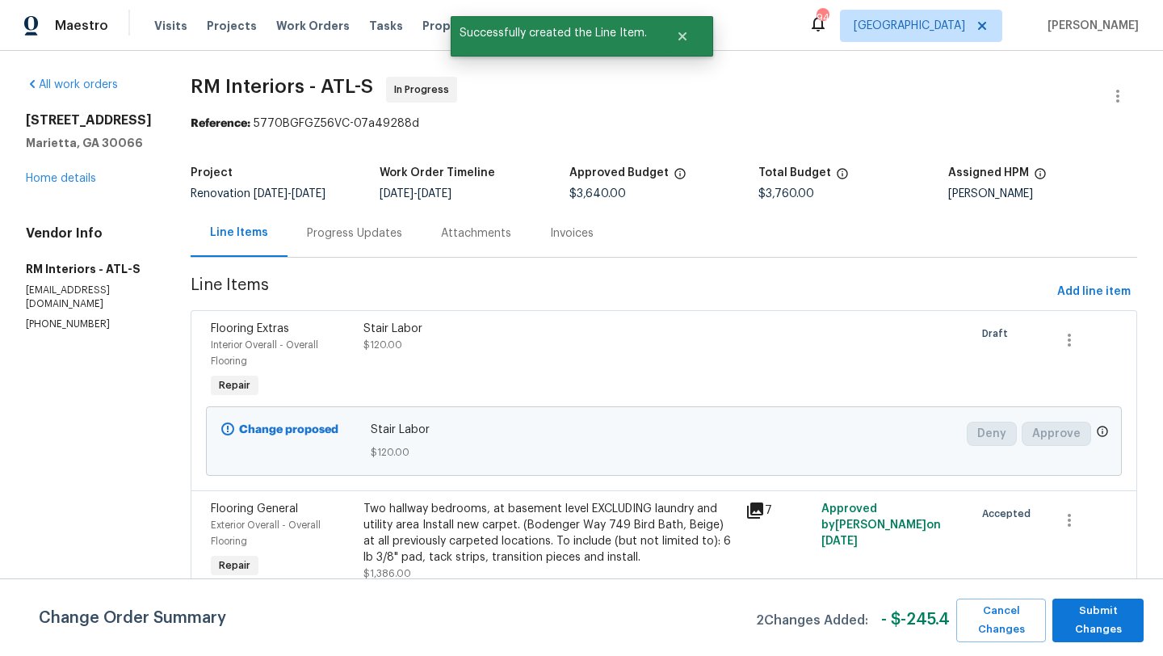
click at [331, 240] on div "Progress Updates" at bounding box center [354, 233] width 95 height 16
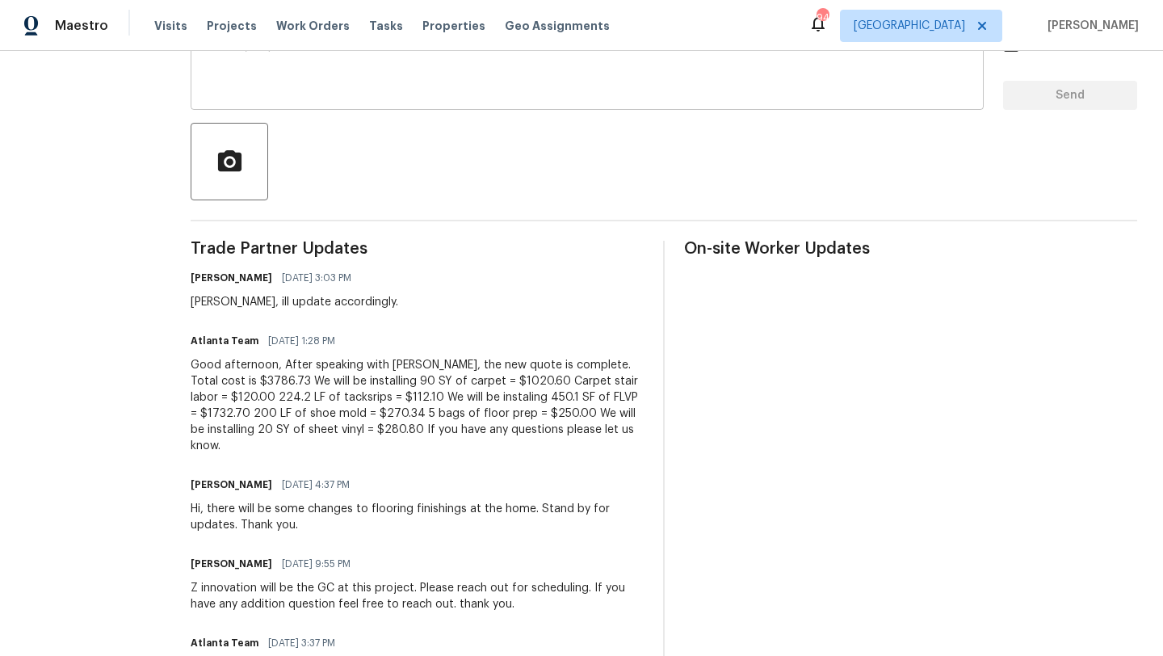
scroll to position [309, 0]
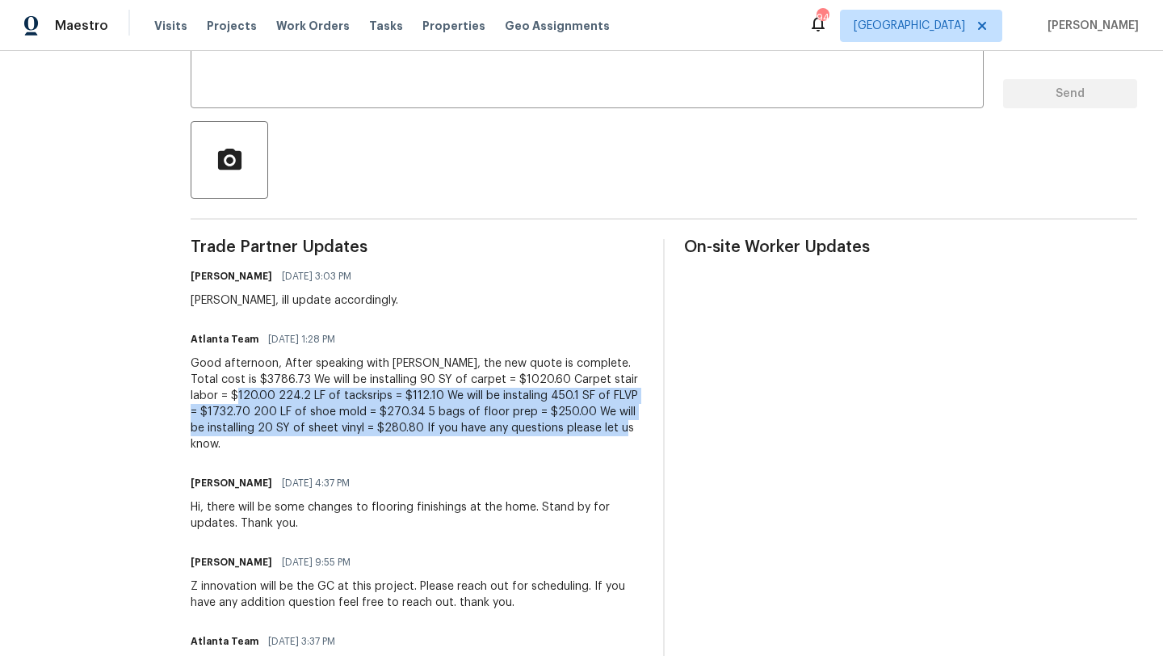
drag, startPoint x: 175, startPoint y: 395, endPoint x: 474, endPoint y: 431, distance: 301.0
click at [474, 431] on div "All work orders 692 Suholden Cir Marietta, GA 30066 Home details Vendor Info RM…" at bounding box center [581, 246] width 1163 height 1009
copy div "224.2 LF of tacksrips = $112.10 We will be instaling 450.1 SF of FLVP = $1732.7…"
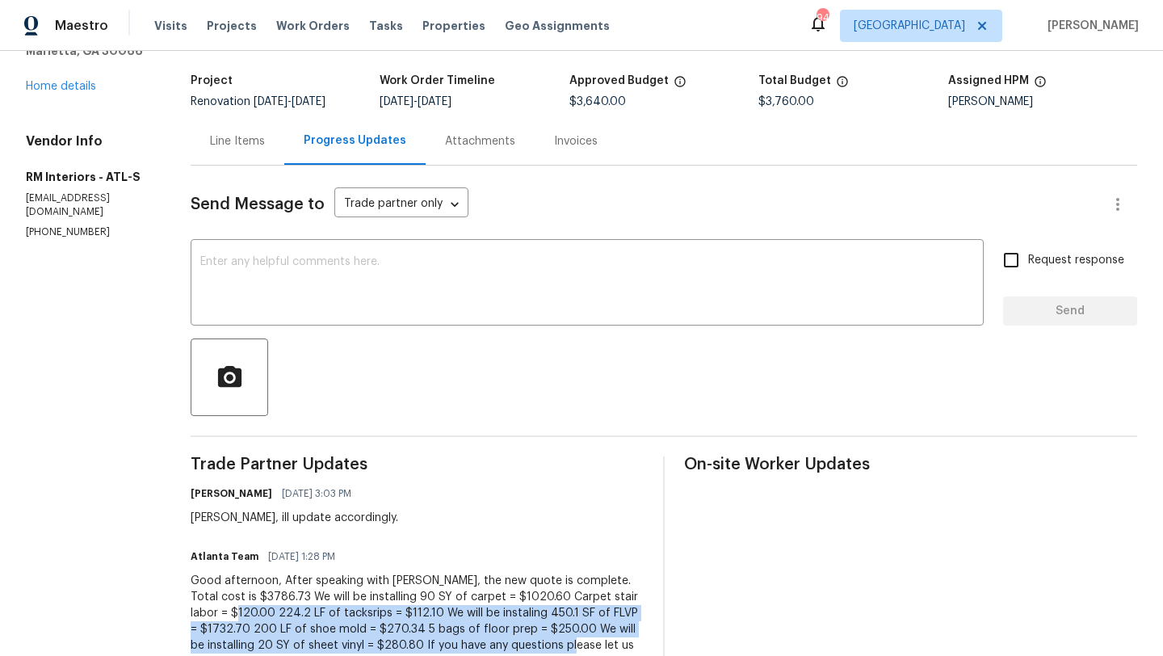
scroll to position [39, 0]
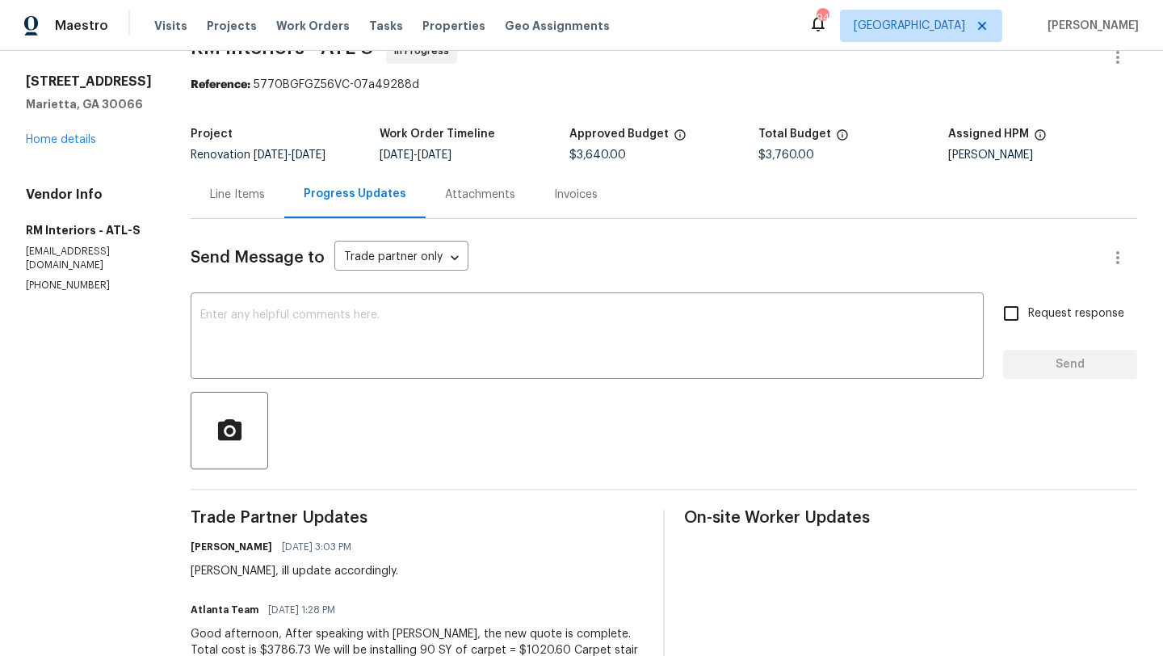
click at [238, 192] on div "Line Items" at bounding box center [237, 195] width 55 height 16
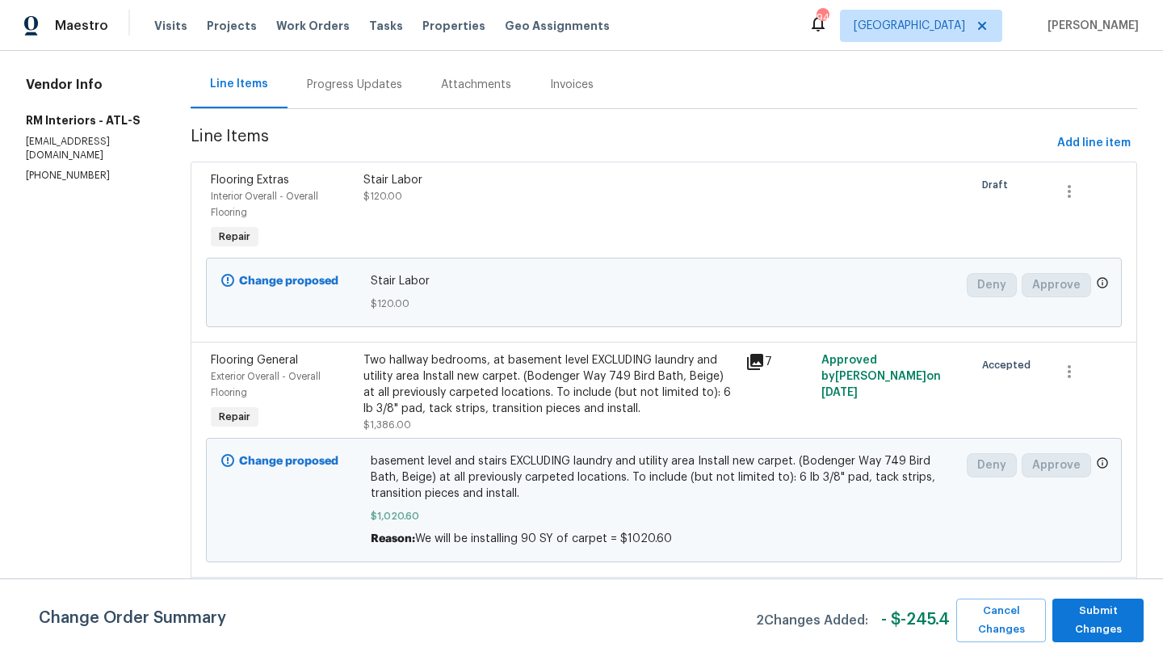
scroll to position [132, 0]
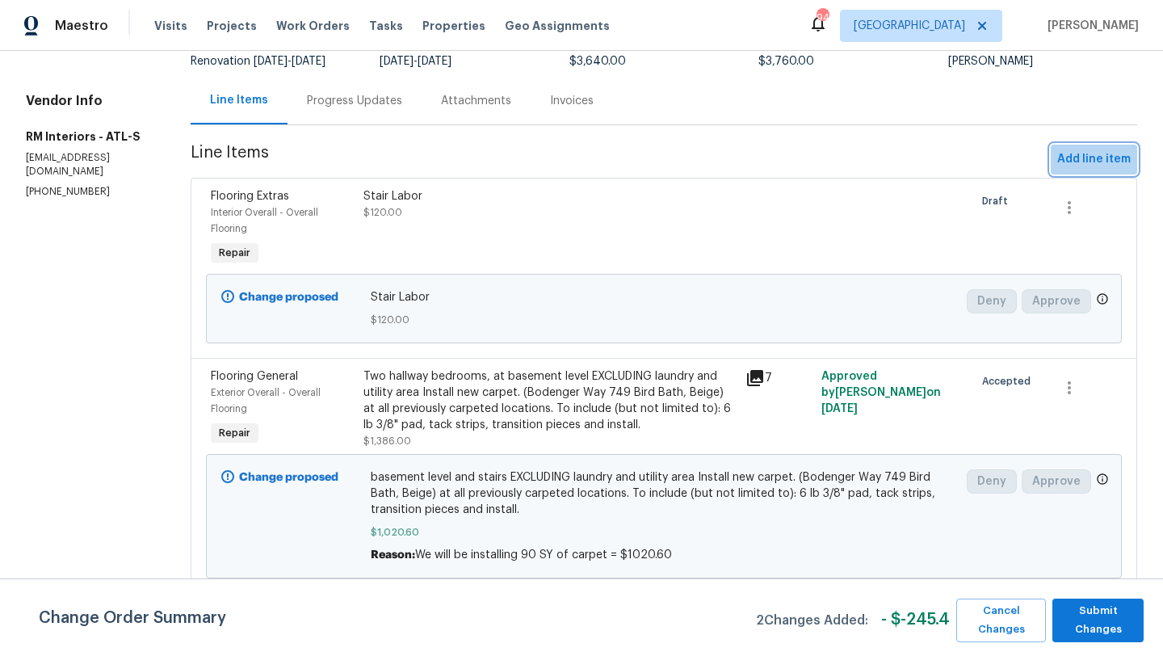
click at [1102, 160] on span "Add line item" at bounding box center [1093, 159] width 73 height 20
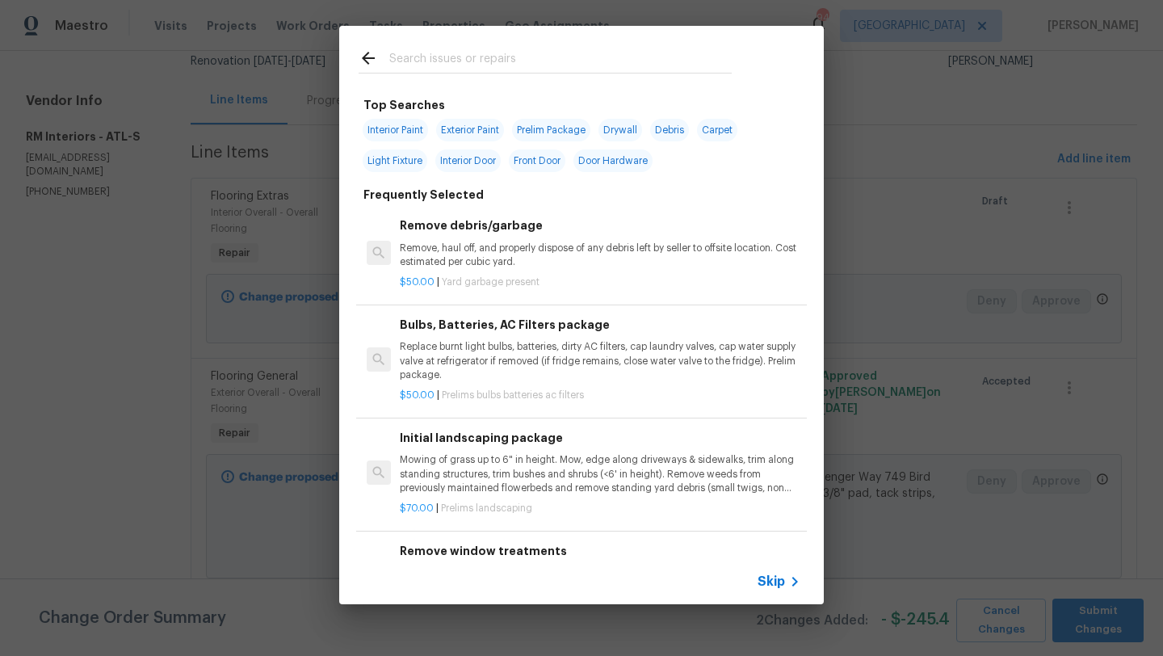
click at [497, 60] on input "text" at bounding box center [560, 60] width 342 height 24
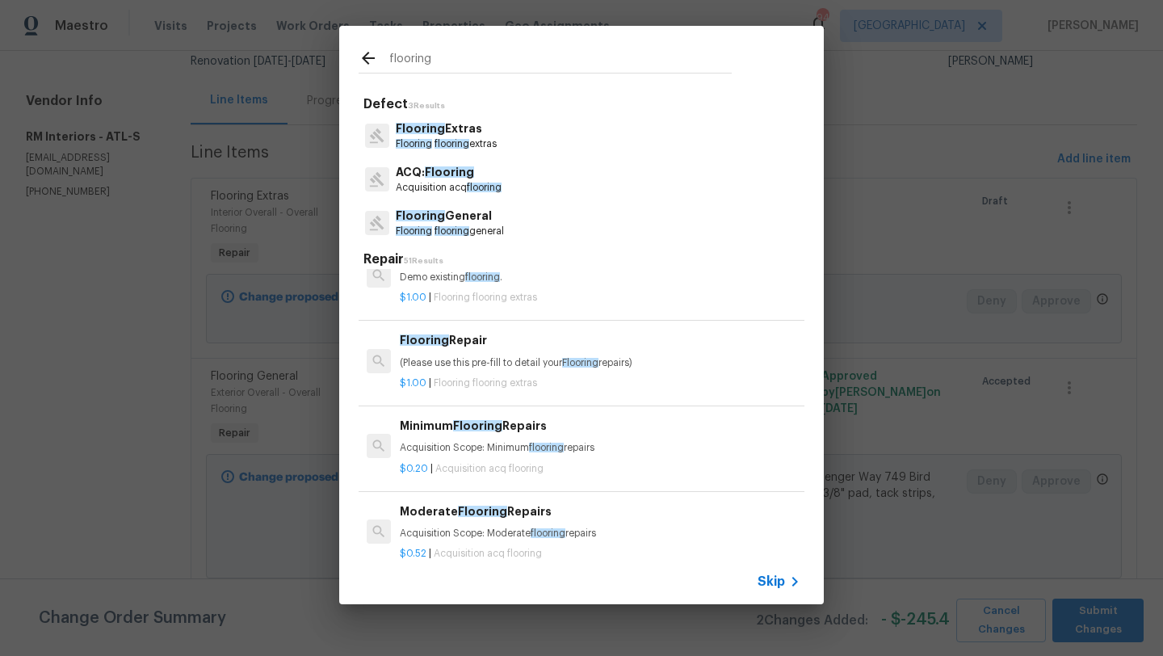
scroll to position [0, 0]
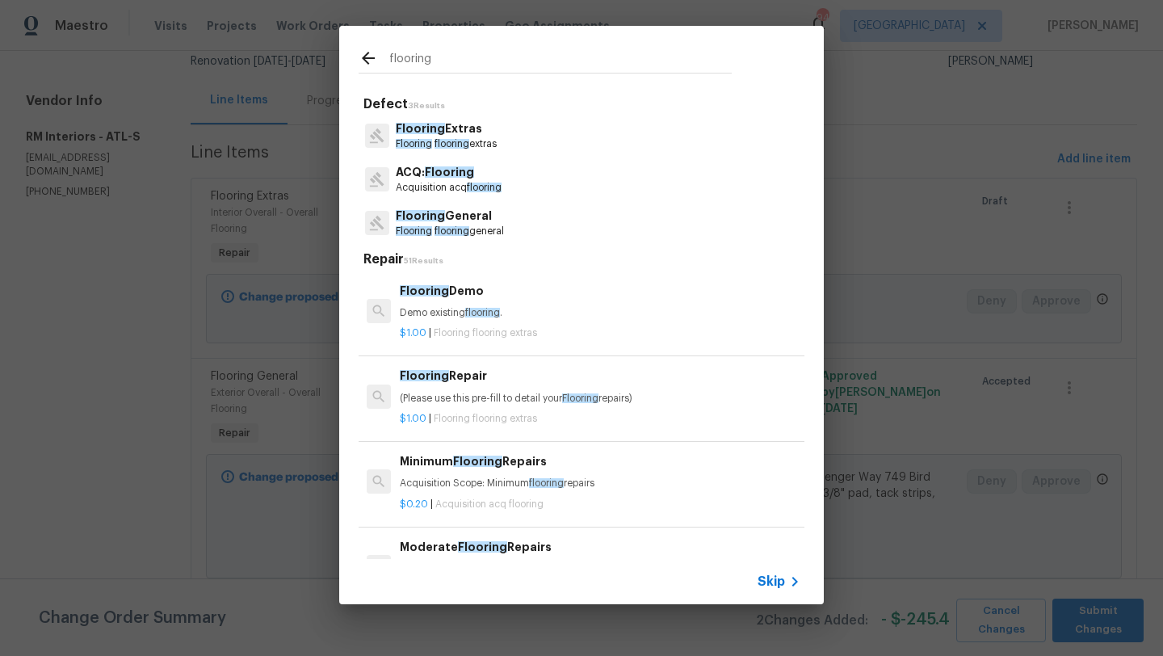
type input "flooring"
click at [468, 138] on p "Flooring flooring extras" at bounding box center [446, 144] width 101 height 14
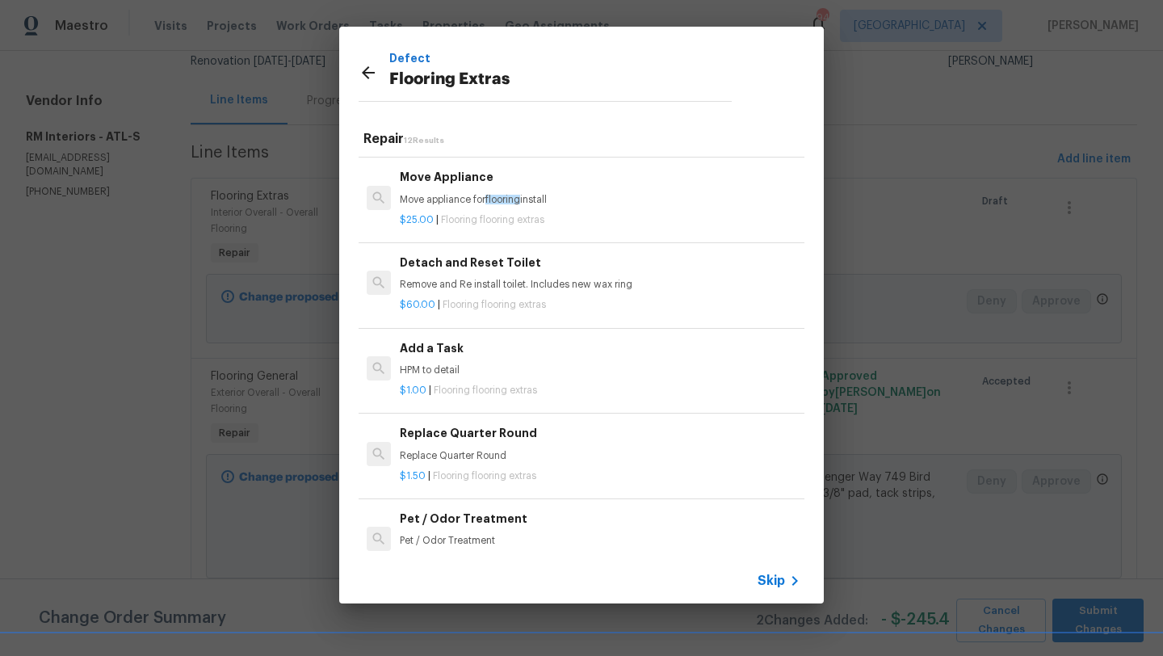
scroll to position [326, 0]
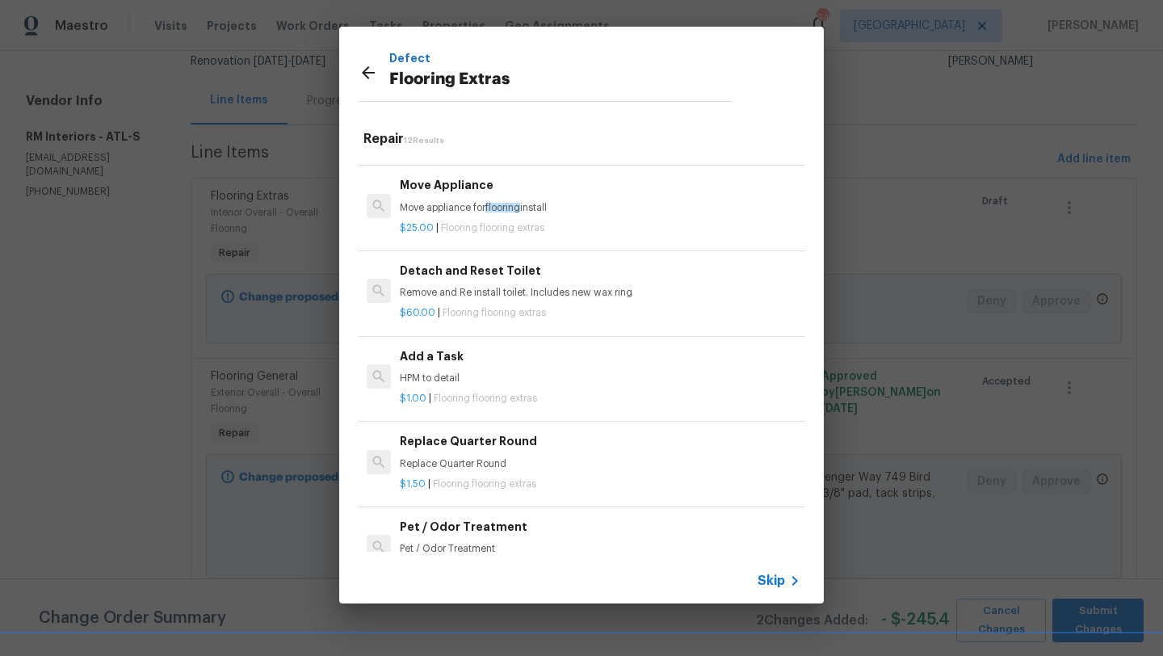
click at [496, 371] on p "HPM to detail" at bounding box center [600, 378] width 401 height 14
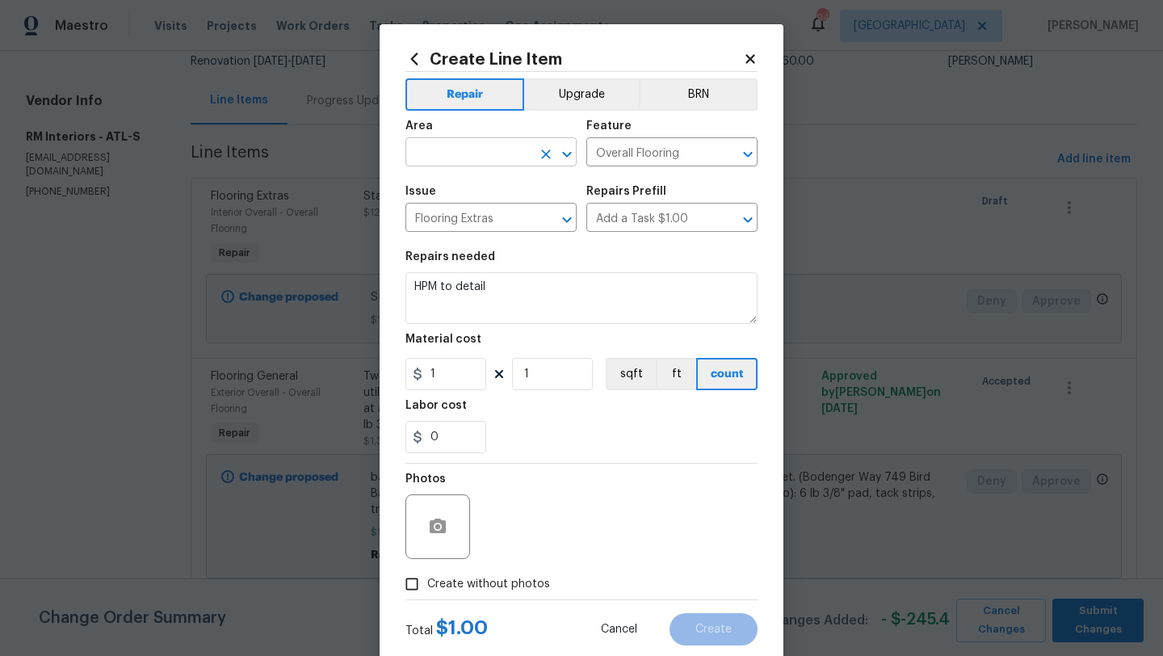
click at [476, 156] on input "text" at bounding box center [468, 153] width 126 height 25
click at [469, 194] on li "Interior Addition" at bounding box center [490, 190] width 171 height 27
type input "Interior Addition"
drag, startPoint x: 507, startPoint y: 298, endPoint x: 409, endPoint y: 291, distance: 98.7
click at [409, 291] on textarea "HPM to detail" at bounding box center [581, 298] width 352 height 52
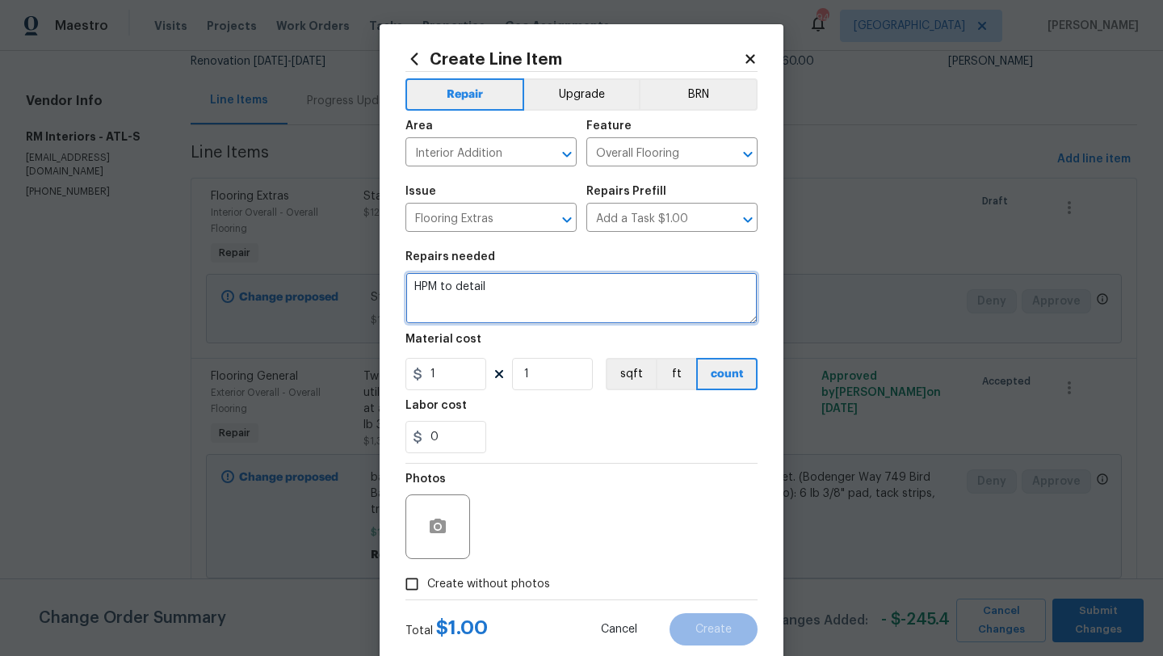
paste textarea "224.2 LF of tacksrips = $112.10 We will be instaling 450.1 SF of FLVP = $1732.7…"
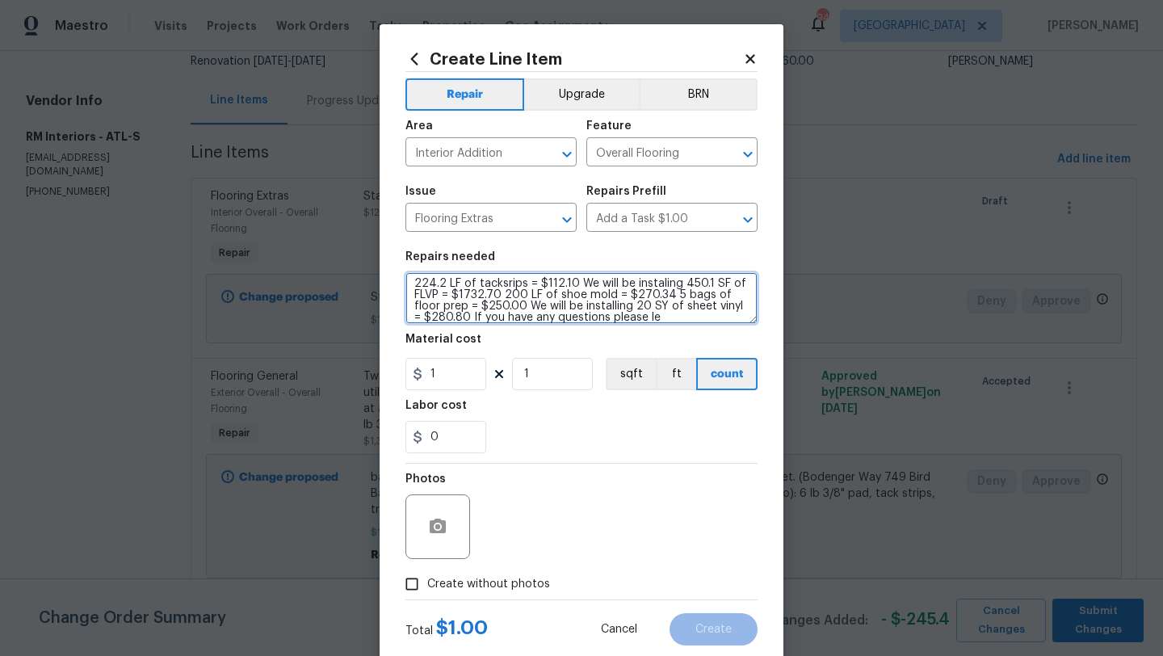
scroll to position [11, 0]
drag, startPoint x: 576, startPoint y: 287, endPoint x: 640, endPoint y: 325, distance: 75.3
click at [640, 325] on section "Repairs needed 224.2 LF of tacksrips = $112.10 We will be instaling 450.1 SF of…" at bounding box center [581, 351] width 352 height 221
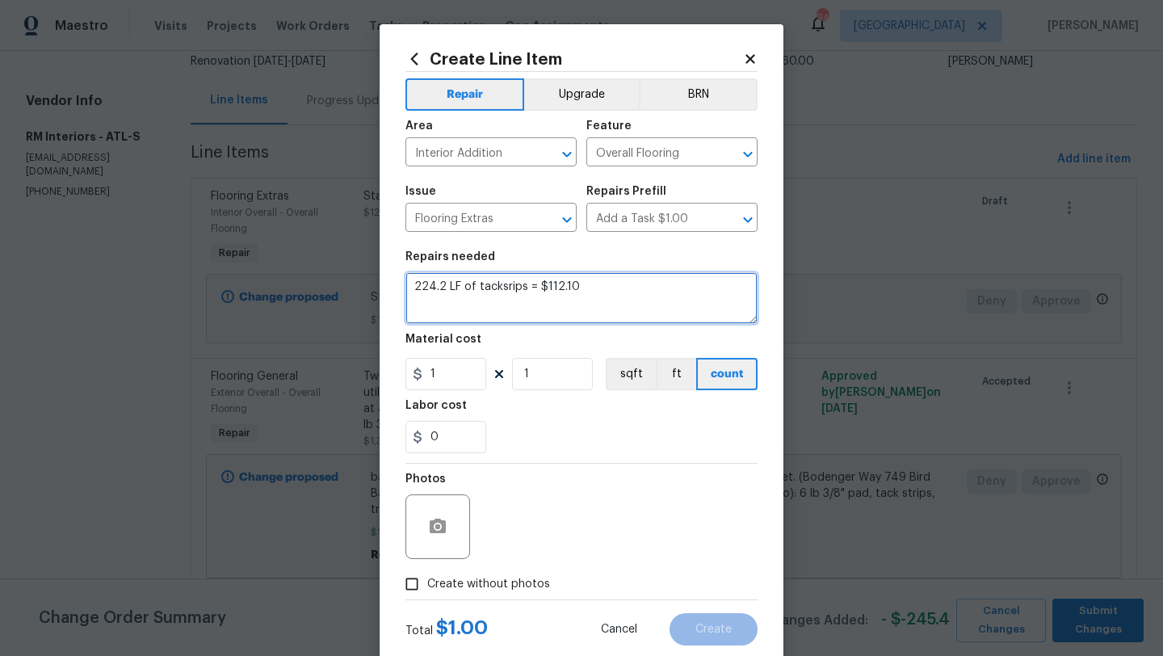
scroll to position [0, 0]
type textarea "224.2 LF of tacksrips = $112.10"
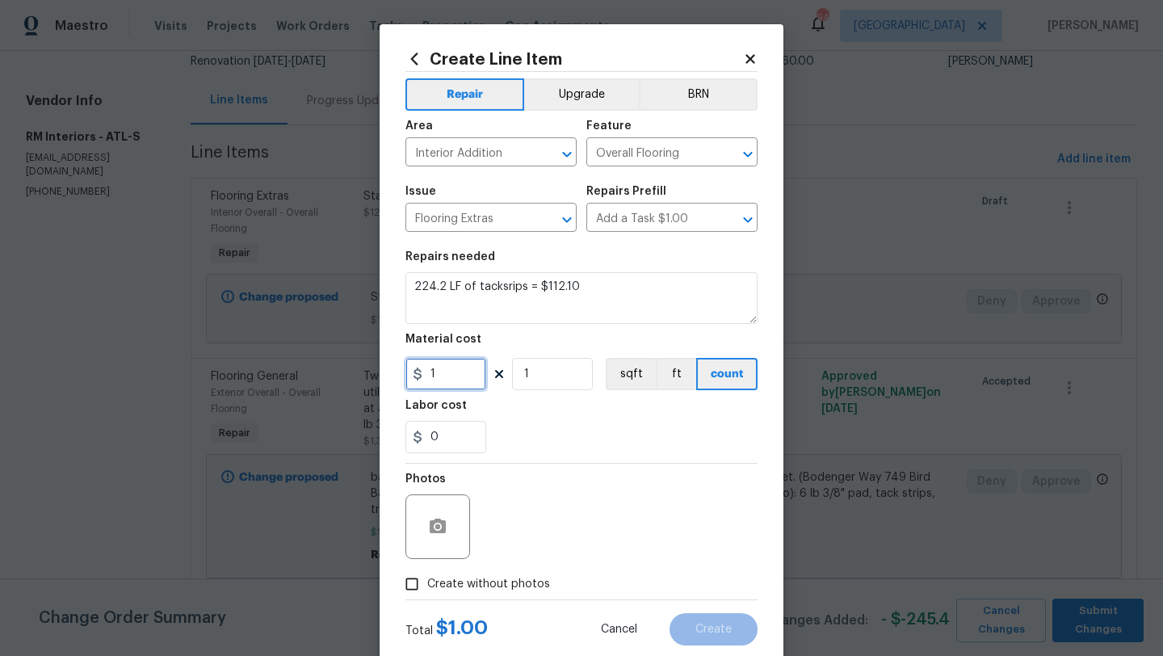
click at [444, 380] on input "1" at bounding box center [445, 374] width 81 height 32
type input "112.1"
click at [511, 433] on div "0" at bounding box center [581, 437] width 352 height 32
click at [414, 584] on input "Create without photos" at bounding box center [411, 583] width 31 height 31
checkbox input "true"
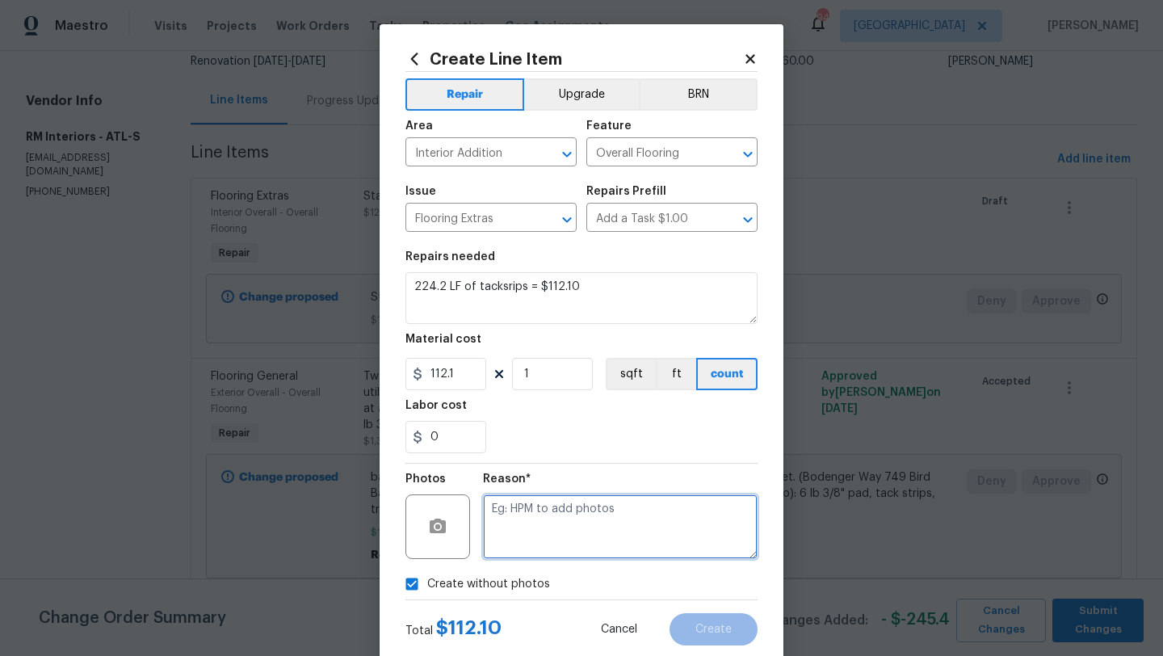
click at [508, 525] on textarea at bounding box center [620, 526] width 275 height 65
type textarea ":p"
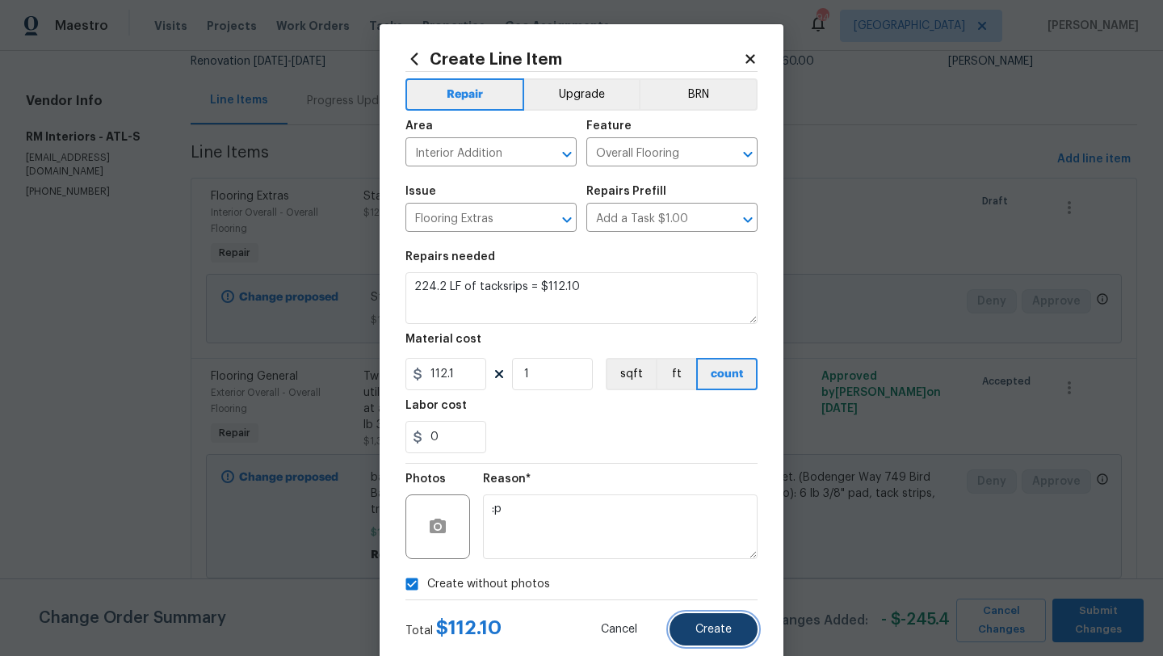
click at [719, 630] on span "Create" at bounding box center [713, 629] width 36 height 12
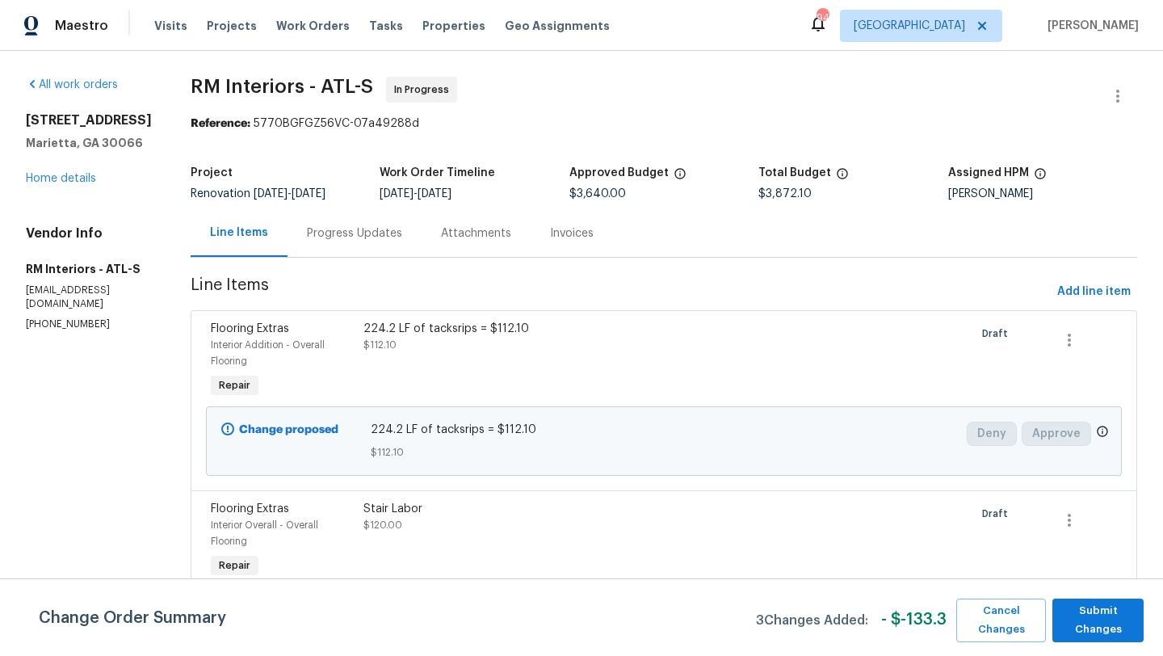
click at [317, 240] on div "Progress Updates" at bounding box center [354, 233] width 95 height 16
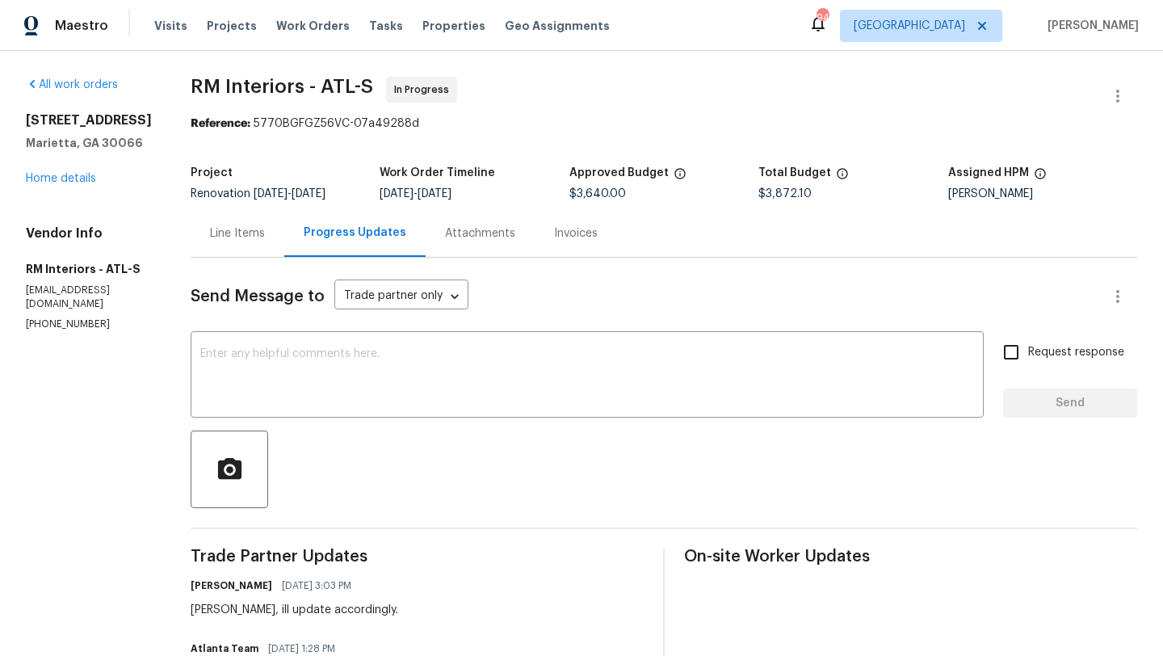
click at [234, 231] on div "Line Items" at bounding box center [237, 233] width 55 height 16
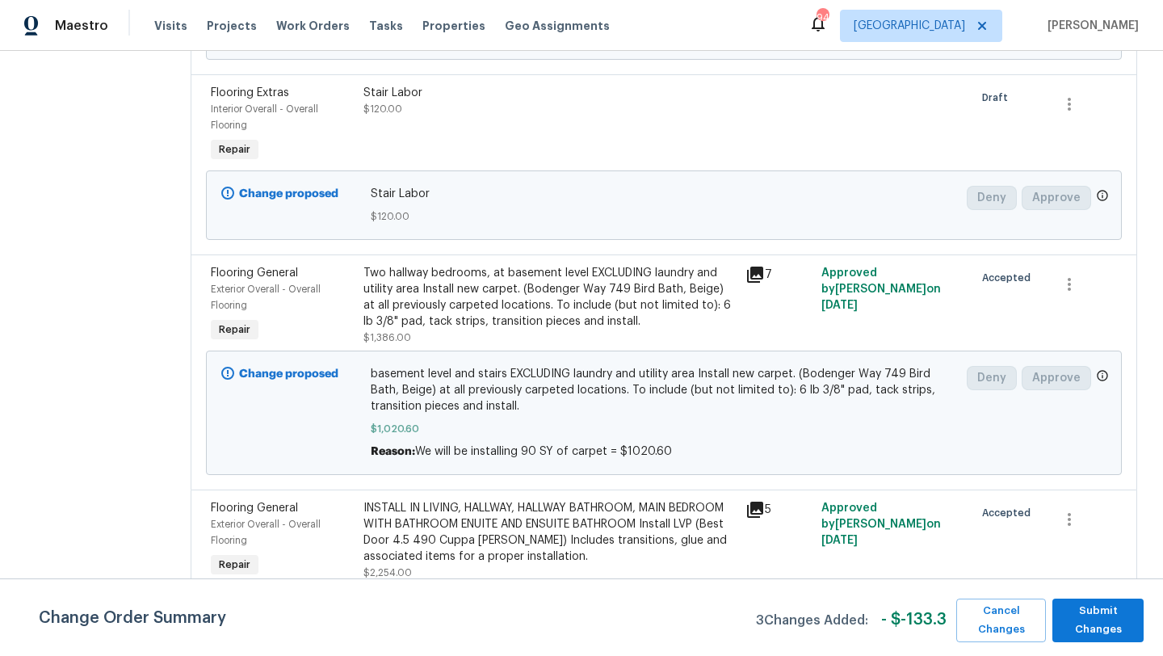
scroll to position [419, 0]
click at [261, 519] on span "Exterior Overall - Overall Flooring" at bounding box center [266, 532] width 110 height 26
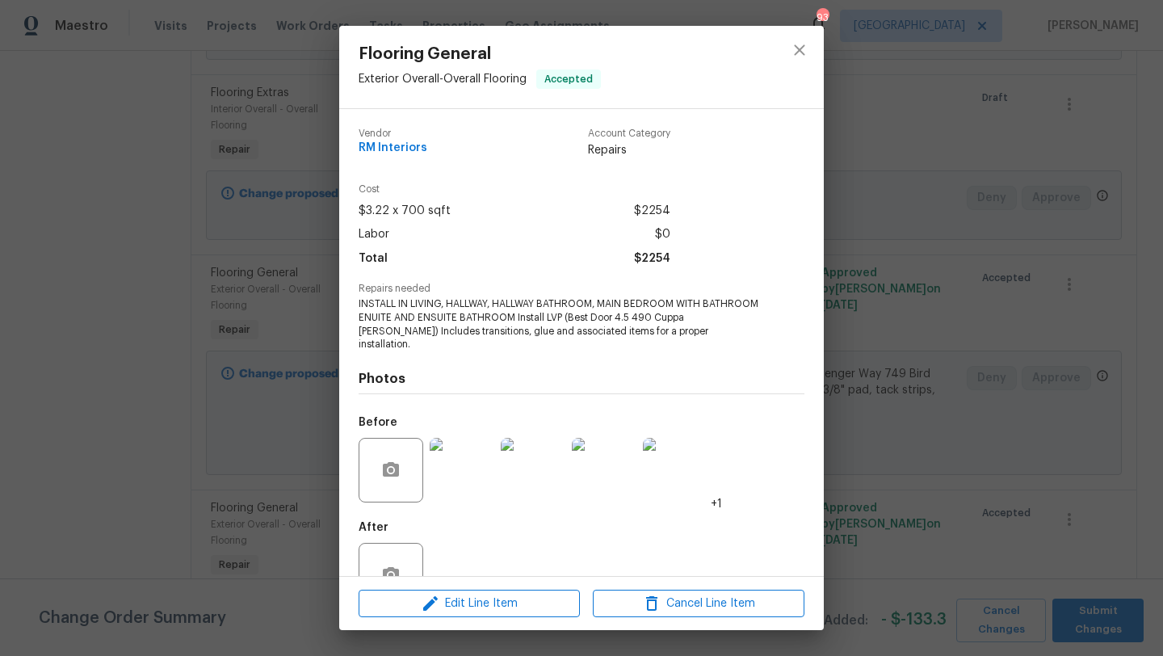
scroll to position [35, 0]
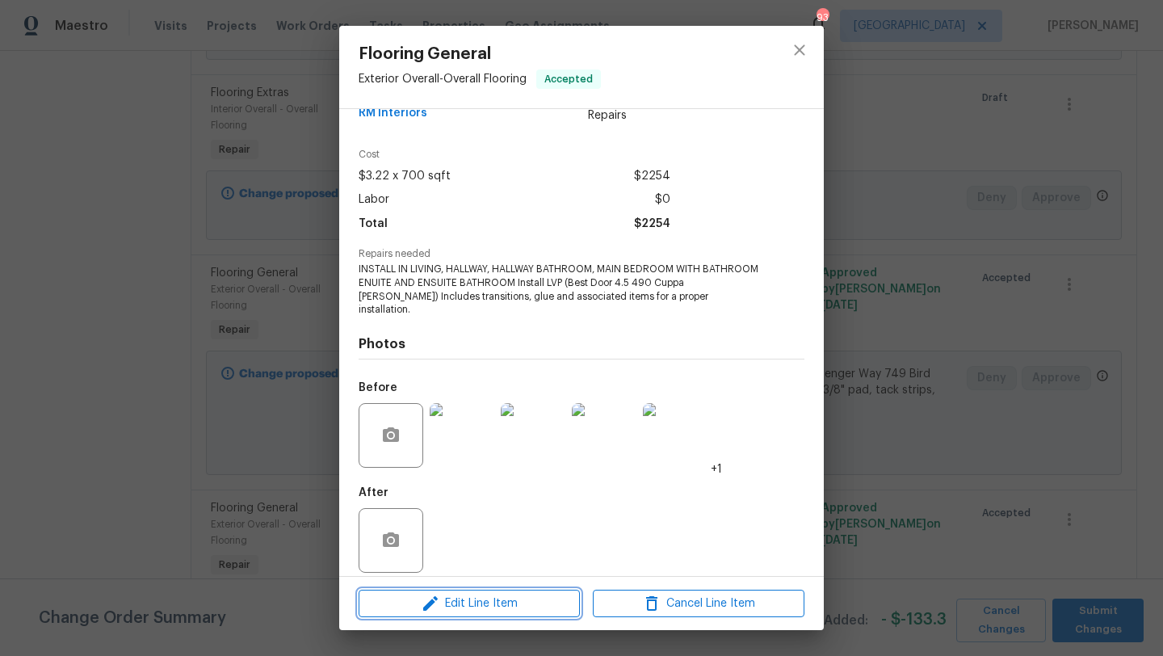
click at [480, 608] on span "Edit Line Item" at bounding box center [469, 603] width 212 height 20
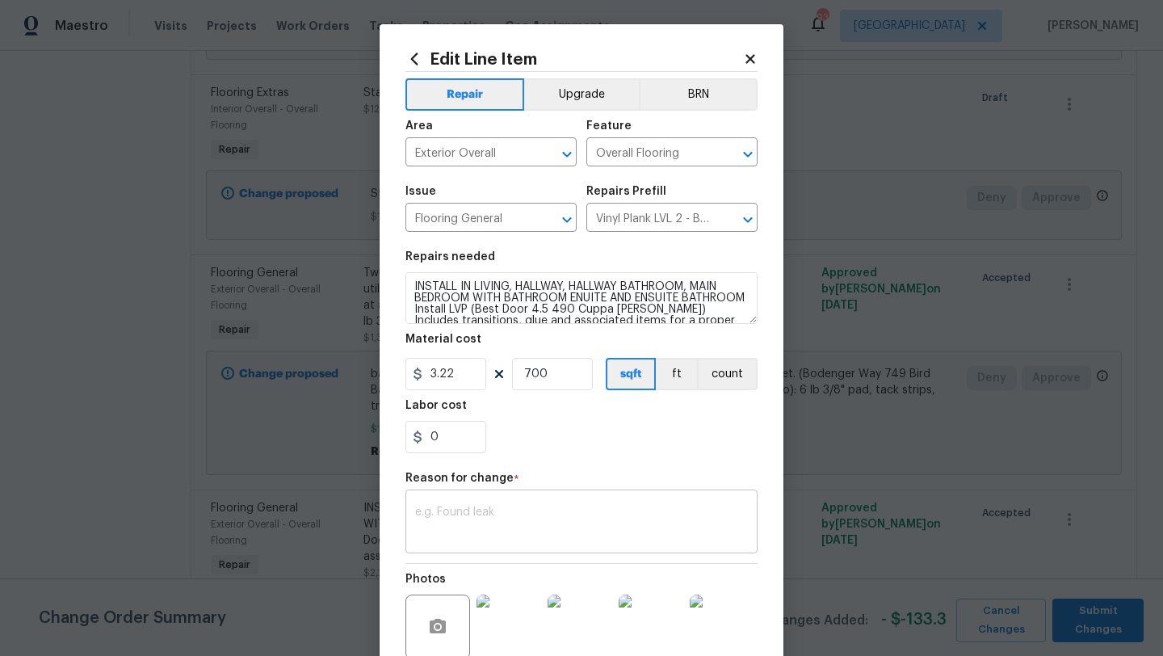
click at [489, 514] on textarea at bounding box center [581, 523] width 333 height 34
paste textarea "We will be instaling 450.1 SF of FLVP = $1732.70 200 LF of shoe mold = $270.34 …"
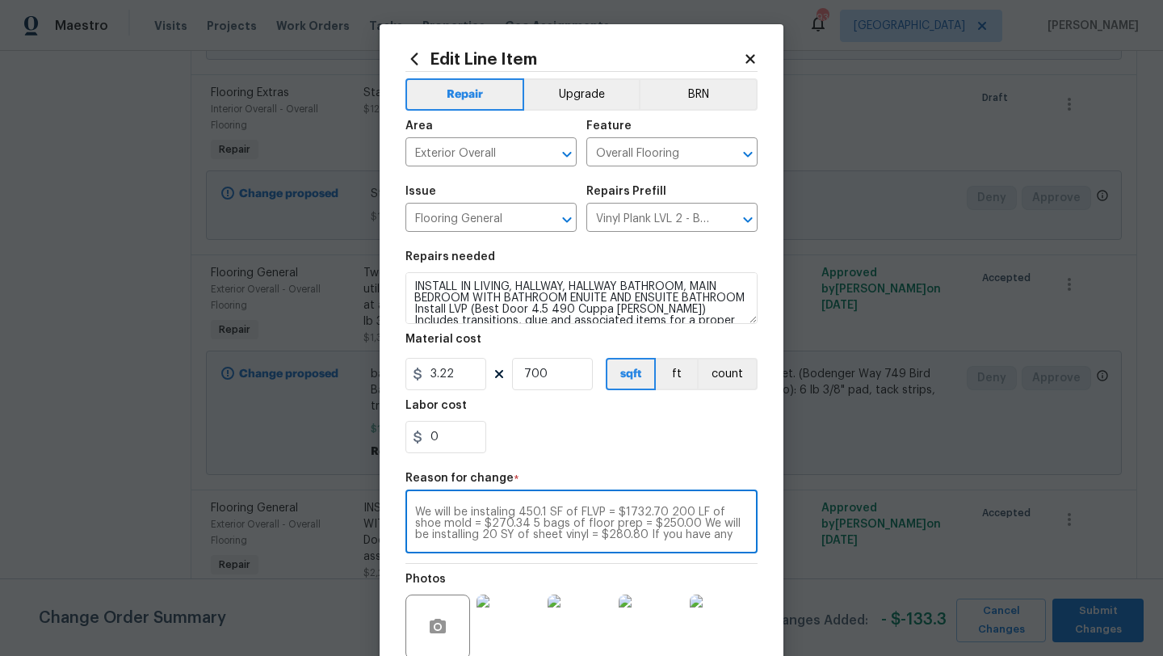
scroll to position [11, 0]
type textarea "We will be instaling 450.1 SF of FLVP = $1732.70 200 LF of shoe mold = $270.34 …"
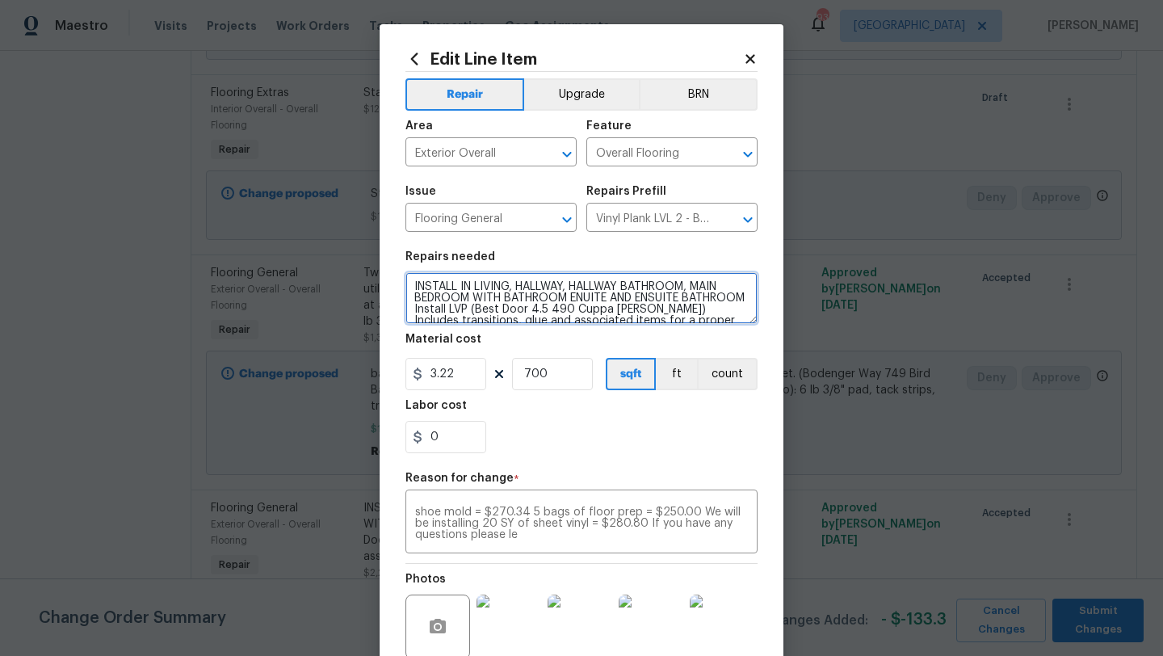
drag, startPoint x: 570, startPoint y: 288, endPoint x: 463, endPoint y: 287, distance: 107.4
click at [463, 287] on textarea "INSTALL IN LIVING, HALLWAY, HALLWAY BATHROOM, MAIN BEDROOM WITH BATHROOM ENUITE…" at bounding box center [581, 298] width 352 height 52
click at [585, 287] on textarea "INSTALL HALLWAY BATHROOM, MAIN BEDROOM WITH BATHROOM ENUITE AND ENSUITE BATHROO…" at bounding box center [581, 298] width 352 height 52
drag, startPoint x: 662, startPoint y: 291, endPoint x: 575, endPoint y: 291, distance: 87.2
click at [575, 291] on textarea "INSTALL HALLWAY AND MAIN BEDROOM WITH BATHROOM ENUITE AND ENSUITE BATHROOM Inst…" at bounding box center [581, 298] width 352 height 52
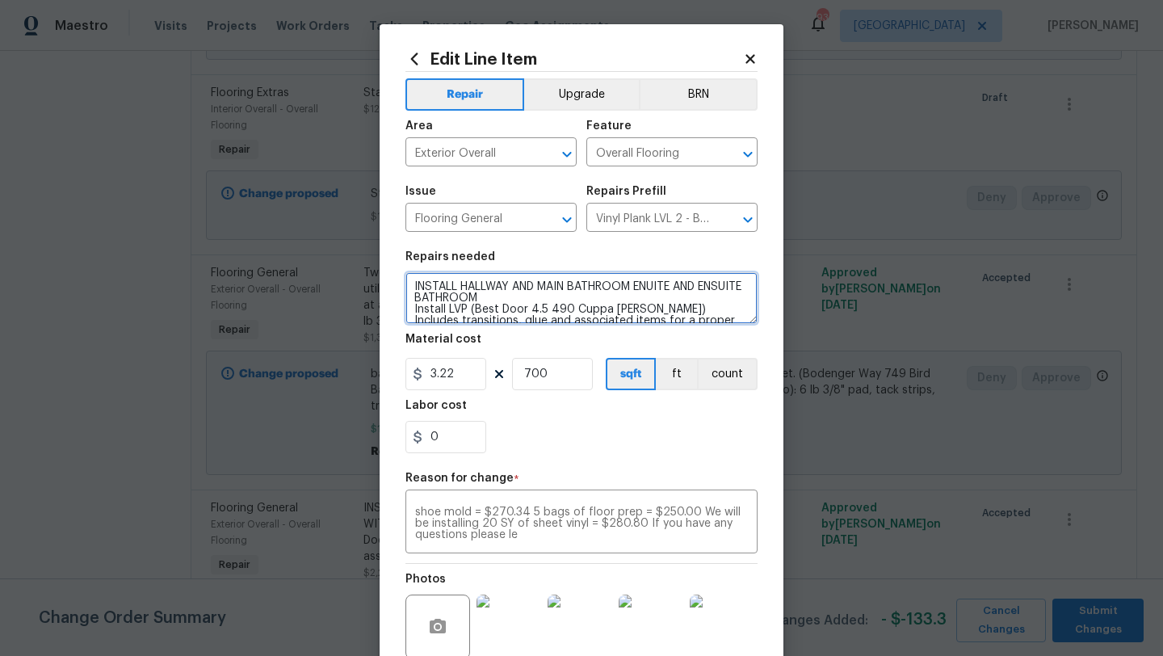
drag, startPoint x: 549, startPoint y: 301, endPoint x: 684, endPoint y: 291, distance: 135.2
click at [684, 291] on textarea "INSTALL HALLWAY AND MAIN BATHROOM ENUITE AND ENSUITE BATHROOM Install LVP (Best…" at bounding box center [581, 298] width 352 height 52
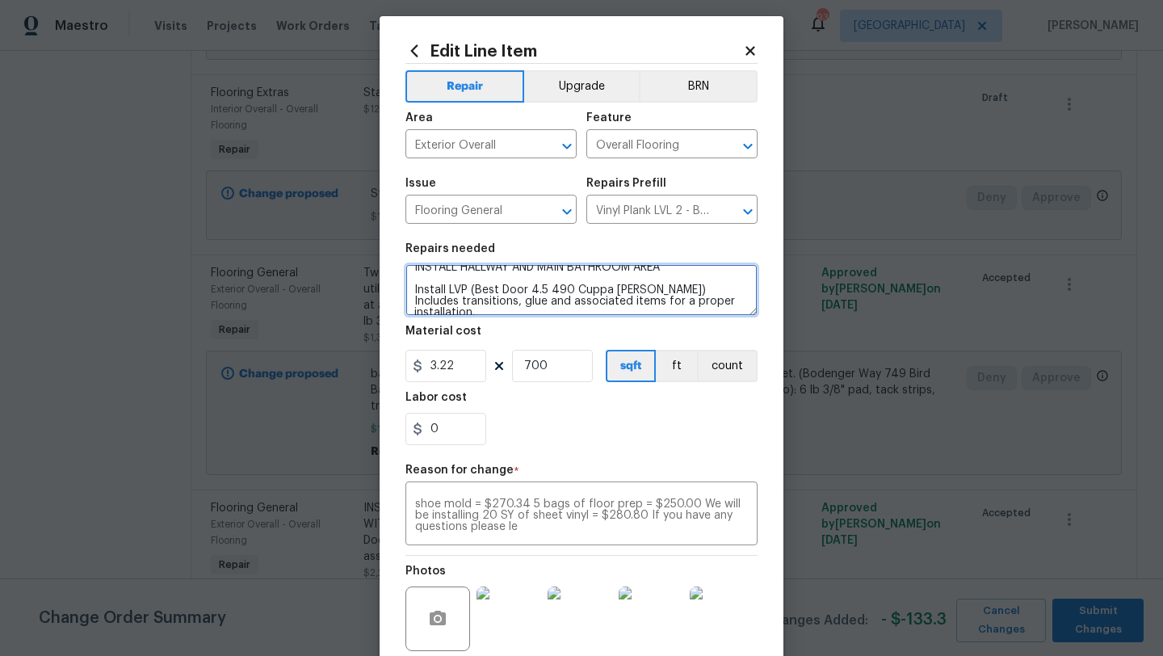
click at [696, 304] on textarea "INSTALL HALLWAY AND MAIN BATHROOM AREA Install LVP (Best Door 4.5 490 Cuppa Joe…" at bounding box center [581, 290] width 352 height 52
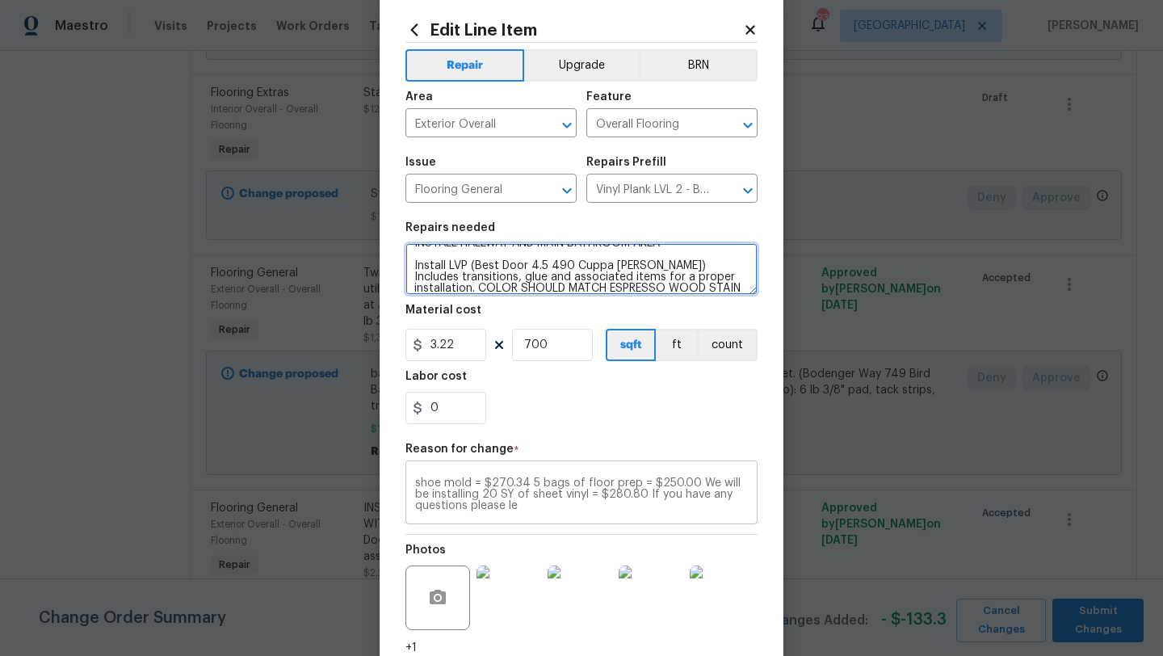
scroll to position [0, 0]
type textarea "INSTALL HALLWAY AND MAIN BATHROOM AREA Install LVP (Best Door 4.5 490 Cuppa Joe…"
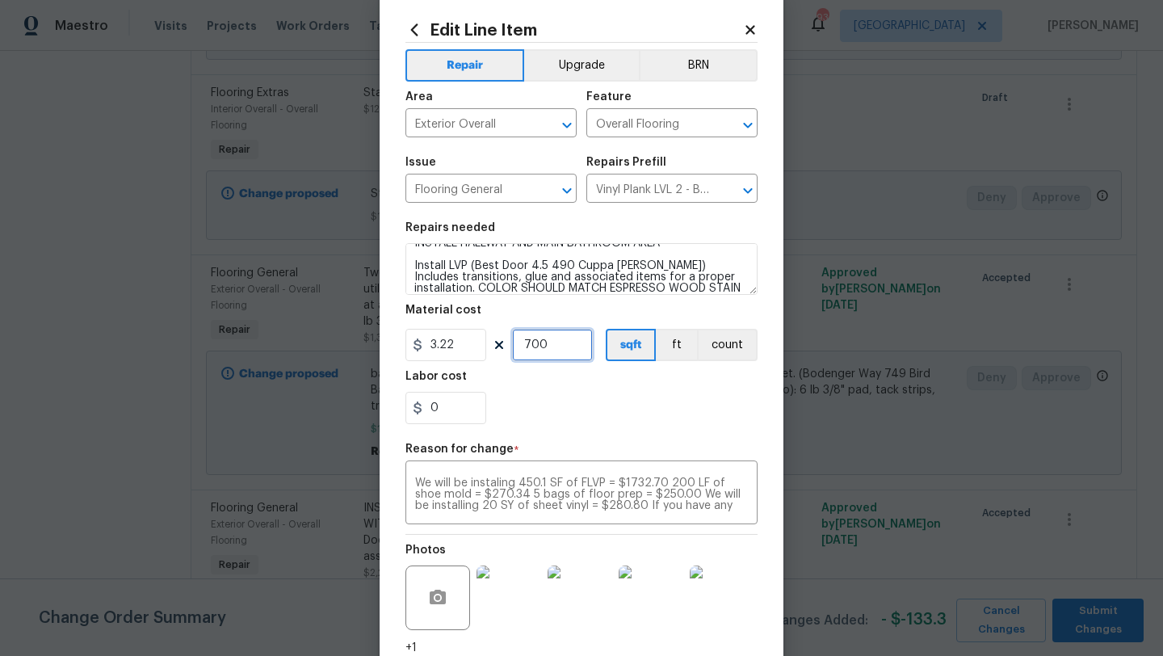
click at [557, 351] on input "700" at bounding box center [552, 345] width 81 height 32
type input "7"
click at [453, 351] on input "3.22" at bounding box center [445, 345] width 81 height 32
type input "3.84"
click at [521, 388] on div "Labor cost" at bounding box center [581, 381] width 352 height 21
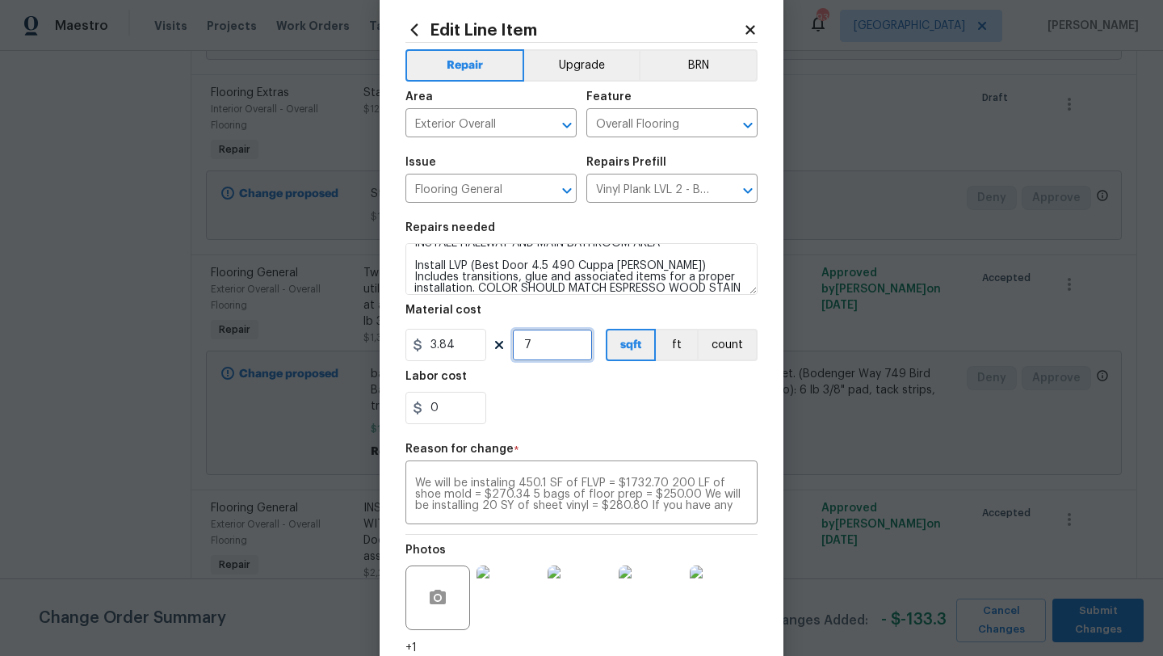
click at [539, 345] on input "7" at bounding box center [552, 345] width 81 height 32
type input "450"
click at [573, 402] on div "0" at bounding box center [581, 408] width 352 height 32
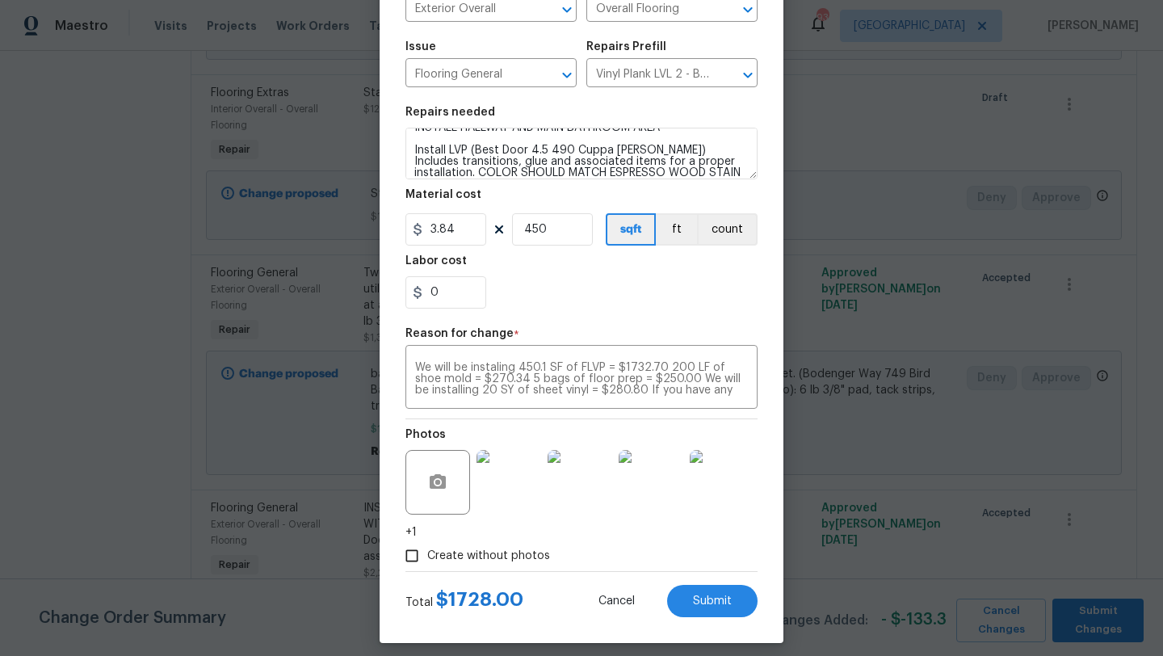
scroll to position [143, 0]
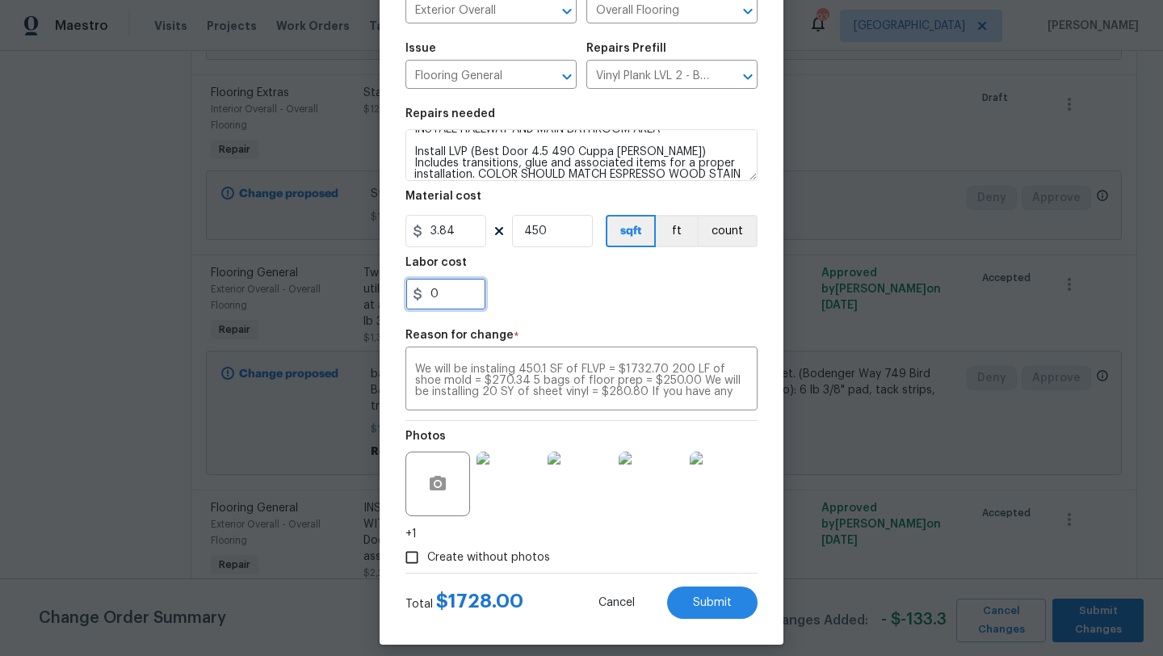
click at [474, 283] on input "0" at bounding box center [445, 294] width 81 height 32
type input "4.7"
click at [581, 327] on div "Repair Upgrade BRN Area Exterior Overall ​ Feature Overall Flooring ​ Issue Flo…" at bounding box center [581, 251] width 352 height 644
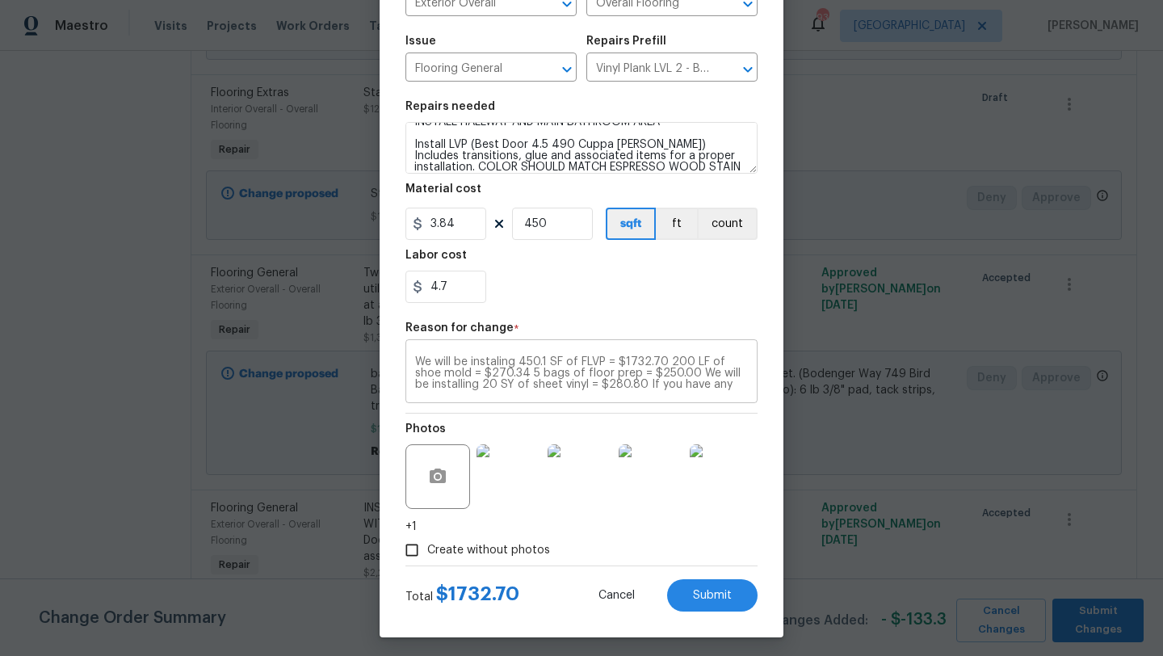
scroll to position [157, 0]
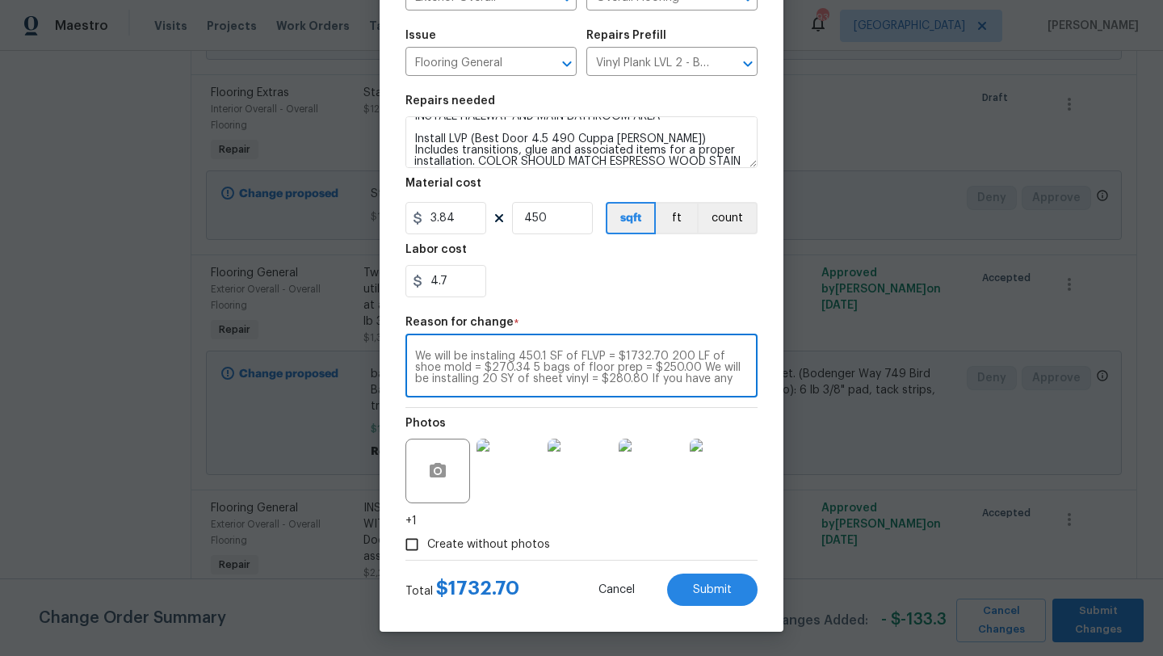
click at [672, 358] on textarea "We will be instaling 450.1 SF of FLVP = $1732.70 200 LF of shoe mold = $270.34 …" at bounding box center [581, 367] width 333 height 34
click at [669, 355] on textarea "We will be instaling 450.1 SF of FLVP = $1732.70 200 LF of shoe mold = $270.34 …" at bounding box center [581, 367] width 333 height 34
drag, startPoint x: 669, startPoint y: 355, endPoint x: 711, endPoint y: 405, distance: 64.7
click at [711, 405] on div "Repair Upgrade BRN Area Exterior Overall ​ Feature Overall Flooring ​ Issue Flo…" at bounding box center [581, 238] width 352 height 644
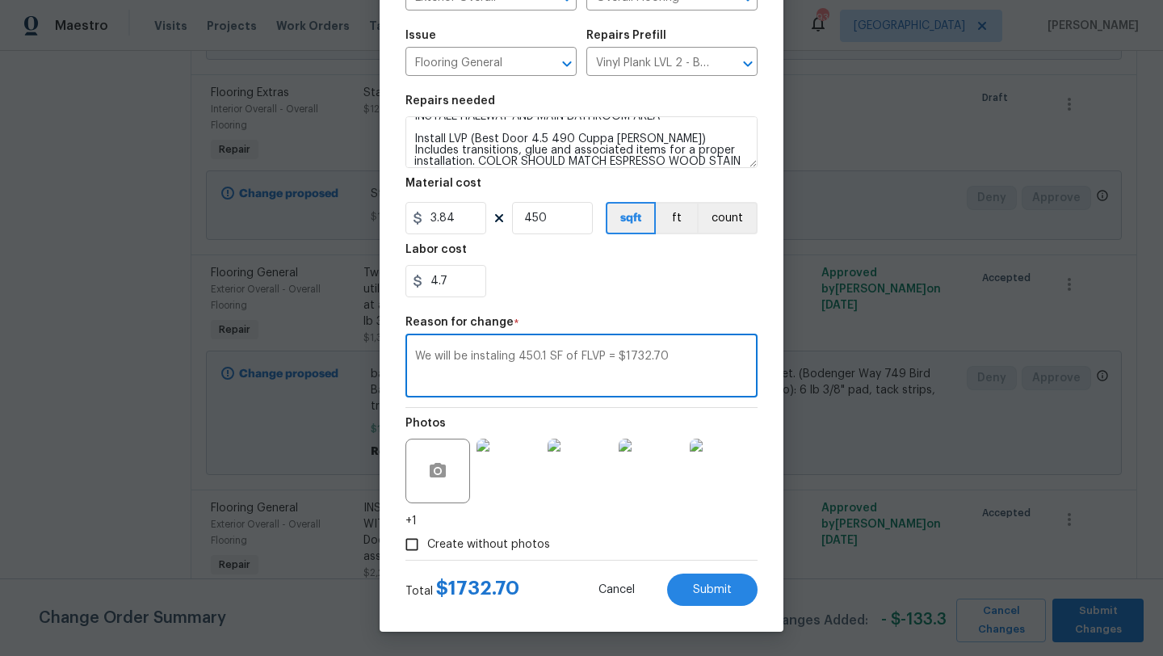
scroll to position [0, 0]
click at [501, 359] on textarea "We will be instaling 450.1 SF of FLVP = $1732.70" at bounding box center [581, 367] width 333 height 34
click at [665, 361] on textarea "We will be instaling 450.1 SF of FLVP = $1732.70" at bounding box center [581, 367] width 333 height 34
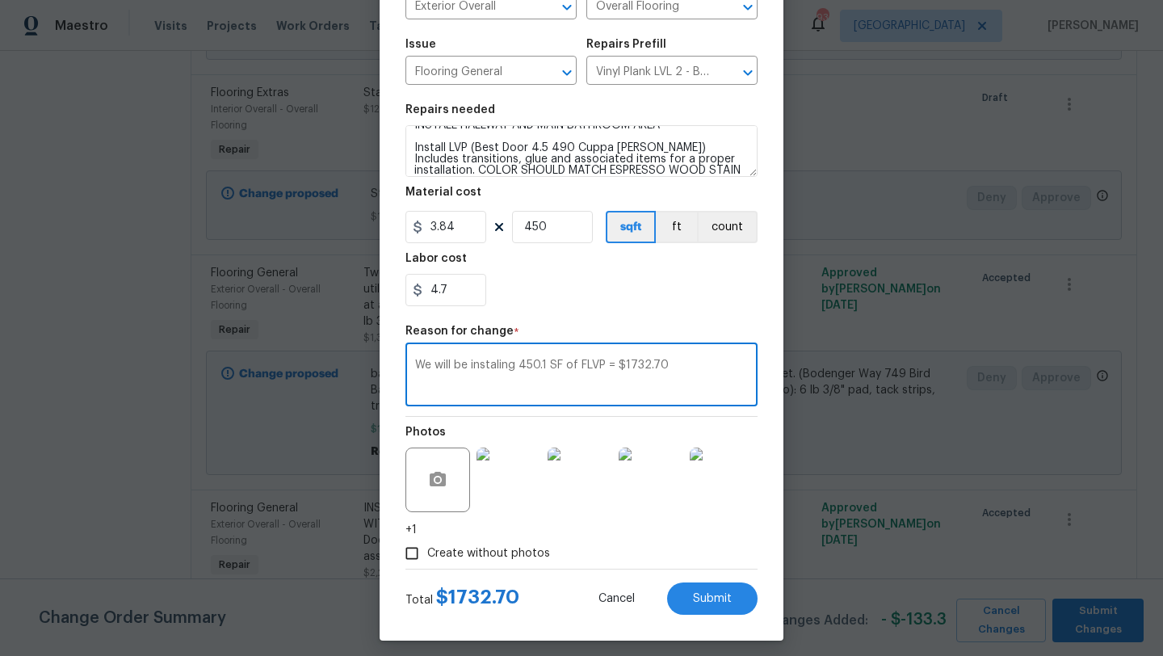
scroll to position [157, 0]
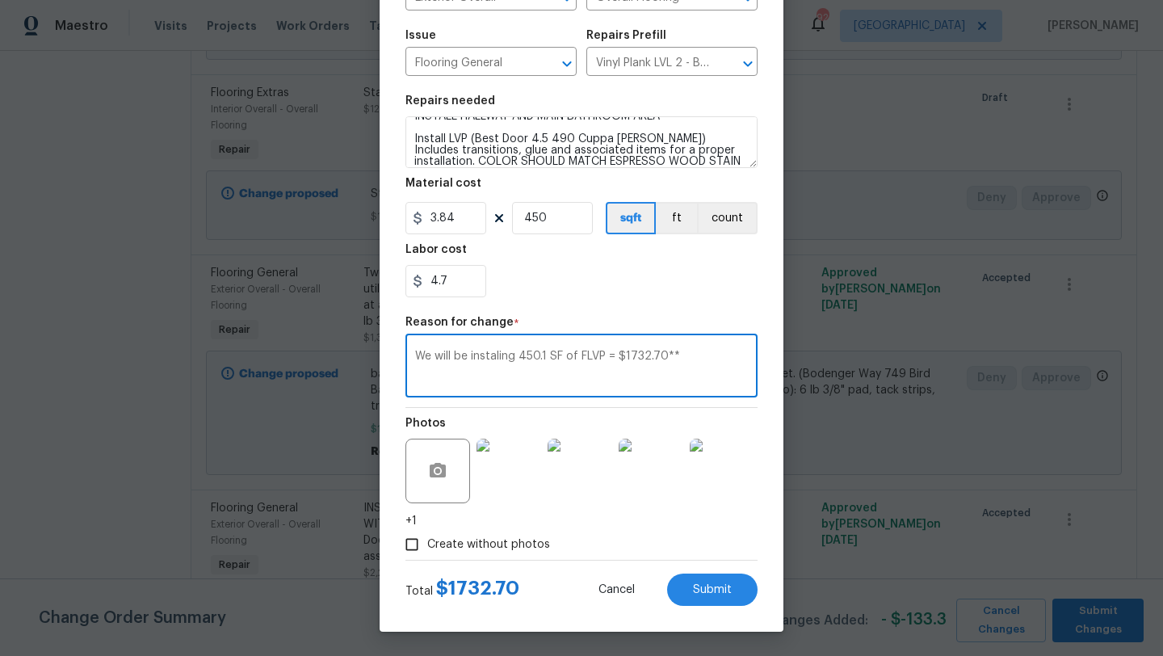
type textarea "We will be instaling 450.1 SF of FLVP = $1732.70**"
click at [644, 525] on div "Photos +1" at bounding box center [581, 468] width 352 height 121
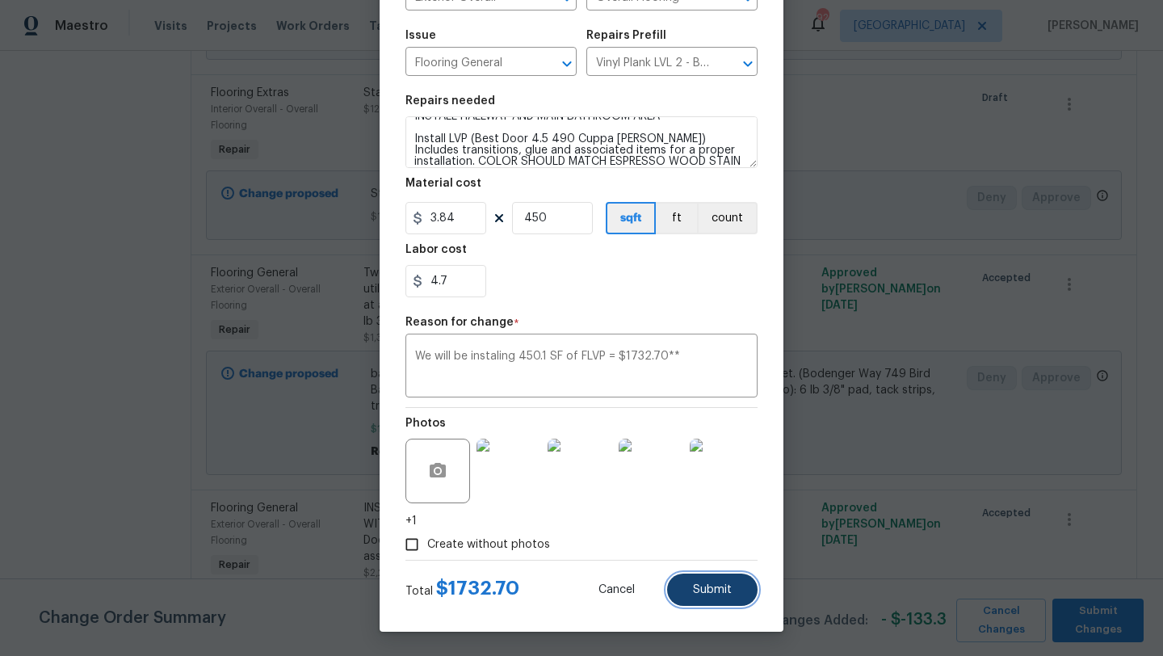
click at [693, 588] on span "Submit" at bounding box center [712, 590] width 39 height 12
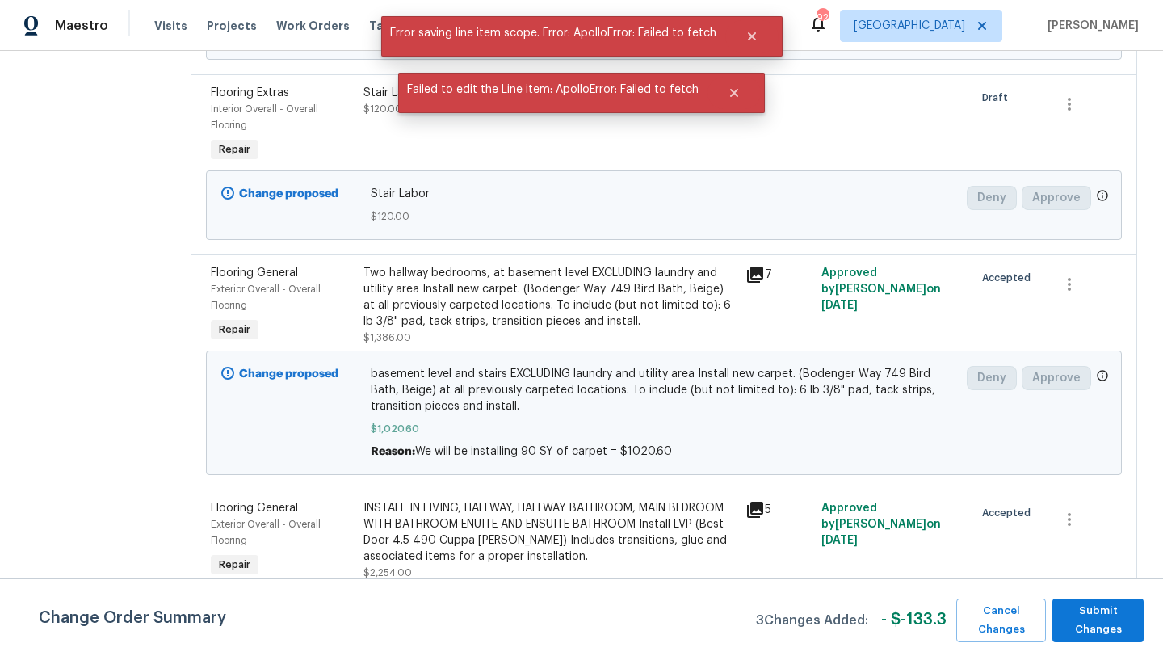
scroll to position [0, 0]
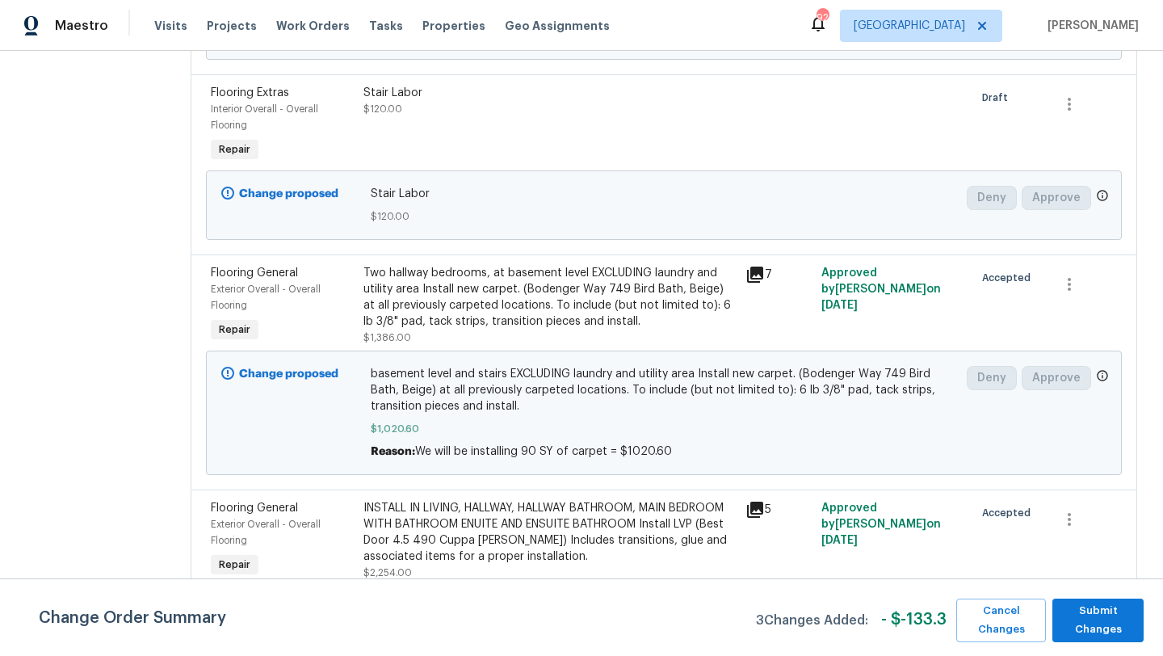
click at [610, 128] on div "Stair Labor $120.00" at bounding box center [550, 125] width 382 height 90
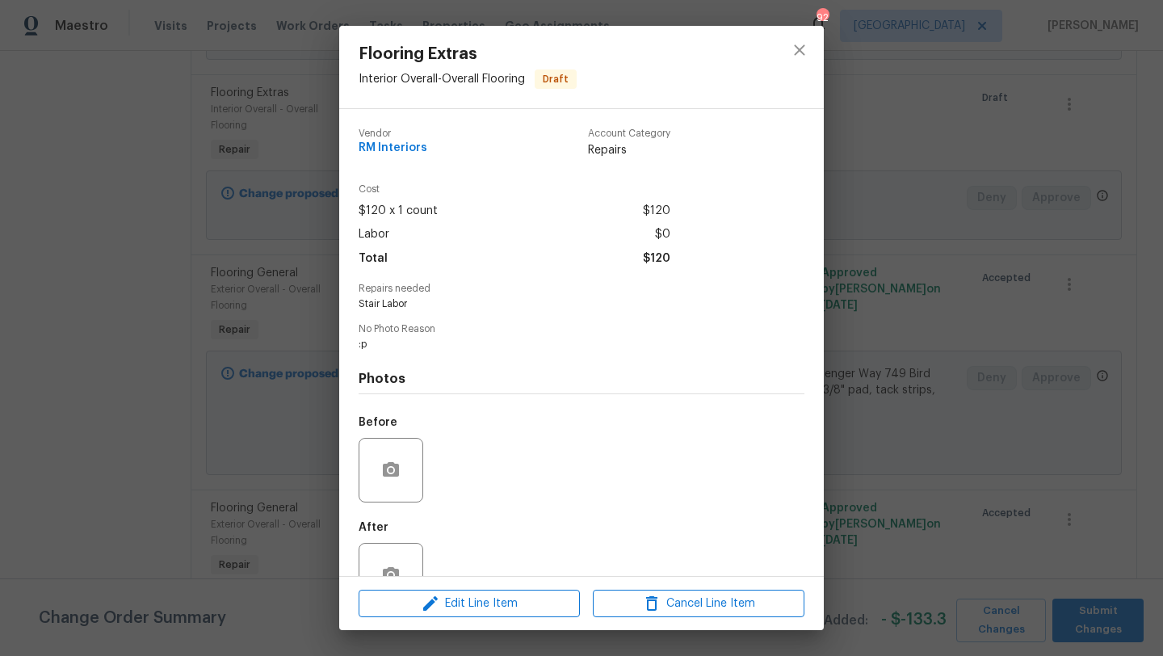
click at [842, 63] on div "Flooring Extras Interior Overall - Overall Flooring Draft Vendor RM Interiors A…" at bounding box center [581, 328] width 1163 height 656
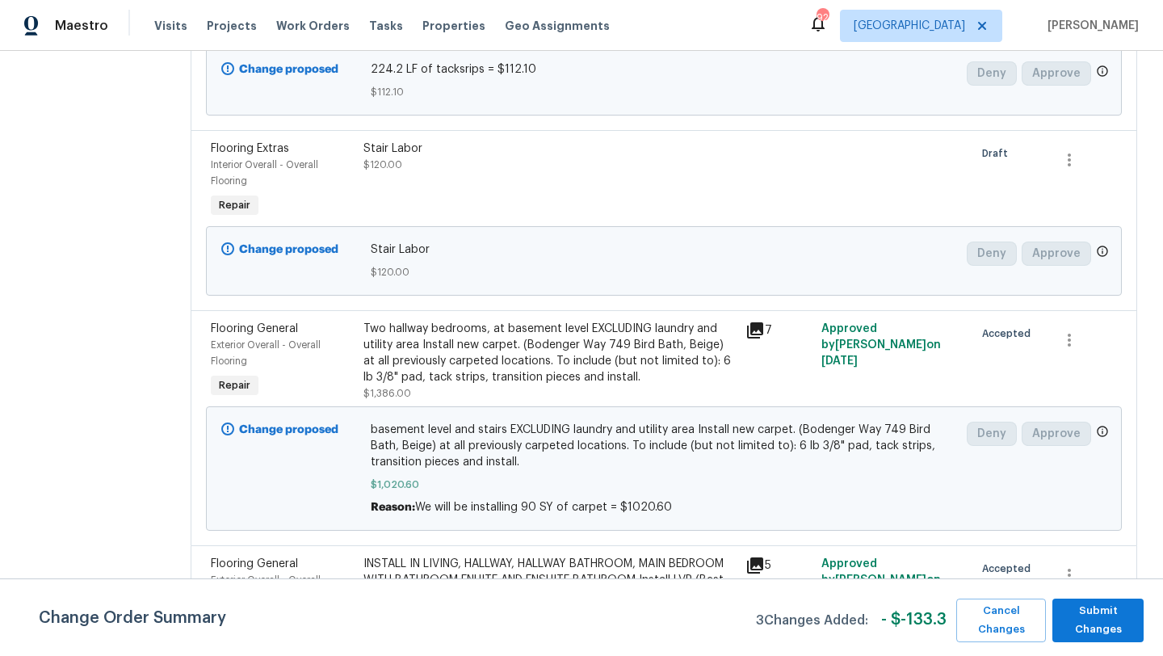
scroll to position [419, 0]
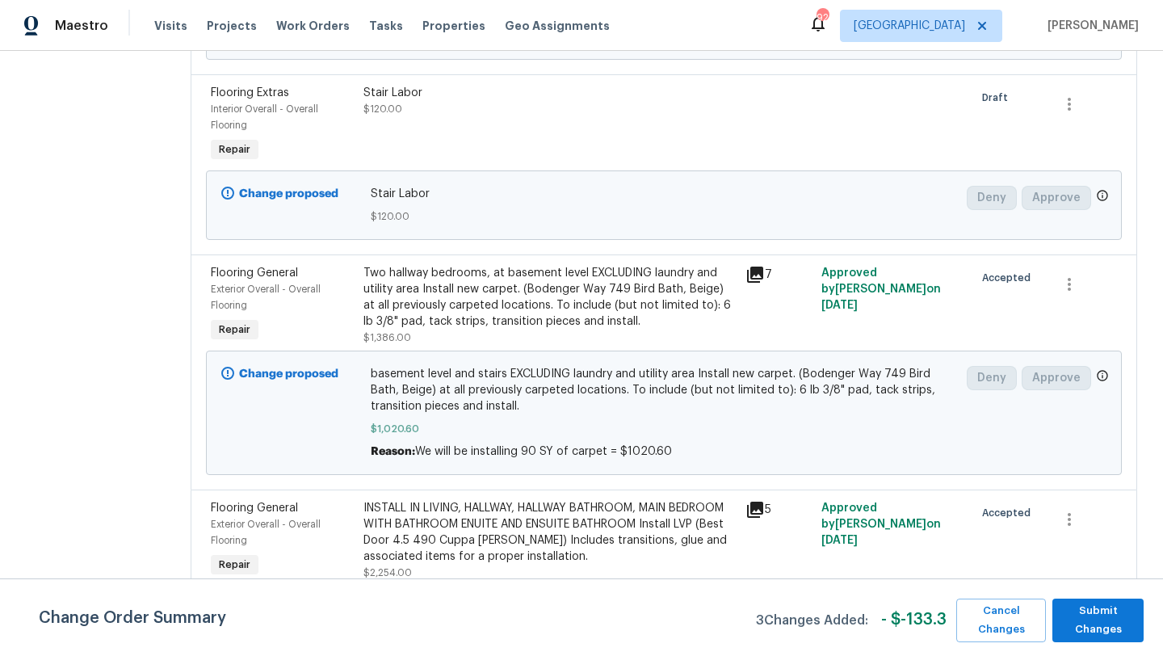
click at [284, 513] on div "Flooring General" at bounding box center [282, 508] width 143 height 16
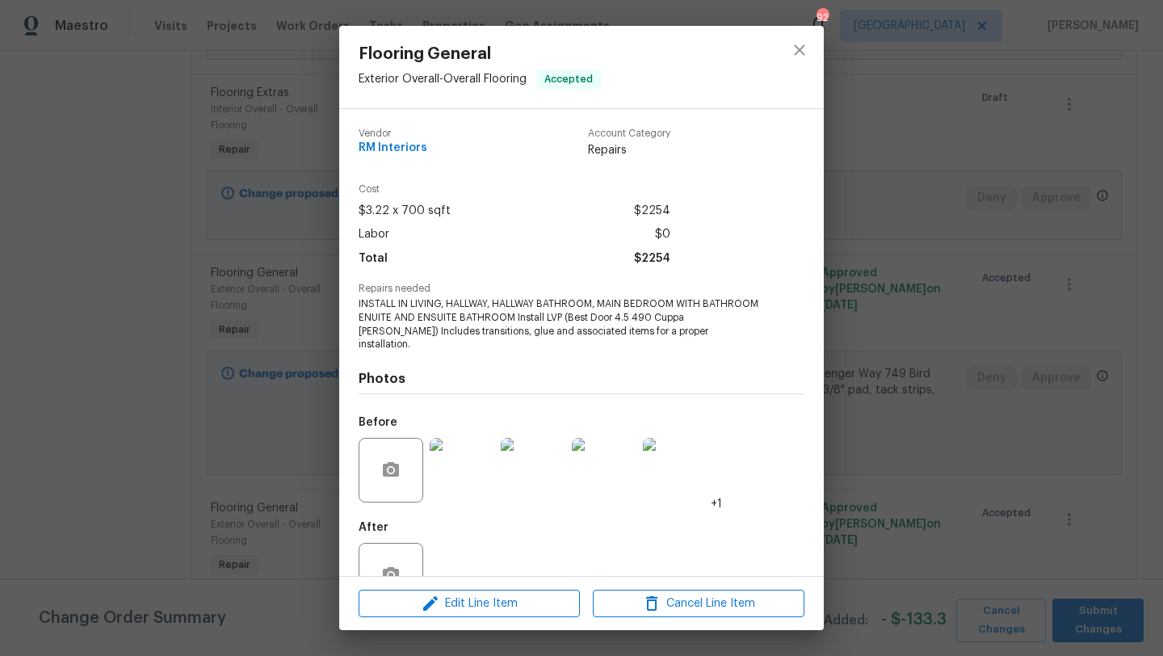
scroll to position [35, 0]
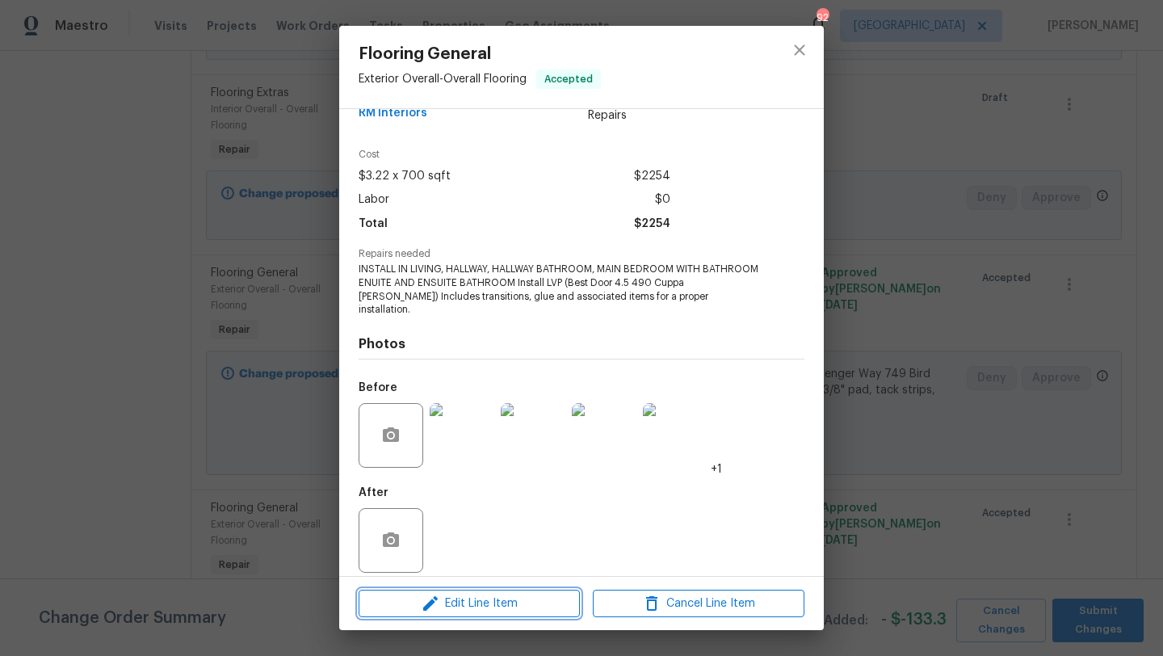
click at [428, 614] on button "Edit Line Item" at bounding box center [469, 603] width 221 height 28
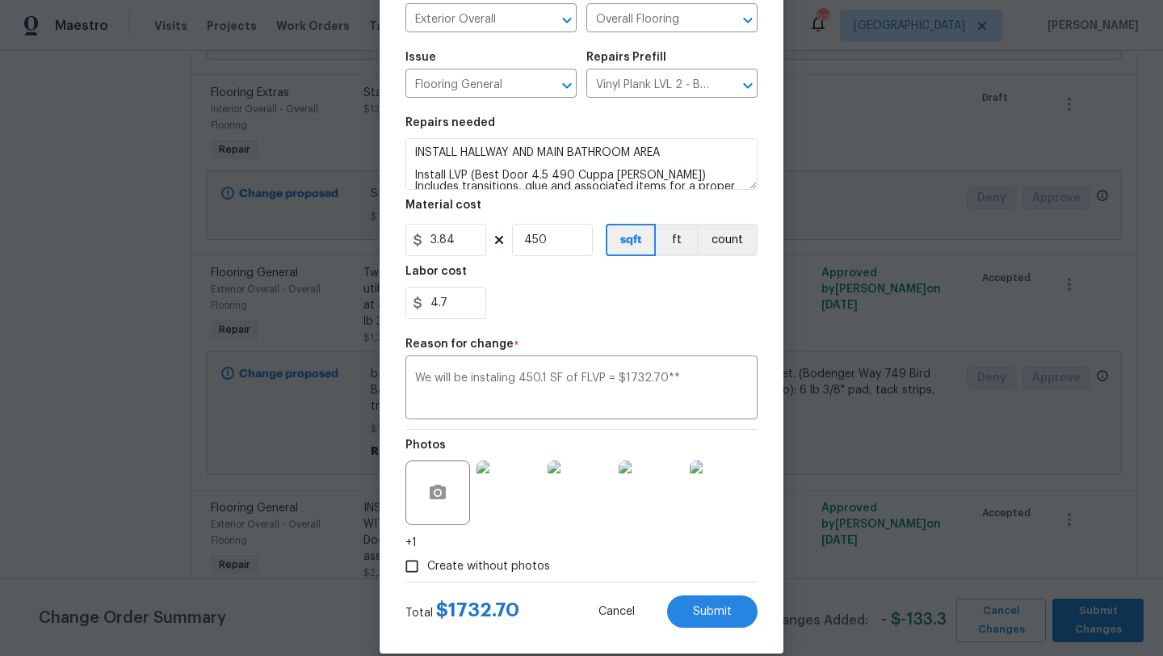
scroll to position [151, 0]
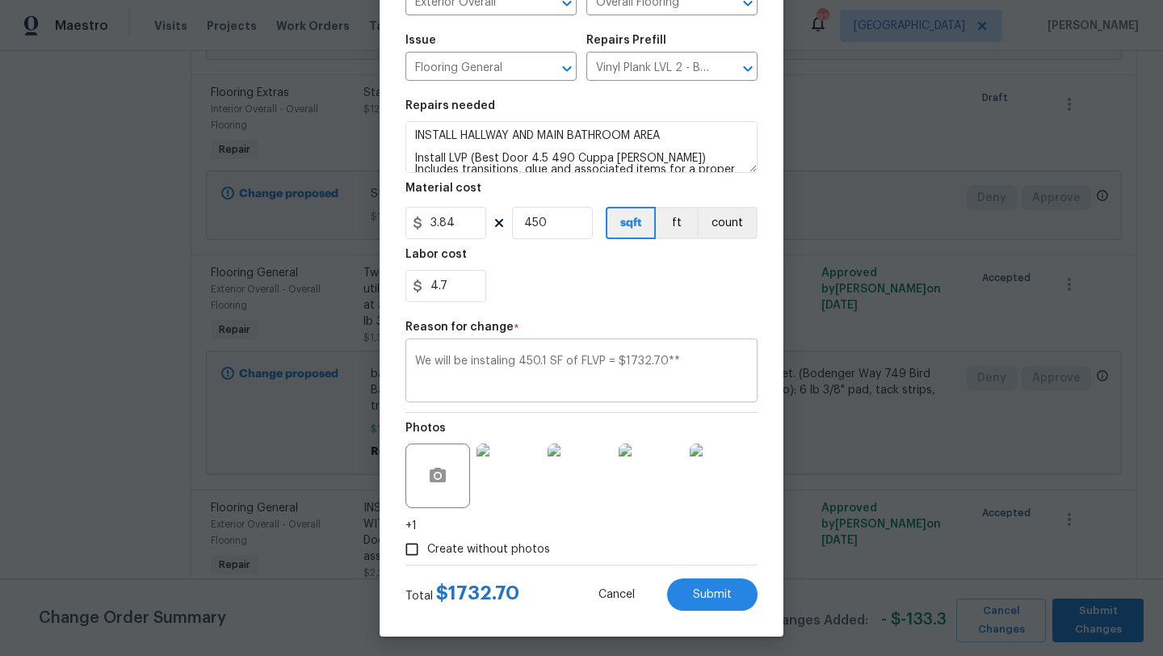
click at [696, 369] on textarea "We will be instaling 450.1 SF of FLVP = $1732.70**" at bounding box center [581, 372] width 333 height 34
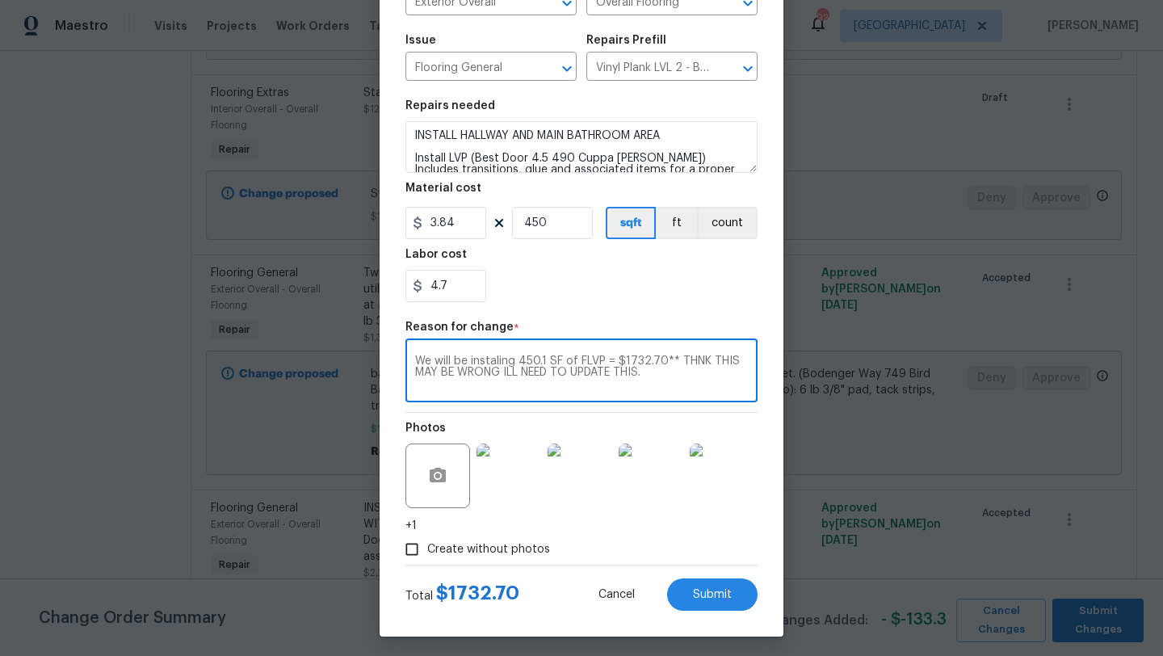
click at [493, 364] on textarea "We will be instaling 450.1 SF of FLVP = $1732.70** THNK THIS MAY BE WRONG ILL N…" at bounding box center [581, 372] width 333 height 34
drag, startPoint x: 656, startPoint y: 378, endPoint x: 677, endPoint y: 361, distance: 27.0
click at [677, 362] on textarea "We will be instaling 450.1 SF of FLVP = $1732.70** THNK THIS MAY BE WRONG ILL N…" at bounding box center [581, 372] width 333 height 34
click at [673, 363] on textarea "We will be instaling 450.1 SF of FLVP = $1732.70**" at bounding box center [581, 372] width 333 height 34
type textarea "We will be instaling 450.1 SF of FLVP = $1732.70** ILL BE DOUBLE CHECKING THIS …"
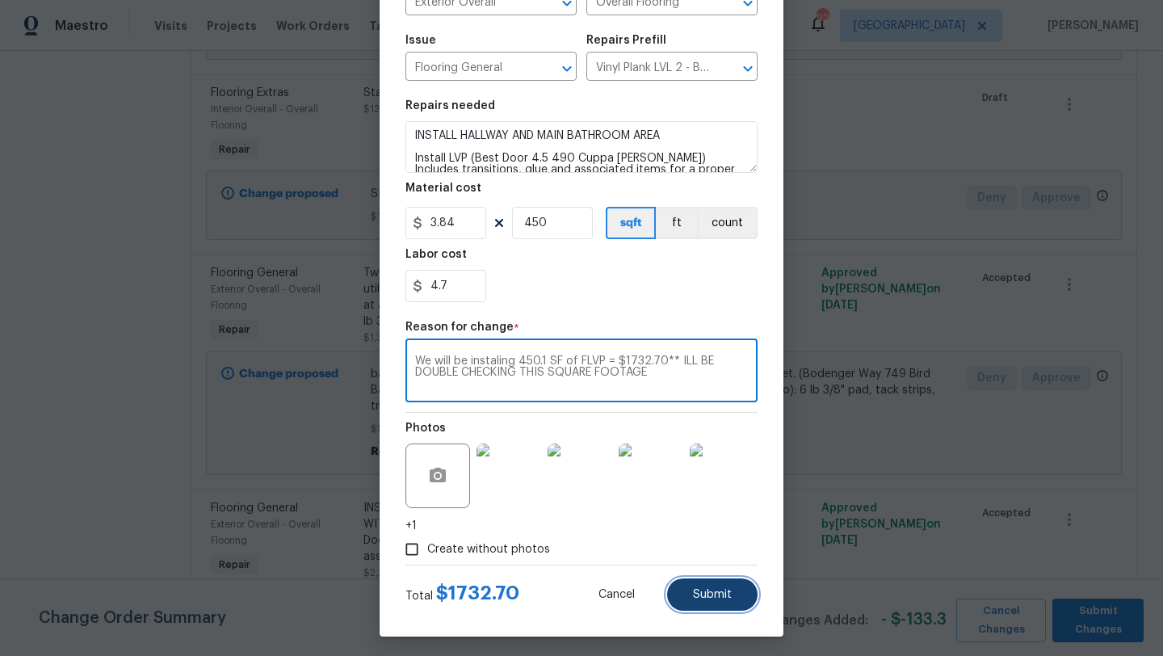
click at [695, 600] on span "Submit" at bounding box center [712, 595] width 39 height 12
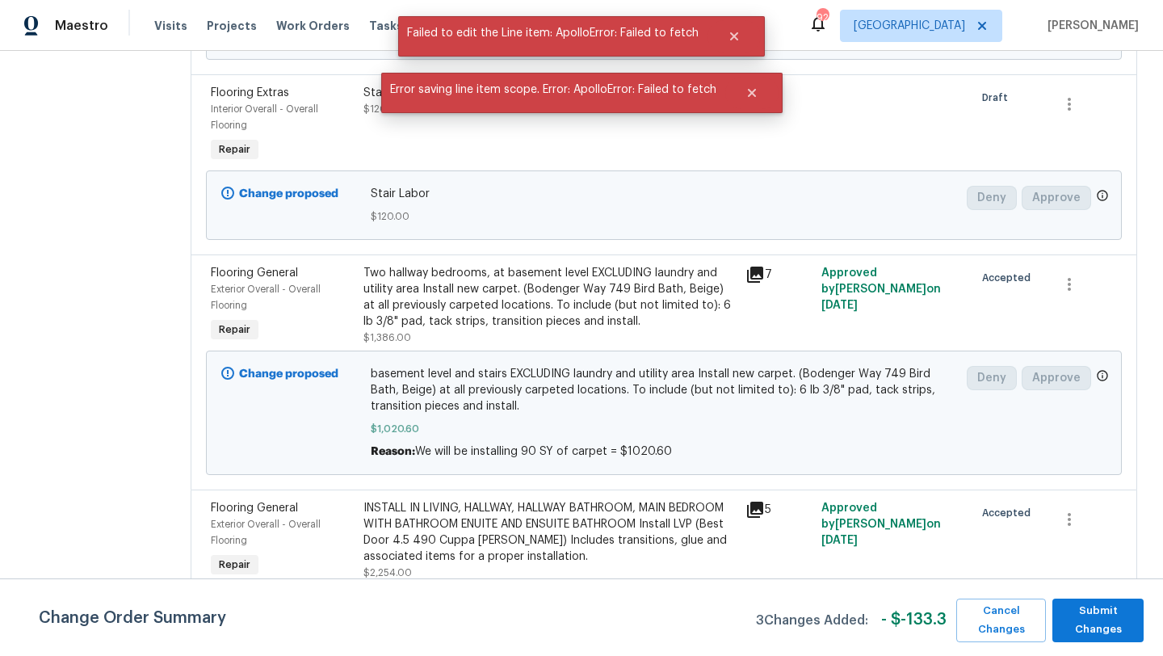
scroll to position [0, 0]
click at [654, 358] on div "Change proposed basement level and stairs EXCLUDING laundry and utility area In…" at bounding box center [664, 412] width 916 height 124
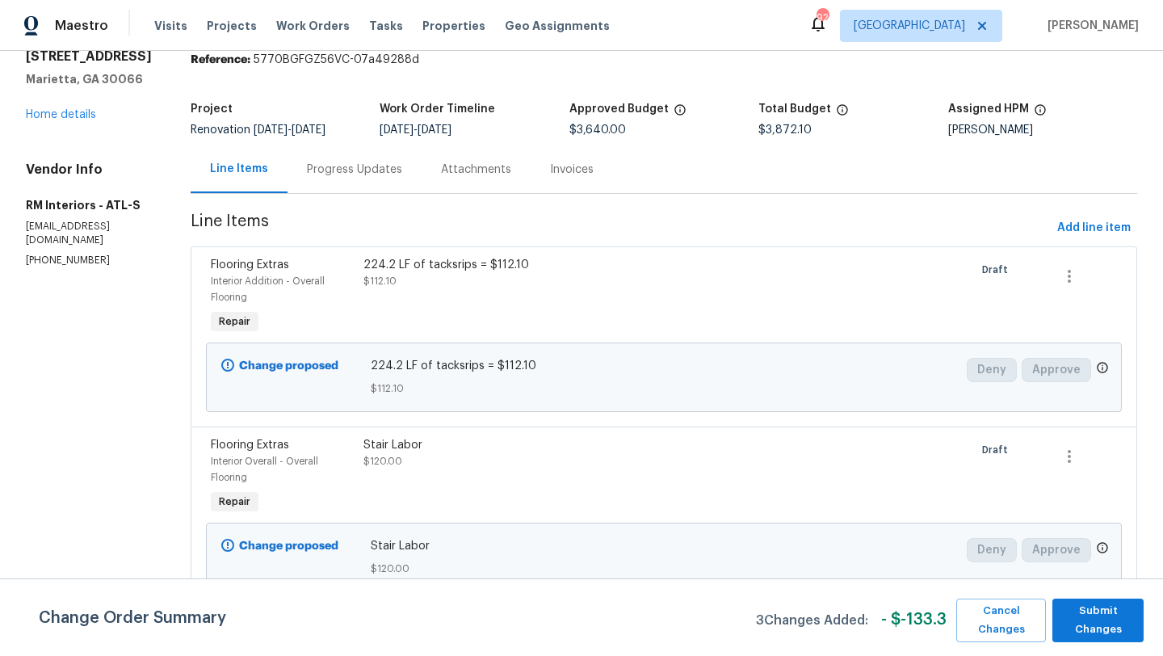
scroll to position [8, 0]
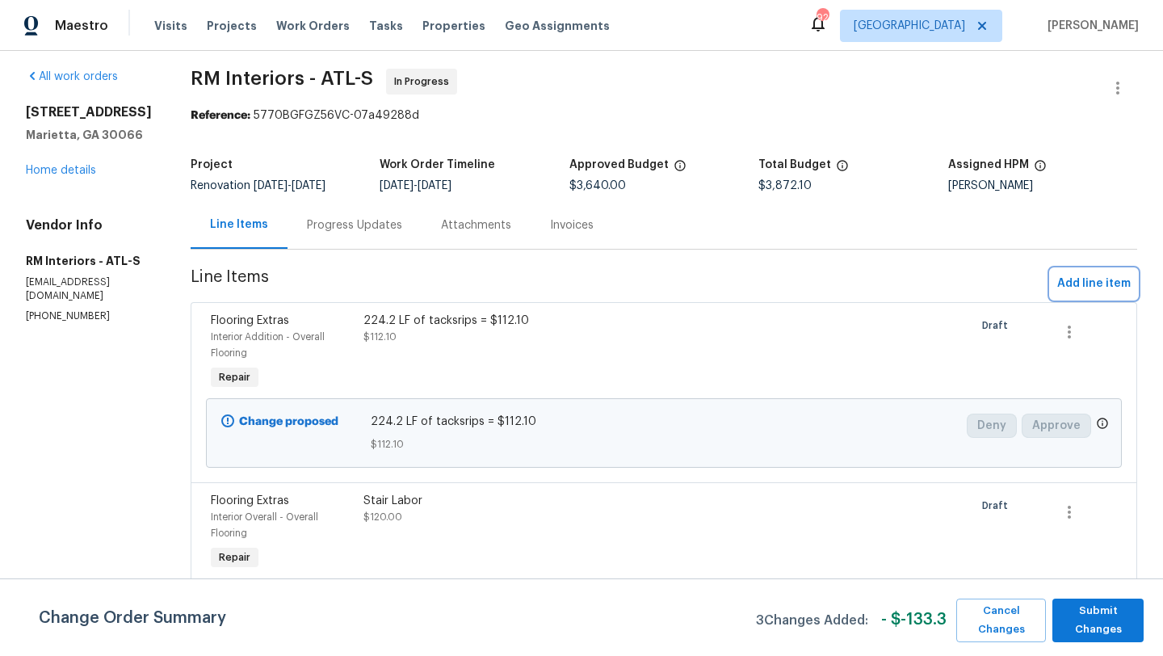
click at [1067, 287] on span "Add line item" at bounding box center [1093, 284] width 73 height 20
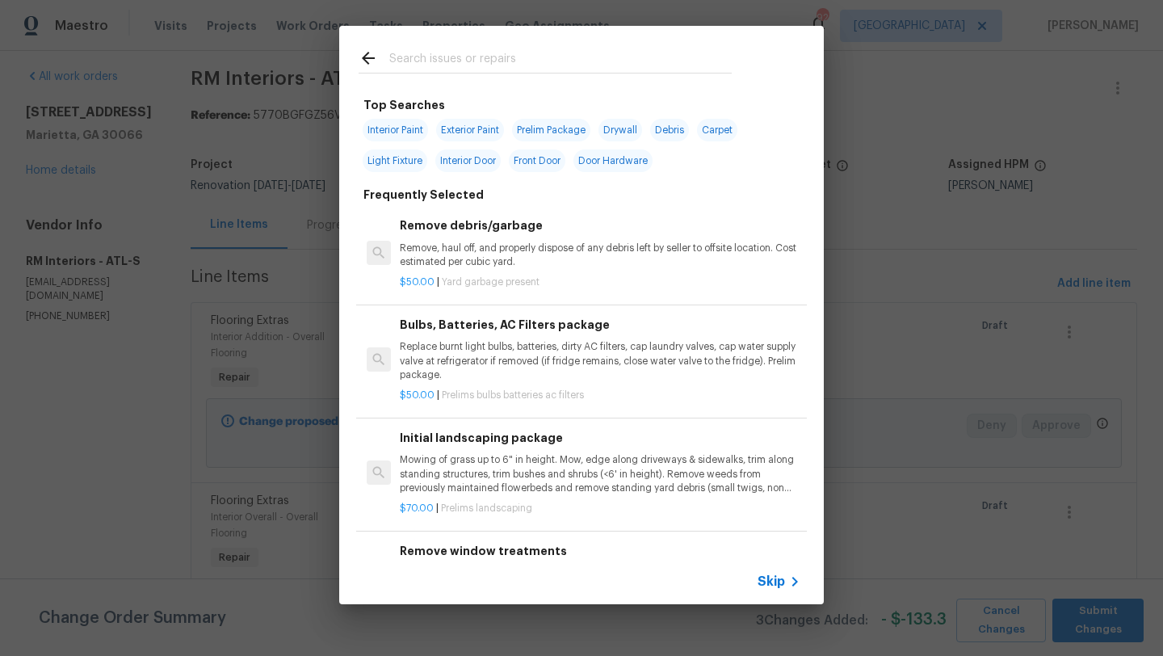
click at [509, 58] on input "text" at bounding box center [560, 60] width 342 height 24
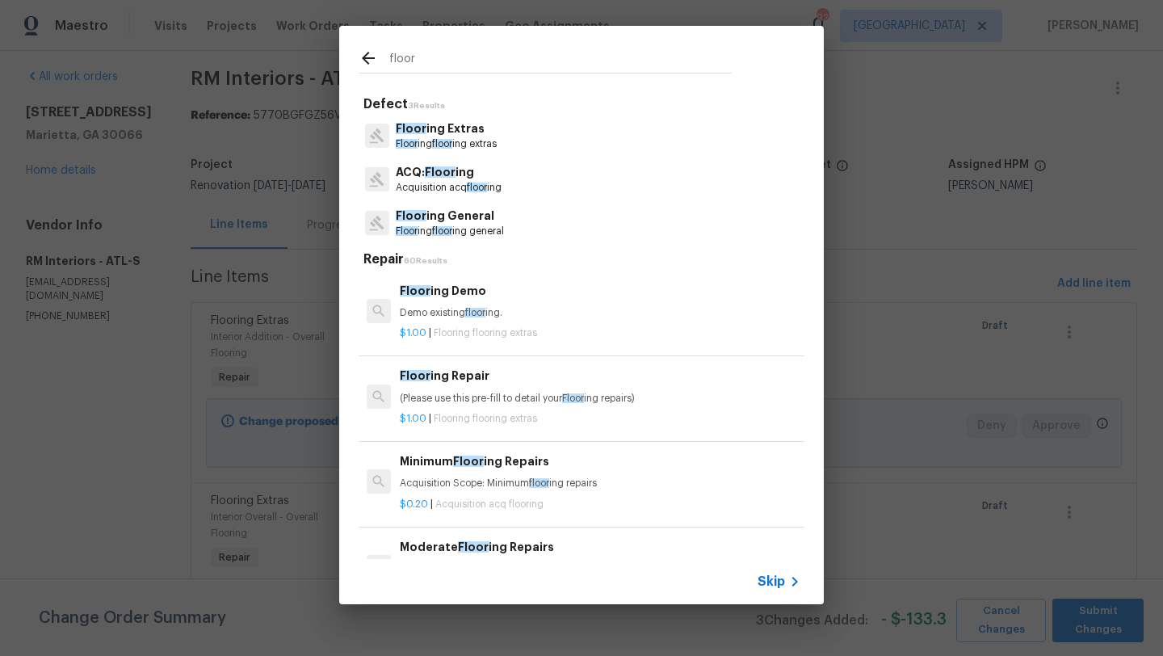
type input "floor"
click at [469, 137] on p "Floor ing floor ing extras" at bounding box center [446, 144] width 101 height 14
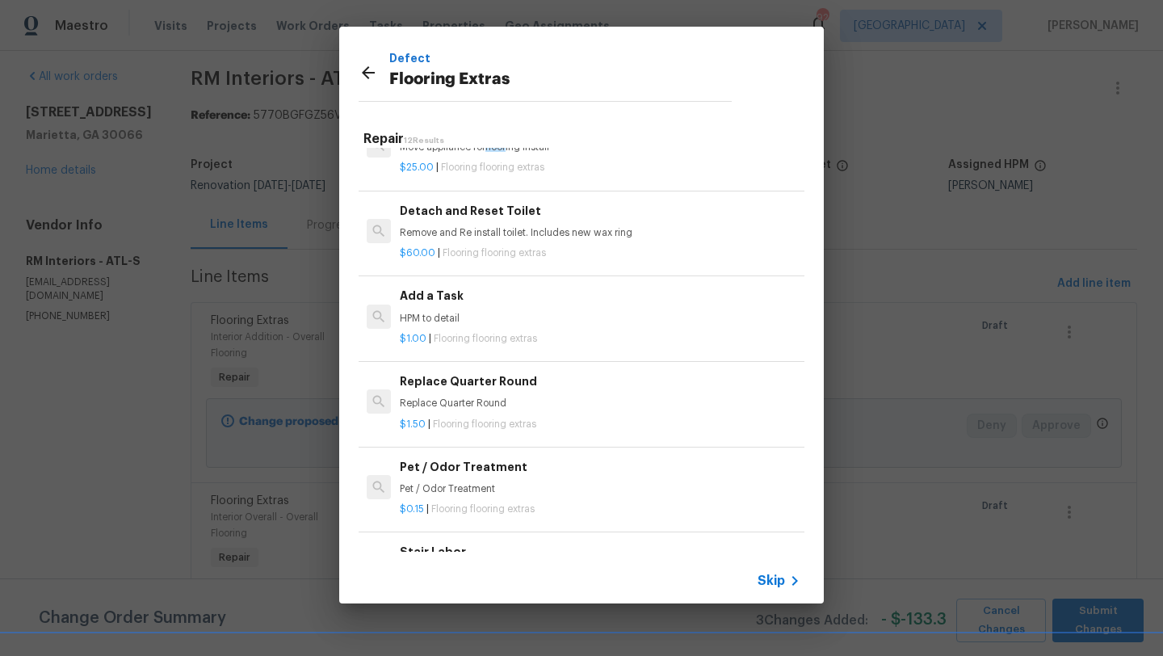
scroll to position [474, 0]
click at [480, 325] on div "$1.00 | Flooring flooring extras" at bounding box center [600, 333] width 401 height 20
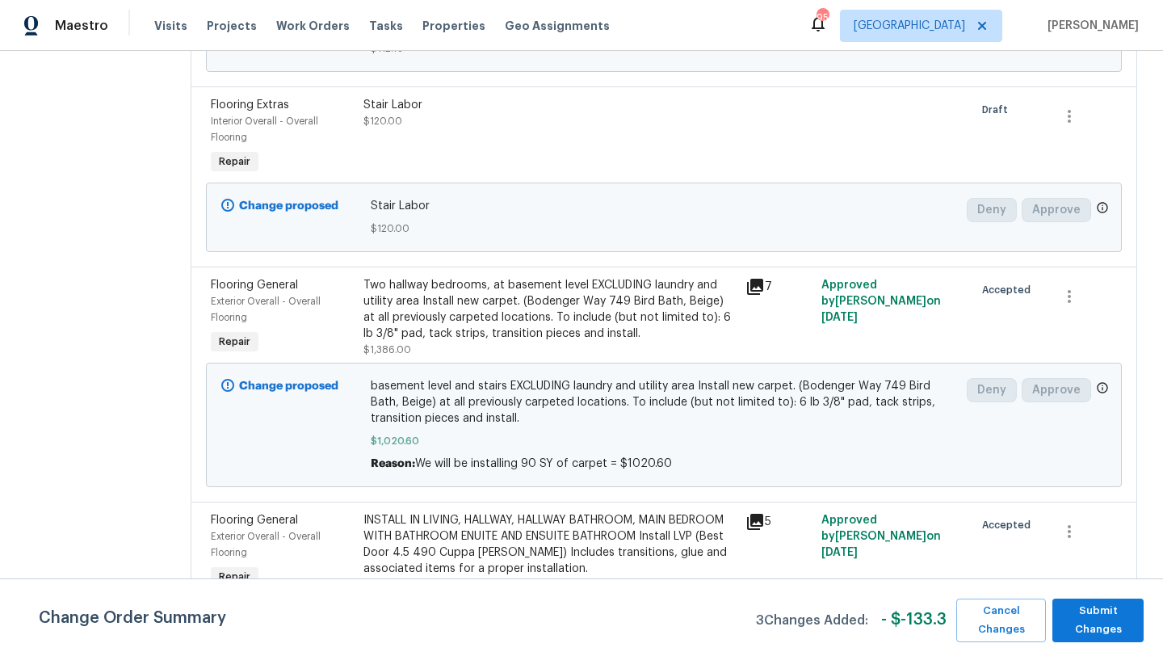
scroll to position [419, 0]
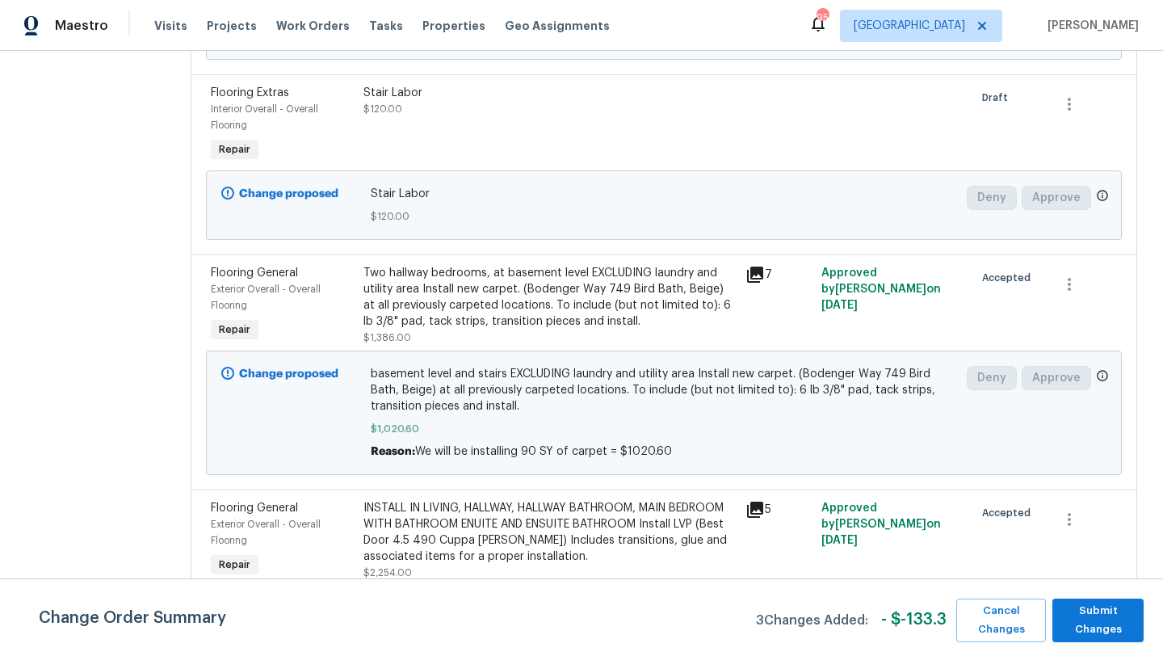
click at [256, 514] on div "Flooring General" at bounding box center [282, 508] width 143 height 16
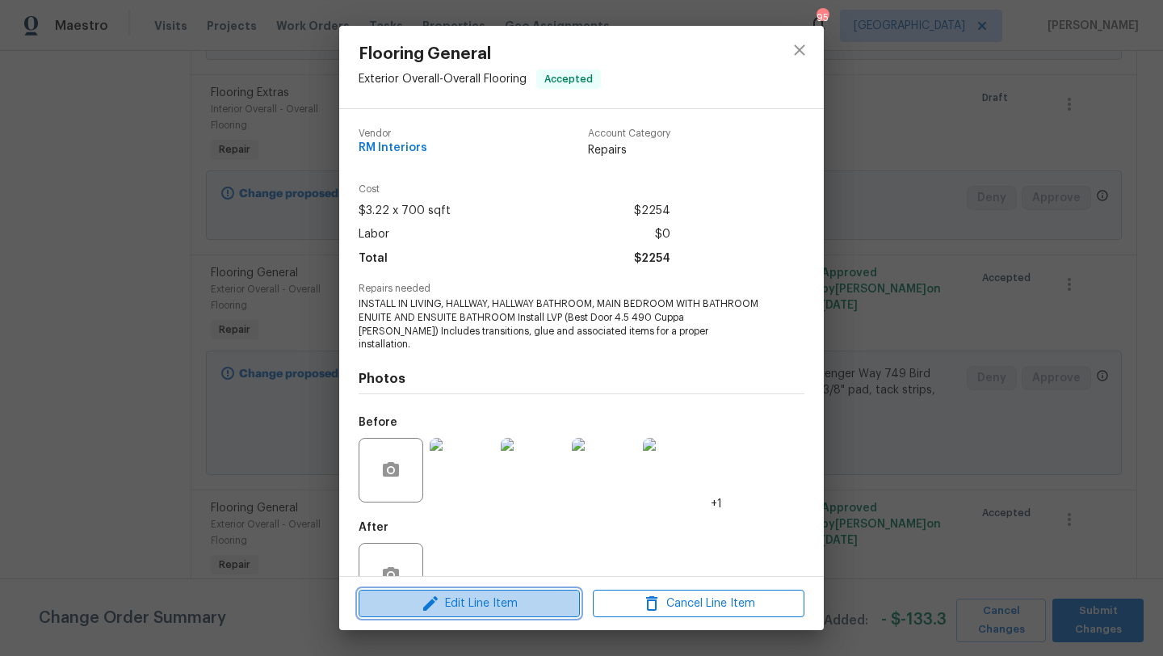
click at [444, 610] on span "Edit Line Item" at bounding box center [469, 603] width 212 height 20
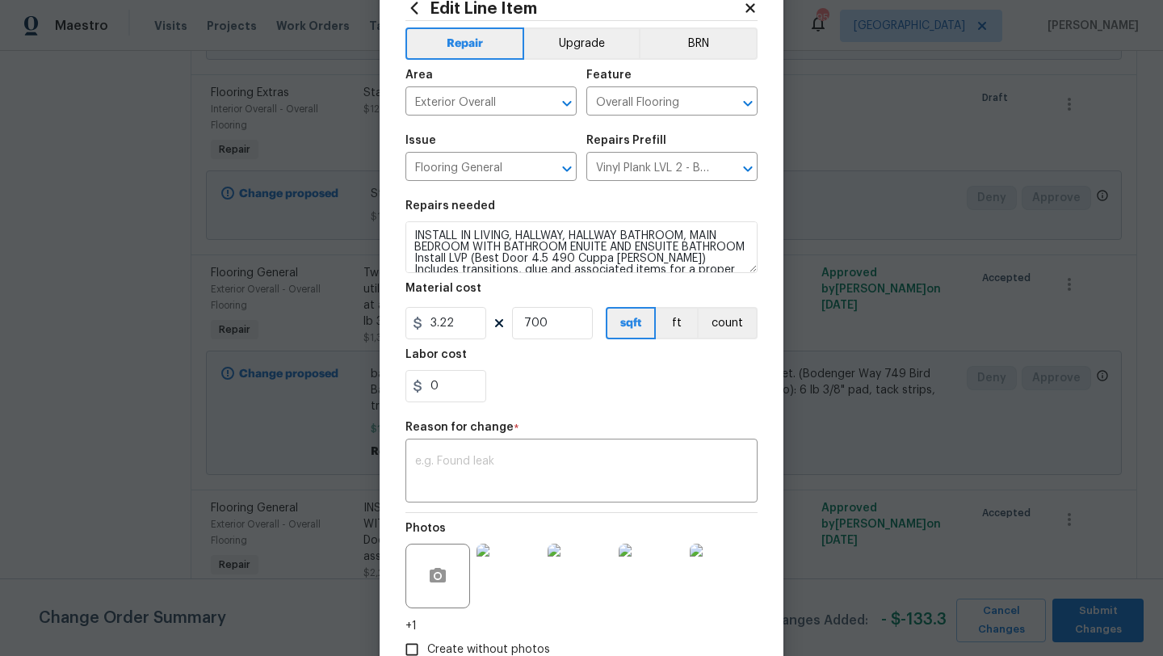
scroll to position [52, 0]
click at [753, 7] on icon at bounding box center [750, 7] width 15 height 15
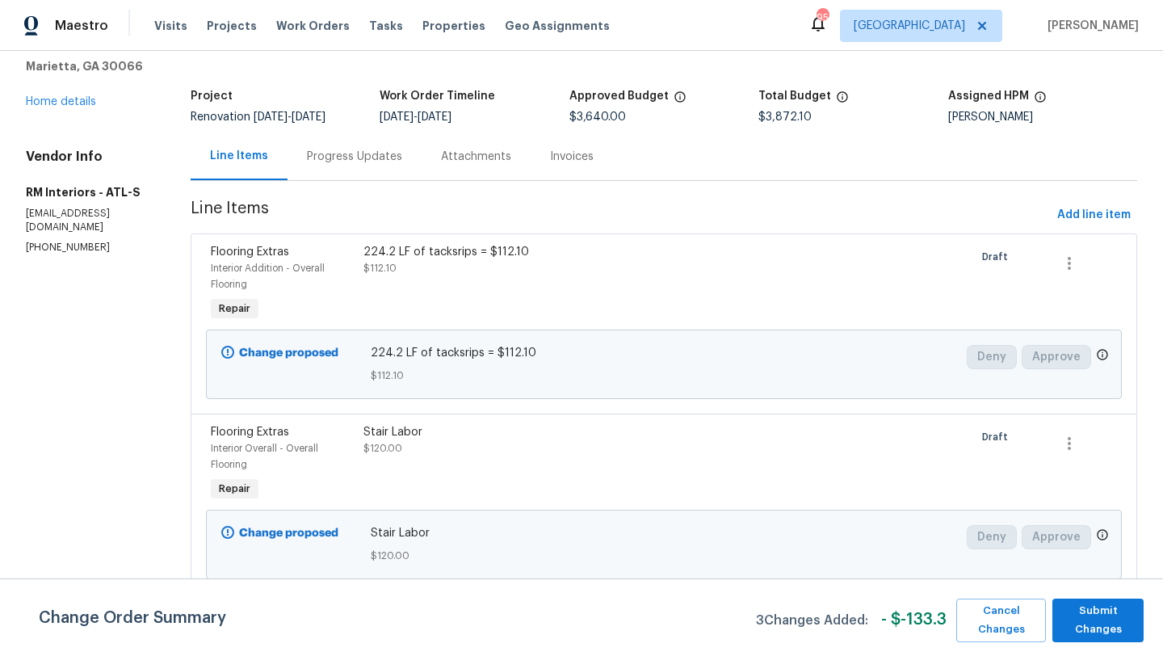
scroll to position [0, 0]
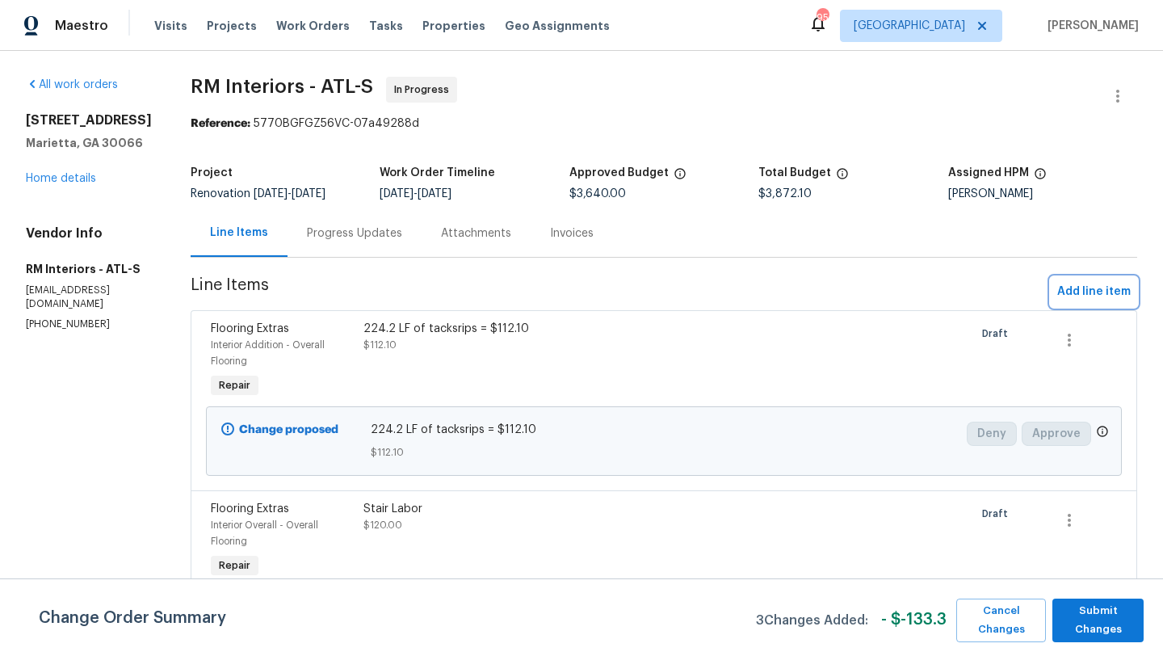
click at [1087, 290] on span "Add line item" at bounding box center [1093, 292] width 73 height 20
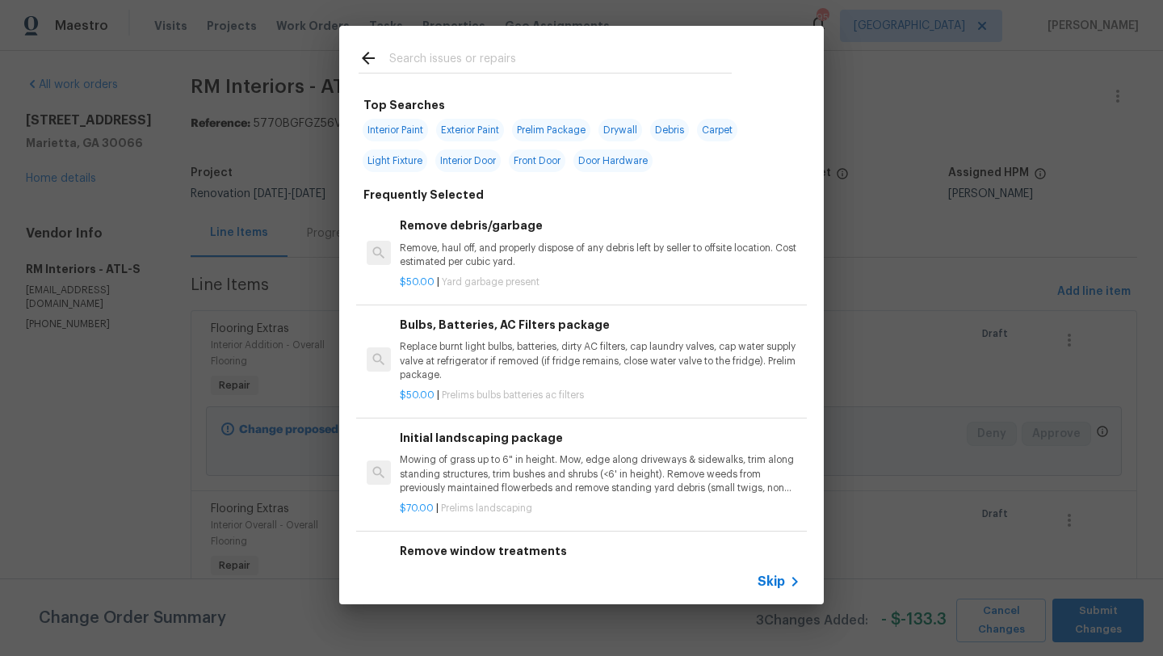
click at [565, 52] on input "text" at bounding box center [560, 60] width 342 height 24
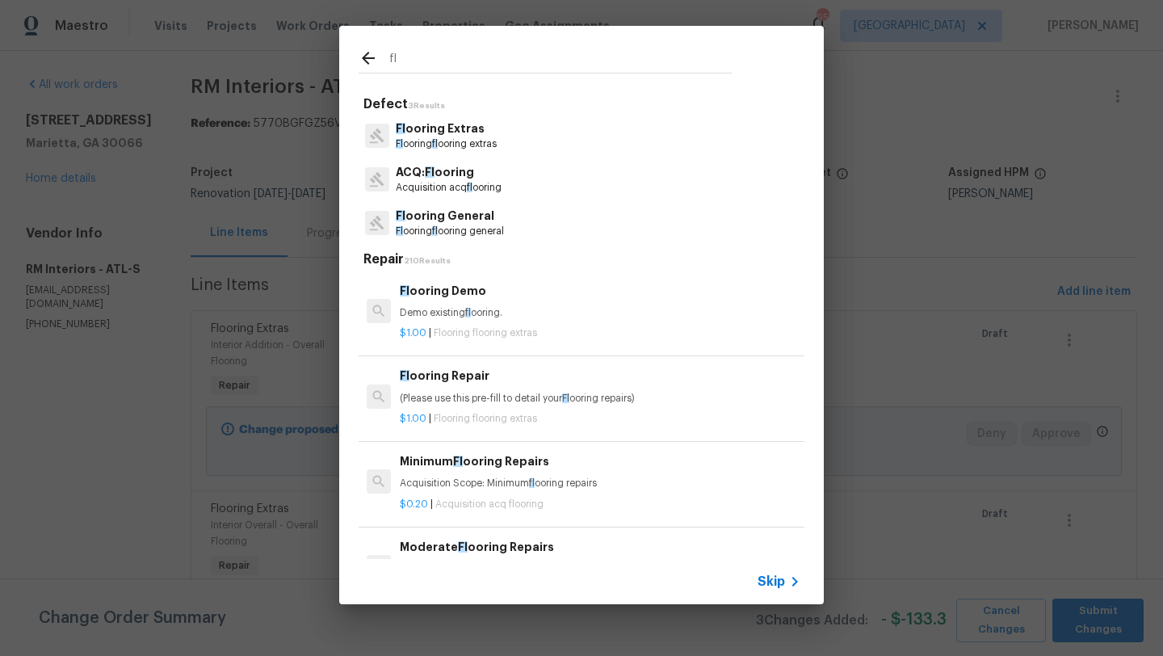
type input "fl"
click at [468, 144] on p "Fl ooring fl ooring extras" at bounding box center [446, 144] width 101 height 14
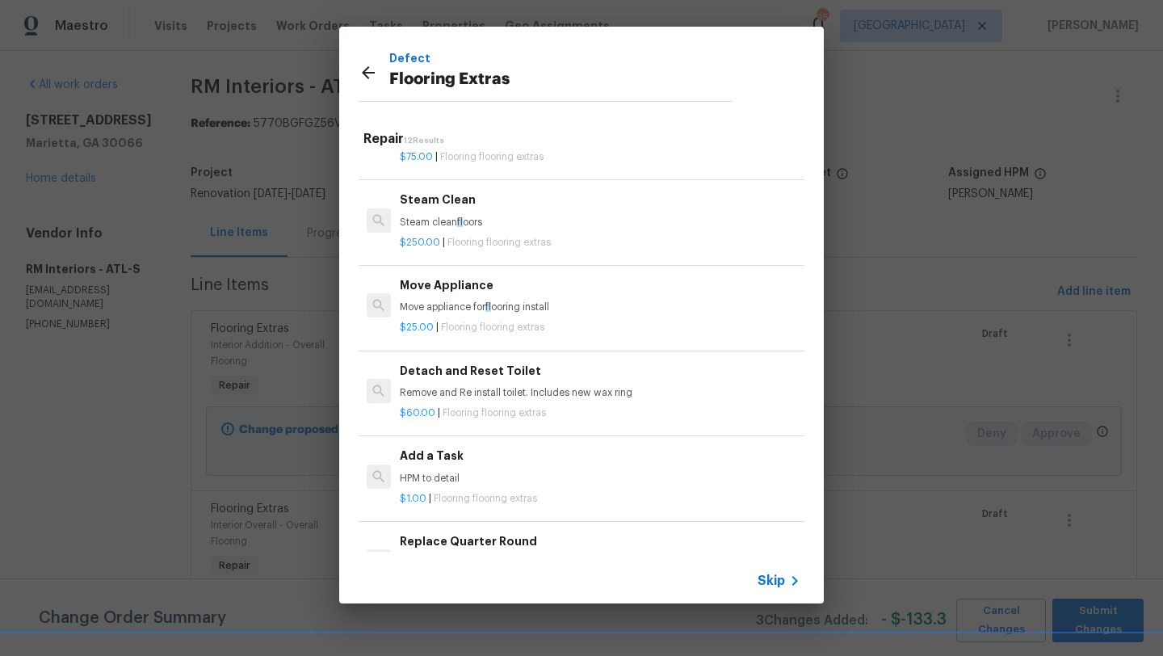
scroll to position [329, 0]
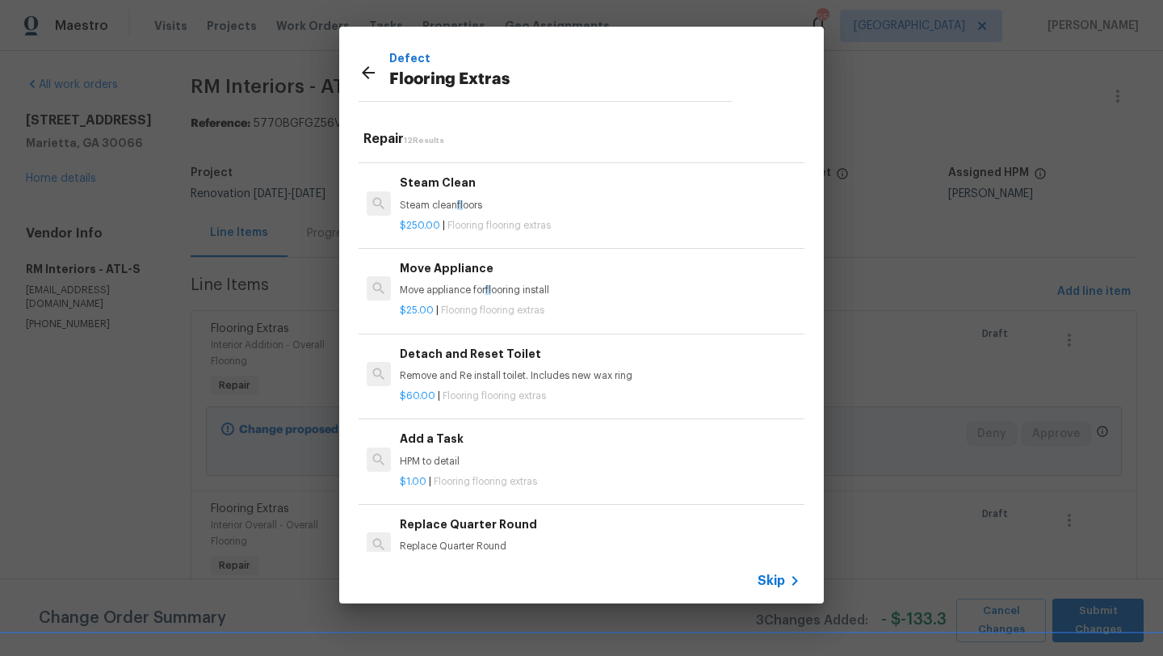
click at [463, 455] on p "HPM to detail" at bounding box center [600, 462] width 401 height 14
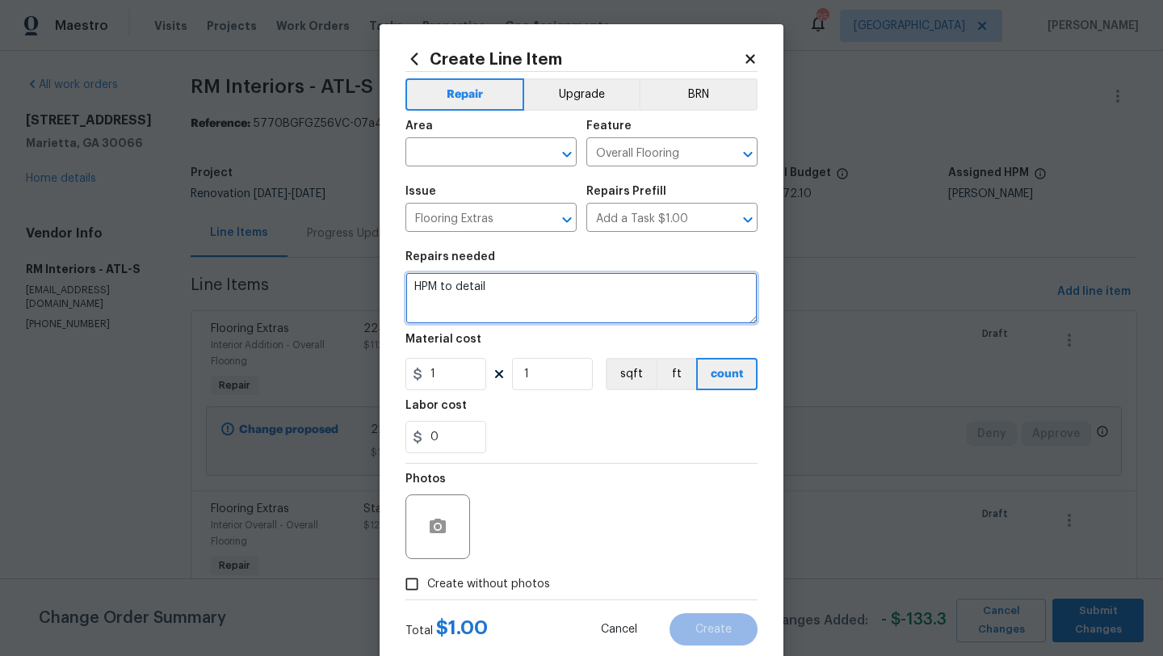
drag, startPoint x: 501, startPoint y: 287, endPoint x: 407, endPoint y: 291, distance: 93.8
click at [407, 291] on textarea "HPM to detail" at bounding box center [581, 298] width 352 height 52
paste textarea "We will be instaling 450.1 SF of FLVP = $1732.70 200 LF of shoe mold = $270.34 …"
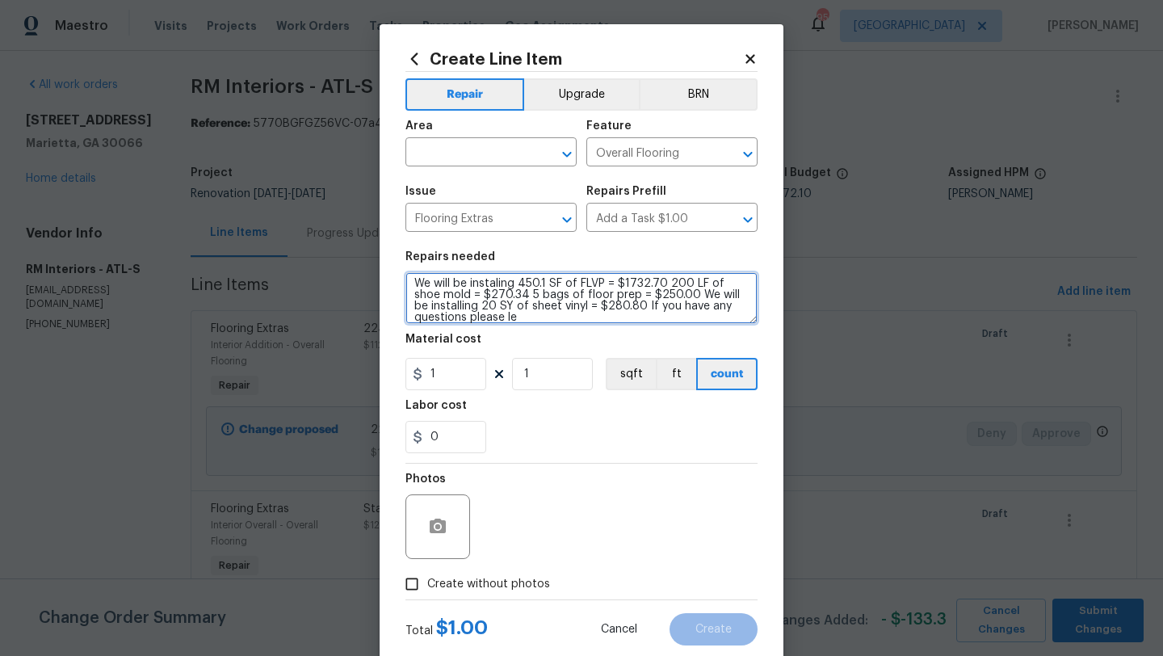
scroll to position [0, 0]
drag, startPoint x: 666, startPoint y: 287, endPoint x: 534, endPoint y: 267, distance: 133.8
click at [534, 267] on figure "Repairs needed We will be instaling 450.1 SF of FLVP = $1732.70 200 LF of shoe …" at bounding box center [581, 287] width 352 height 73
drag, startPoint x: 581, startPoint y: 286, endPoint x: 618, endPoint y: 329, distance: 56.7
click at [618, 329] on section "Repairs needed 200 LF of shoe mold = $270.34 5 bags of floor prep = $250.00 We …" at bounding box center [581, 351] width 352 height 221
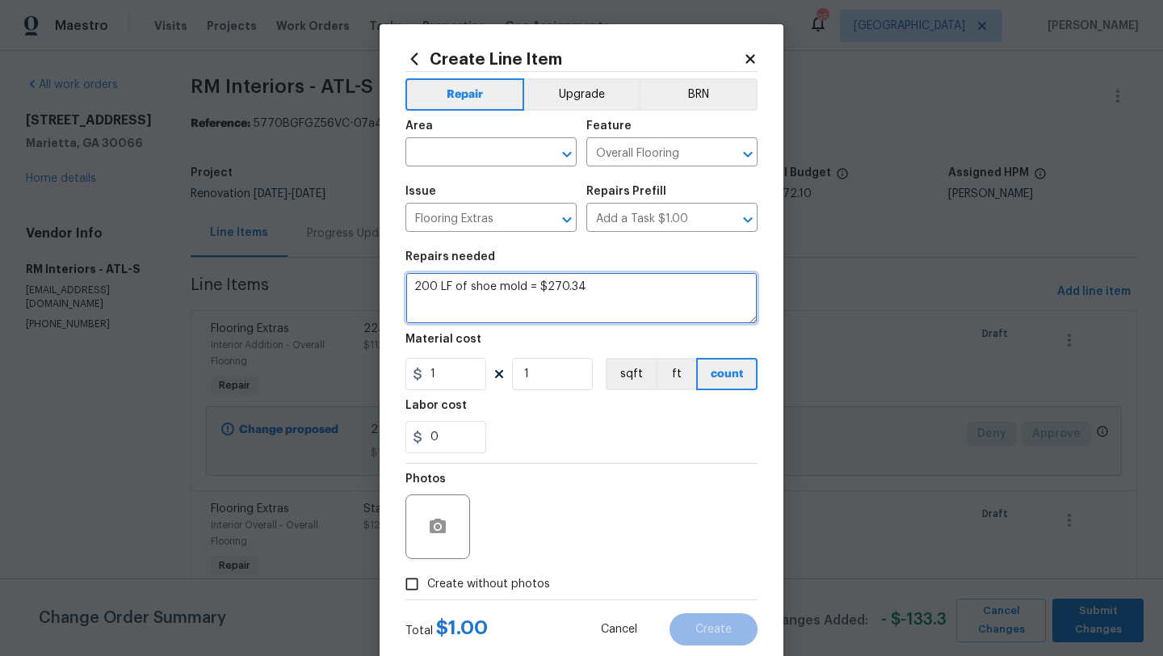
type textarea "200 LF of shoe mold = $270.34"
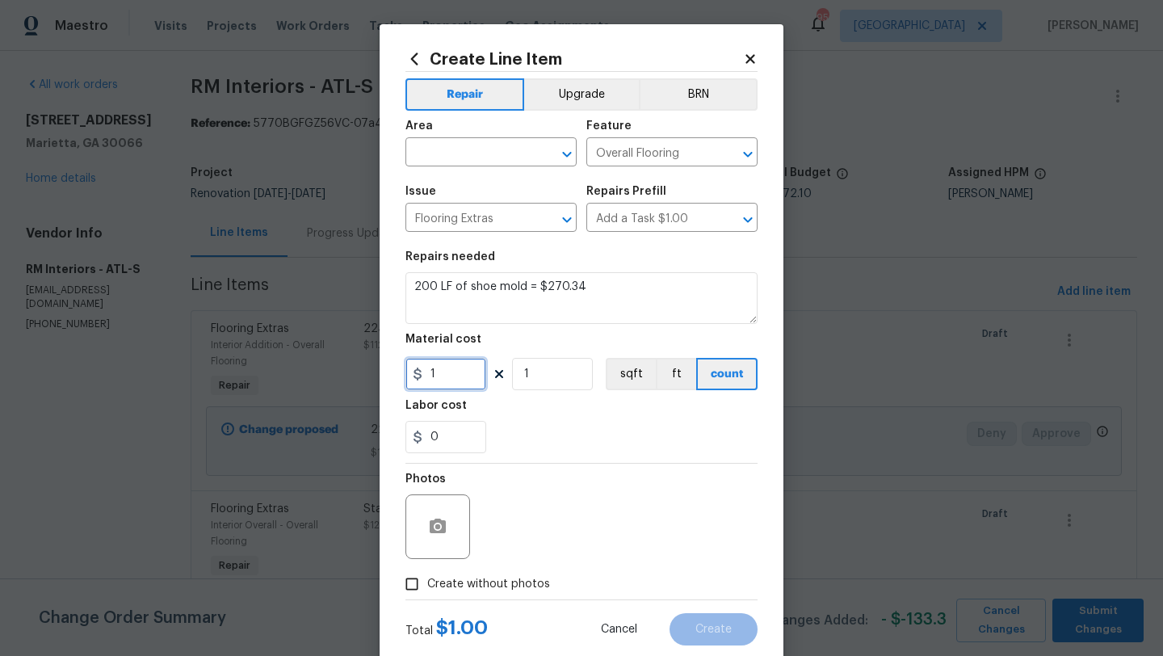
click at [459, 374] on input "1" at bounding box center [445, 374] width 81 height 32
type input "270.34"
click at [535, 468] on div "Photos" at bounding box center [581, 515] width 352 height 105
click at [414, 584] on input "Create without photos" at bounding box center [411, 583] width 31 height 31
checkbox input "true"
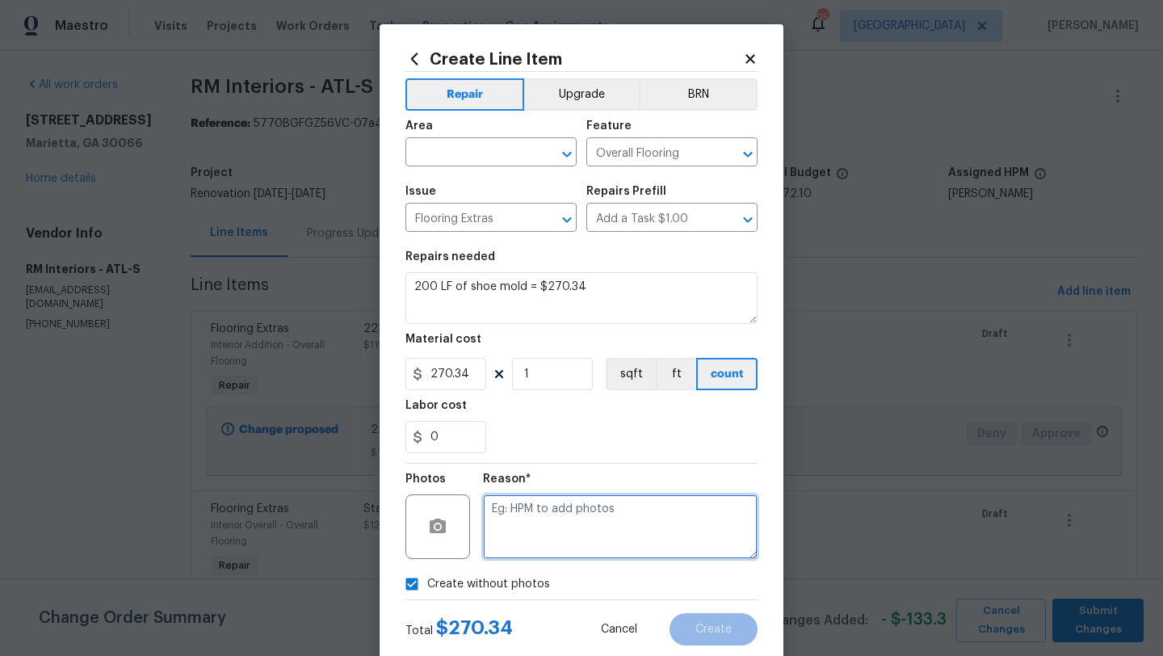
click at [547, 545] on textarea at bounding box center [620, 526] width 275 height 65
type textarea ":P"
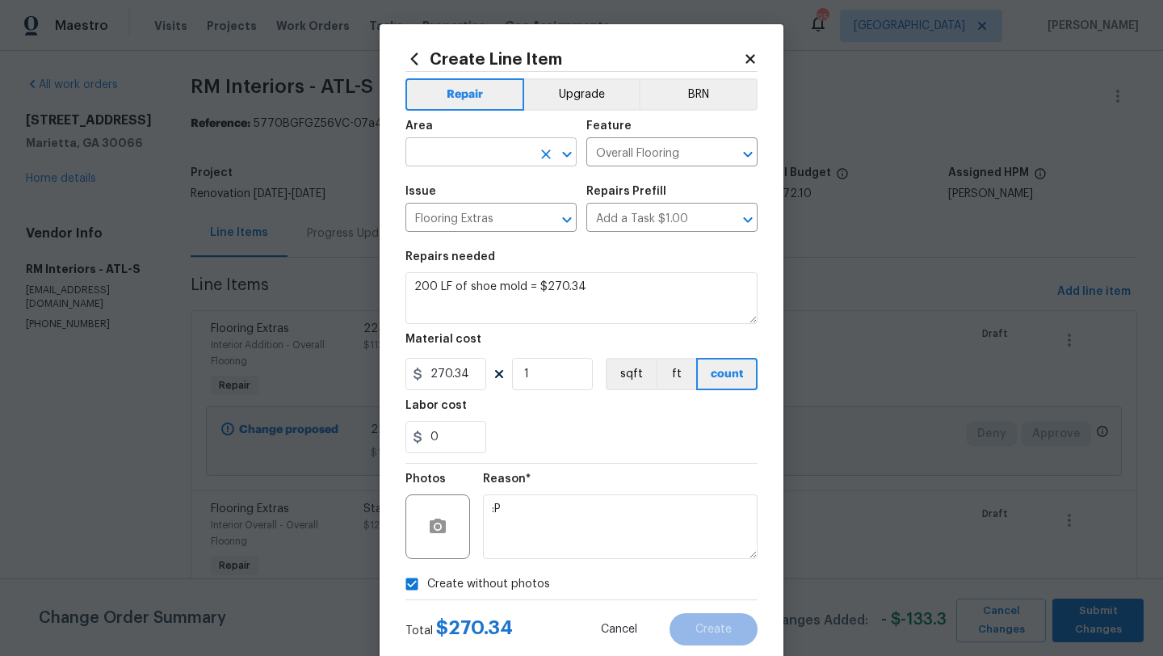
click at [438, 153] on input "text" at bounding box center [468, 153] width 126 height 25
click at [435, 212] on li "Interior Overall" at bounding box center [490, 216] width 171 height 27
type input "Interior Overall"
click at [696, 627] on span "Create" at bounding box center [713, 629] width 36 height 12
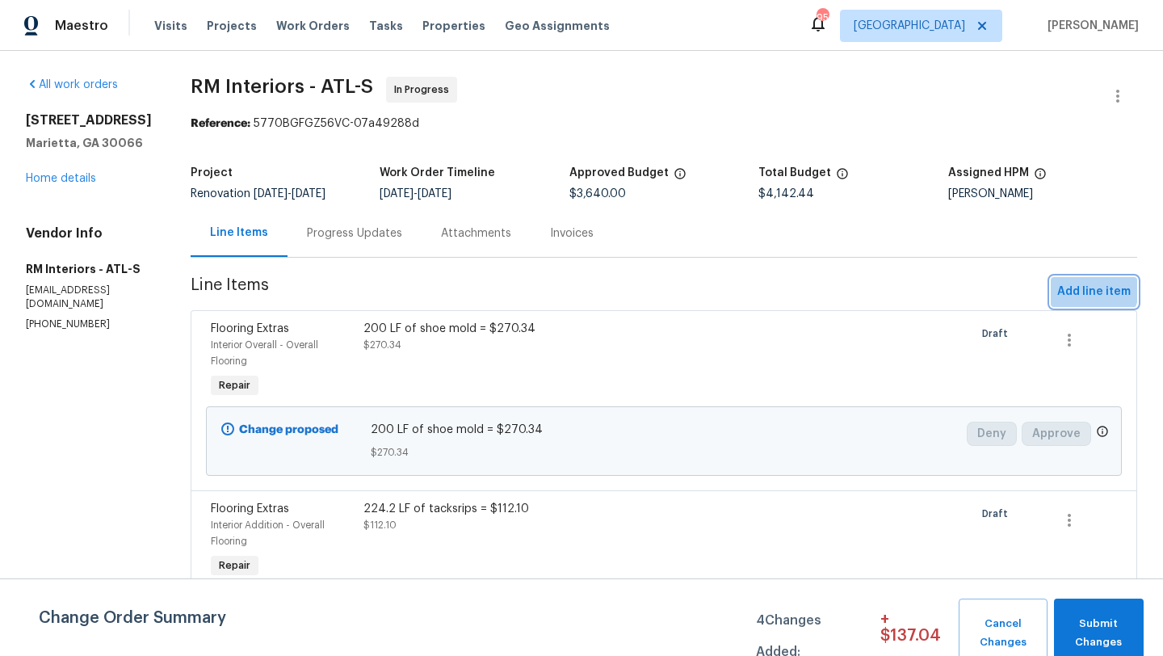
click at [1080, 285] on span "Add line item" at bounding box center [1093, 292] width 73 height 20
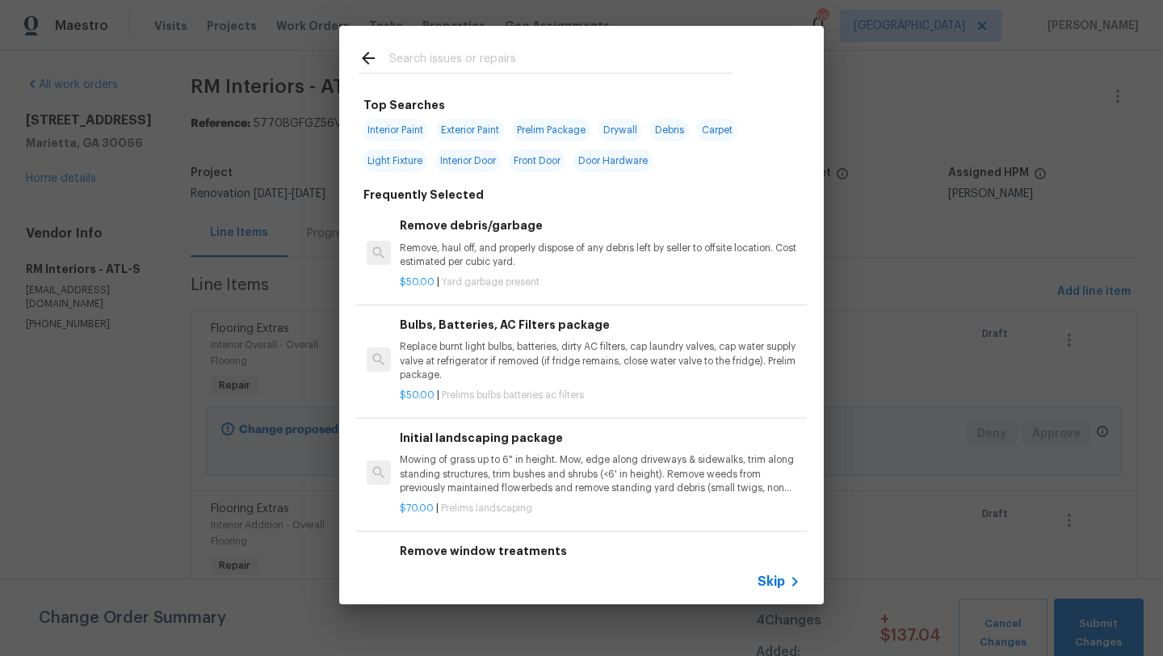
click at [489, 49] on input "text" at bounding box center [560, 60] width 342 height 24
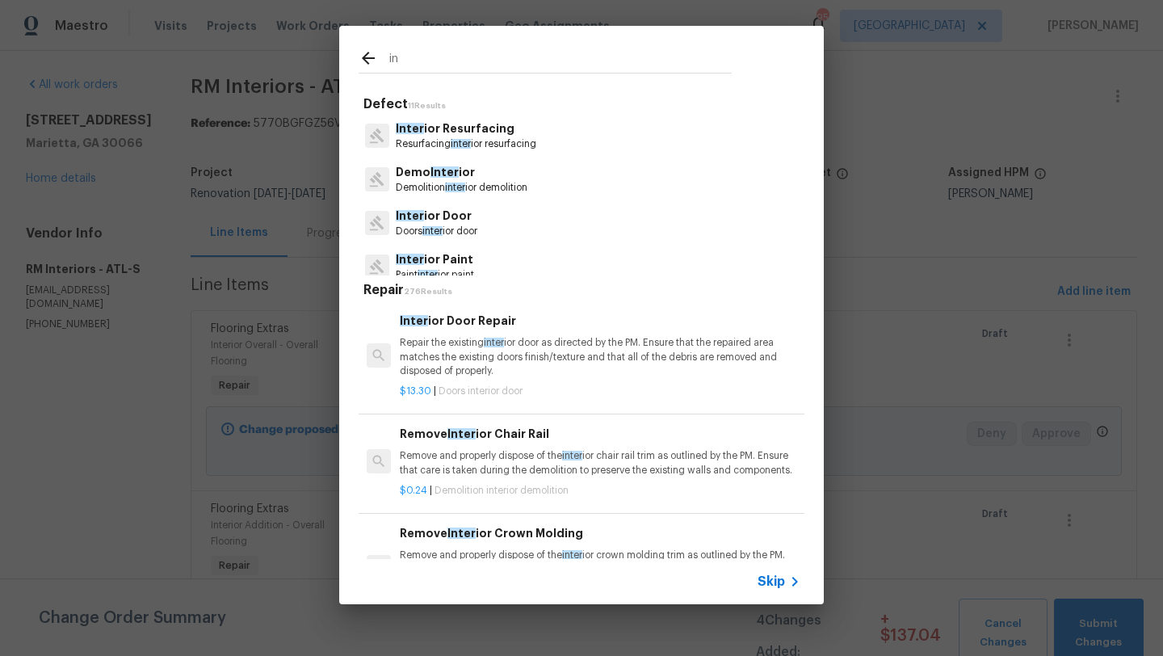
type input "i"
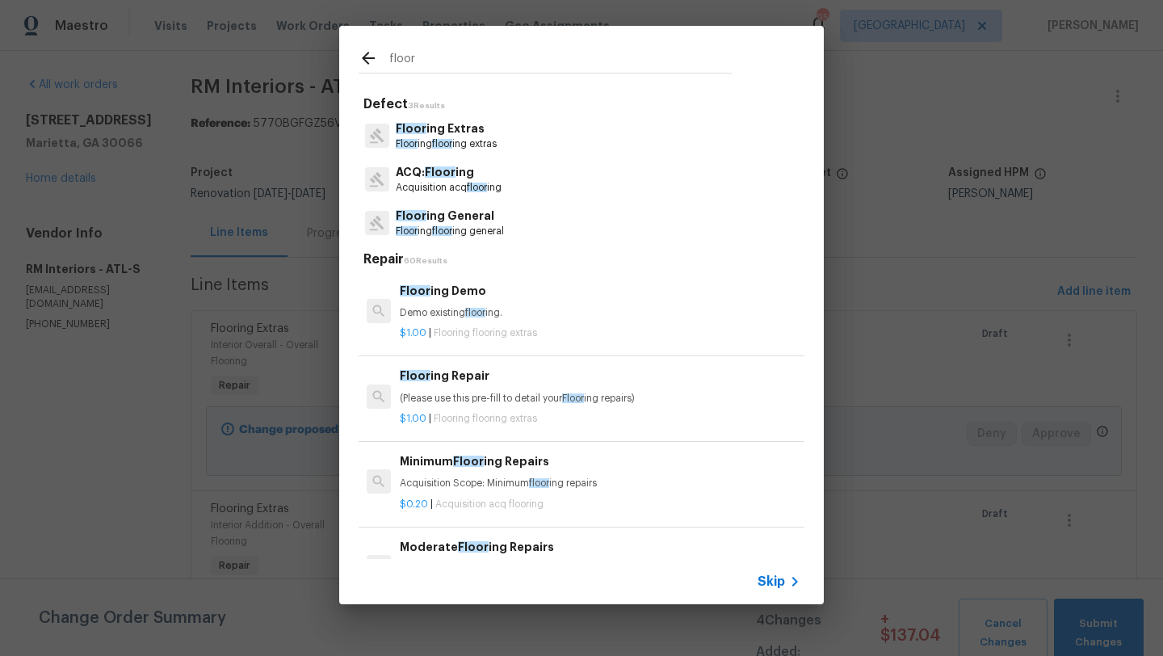
type input "floor"
click at [479, 141] on p "Floor ing floor ing extras" at bounding box center [446, 144] width 101 height 14
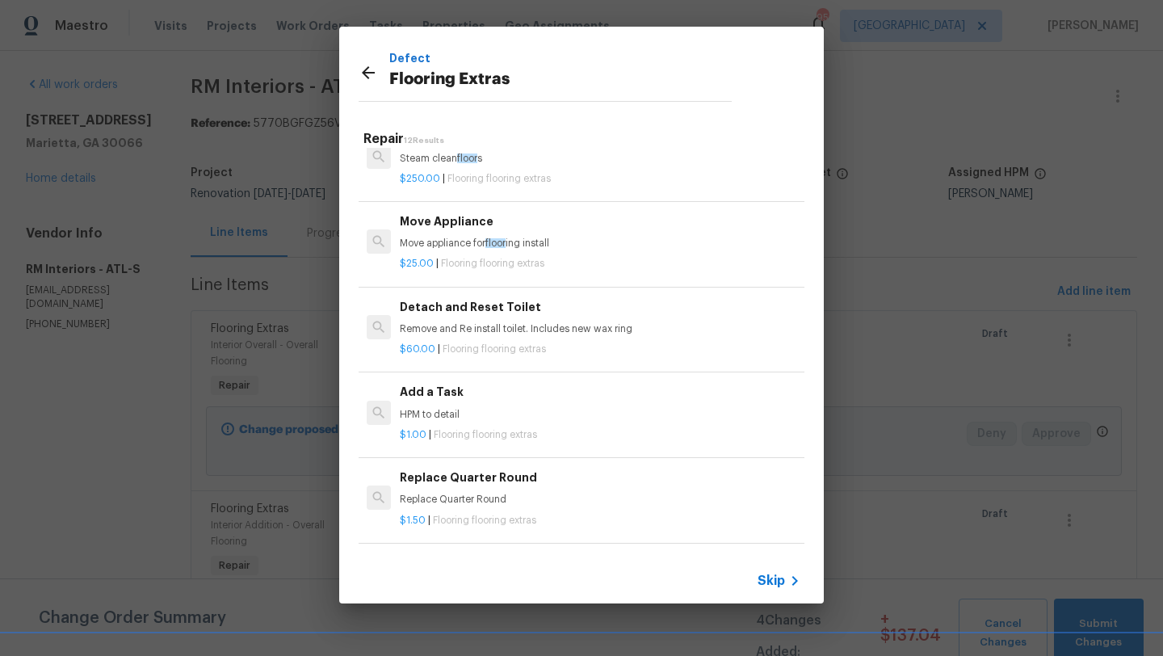
scroll to position [378, 0]
click at [456, 391] on h6 "Add a Task" at bounding box center [600, 389] width 401 height 18
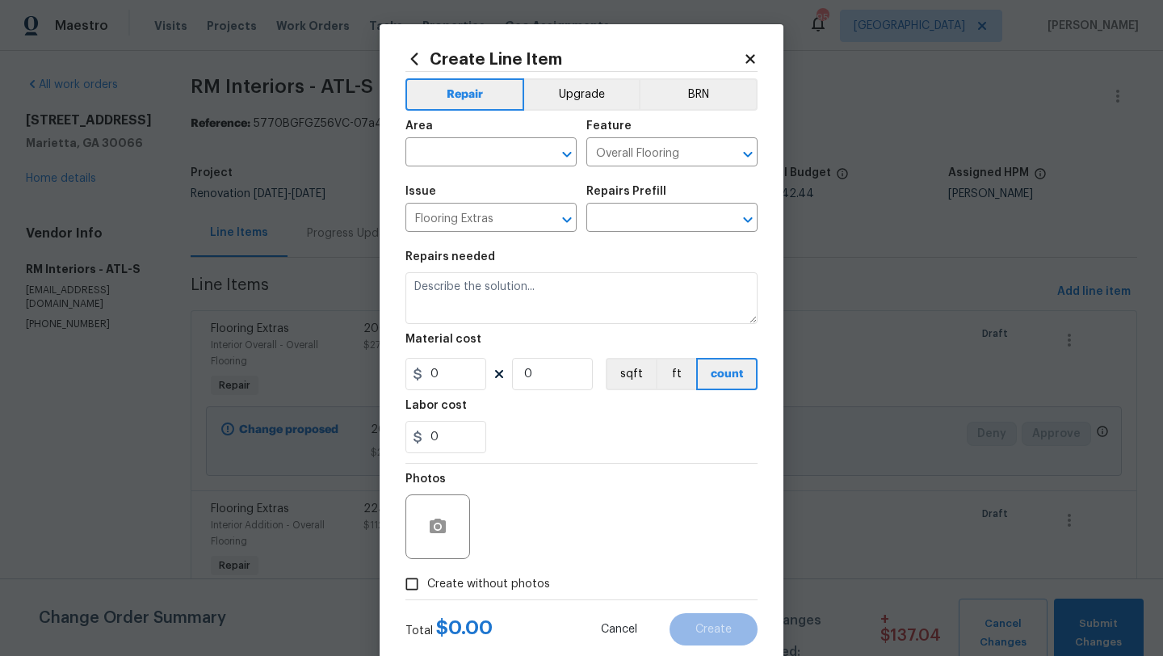
type input "Add a Task $1.00"
type textarea "HPM to detail"
type input "1"
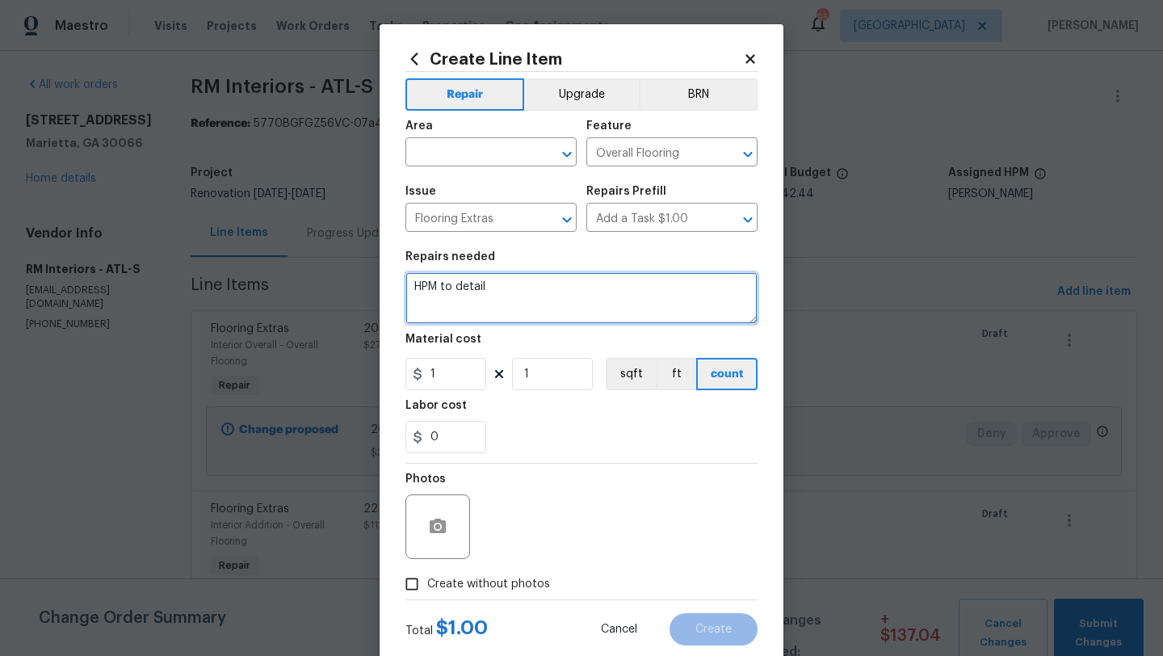
click at [513, 311] on textarea "HPM to detail" at bounding box center [581, 298] width 352 height 52
drag, startPoint x: 511, startPoint y: 280, endPoint x: 407, endPoint y: 290, distance: 104.6
click at [407, 290] on textarea "HPM to detail" at bounding box center [581, 298] width 352 height 52
drag, startPoint x: 522, startPoint y: 305, endPoint x: 395, endPoint y: 291, distance: 128.4
click at [395, 291] on div "Create Line Item Repair Upgrade BRN Area ​ Feature Overall Flooring ​ Issue Flo…" at bounding box center [582, 347] width 404 height 647
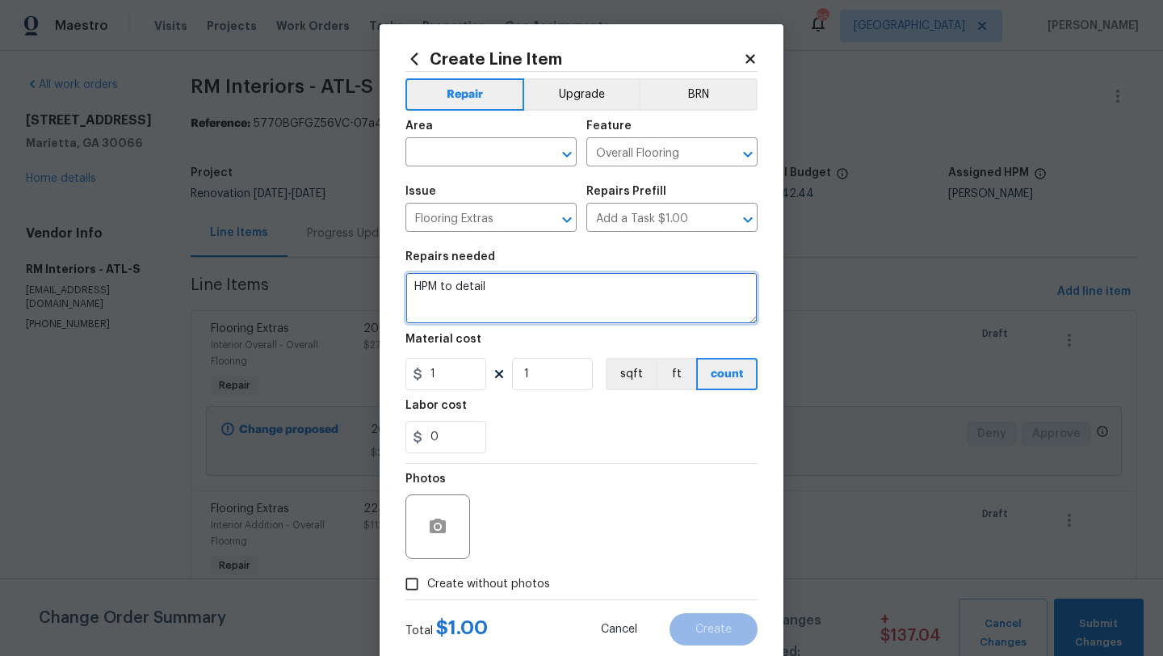
paste textarea "We will be instaling 450.1 SF of FLVP = $1732.70 200 LF of shoe mold = $270.34 …"
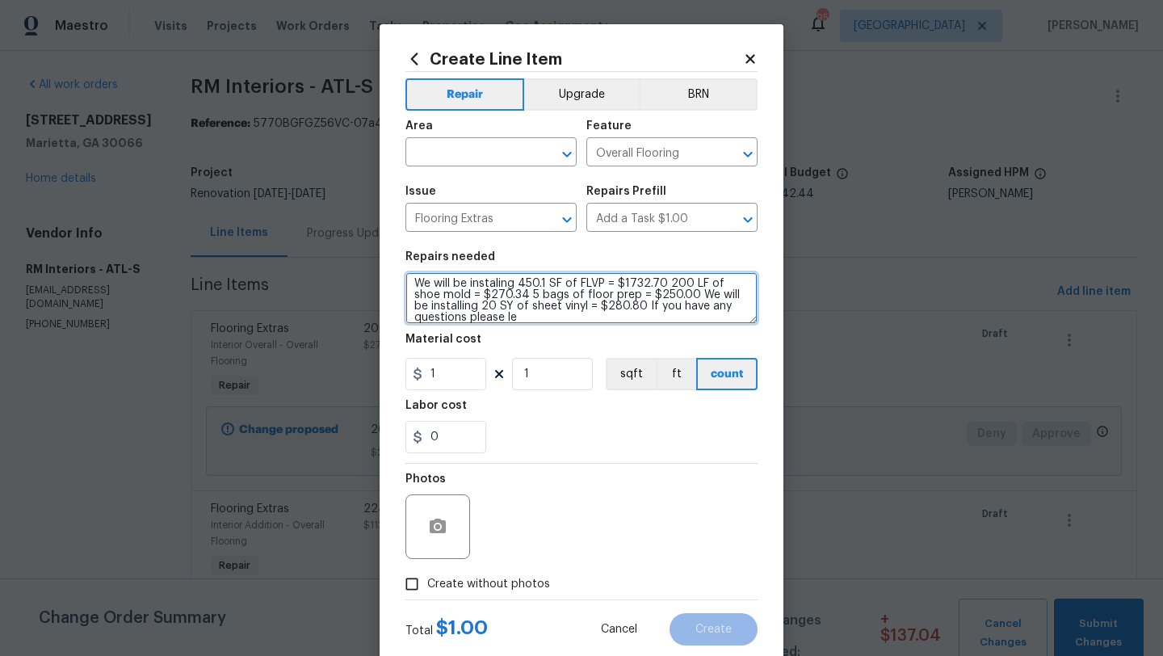
scroll to position [0, 0]
drag, startPoint x: 497, startPoint y: 300, endPoint x: 378, endPoint y: 247, distance: 130.5
click at [378, 247] on div "Create Line Item Repair Upgrade BRN Area ​ Feature Overall Flooring ​ Issue Flo…" at bounding box center [581, 328] width 1163 height 656
drag, startPoint x: 581, startPoint y: 291, endPoint x: 593, endPoint y: 321, distance: 31.9
click at [593, 321] on textarea "5 bags of floor prep = $250.00 We will be installing 20 SY of sheet vinyl = $28…" at bounding box center [581, 298] width 352 height 52
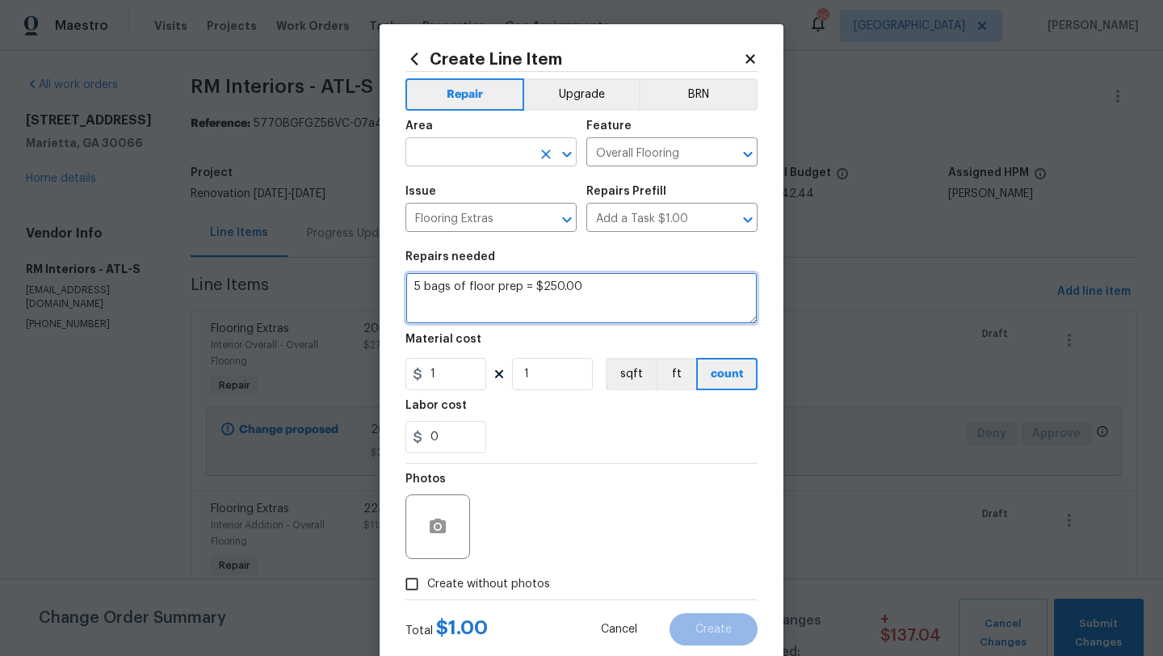
type textarea "5 bags of floor prep = $250.00"
click at [474, 152] on input "text" at bounding box center [468, 153] width 126 height 25
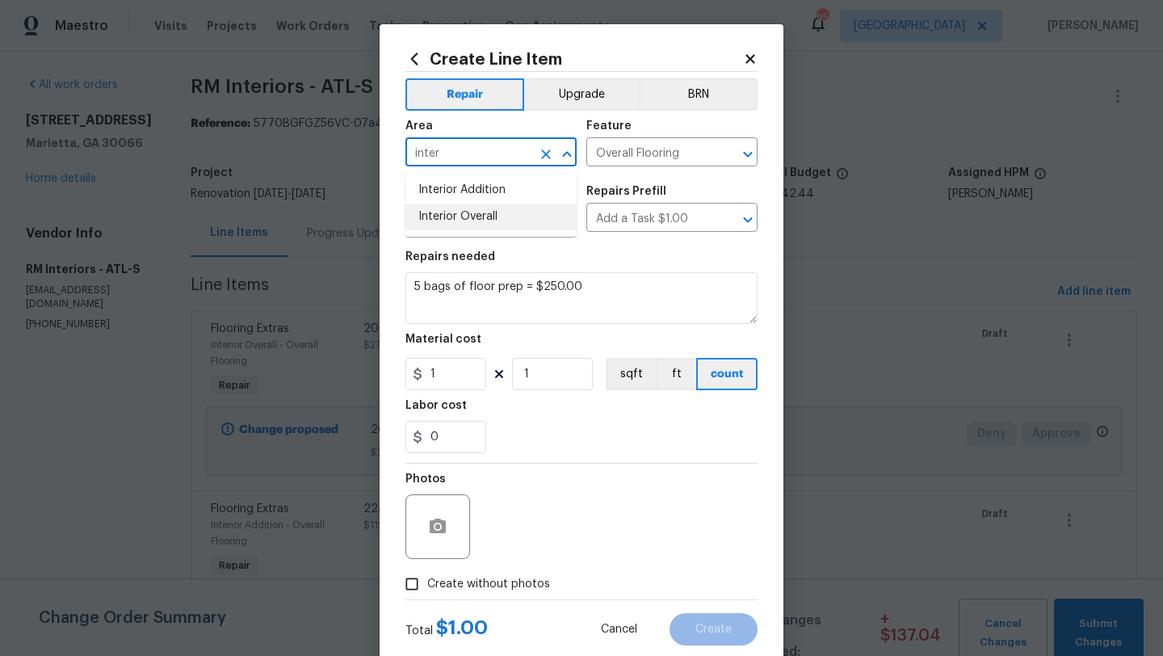
click at [462, 211] on li "Interior Overall" at bounding box center [490, 216] width 171 height 27
type input "Interior Overall"
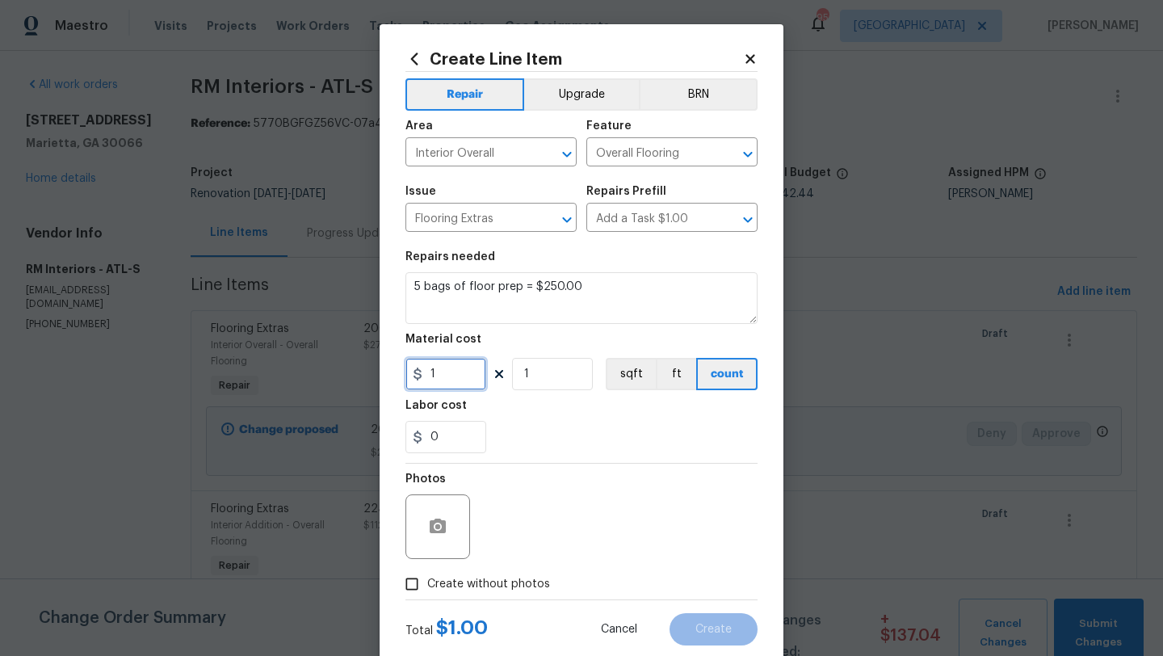
click at [463, 371] on input "1" at bounding box center [445, 374] width 81 height 32
type input "250"
click at [536, 451] on div "0" at bounding box center [581, 437] width 352 height 32
click at [409, 589] on input "Create without photos" at bounding box center [411, 583] width 31 height 31
checkbox input "true"
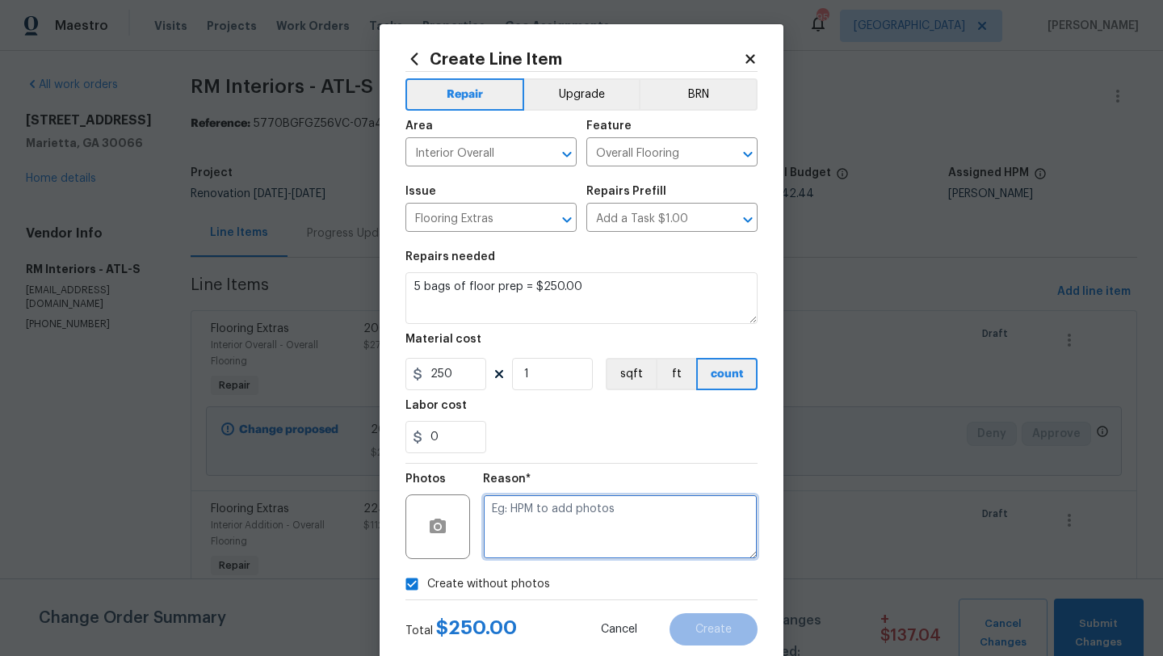
click at [541, 544] on textarea at bounding box center [620, 526] width 275 height 65
type textarea ":p"
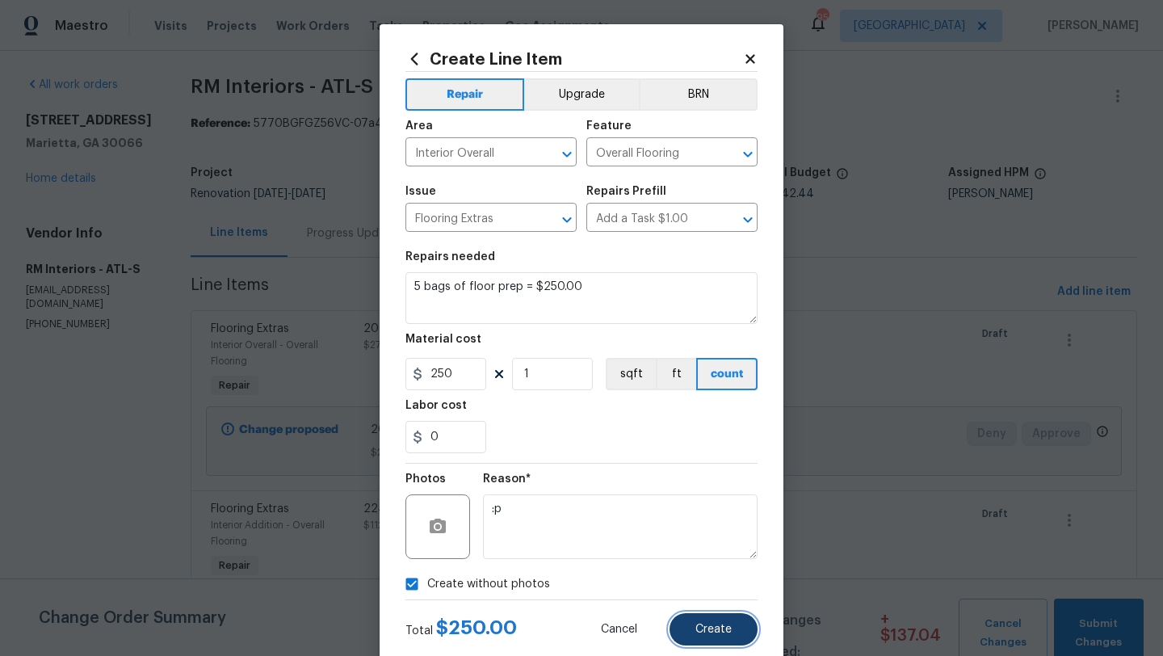
click at [721, 643] on button "Create" at bounding box center [713, 629] width 88 height 32
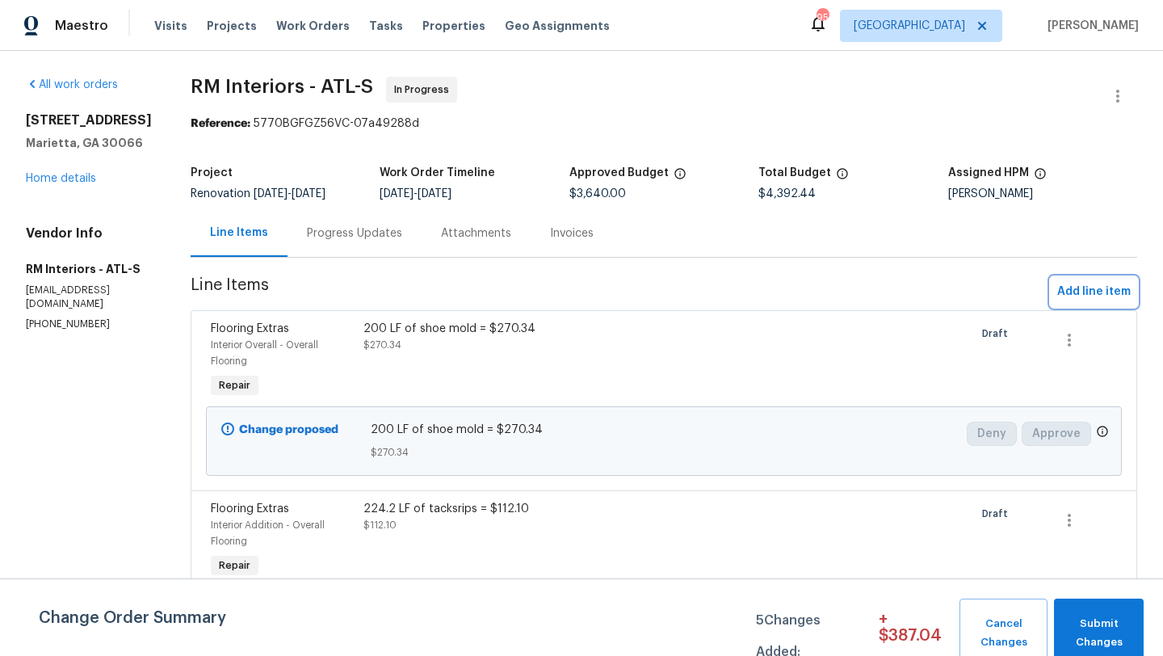
click at [1096, 296] on span "Add line item" at bounding box center [1093, 292] width 73 height 20
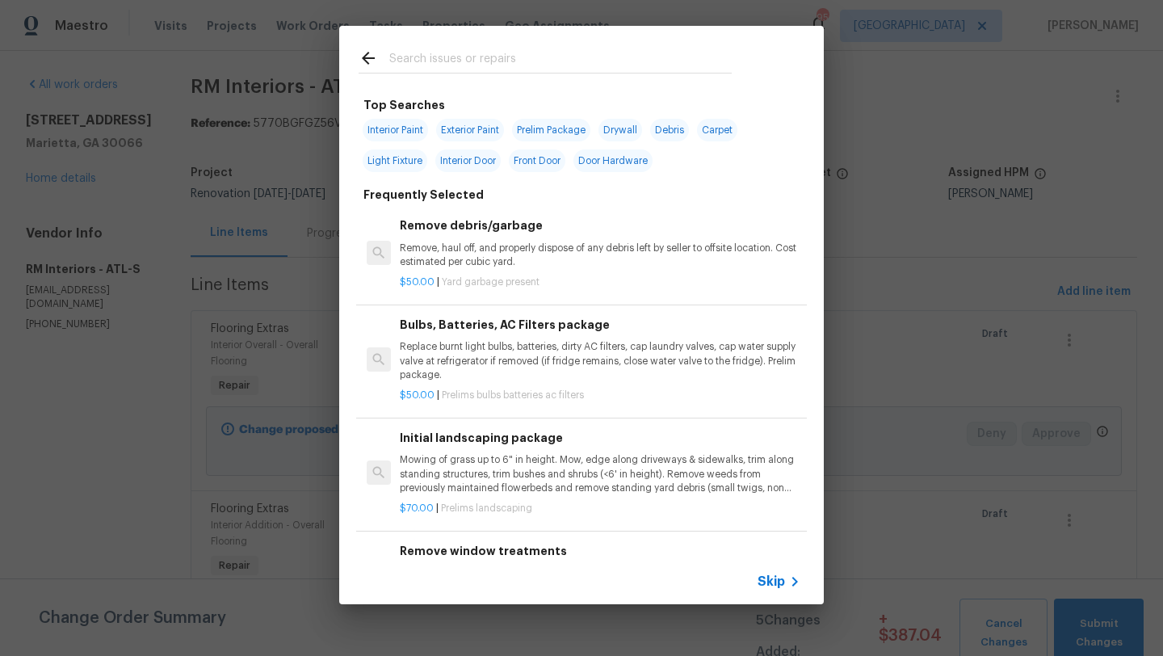
click at [466, 66] on input "text" at bounding box center [560, 60] width 342 height 24
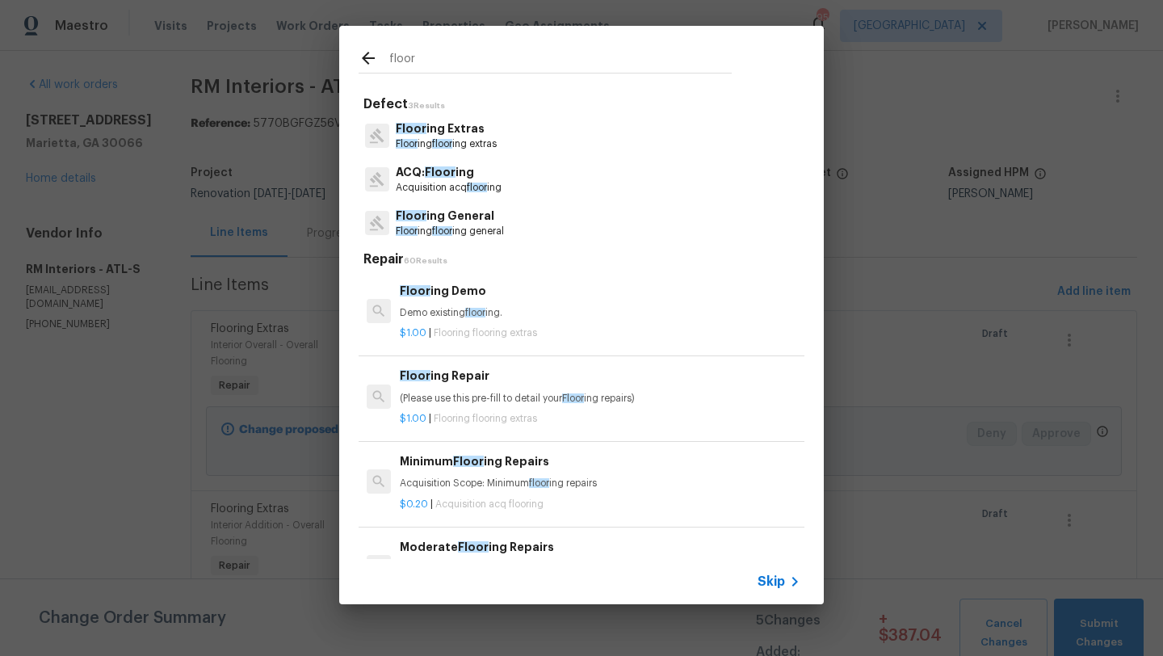
type input "floor"
click at [452, 143] on span "floor" at bounding box center [442, 144] width 20 height 10
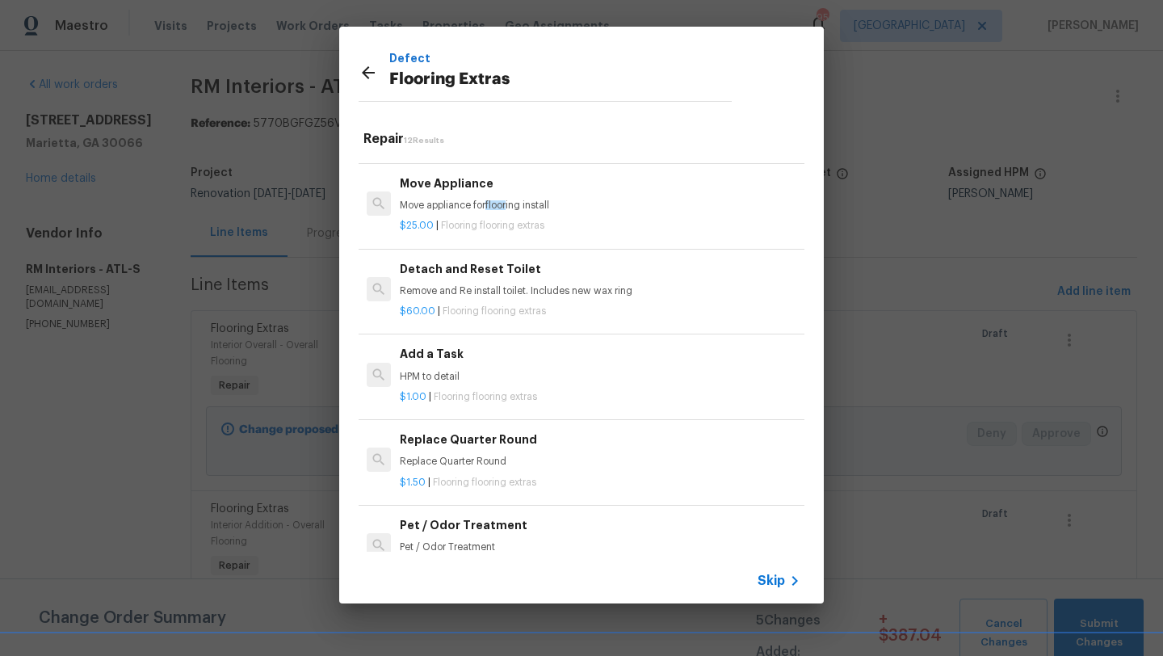
scroll to position [415, 0]
click at [464, 373] on p "HPM to detail" at bounding box center [600, 375] width 401 height 14
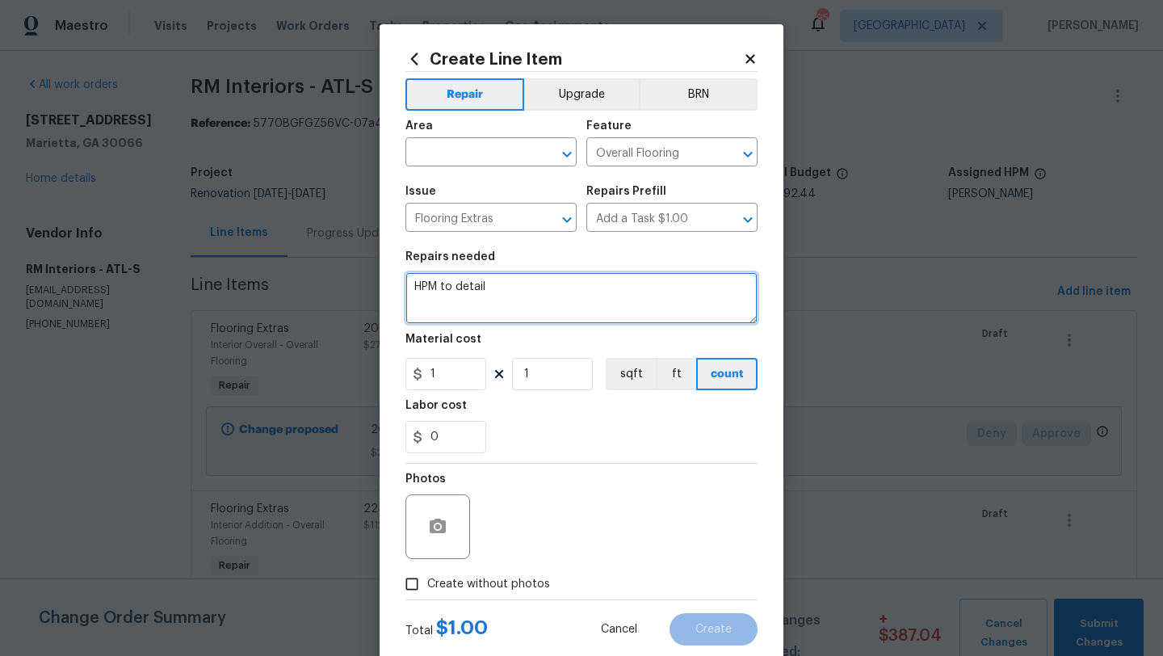
drag, startPoint x: 507, startPoint y: 299, endPoint x: 405, endPoint y: 287, distance: 102.5
click at [405, 287] on textarea "HPM to detail" at bounding box center [581, 298] width 352 height 52
paste textarea "We will be instaling 450.1 SF of FLVP = $1732.70 200 LF of shoe mold = $270.34 …"
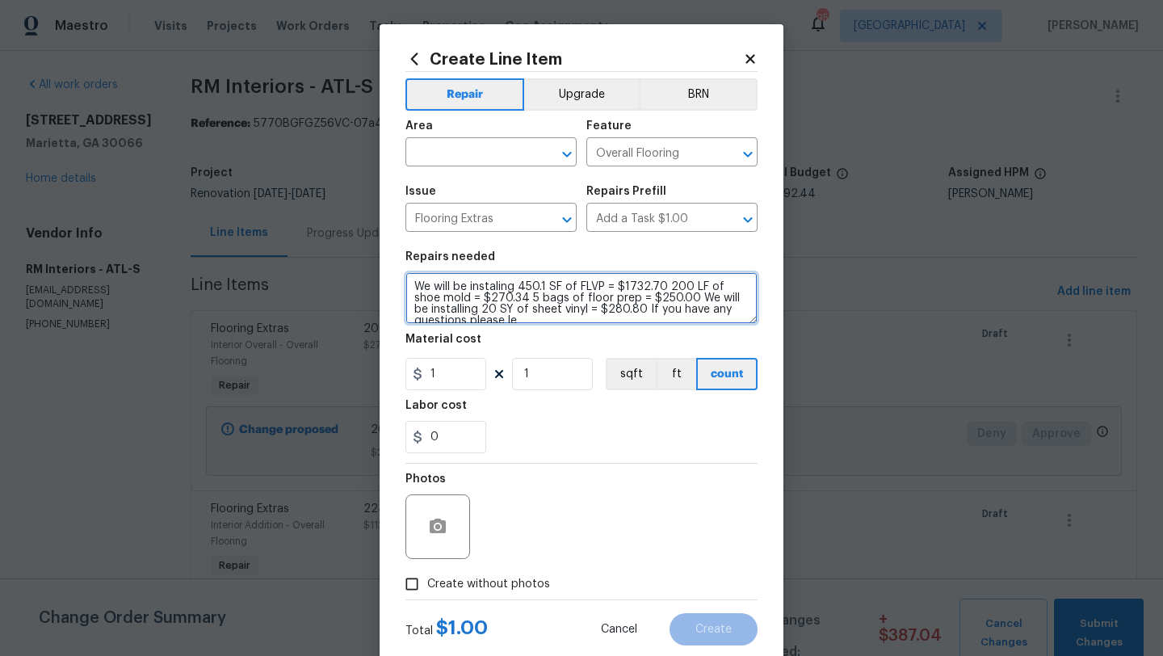
scroll to position [3, 0]
type textarea "We will be instaling 450.1 SF of FLVP = $1732.70 200 LF of shoe mold = $270.34 …"
click at [749, 60] on icon at bounding box center [749, 58] width 9 height 9
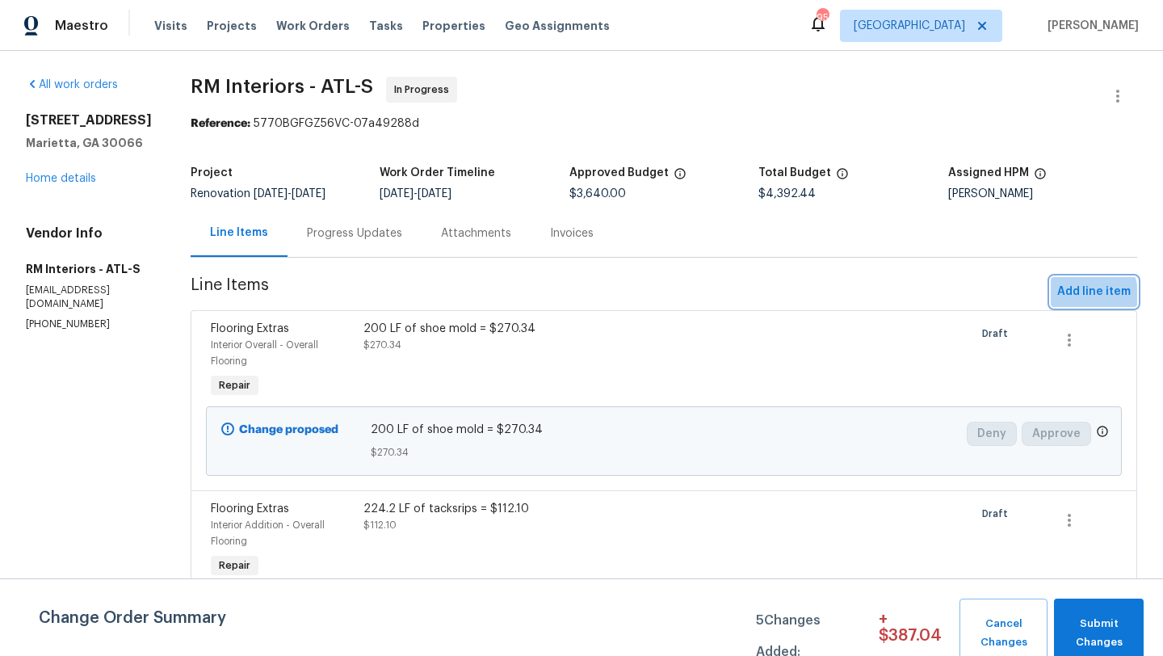
click at [1066, 296] on span "Add line item" at bounding box center [1093, 292] width 73 height 20
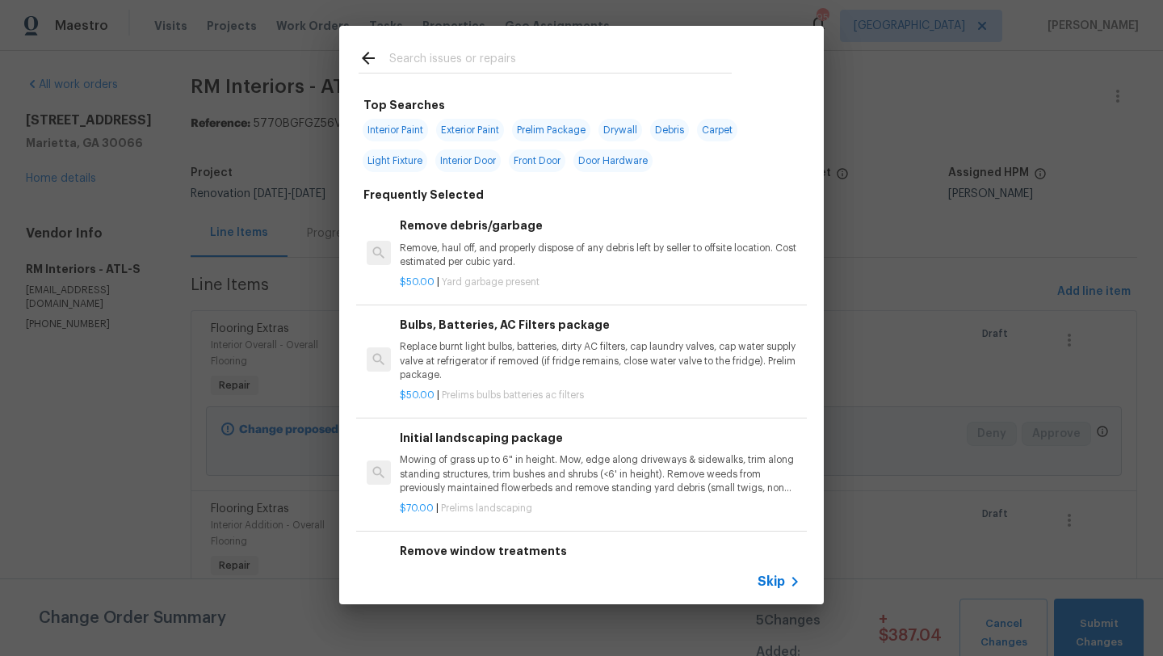
click at [451, 61] on input "text" at bounding box center [560, 60] width 342 height 24
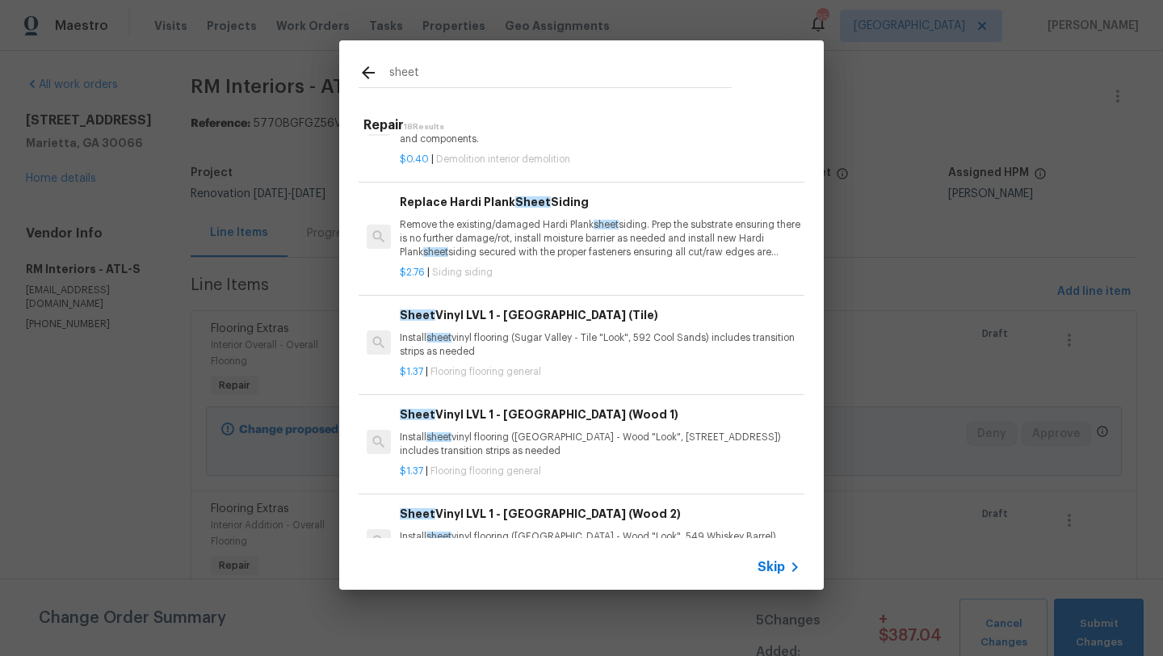
scroll to position [181, 0]
type input "sheet"
click at [518, 325] on div "Sheet Vinyl LVL 1 - Sugar Valley (Tile) Install sheet vinyl flooring (Sugar Val…" at bounding box center [600, 331] width 401 height 52
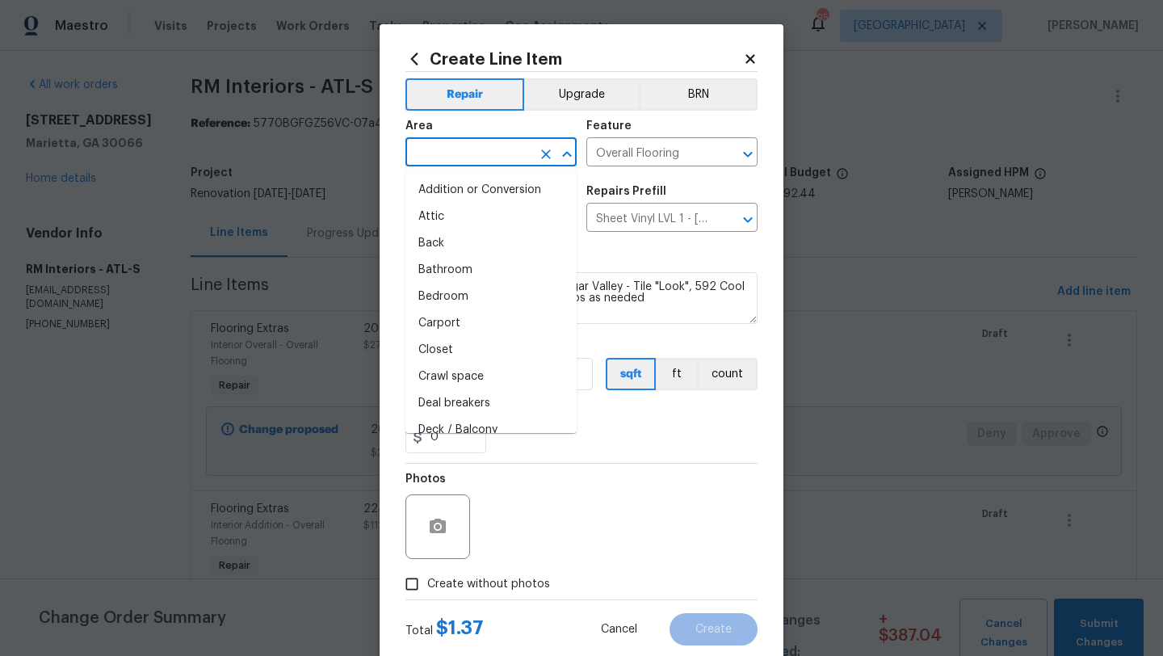
click at [508, 142] on input "text" at bounding box center [468, 153] width 126 height 25
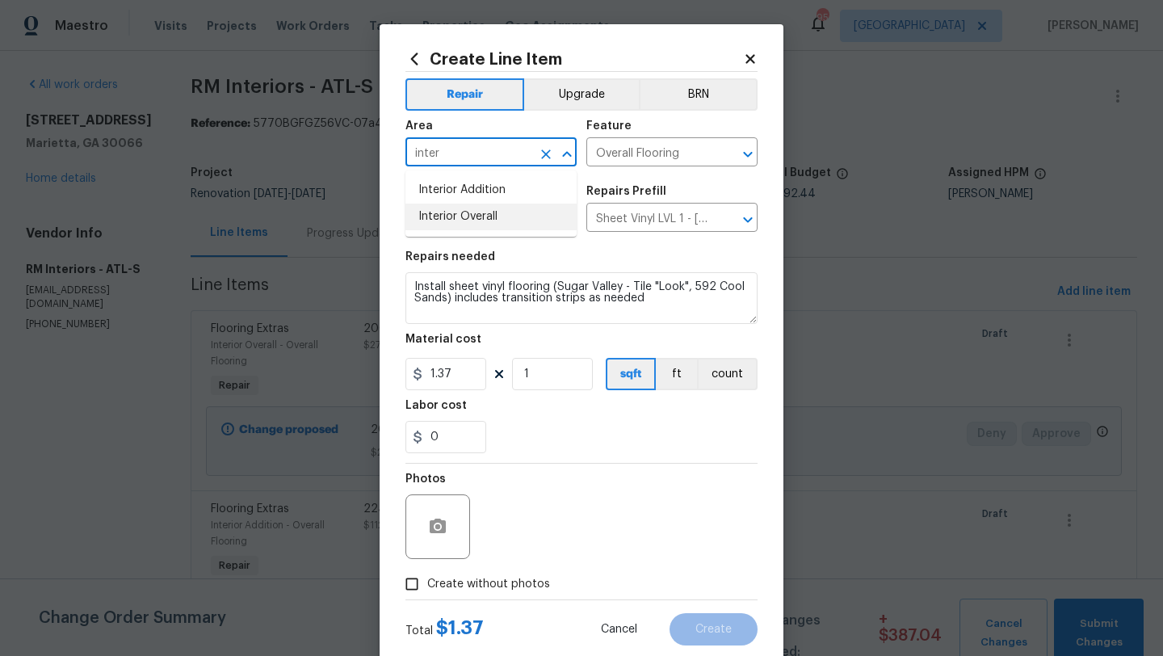
click at [509, 210] on li "Interior Overall" at bounding box center [490, 216] width 171 height 27
type input "Interior Overall"
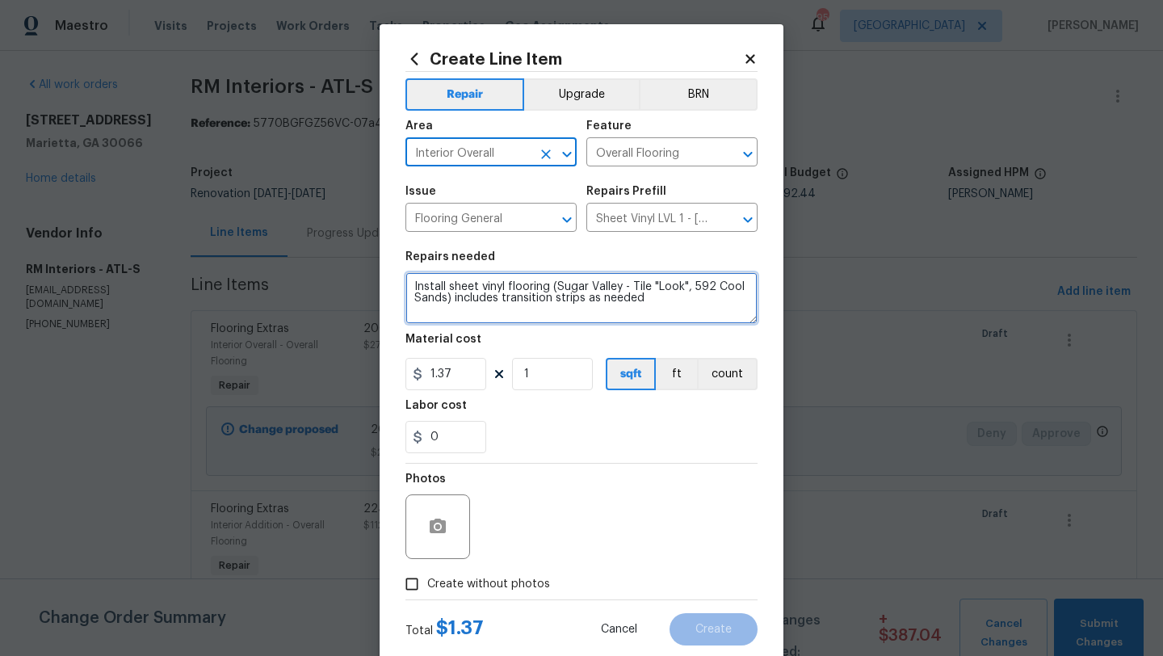
click at [414, 292] on textarea "Install sheet vinyl flooring (Sugar Valley - Tile "Look", 592 Cool Sands) inclu…" at bounding box center [581, 298] width 352 height 52
click at [651, 300] on textarea "Install sheet vinyl flooring (Sugar Valley - Tile "Look", 592 Cool Sands) inclu…" at bounding box center [581, 298] width 352 height 52
paste textarea "We will be instaling 450.1 SF of FLVP = $1732.70 200 LF of shoe mold = $270.34 …"
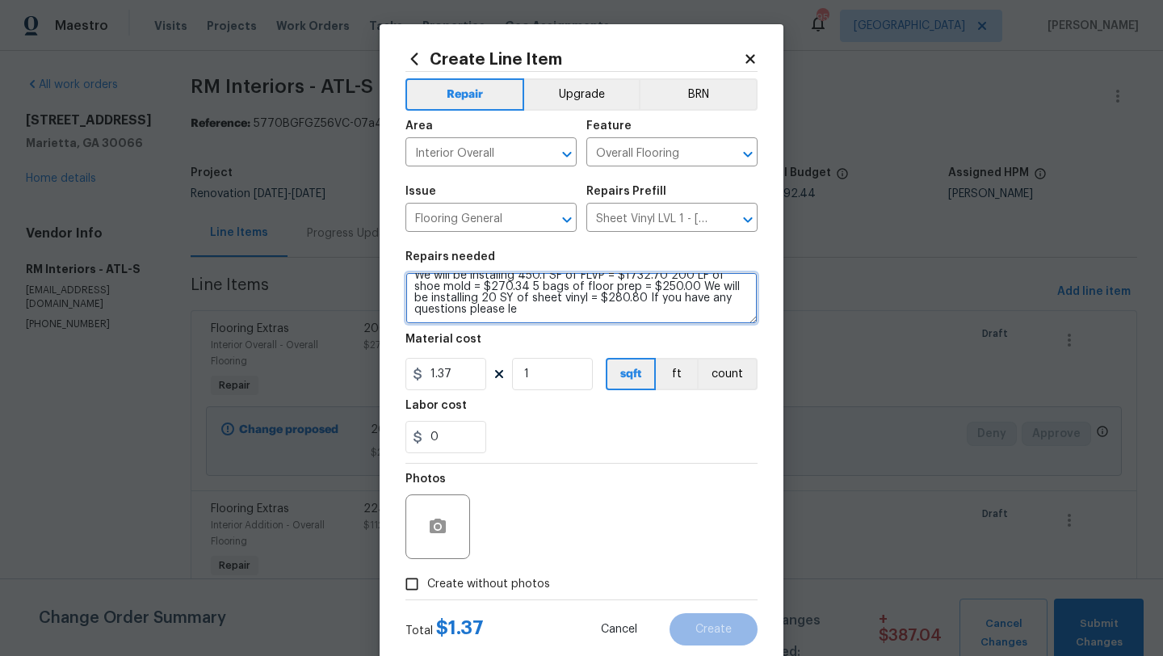
scroll to position [0, 0]
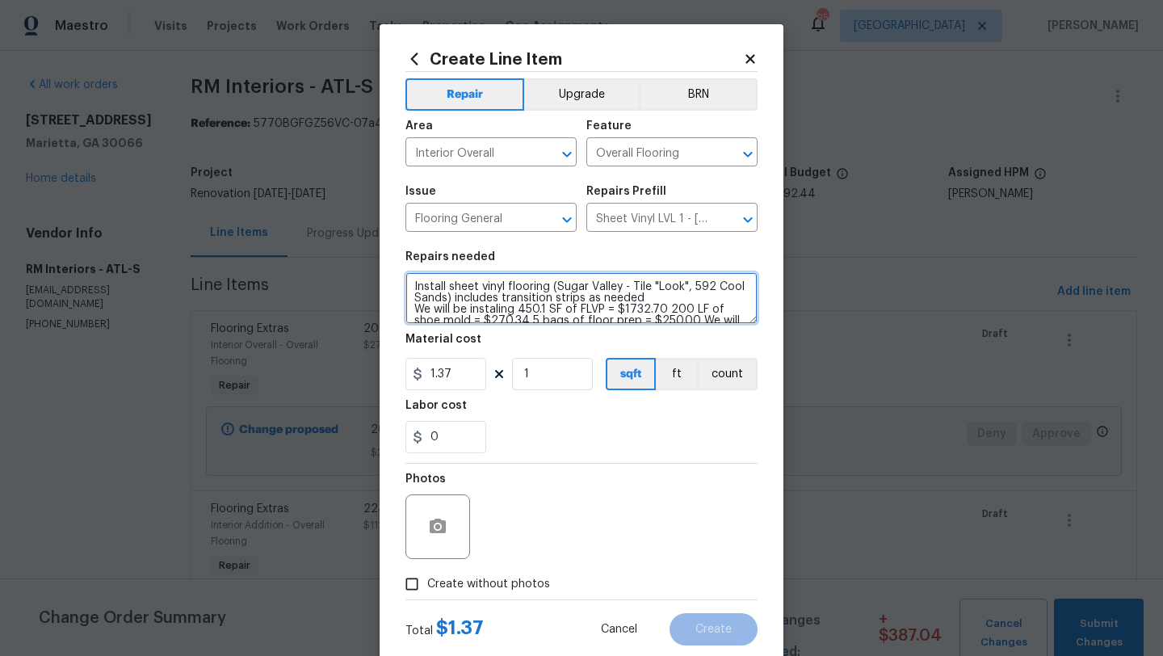
drag, startPoint x: 662, startPoint y: 292, endPoint x: 442, endPoint y: 302, distance: 219.8
click at [442, 302] on textarea "Install sheet vinyl flooring (Sugar Valley - Tile "Look", 592 Cool Sands) inclu…" at bounding box center [581, 298] width 352 height 52
click at [417, 313] on textarea "Install sheet vinyl flooring (Sugar Valley - Tile "Look", 592 Cool Sands) inclu…" at bounding box center [581, 298] width 352 height 52
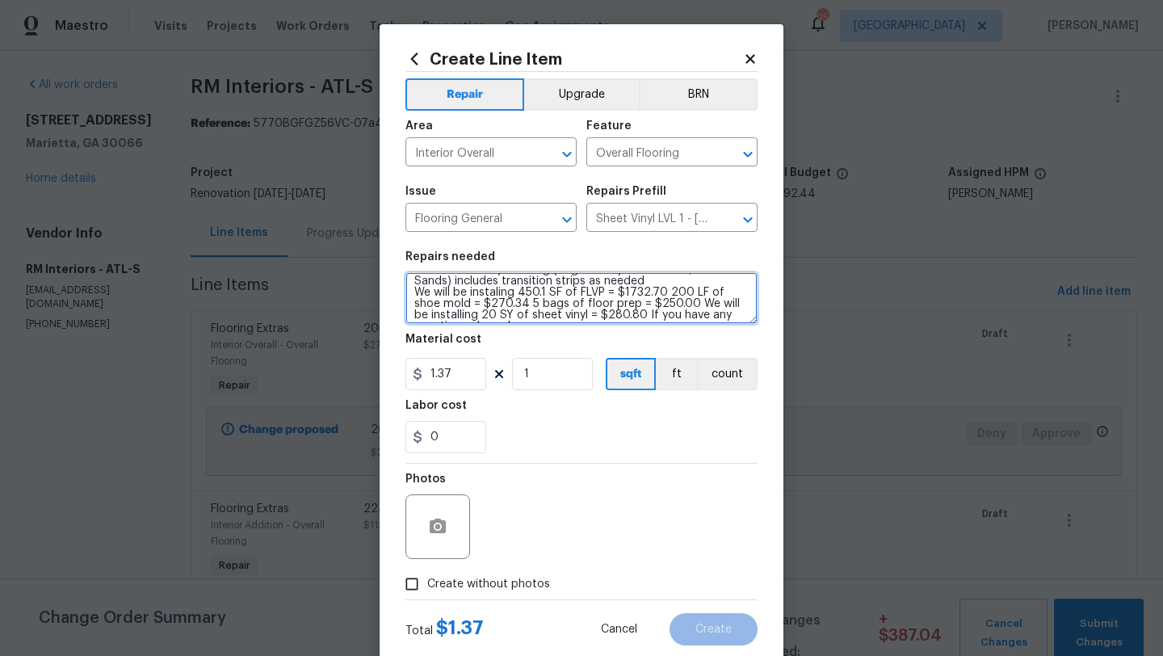
scroll to position [34, 0]
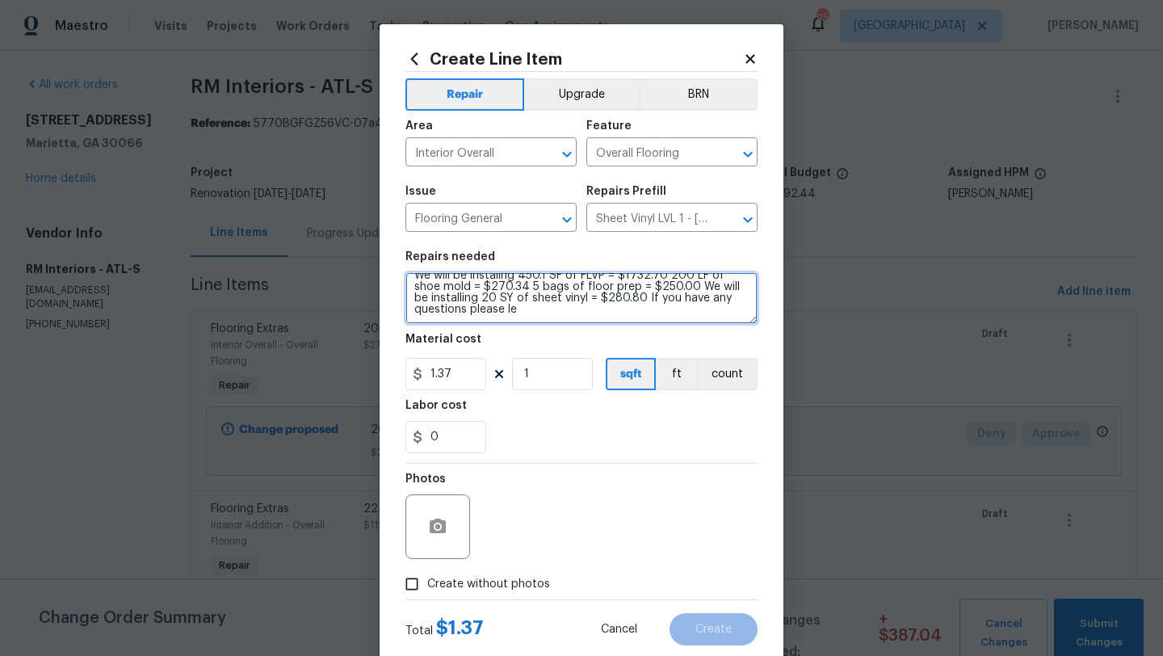
drag, startPoint x: 417, startPoint y: 313, endPoint x: 463, endPoint y: 296, distance: 49.3
click at [463, 296] on textarea "Install sheet vinyl flooring (Sugar Valley - Tile "Look", 592 Cool Sands) inclu…" at bounding box center [581, 298] width 352 height 52
type textarea "Install sheet vinyl flooring (Sugar Valley - Tile "Look", 592 Cool Sands) inclu…"
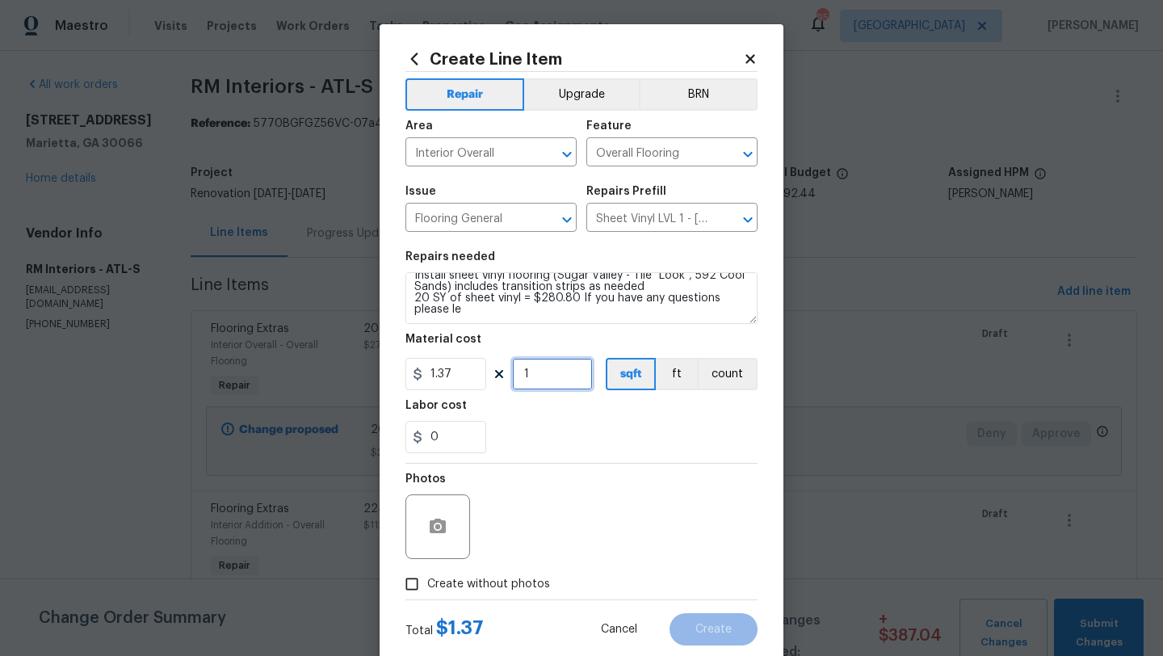
click at [537, 376] on input "1" at bounding box center [552, 374] width 81 height 32
type input "20"
click at [459, 386] on input "1.37" at bounding box center [445, 374] width 81 height 32
type input "1.56"
click at [560, 383] on input "20" at bounding box center [552, 374] width 81 height 32
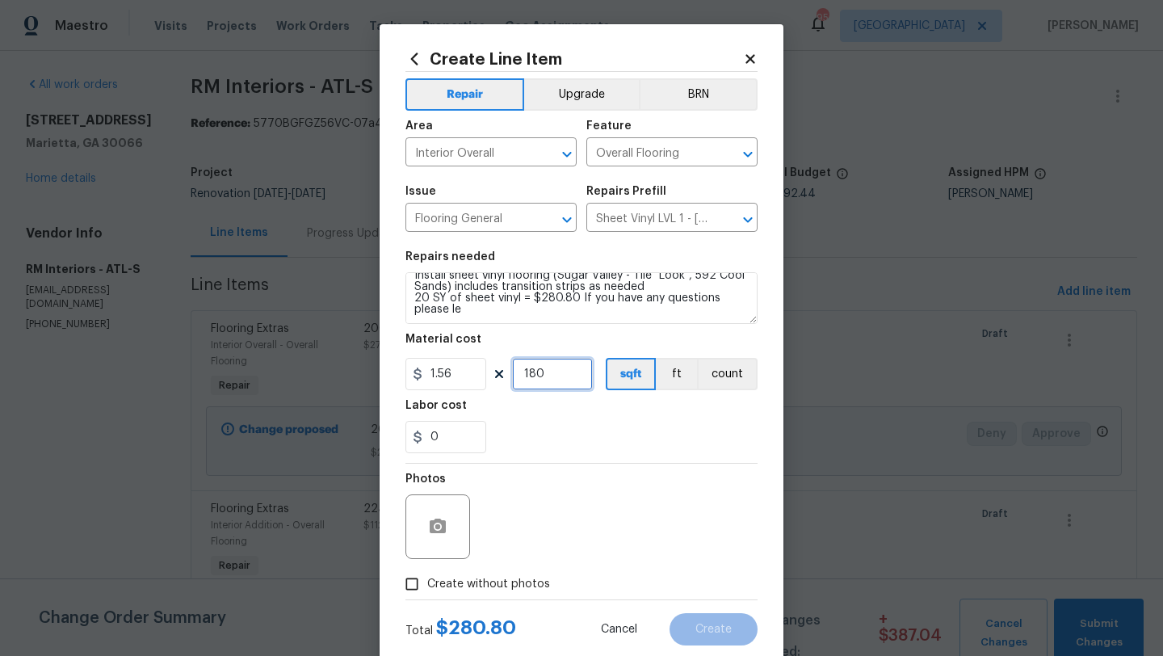
type input "180"
click at [621, 490] on div "Photos" at bounding box center [581, 515] width 352 height 105
click at [413, 580] on input "Create without photos" at bounding box center [411, 583] width 31 height 31
checkbox input "true"
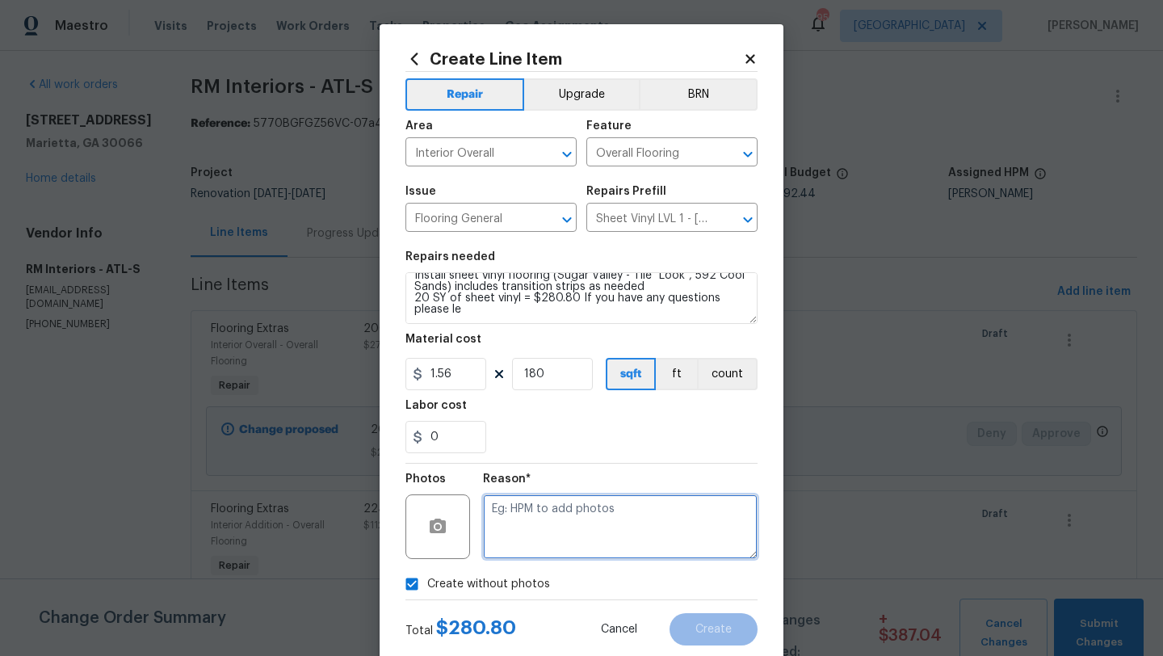
click at [543, 511] on textarea at bounding box center [620, 526] width 275 height 65
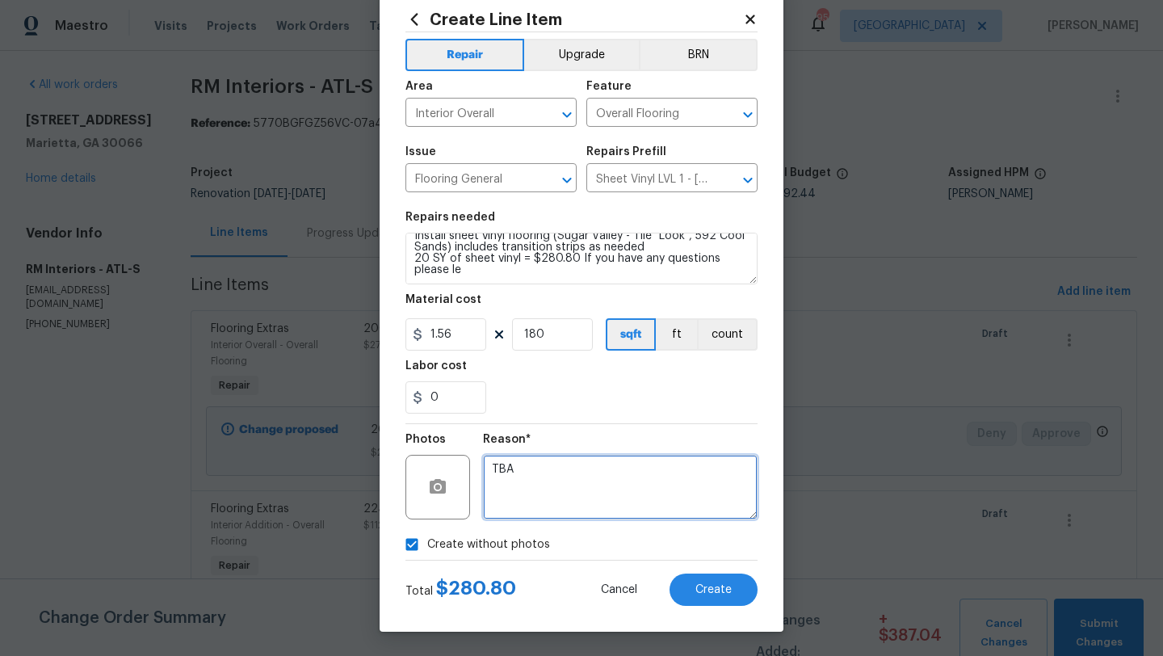
scroll to position [40, 0]
type textarea "TBA"
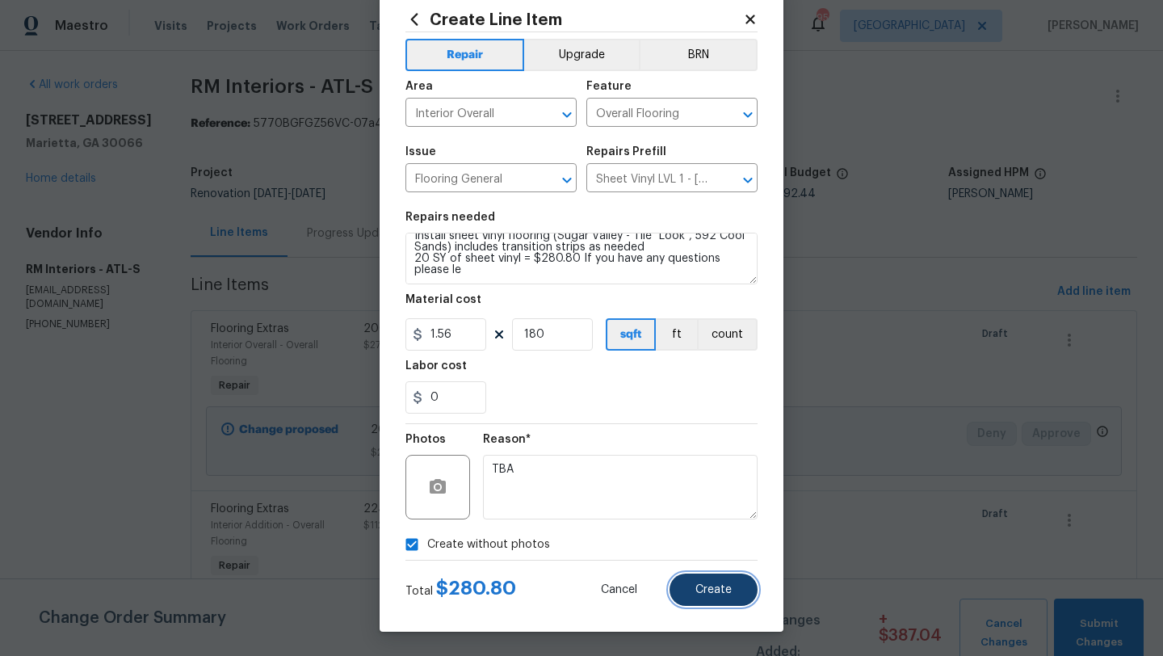
click at [695, 585] on span "Create" at bounding box center [713, 590] width 36 height 12
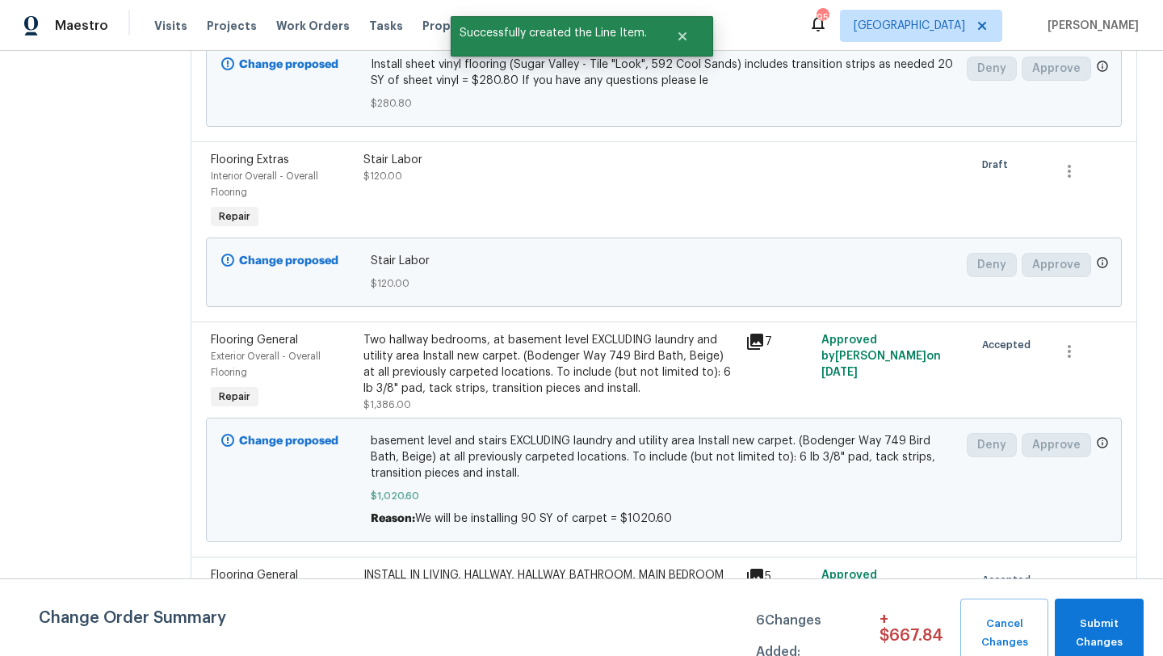
scroll to position [978, 0]
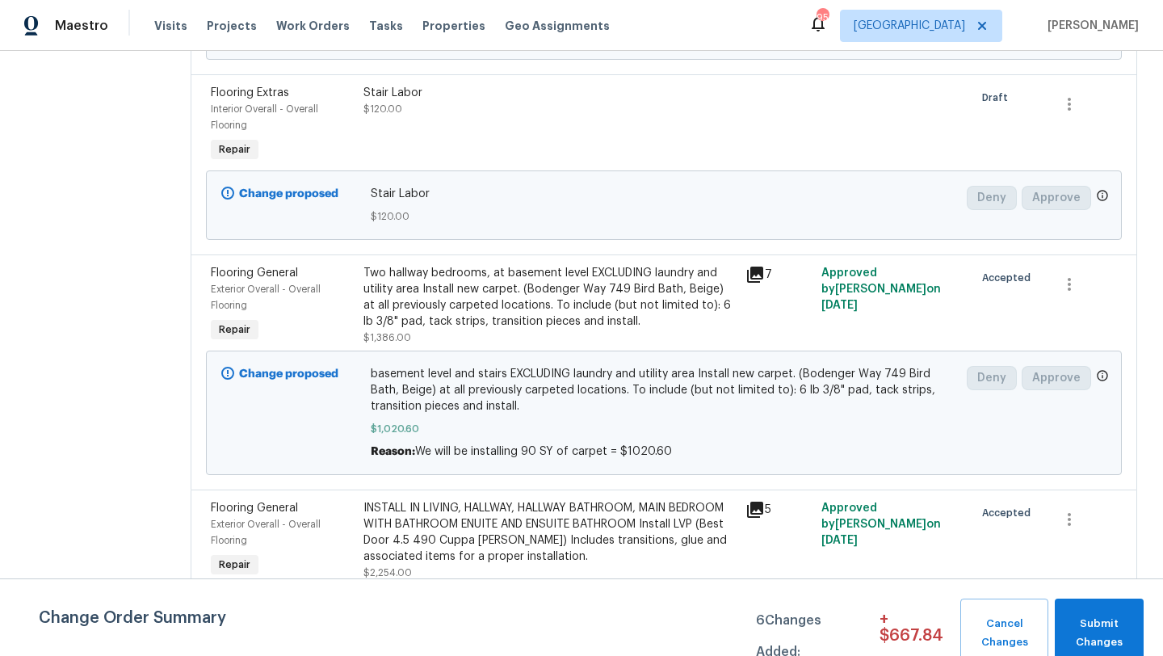
click at [235, 514] on div "Flooring General" at bounding box center [282, 508] width 143 height 16
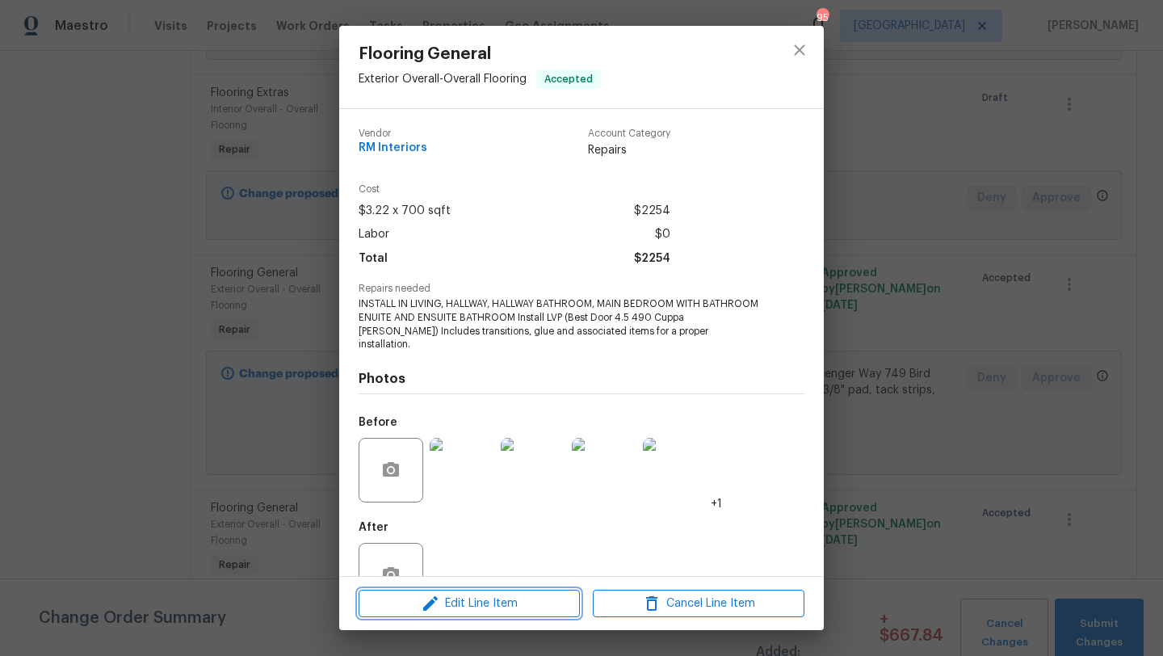
click at [497, 597] on span "Edit Line Item" at bounding box center [469, 603] width 212 height 20
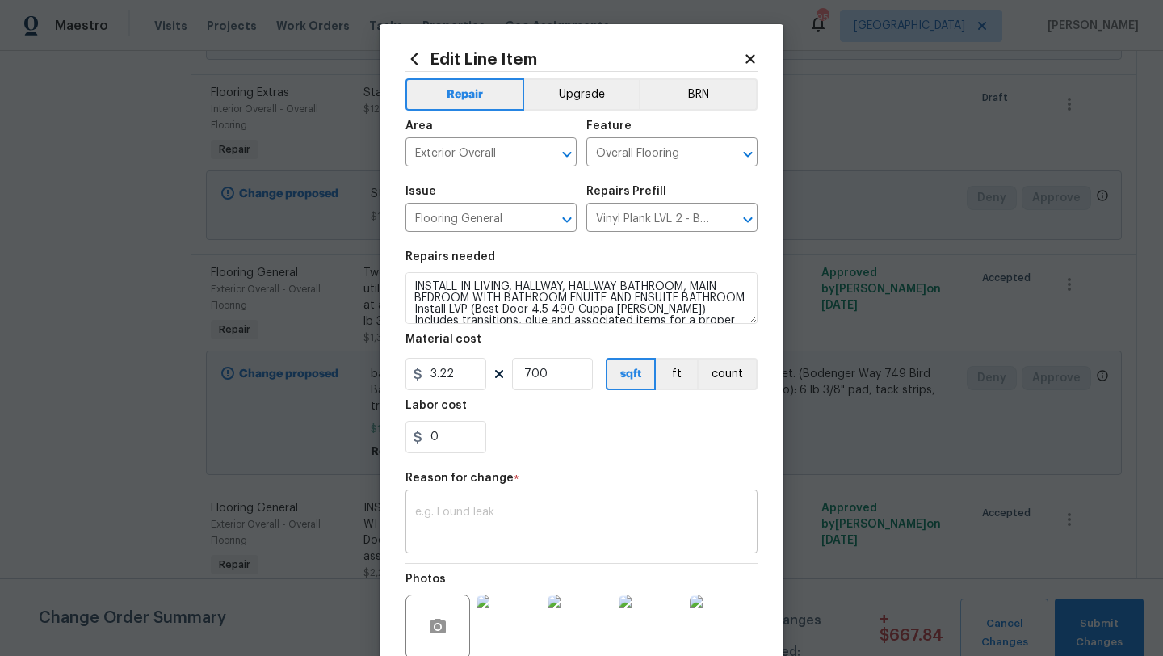
click at [490, 518] on textarea at bounding box center [581, 523] width 333 height 34
paste textarea "We will be instaling 450.1 SF of FLVP = $1732.70 200 LF of shoe mold = $270.34 …"
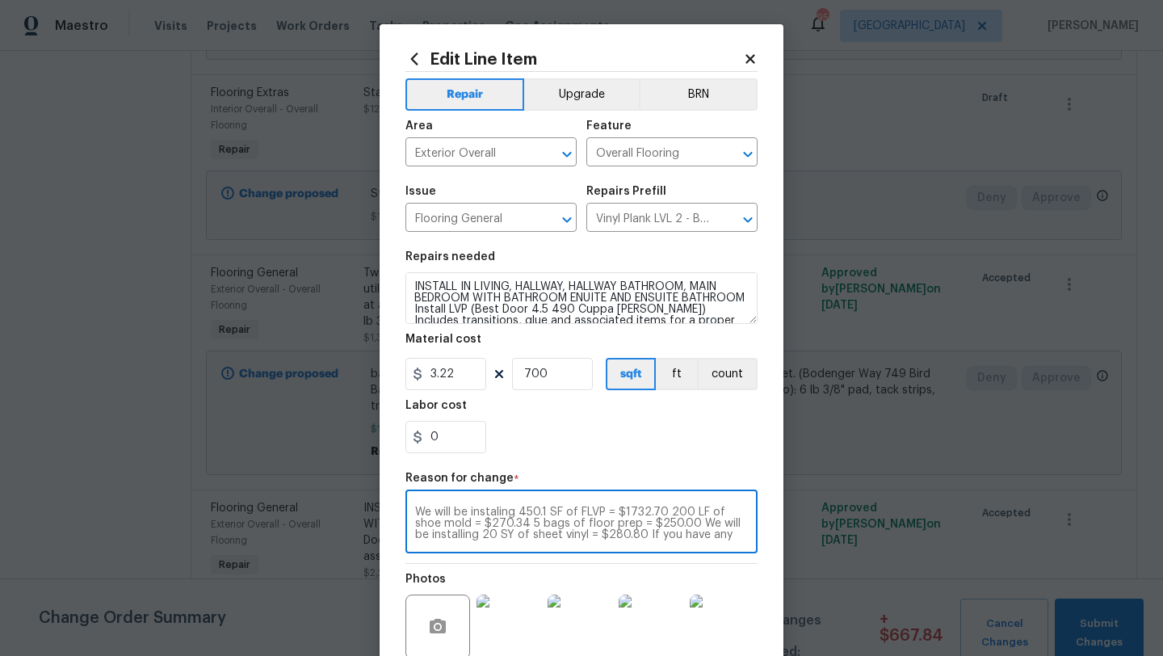
scroll to position [11, 0]
drag, startPoint x: 667, startPoint y: 513, endPoint x: 685, endPoint y: 560, distance: 50.8
click at [685, 560] on div "Repair Upgrade BRN Area Exterior Overall ​ Feature Overall Flooring ​ Issue Flo…" at bounding box center [581, 394] width 352 height 644
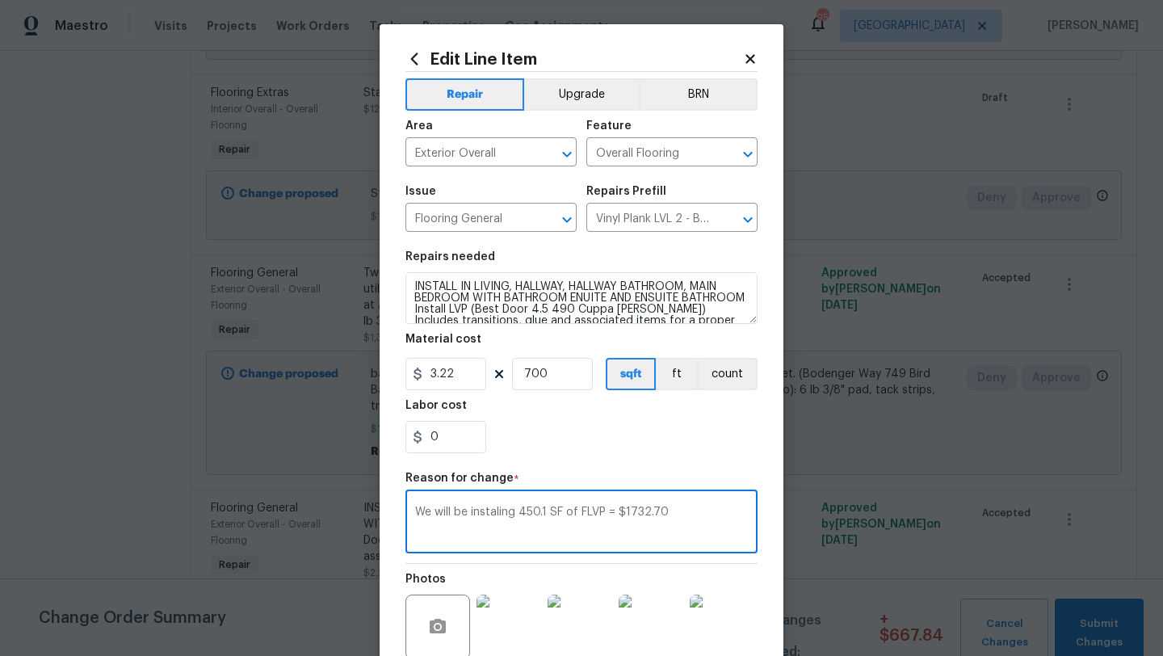
scroll to position [0, 0]
type textarea "We will be instaling 450.1 SF of FLVP = $1732.70 **Ill be double checking this …"
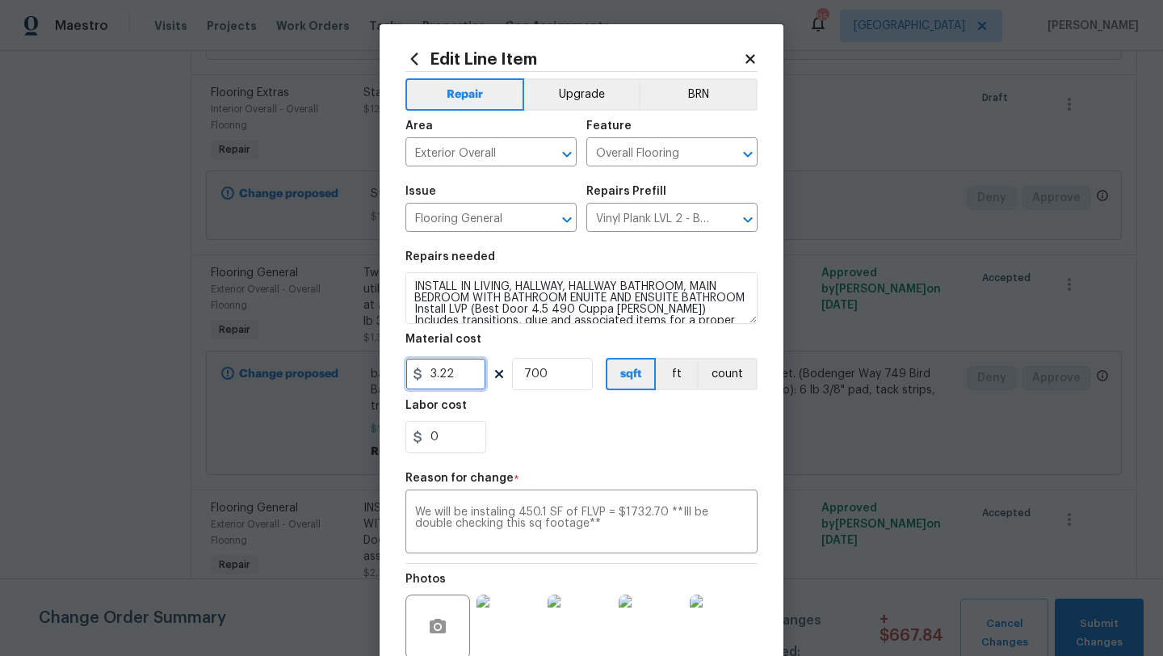
click at [458, 386] on input "3.22" at bounding box center [445, 374] width 81 height 32
type input "3.85"
click at [548, 380] on input "700" at bounding box center [552, 374] width 81 height 32
type input "450"
click at [606, 434] on div "0" at bounding box center [581, 437] width 352 height 32
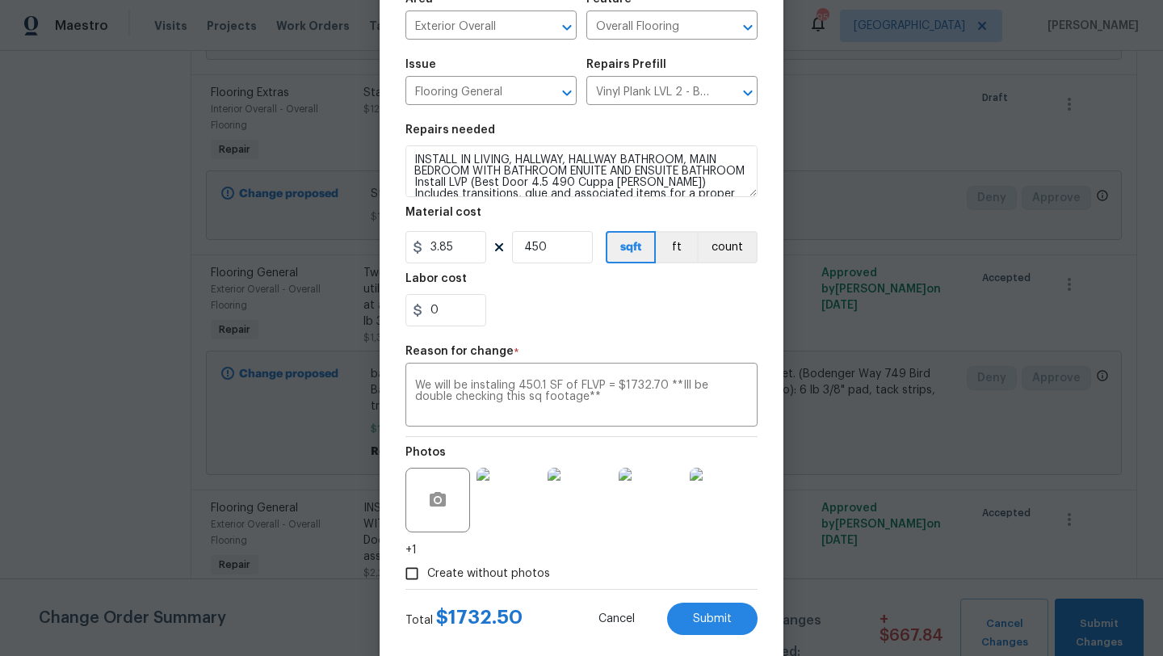
scroll to position [133, 0]
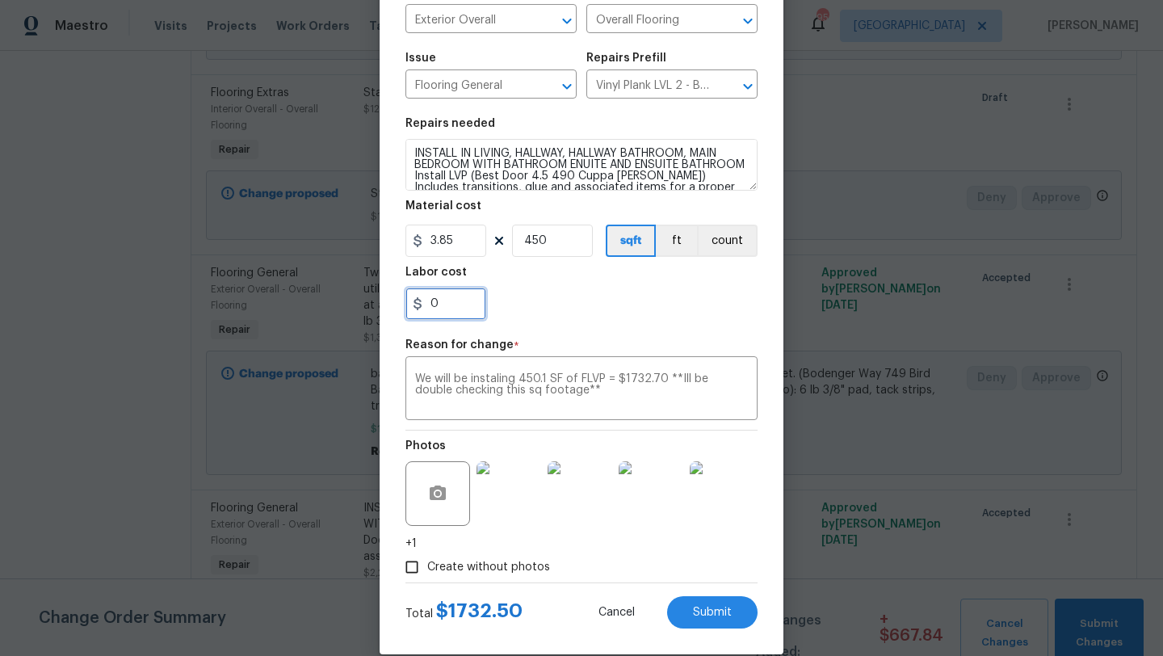
click at [460, 302] on input "0" at bounding box center [445, 303] width 81 height 32
type input "0.2"
click at [548, 330] on div "Repair Upgrade BRN Area Exterior Overall ​ Feature Overall Flooring ​ Issue Flo…" at bounding box center [581, 261] width 352 height 644
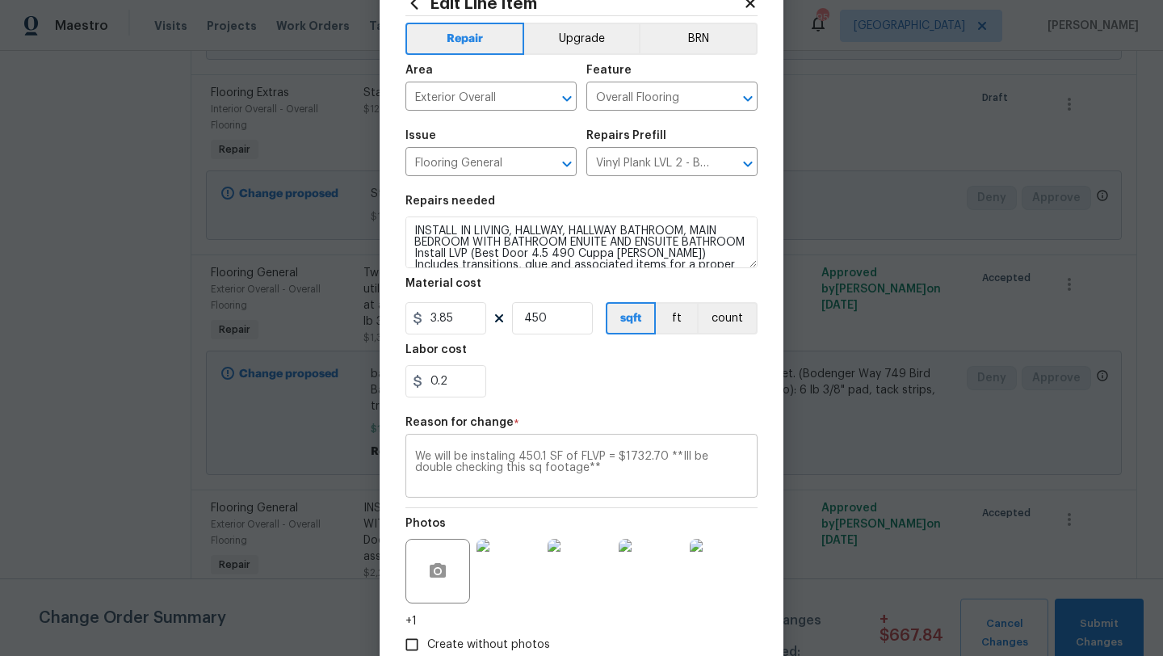
scroll to position [0, 0]
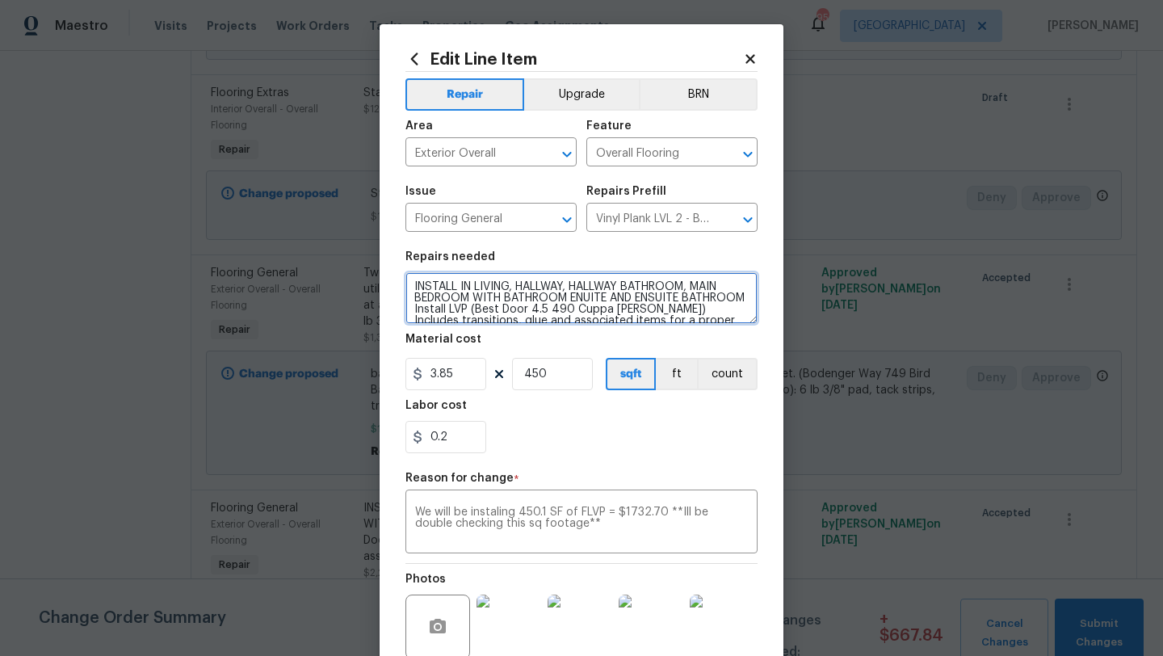
drag, startPoint x: 624, startPoint y: 284, endPoint x: 463, endPoint y: 284, distance: 160.7
click at [463, 284] on textarea "INSTALL IN LIVING, HALLWAY, HALLWAY BATHROOM, MAIN BEDROOM WITH BATHROOM ENUITE…" at bounding box center [581, 298] width 352 height 52
click at [526, 291] on textarea "INSTALL BATHROOM, MAIN BEDROOM WITH BATHROOM ENUITE AND ENSUITE BATHROOM Instal…" at bounding box center [581, 298] width 352 height 52
click at [669, 288] on textarea "INSTALL BATHROOMS AT MAIN BEDROOM WITH BATHROOM ENUITE AND ENSUITE BATHROOM Ins…" at bounding box center [581, 298] width 352 height 52
click at [709, 290] on textarea "INSTALL BATHROOMS AT MAIN BEDROOM BATHROOM ENUITE AND ENSUITE BATHROOM Install …" at bounding box center [581, 298] width 352 height 52
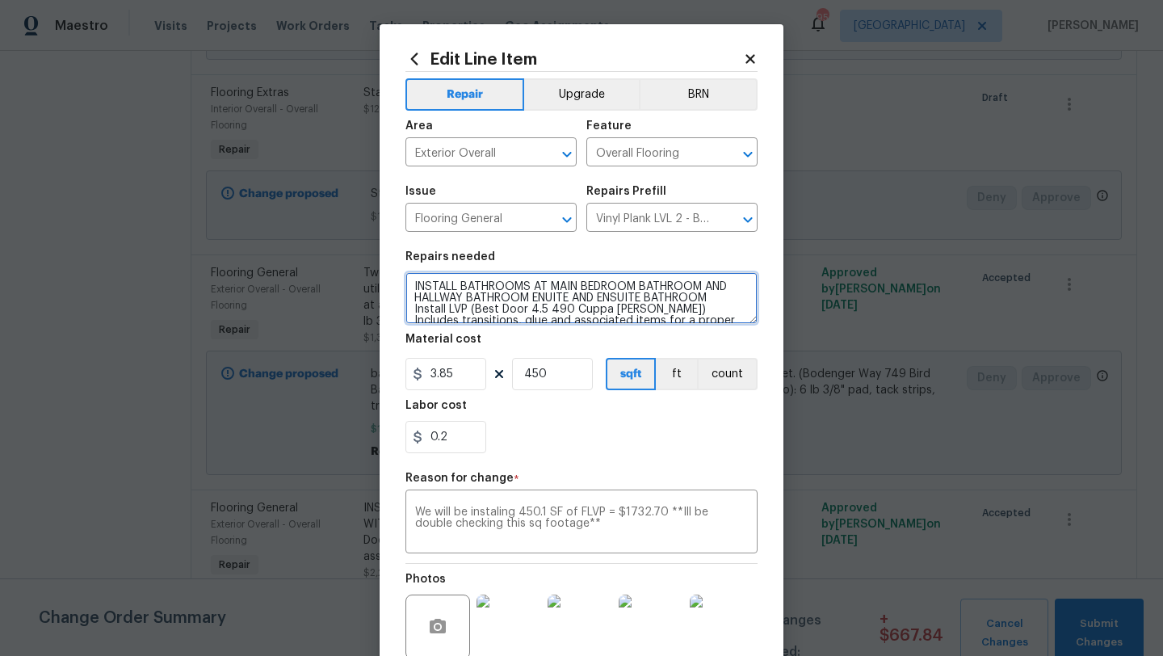
drag, startPoint x: 723, startPoint y: 301, endPoint x: 540, endPoint y: 298, distance: 183.3
click at [540, 298] on textarea "INSTALL BATHROOMS AT MAIN BEDROOM BATHROOM AND HALLWAY BATHROOM ENUITE AND ENSU…" at bounding box center [581, 298] width 352 height 52
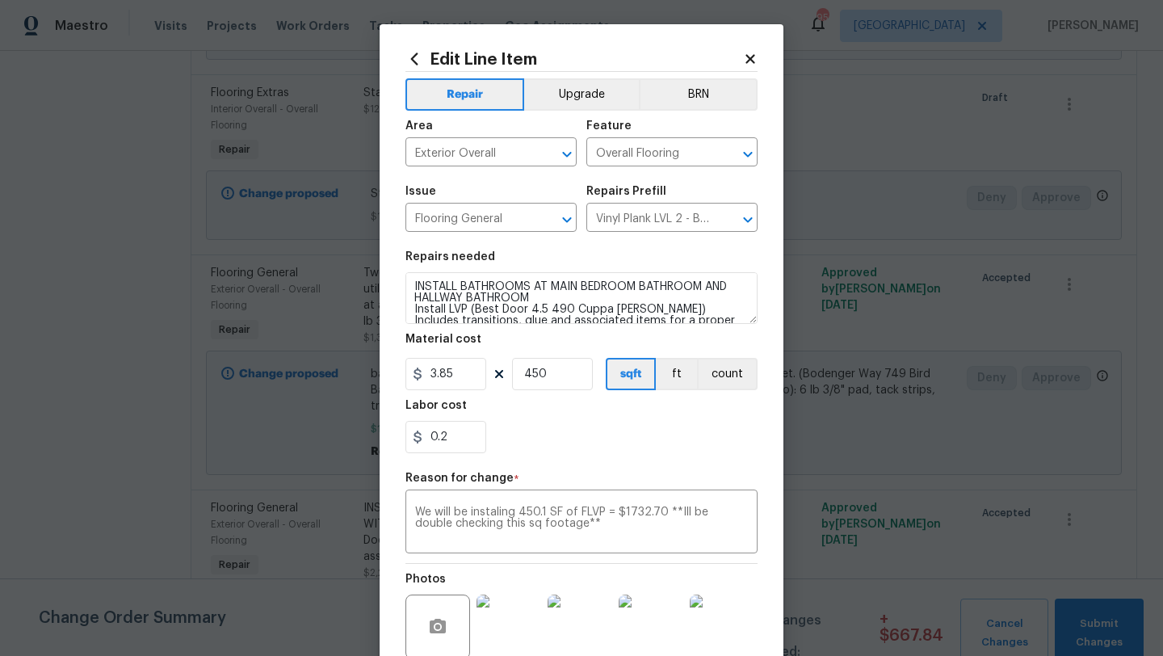
click at [584, 410] on div "Labor cost" at bounding box center [581, 410] width 352 height 21
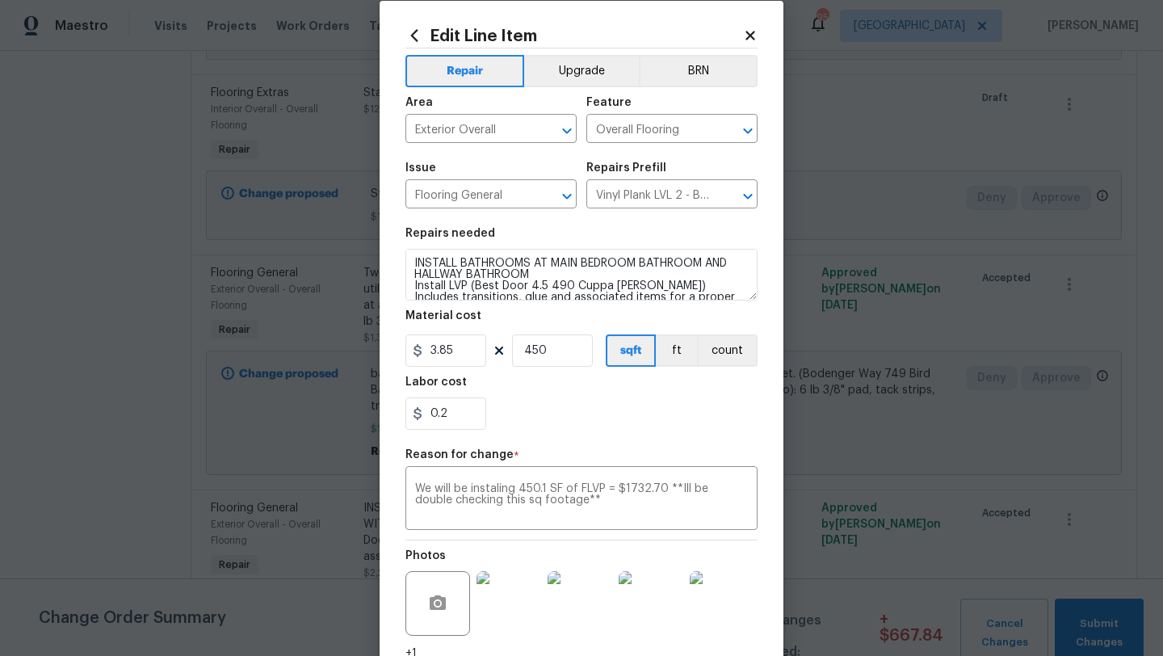
scroll to position [157, 0]
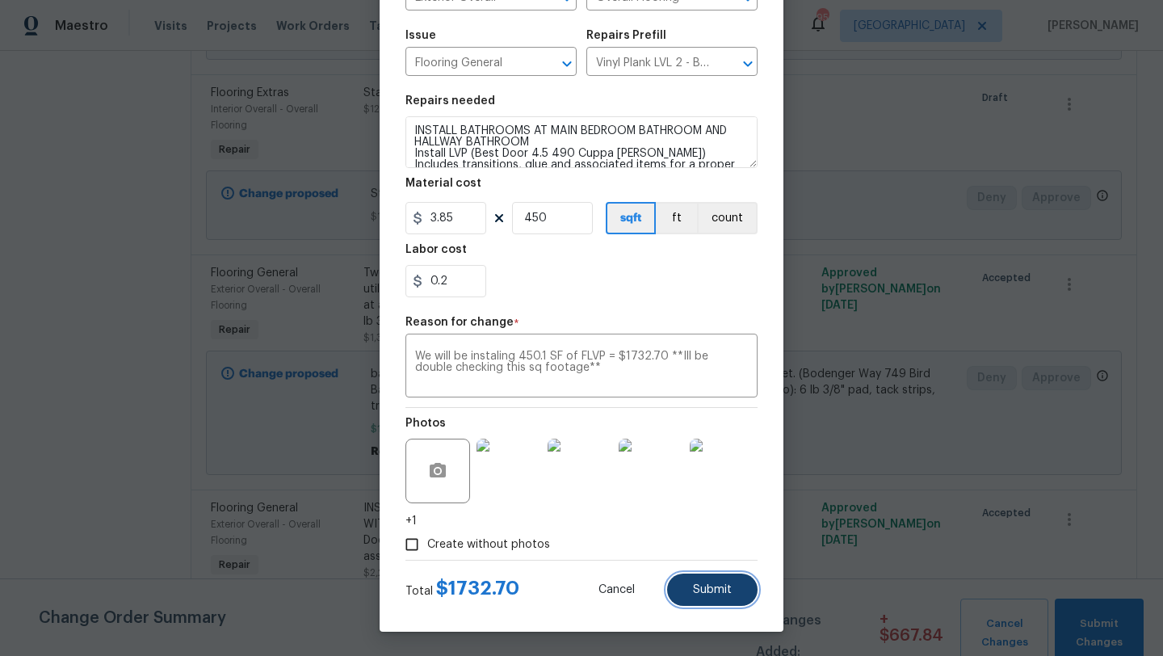
click at [688, 583] on button "Submit" at bounding box center [712, 589] width 90 height 32
type textarea "INSTALL IN LIVING, HALLWAY, HALLWAY BATHROOM, MAIN BEDROOM WITH BATHROOM ENUITE…"
type input "3.22"
type input "700"
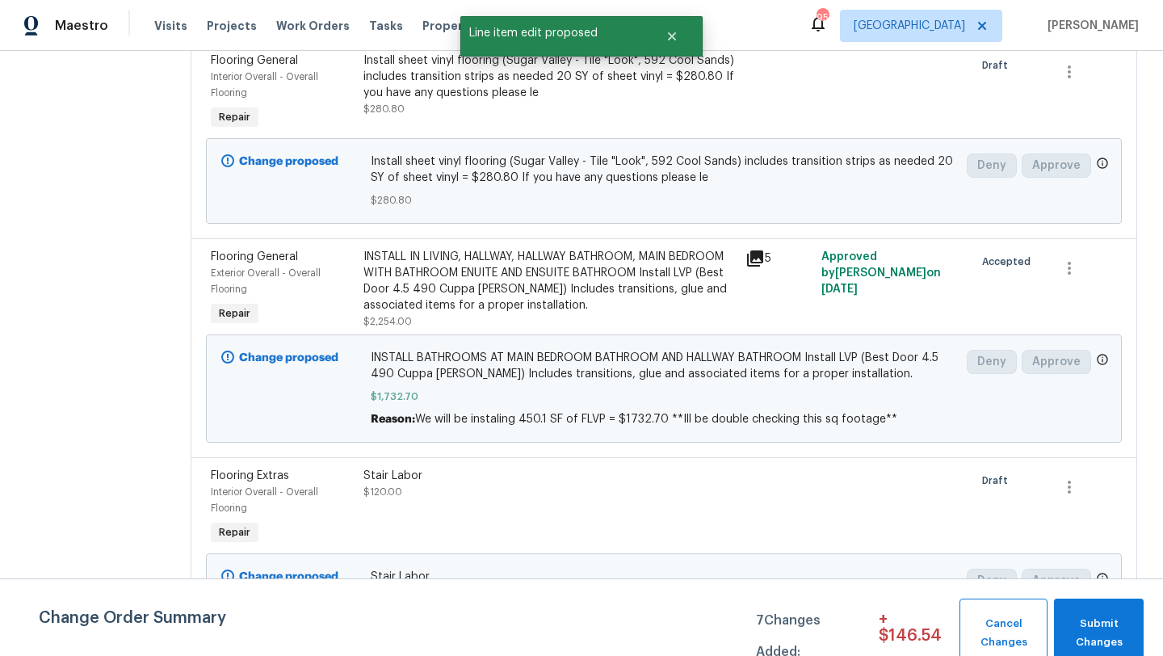
scroll to position [862, 0]
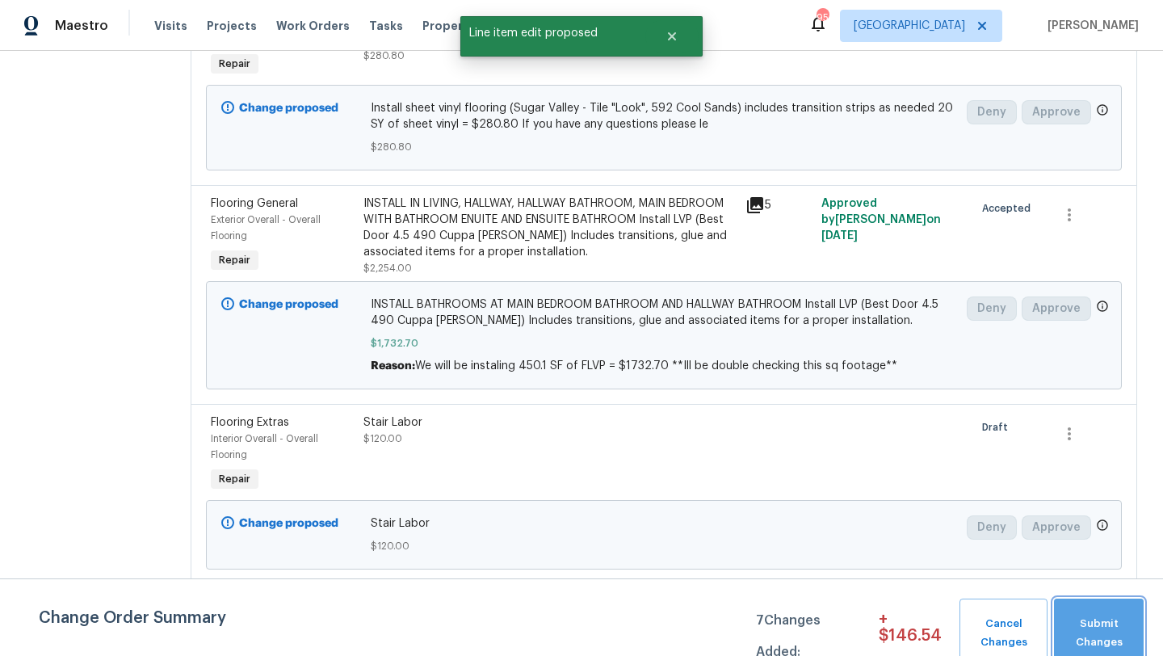
click at [1080, 636] on span "Submit Changes" at bounding box center [1098, 632] width 73 height 37
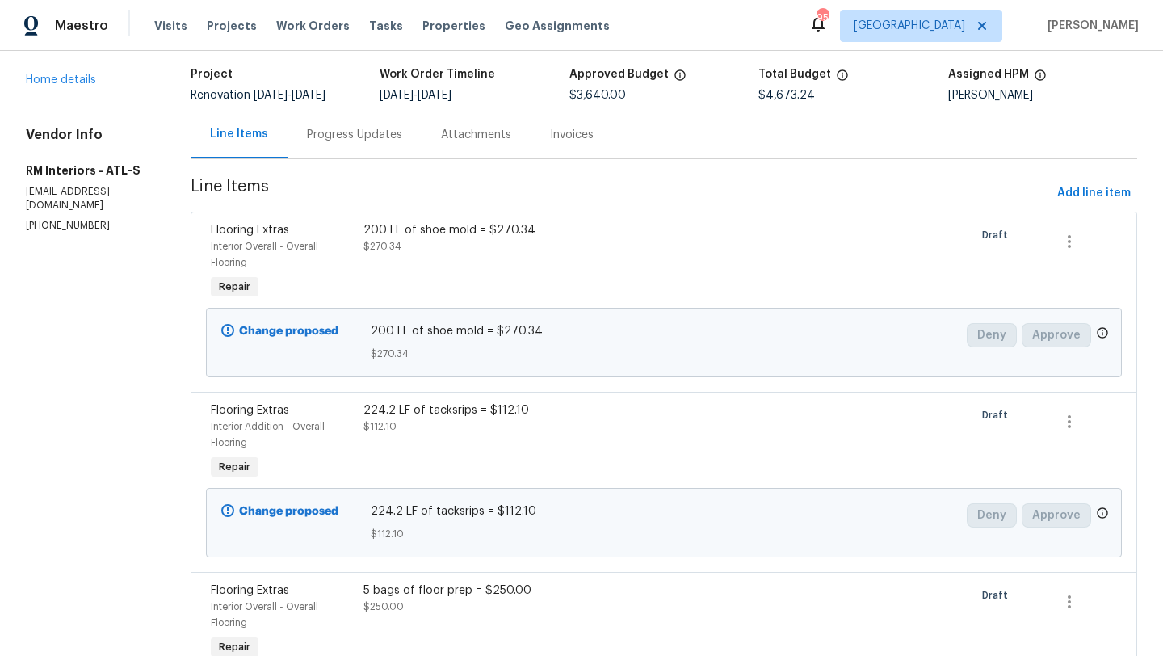
scroll to position [73, 0]
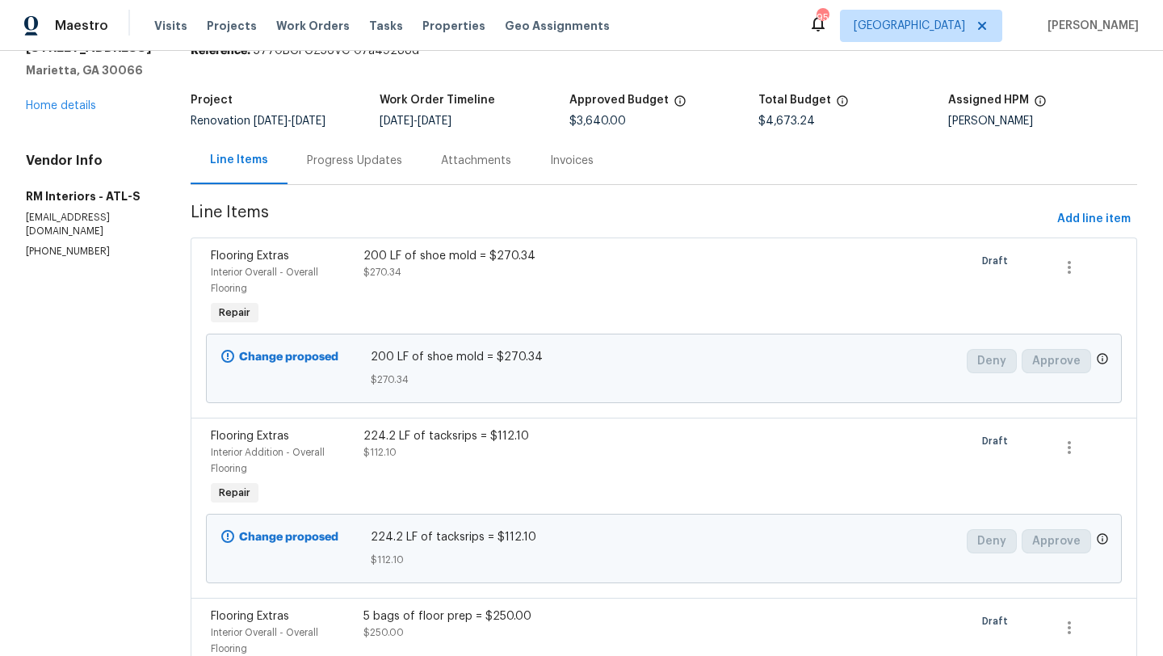
click at [87, 112] on div "692 Suholden Cir Marietta, GA 30066 Home details" at bounding box center [89, 77] width 126 height 74
click at [86, 108] on link "Home details" at bounding box center [61, 105] width 70 height 11
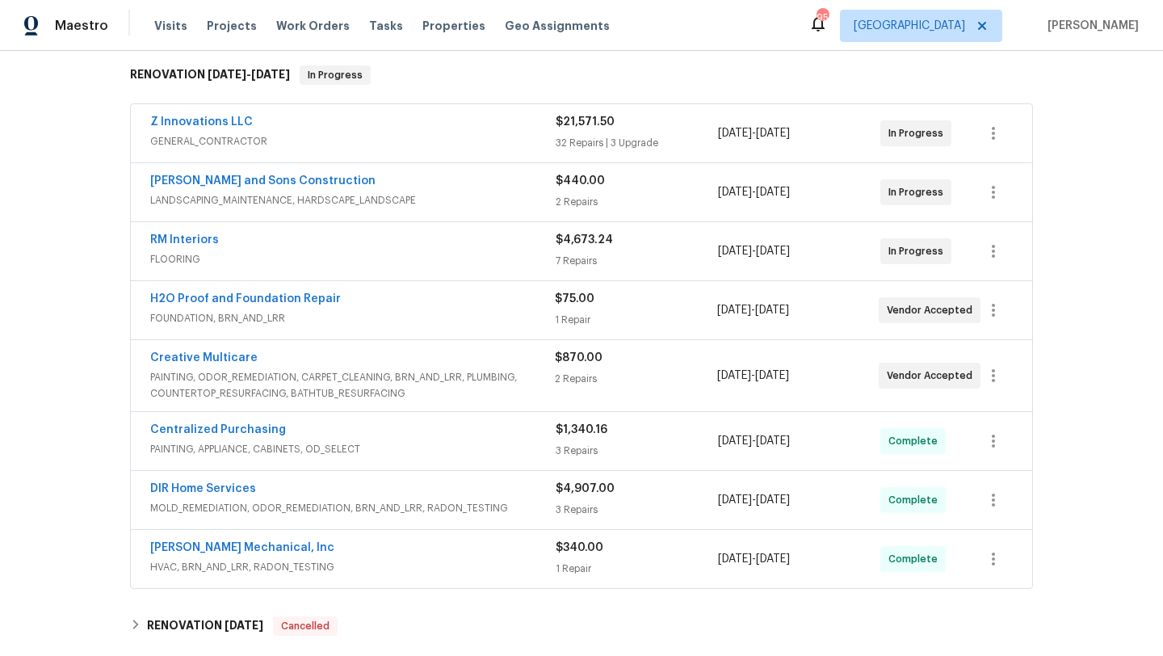
scroll to position [254, 0]
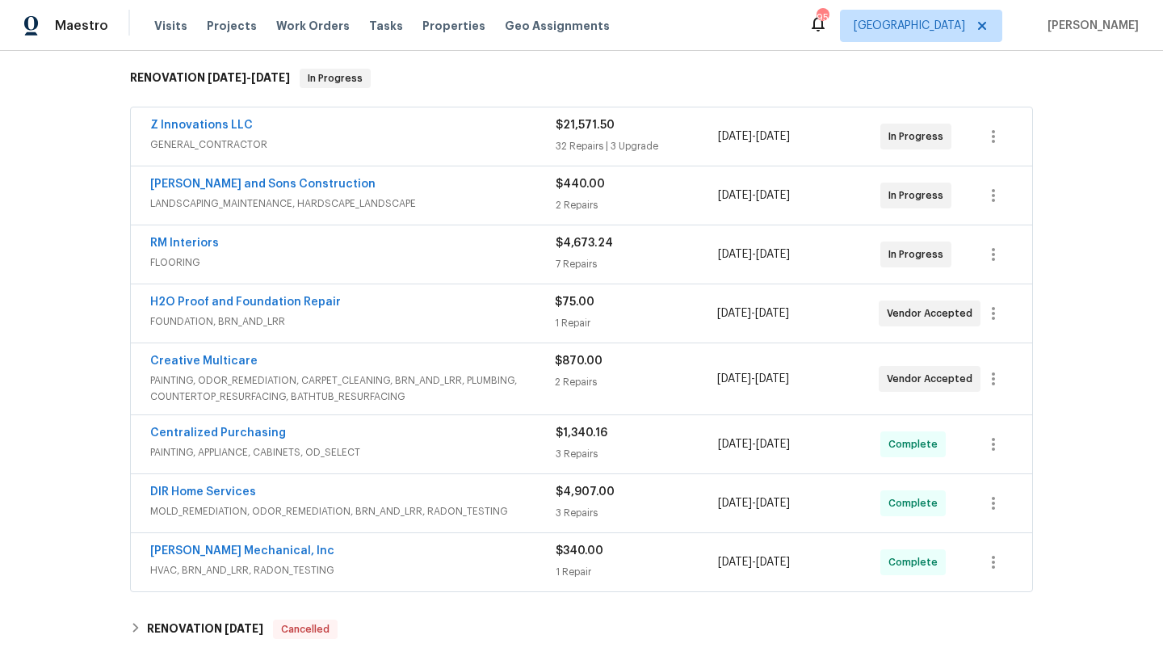
click at [465, 241] on div "RM Interiors" at bounding box center [352, 244] width 405 height 19
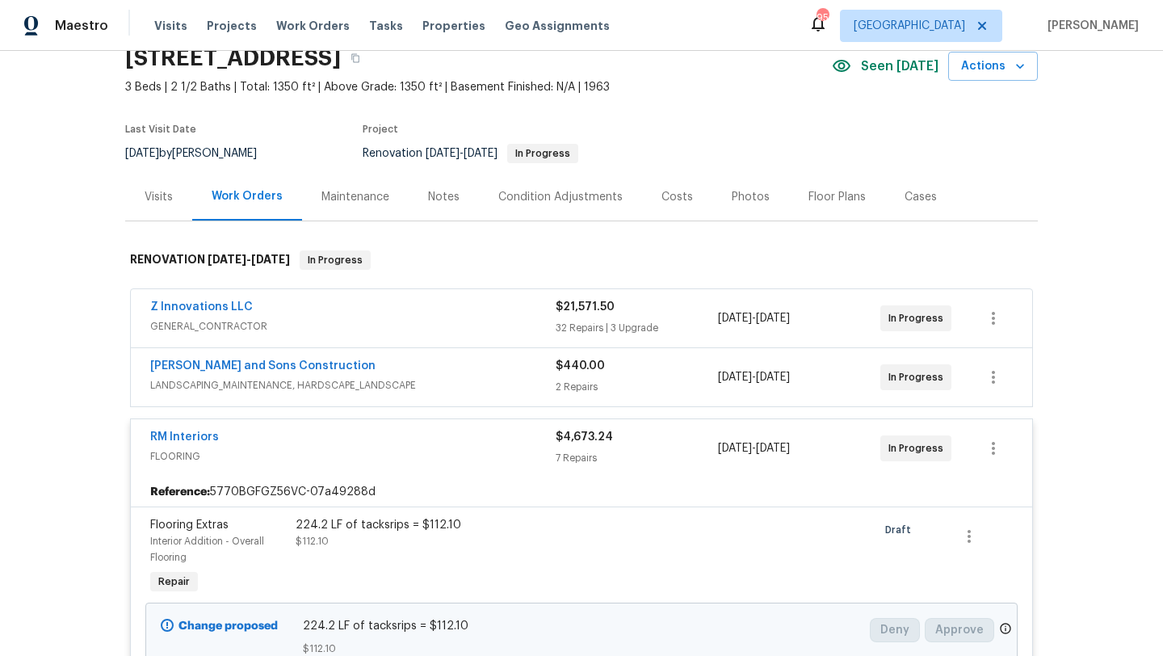
scroll to position [0, 0]
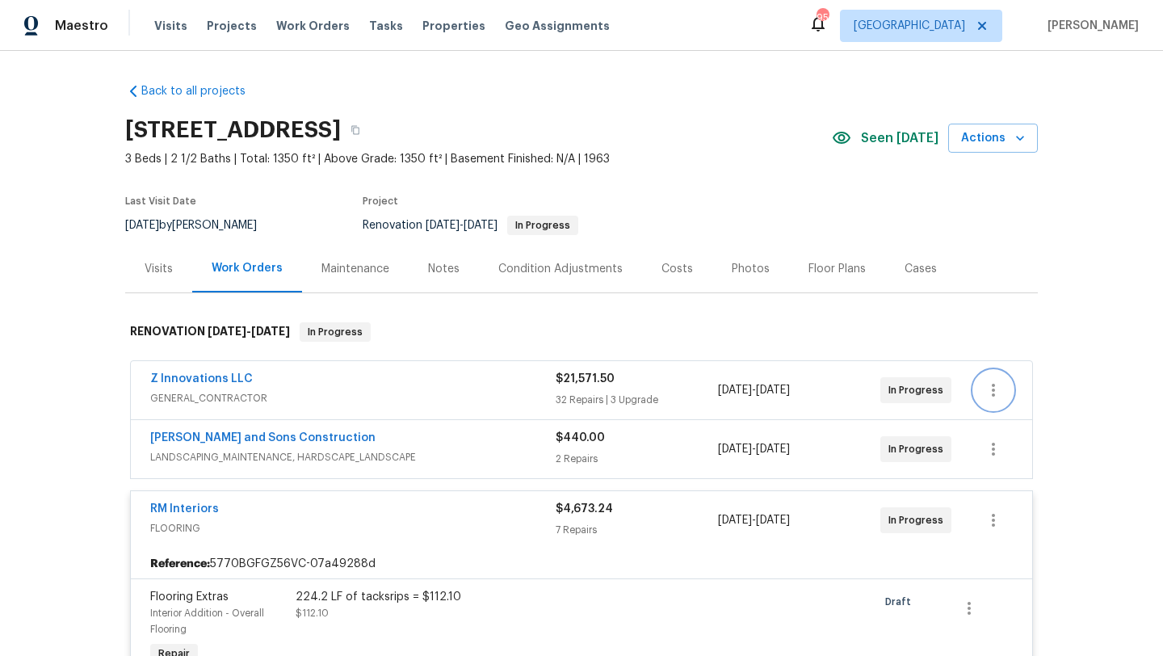
click at [985, 401] on button "button" at bounding box center [993, 390] width 39 height 39
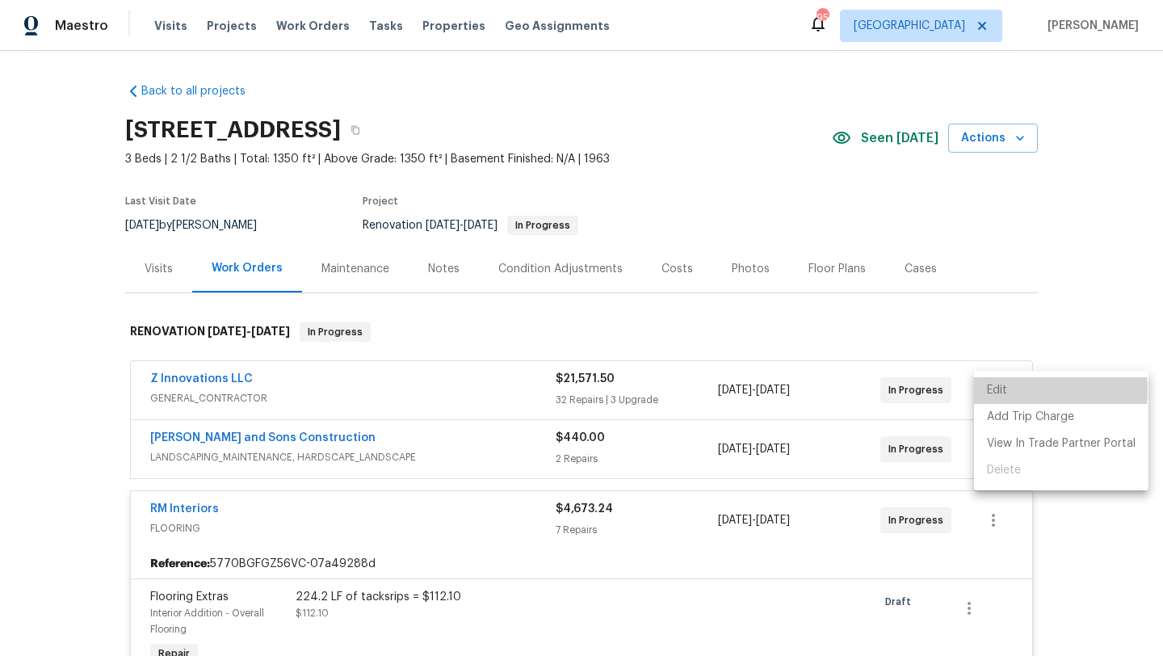
click at [989, 390] on li "Edit" at bounding box center [1061, 390] width 174 height 27
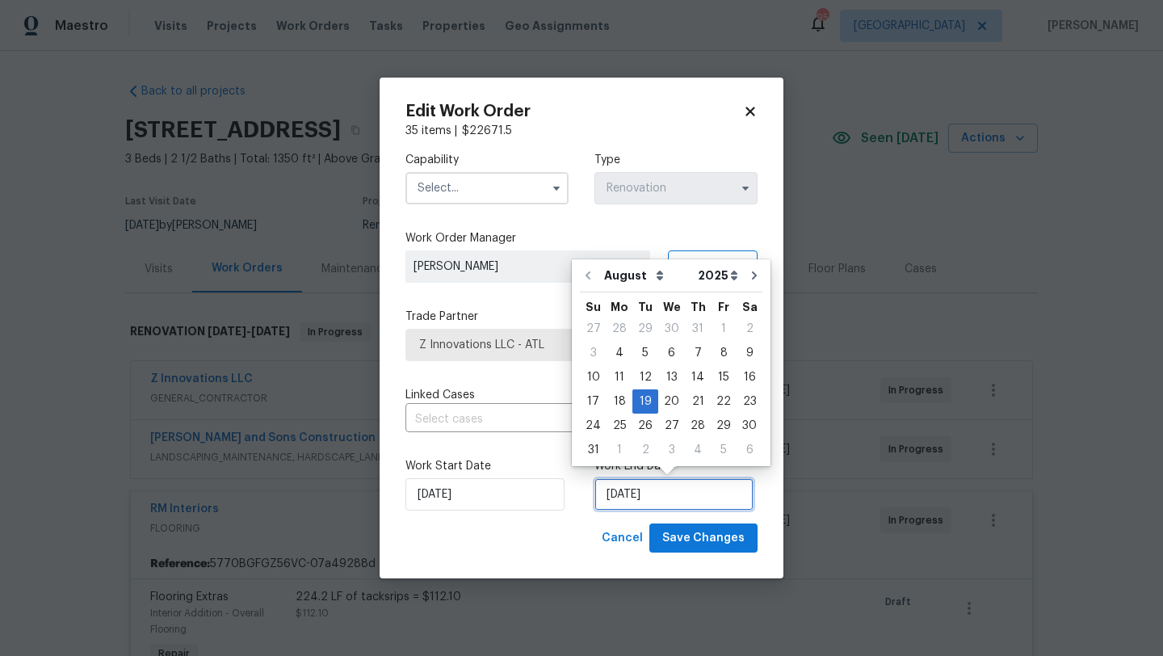
click at [627, 489] on input "8/19/2025" at bounding box center [673, 494] width 159 height 32
click at [598, 453] on div "31" at bounding box center [593, 449] width 27 height 23
type input "8/31/2025"
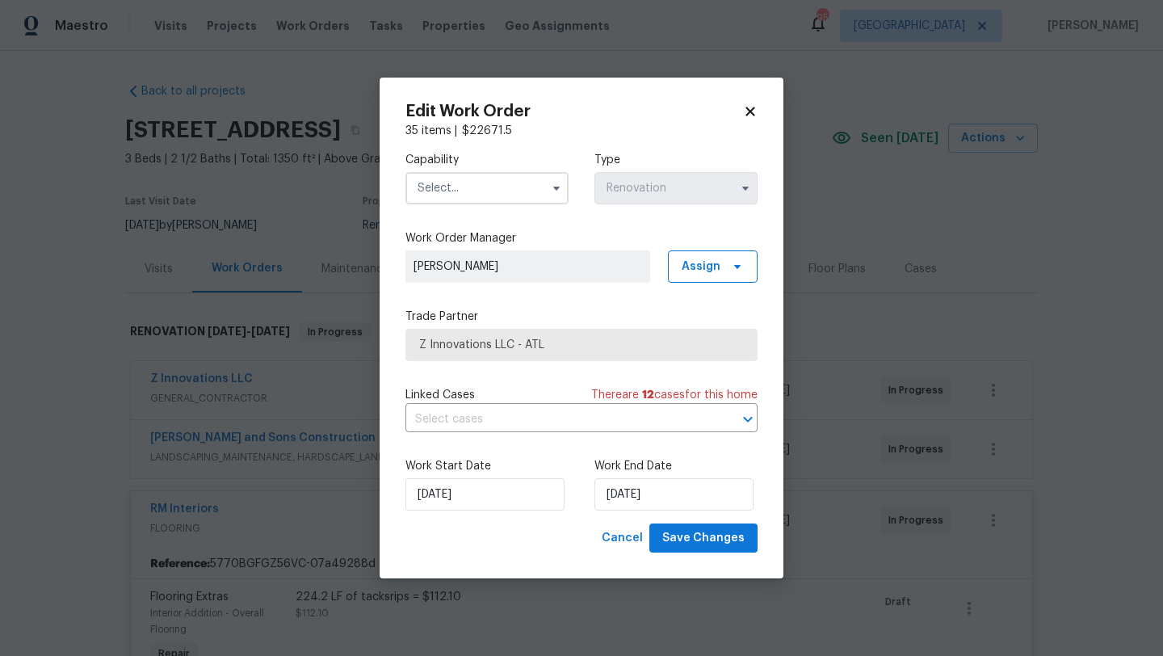
click at [519, 190] on input "text" at bounding box center [486, 188] width 163 height 32
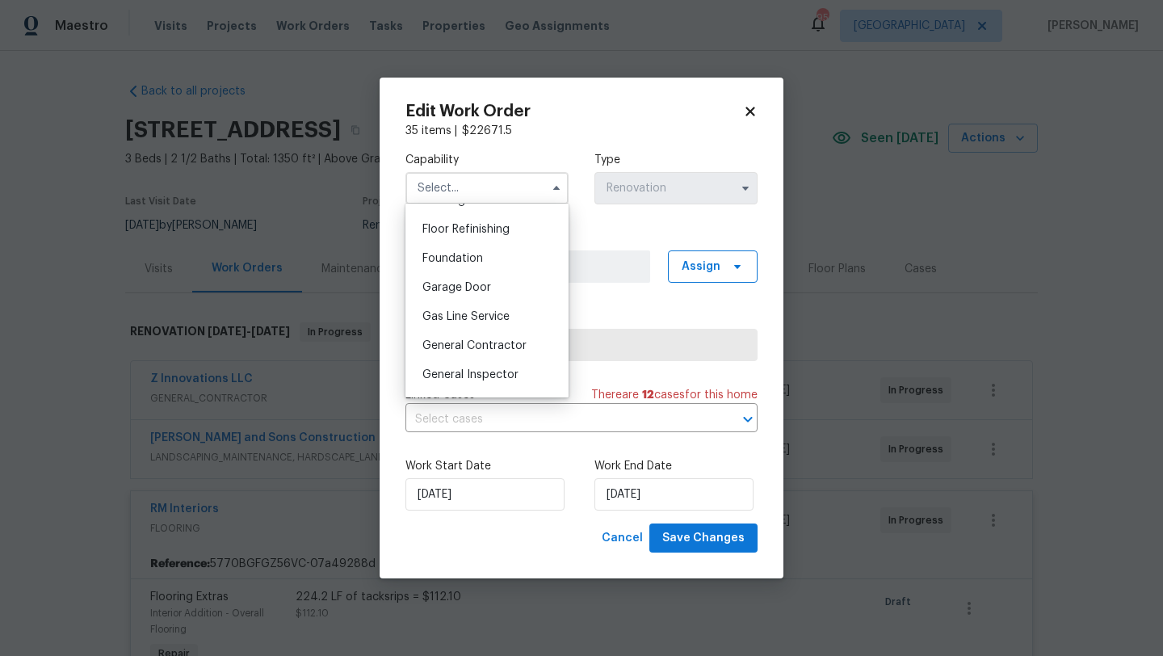
scroll to position [649, 0]
click at [468, 341] on span "General Contractor" at bounding box center [474, 344] width 104 height 11
type input "General Contractor"
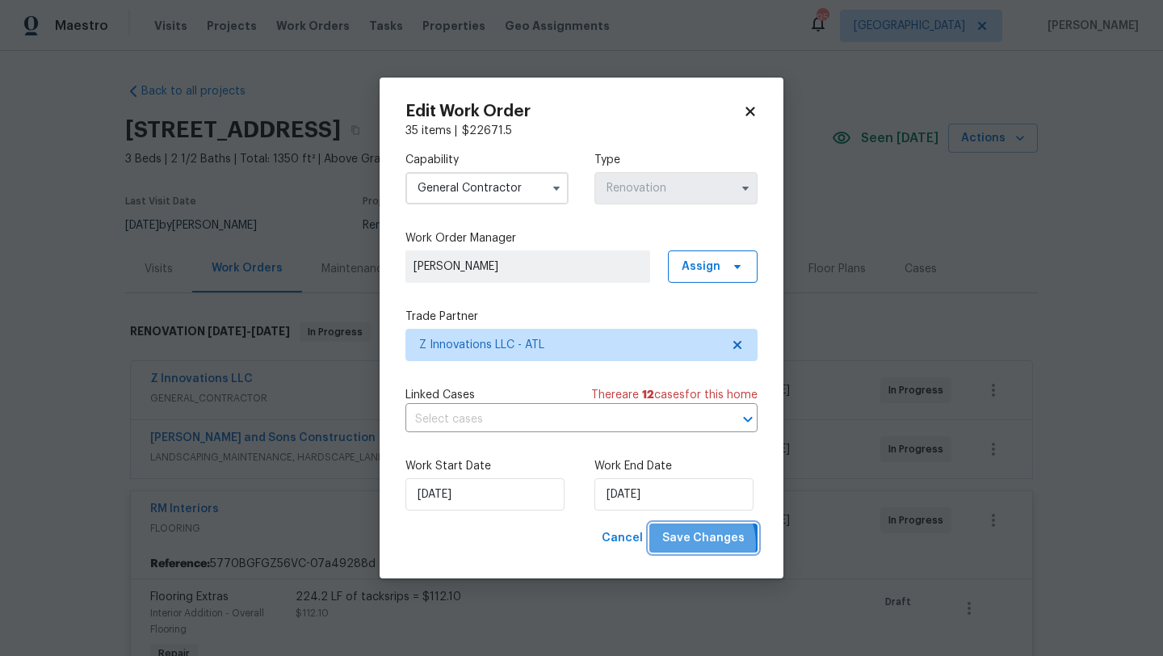
click at [690, 544] on span "Save Changes" at bounding box center [703, 538] width 82 height 20
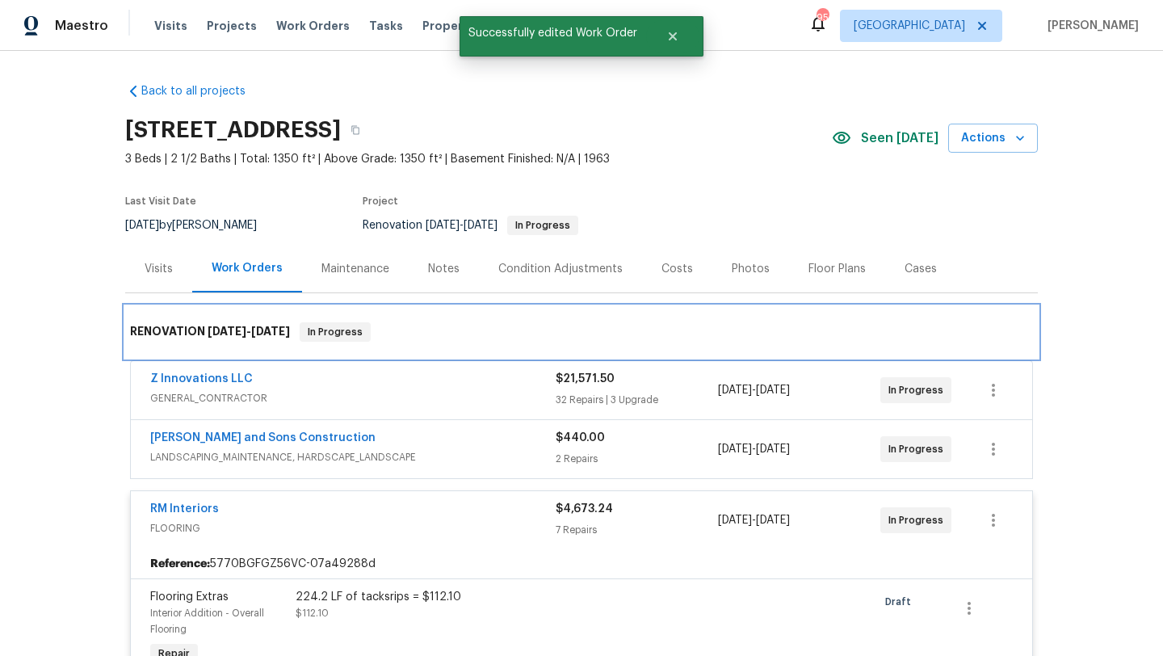
click at [974, 324] on div "RENOVATION 8/4/25 - 8/19/25 In Progress" at bounding box center [581, 331] width 903 height 19
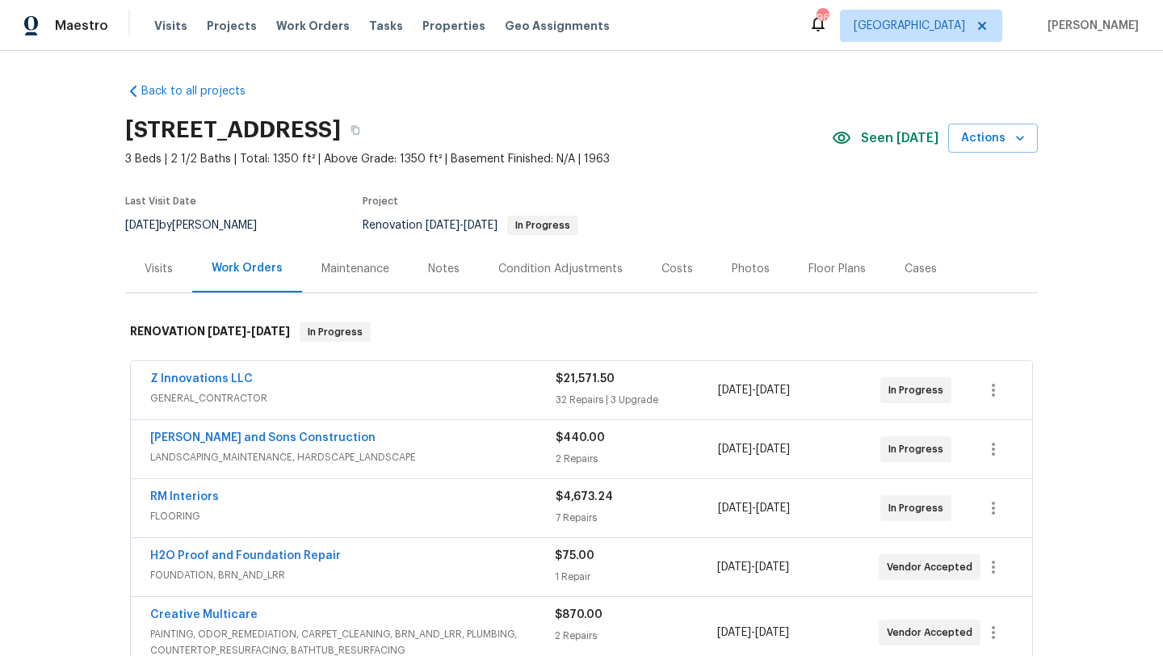
click at [416, 265] on div "Notes" at bounding box center [444, 269] width 70 height 48
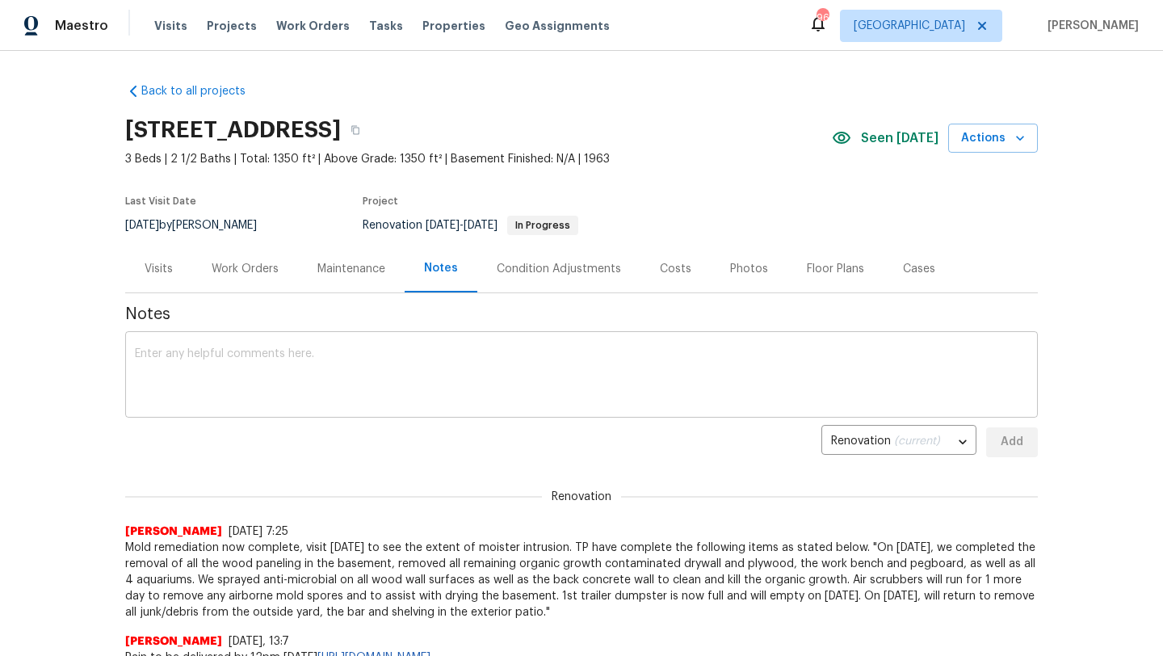
click at [371, 378] on textarea at bounding box center [581, 376] width 893 height 57
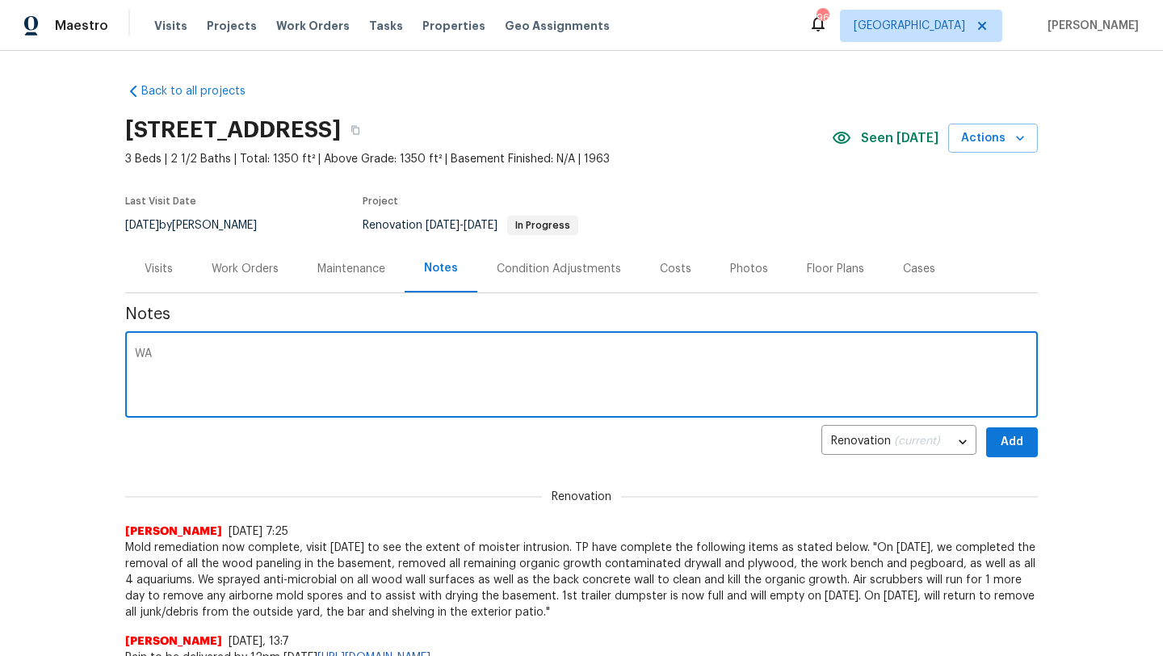
type textarea "W"
type textarea "r"
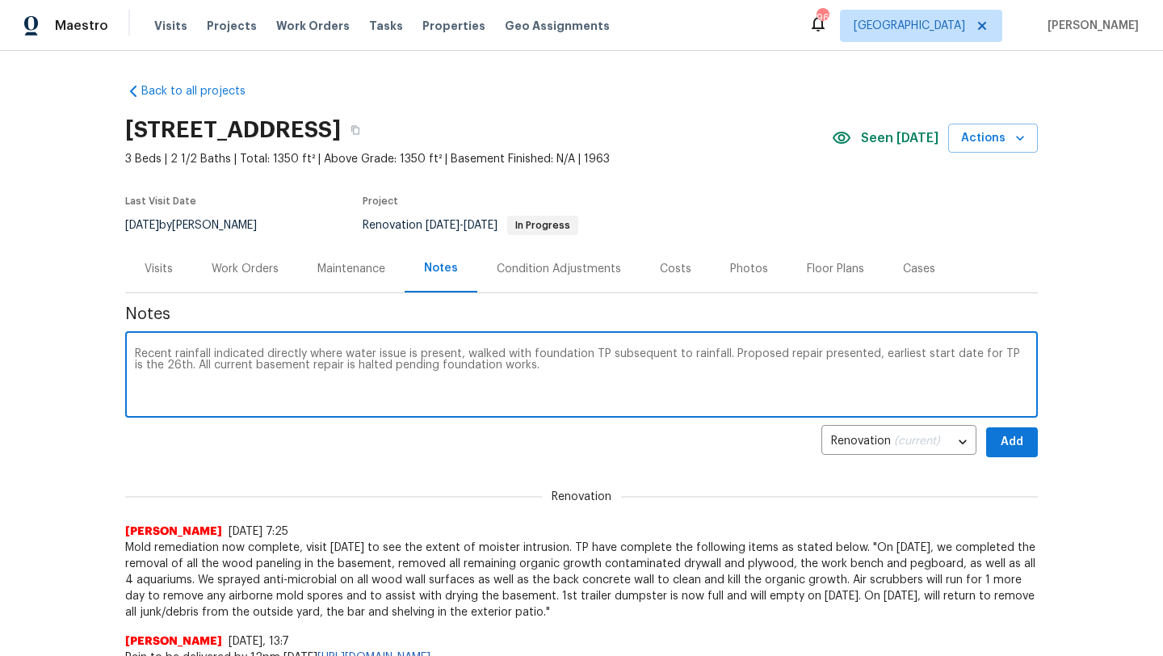
click at [556, 381] on textarea "Recent rainfall indicated directly where water issue is present, walked with fo…" at bounding box center [581, 376] width 893 height 57
type textarea "Recent rainfall indicated directly where water issue is present, walked with fo…"
click at [994, 441] on button "Add" at bounding box center [1012, 442] width 52 height 30
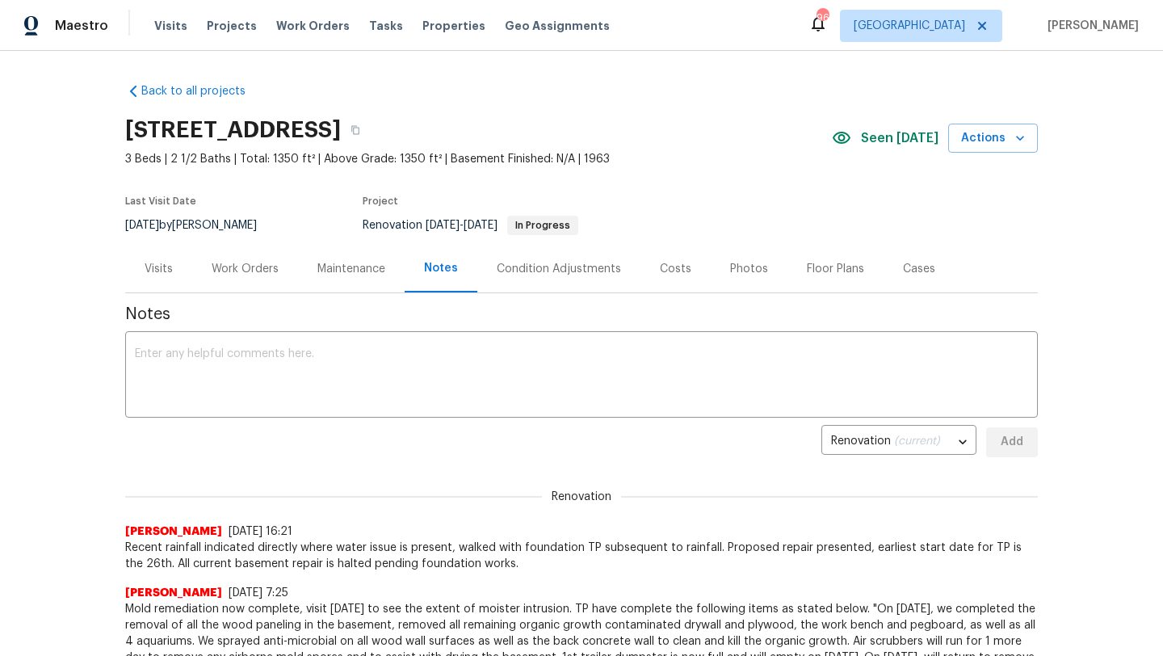
click at [168, 265] on div "Visits" at bounding box center [159, 269] width 28 height 16
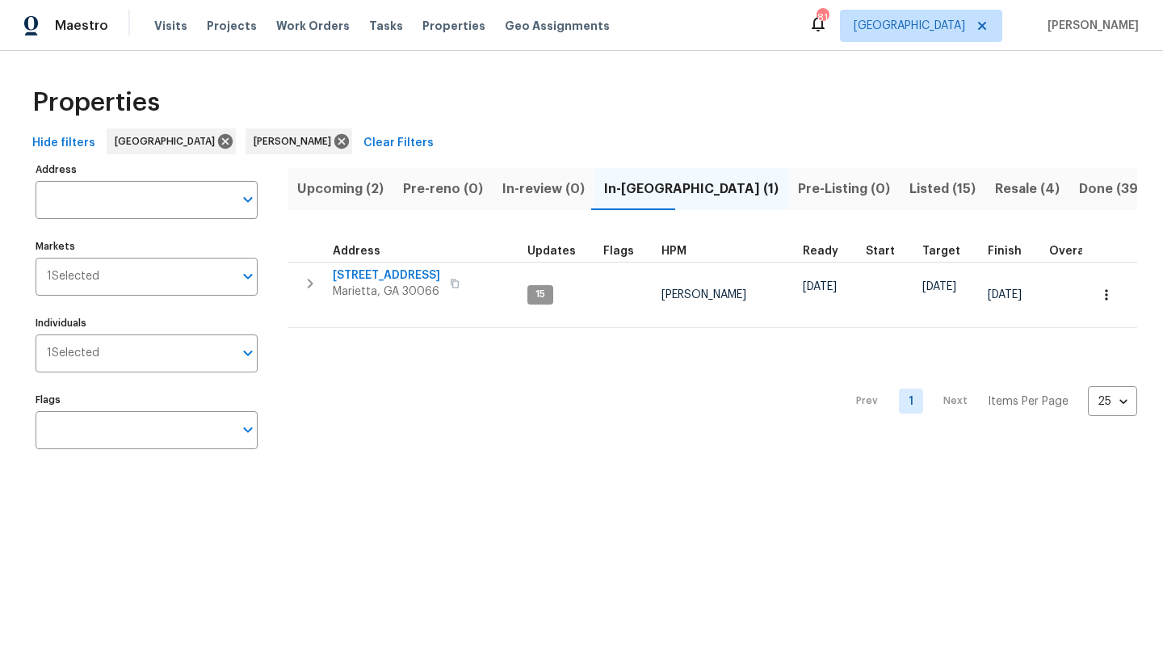
click at [363, 184] on span "Upcoming (2)" at bounding box center [340, 189] width 86 height 23
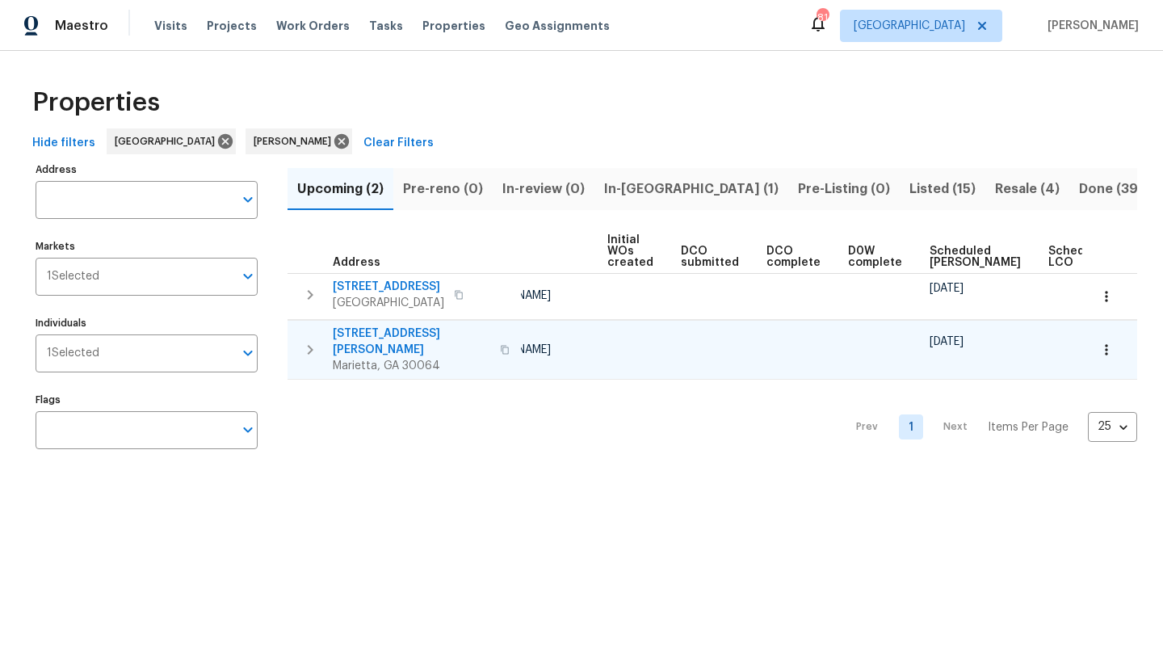
scroll to position [0, 178]
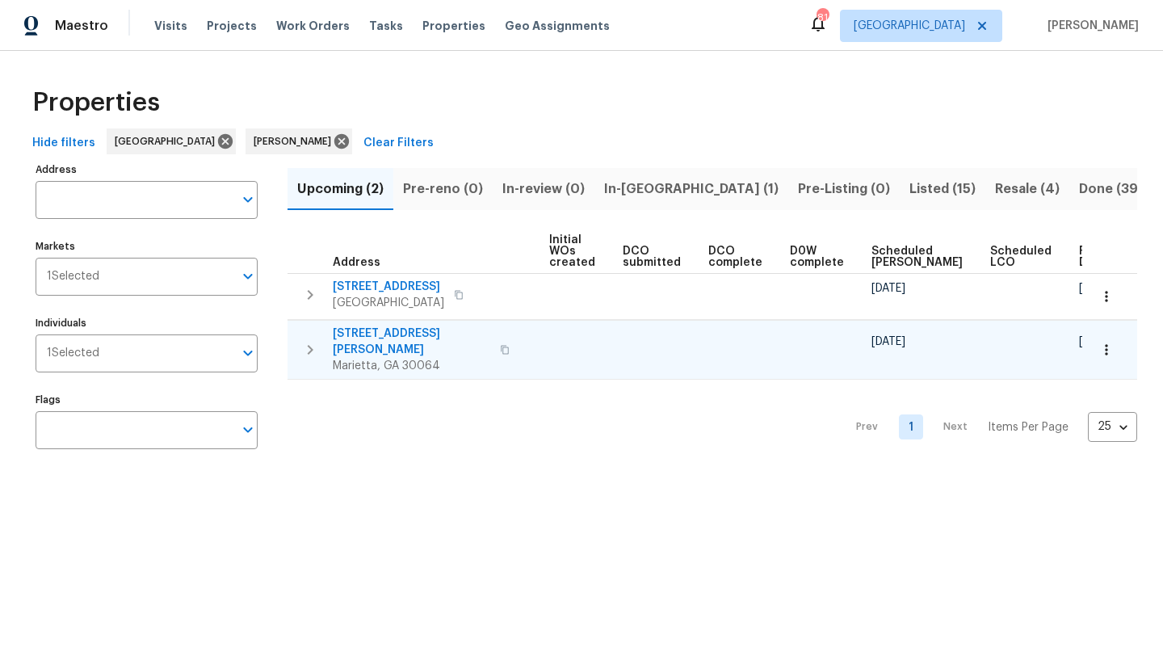
click at [445, 333] on span "[STREET_ADDRESS][PERSON_NAME]" at bounding box center [411, 341] width 157 height 32
click at [900, 196] on button "Listed (15)" at bounding box center [943, 189] width 86 height 42
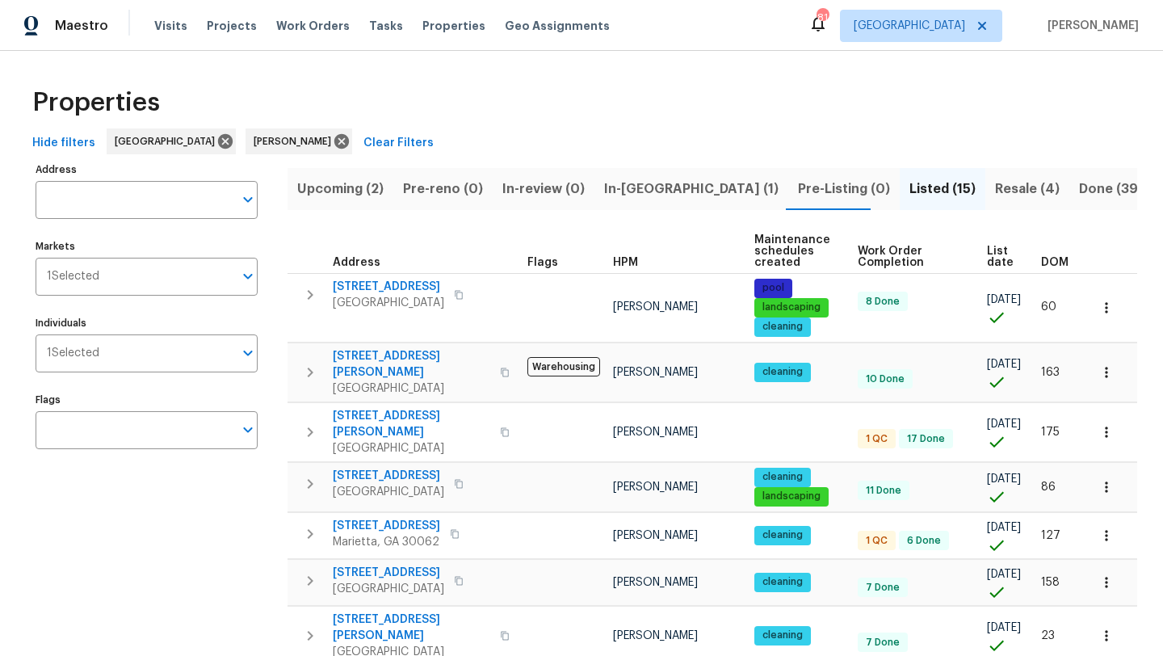
click at [995, 181] on span "Resale (4)" at bounding box center [1027, 189] width 65 height 23
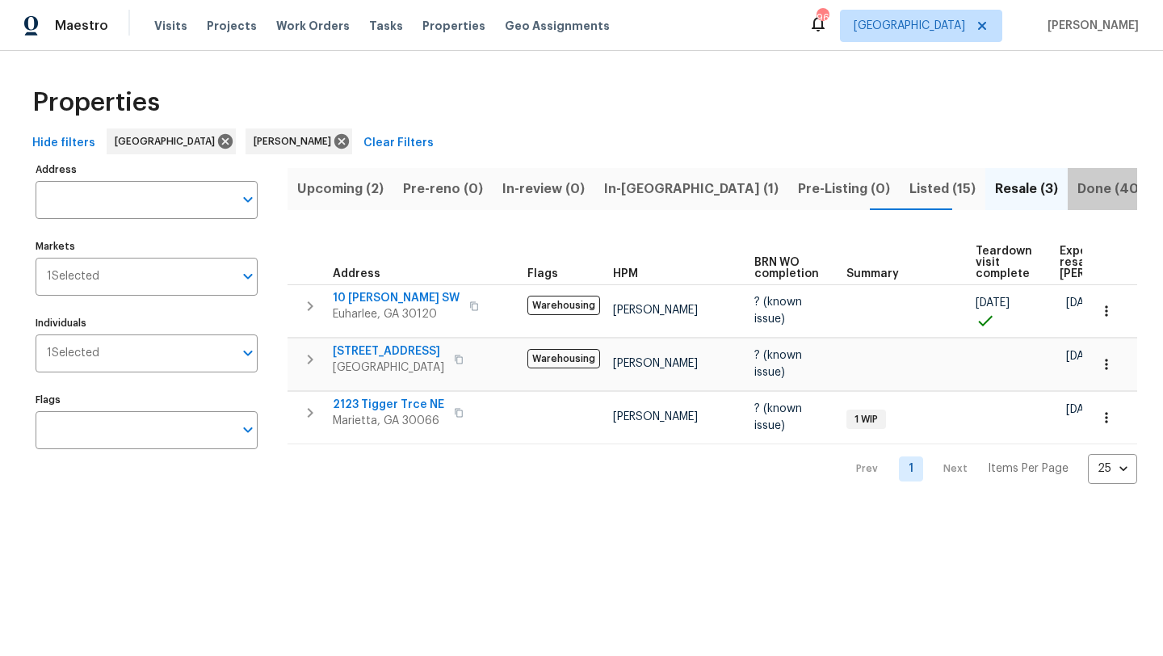
click at [1077, 195] on span "Done (40)" at bounding box center [1110, 189] width 66 height 23
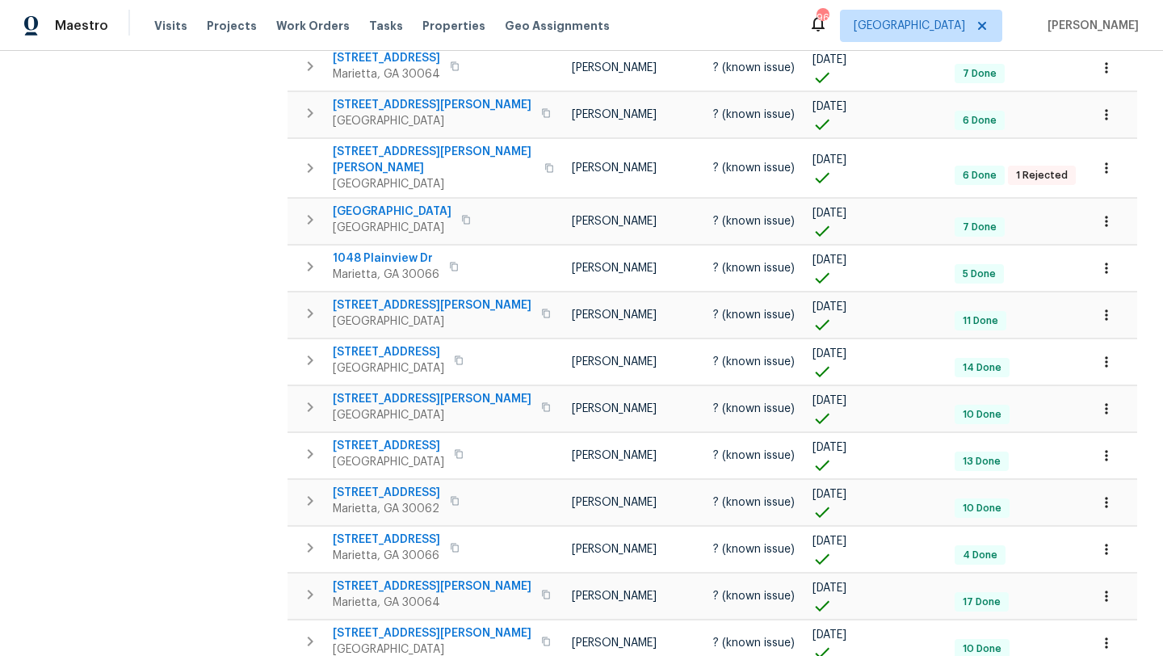
scroll to position [830, 0]
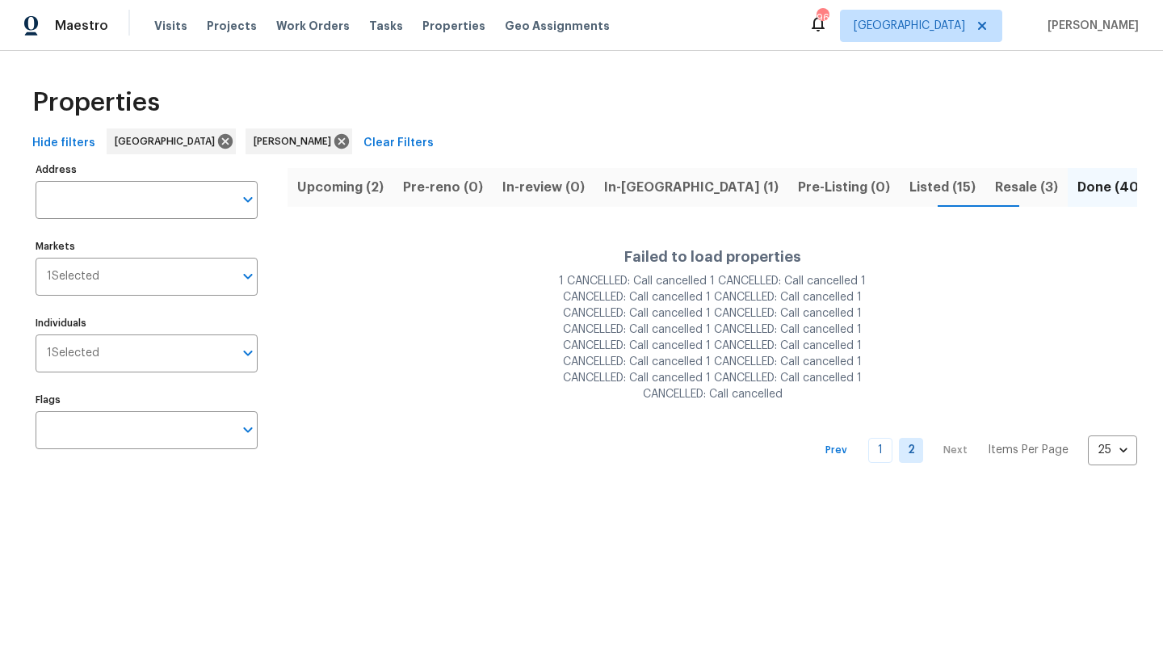
click at [995, 188] on span "Resale (3)" at bounding box center [1026, 187] width 63 height 23
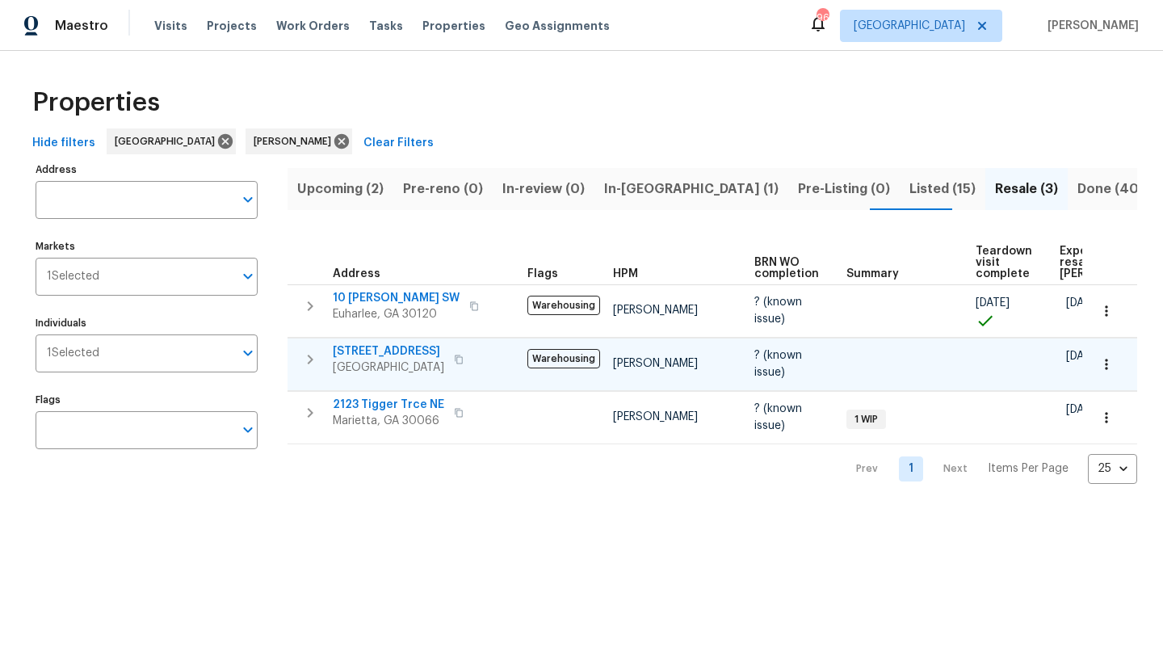
click at [398, 352] on span "4963 Arbor View Pkwy NW" at bounding box center [388, 351] width 111 height 16
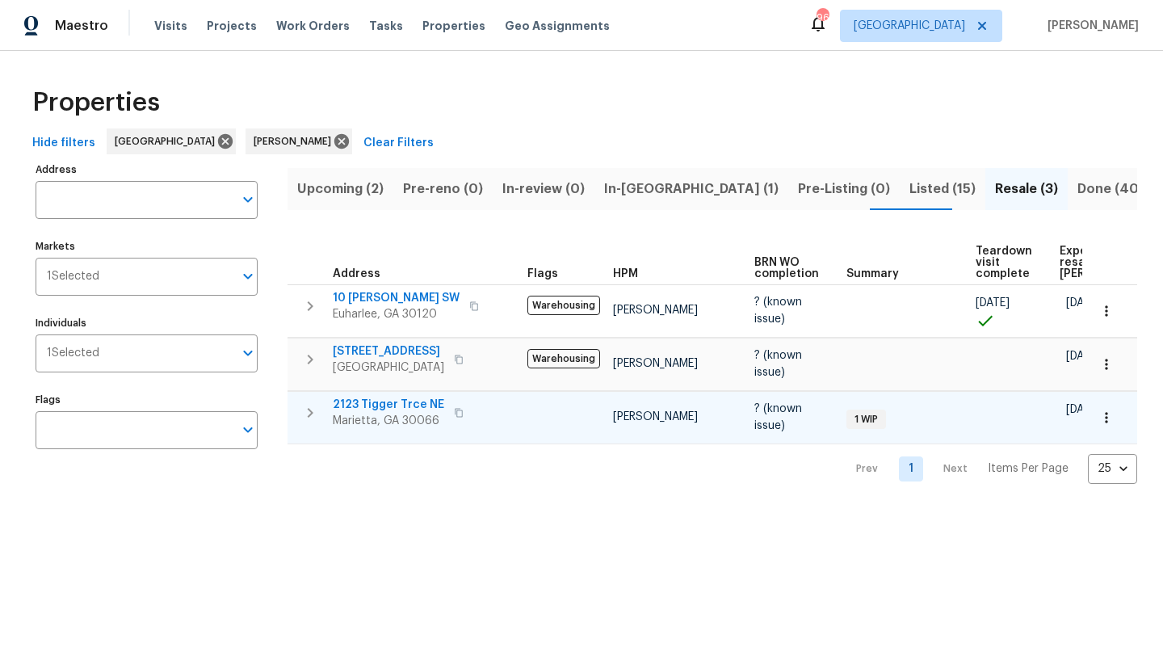
click at [432, 401] on span "2123 Tigger Trce NE" at bounding box center [388, 404] width 111 height 16
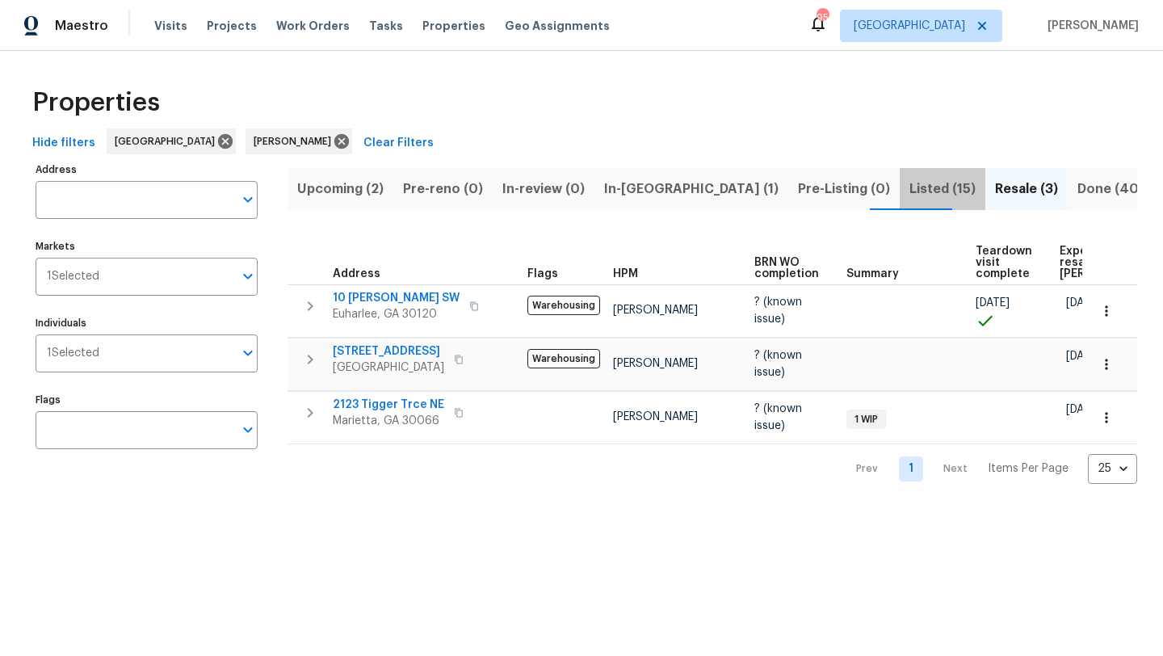
click at [909, 182] on span "Listed (15)" at bounding box center [942, 189] width 66 height 23
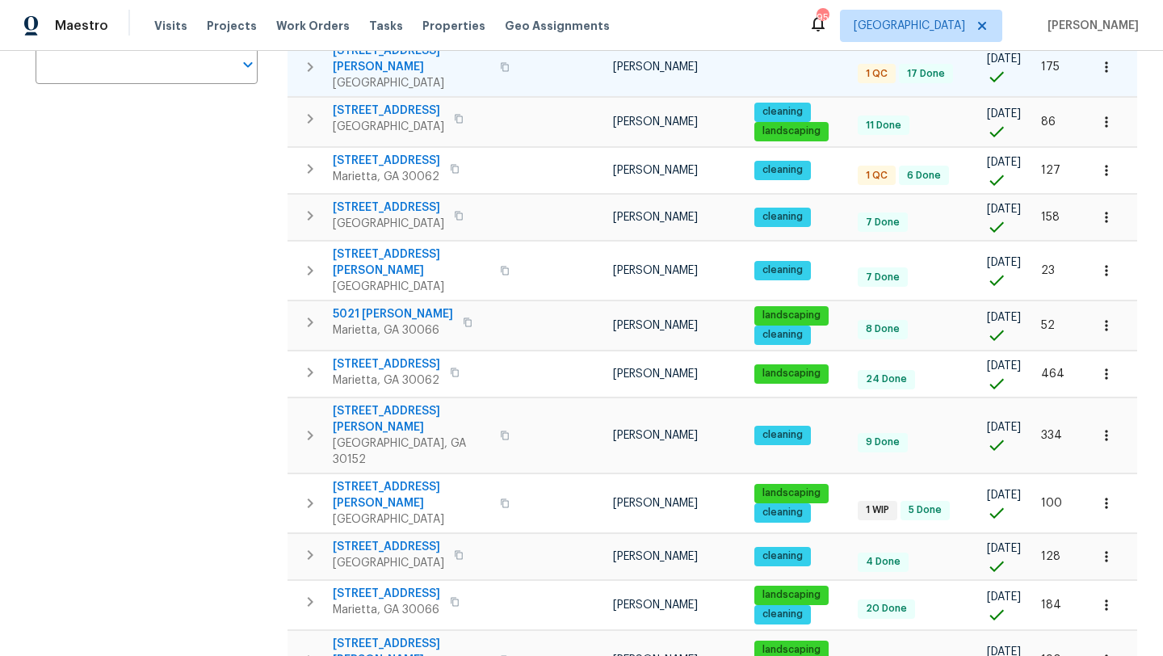
scroll to position [367, 0]
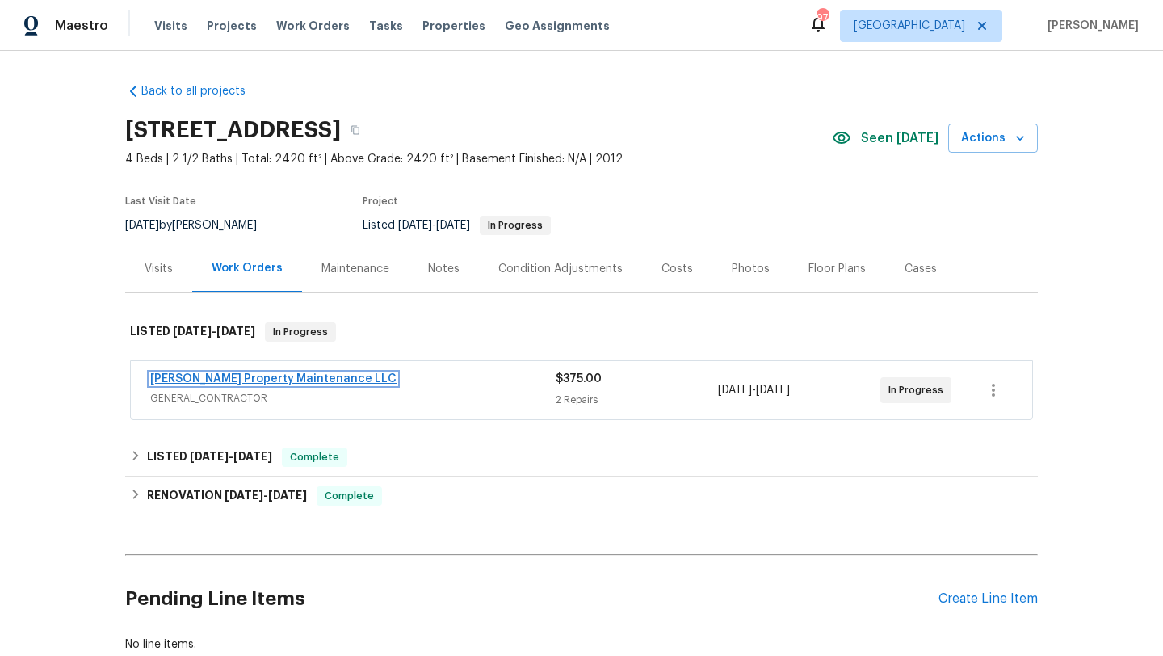
click at [299, 383] on link "[PERSON_NAME] Property Maintenance LLC" at bounding box center [273, 378] width 246 height 11
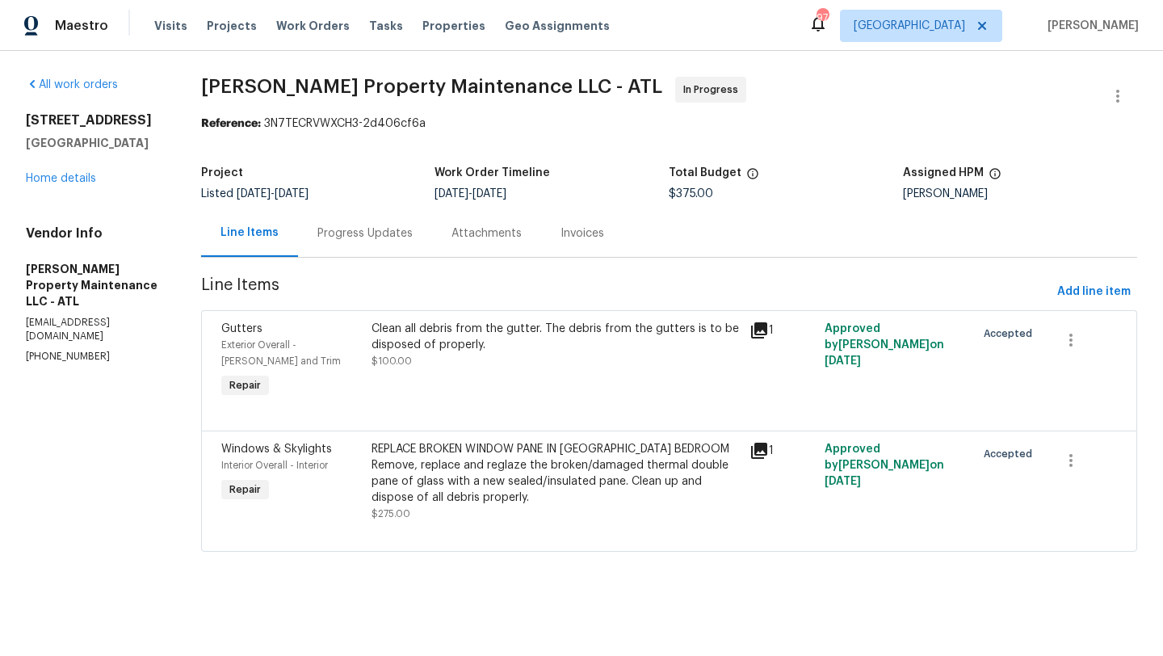
click at [378, 237] on div "Progress Updates" at bounding box center [364, 233] width 95 height 16
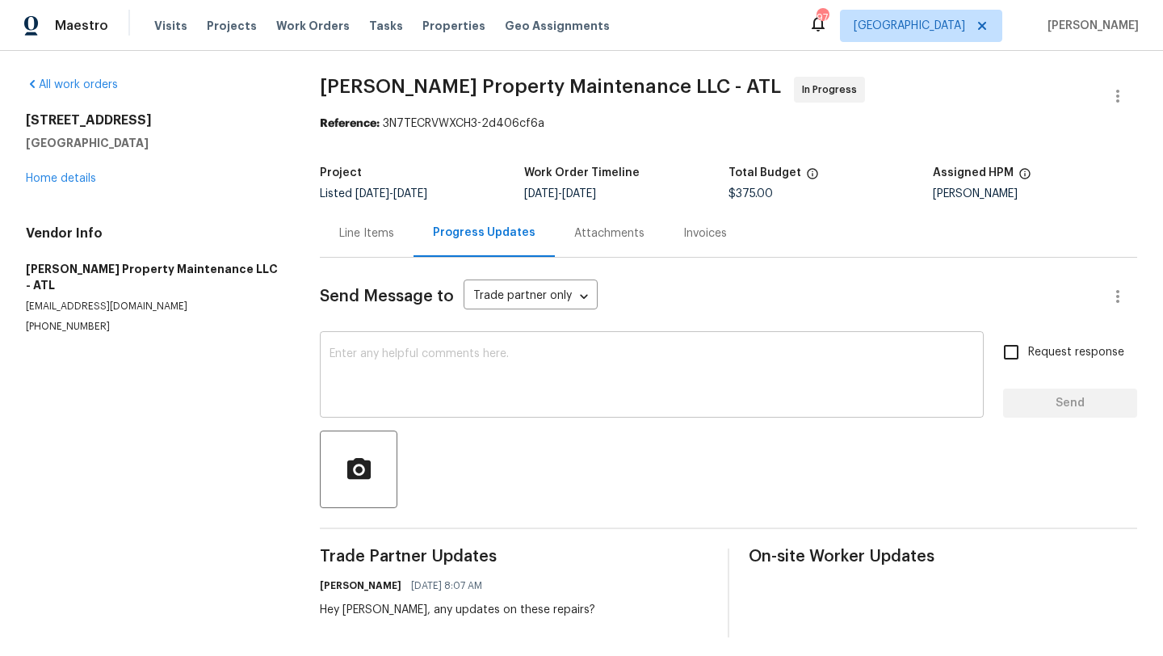
scroll to position [7, 0]
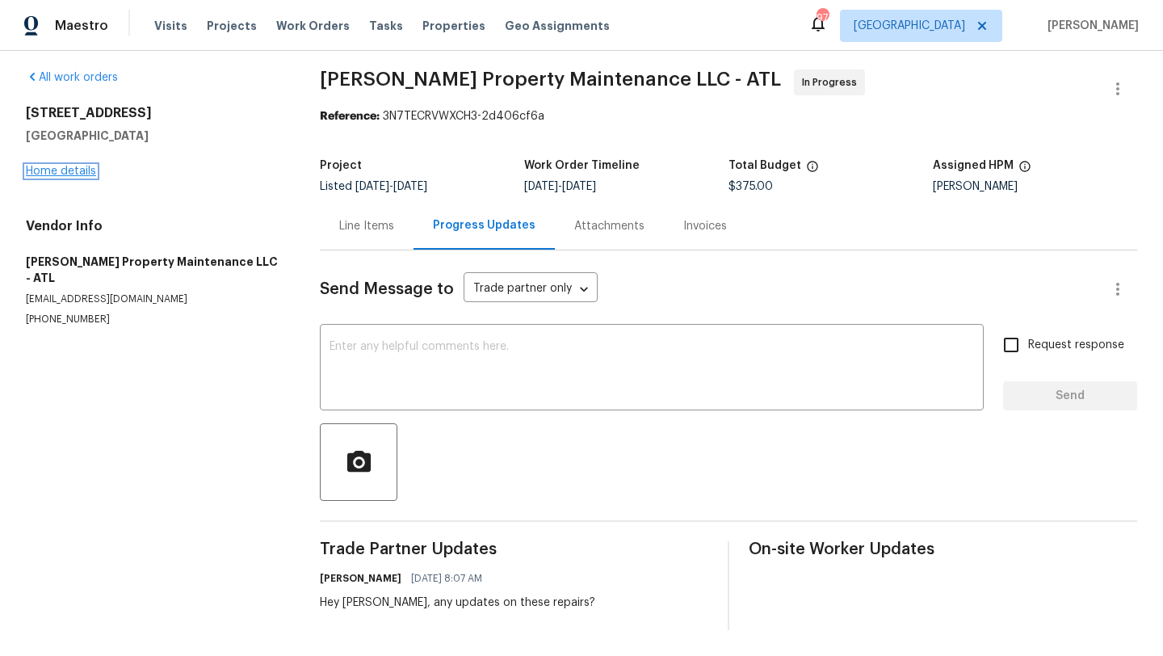
click at [75, 174] on link "Home details" at bounding box center [61, 171] width 70 height 11
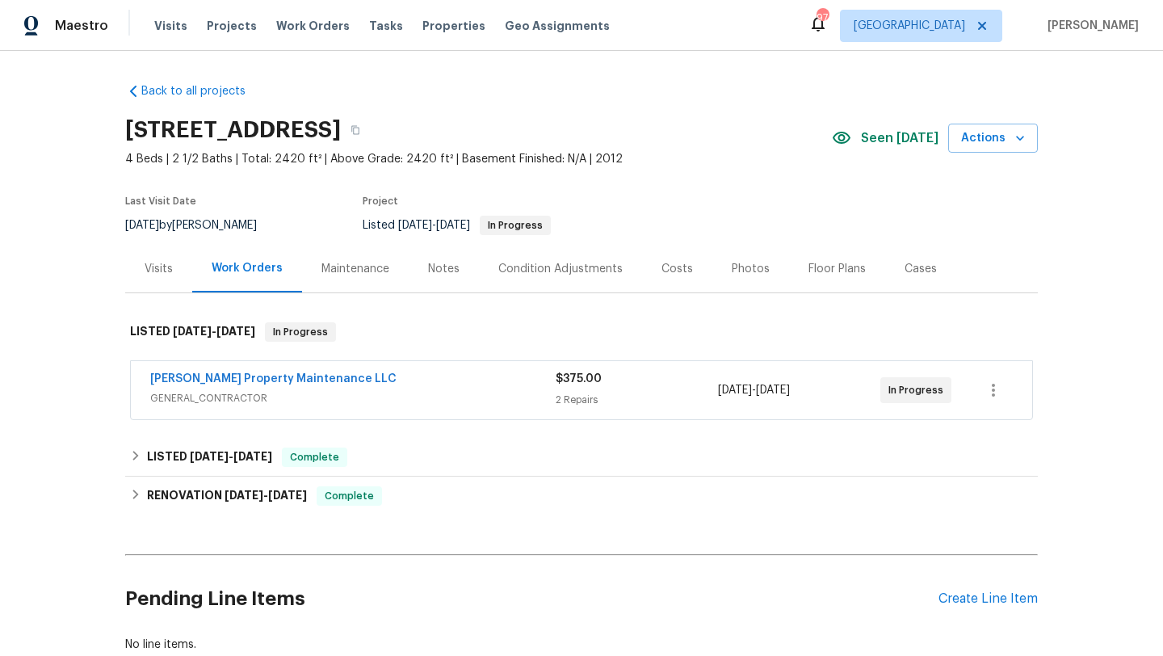
click at [166, 262] on div "Visits" at bounding box center [159, 269] width 28 height 16
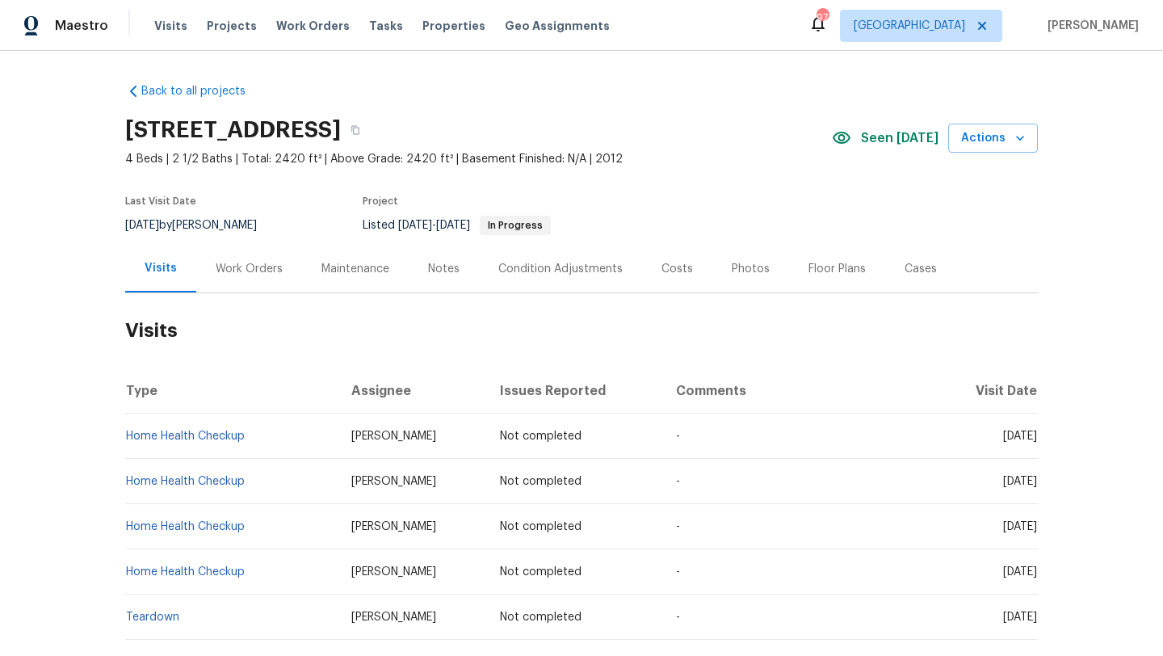
click at [248, 284] on div "Work Orders" at bounding box center [249, 269] width 106 height 48
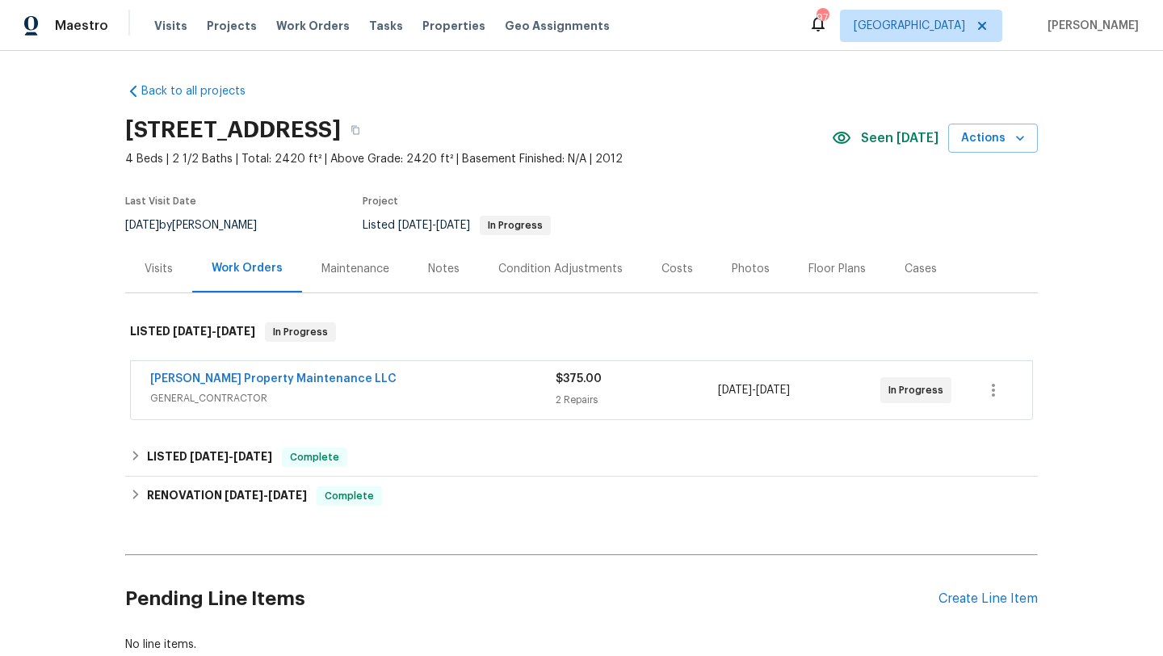
click at [449, 275] on div "Notes" at bounding box center [443, 269] width 31 height 16
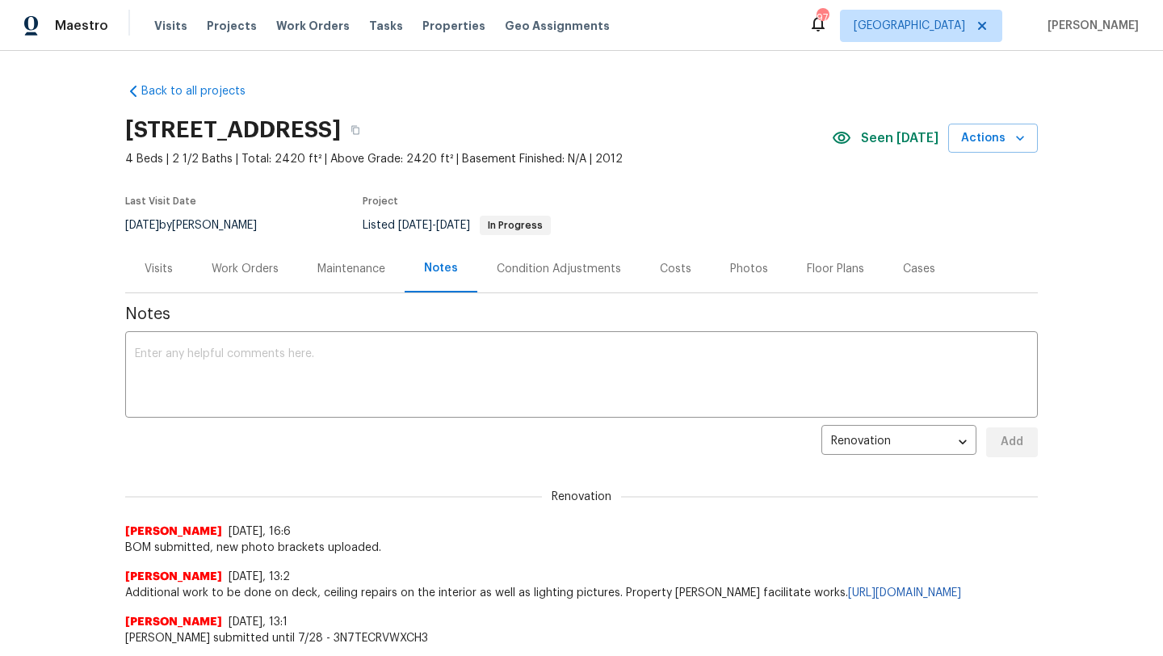
click at [659, 254] on div "Costs" at bounding box center [675, 269] width 70 height 48
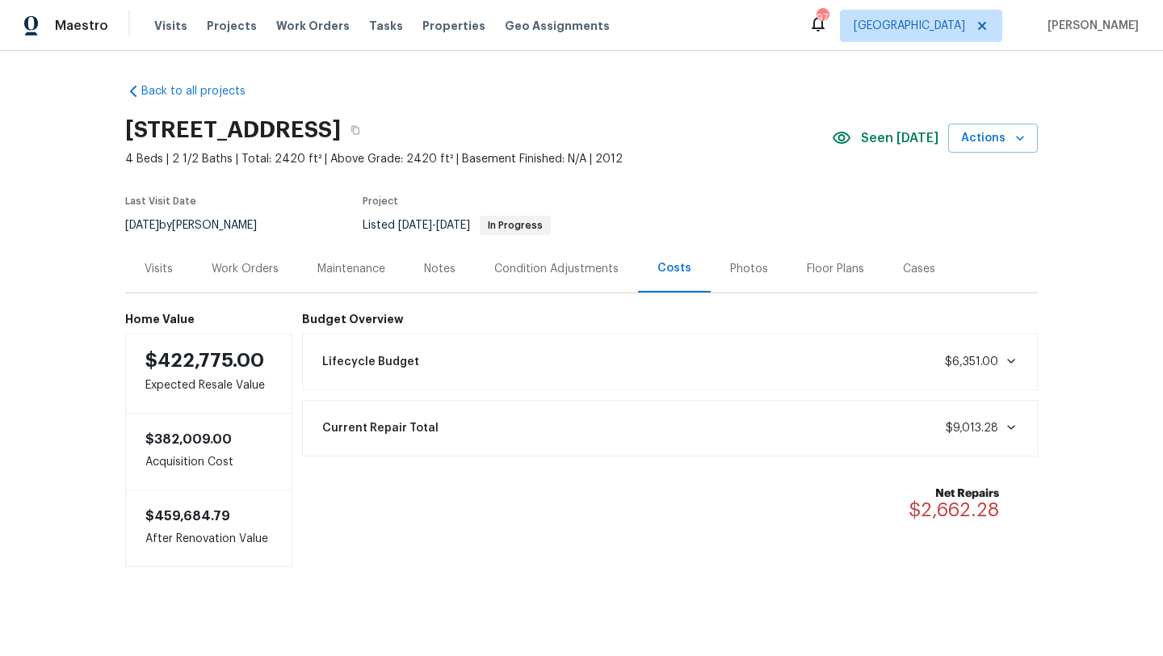
click at [155, 266] on div "Visits" at bounding box center [159, 269] width 28 height 16
